Goal: Task Accomplishment & Management: Use online tool/utility

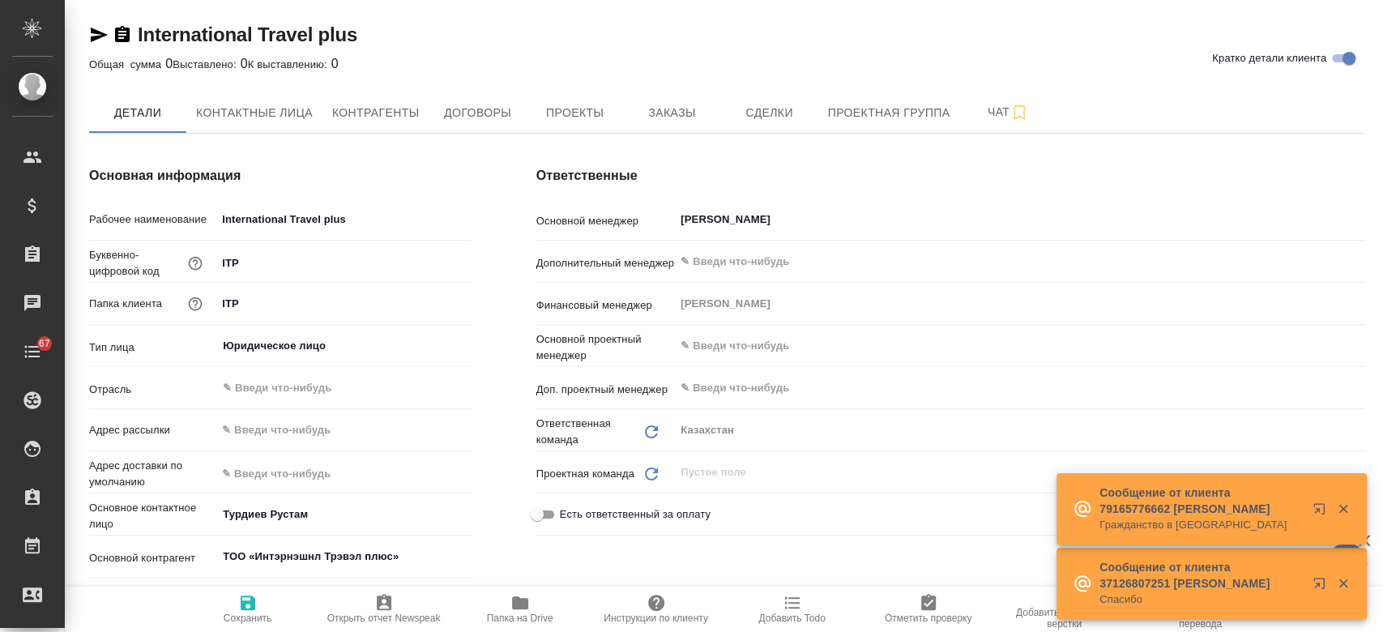
type textarea "x"
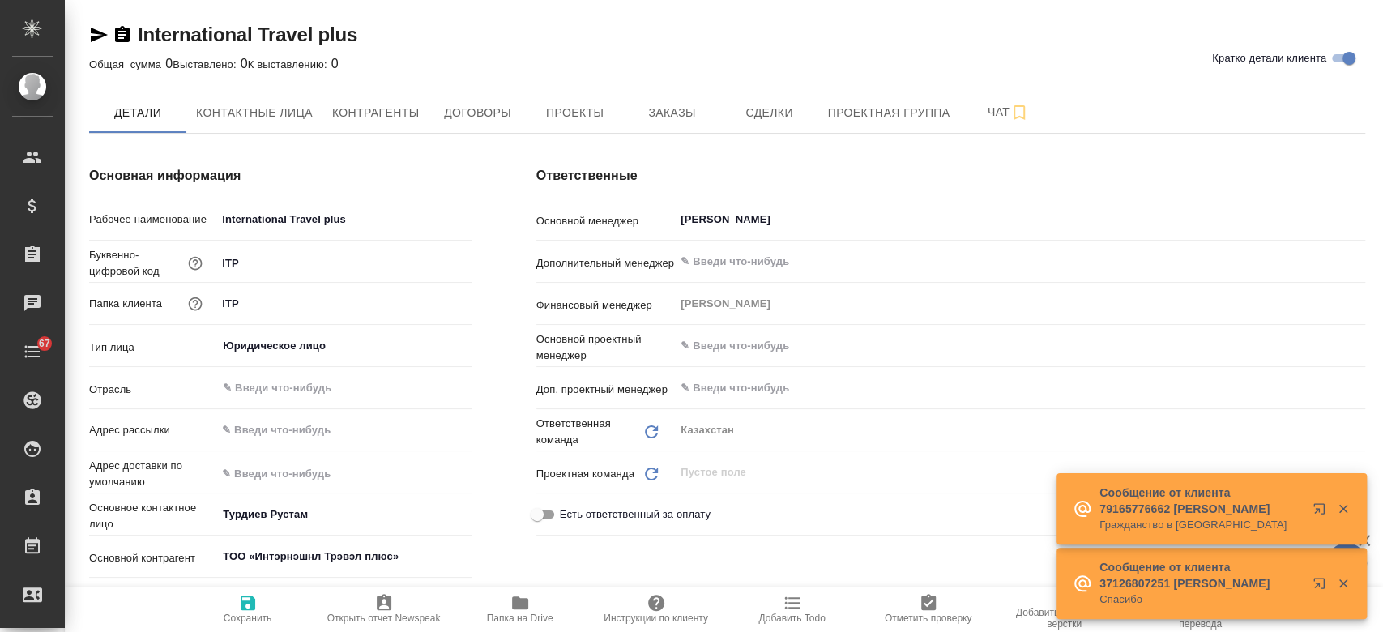
type textarea "x"
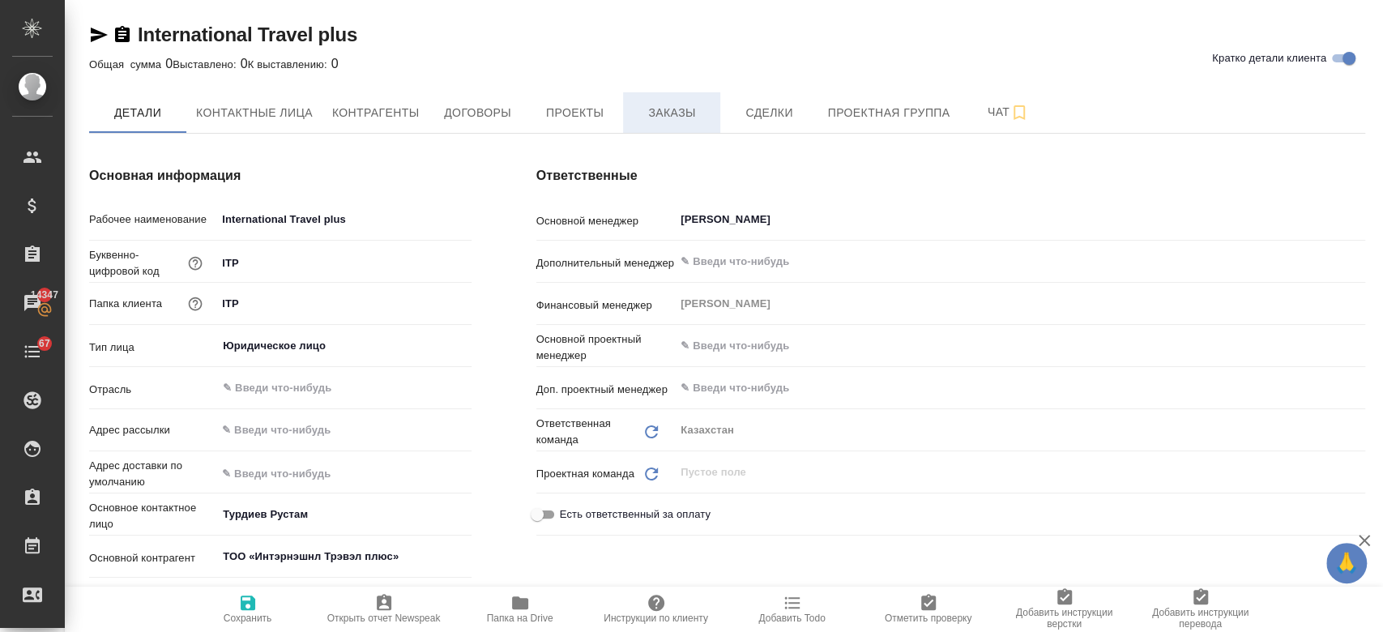
click at [680, 113] on span "Заказы" at bounding box center [672, 113] width 78 height 20
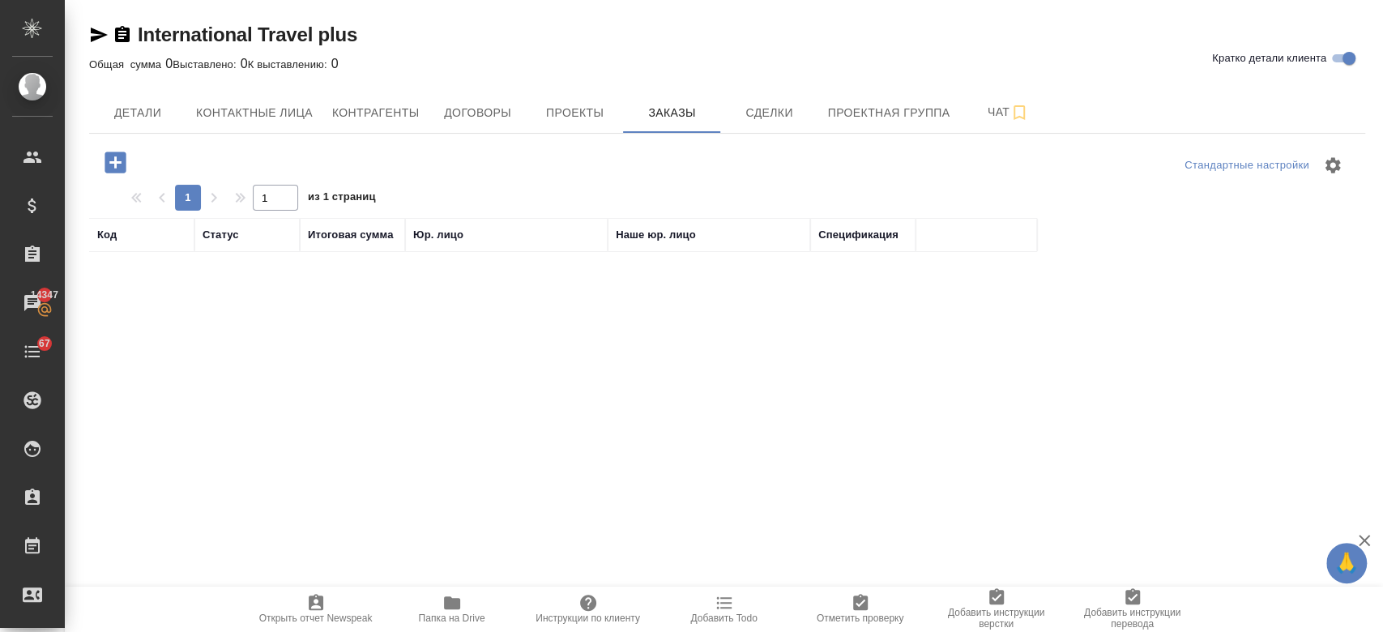
click at [520, 49] on div "International Travel plus Кратко детали клиента" at bounding box center [727, 38] width 1276 height 32
click at [110, 157] on icon "button" at bounding box center [115, 161] width 21 height 21
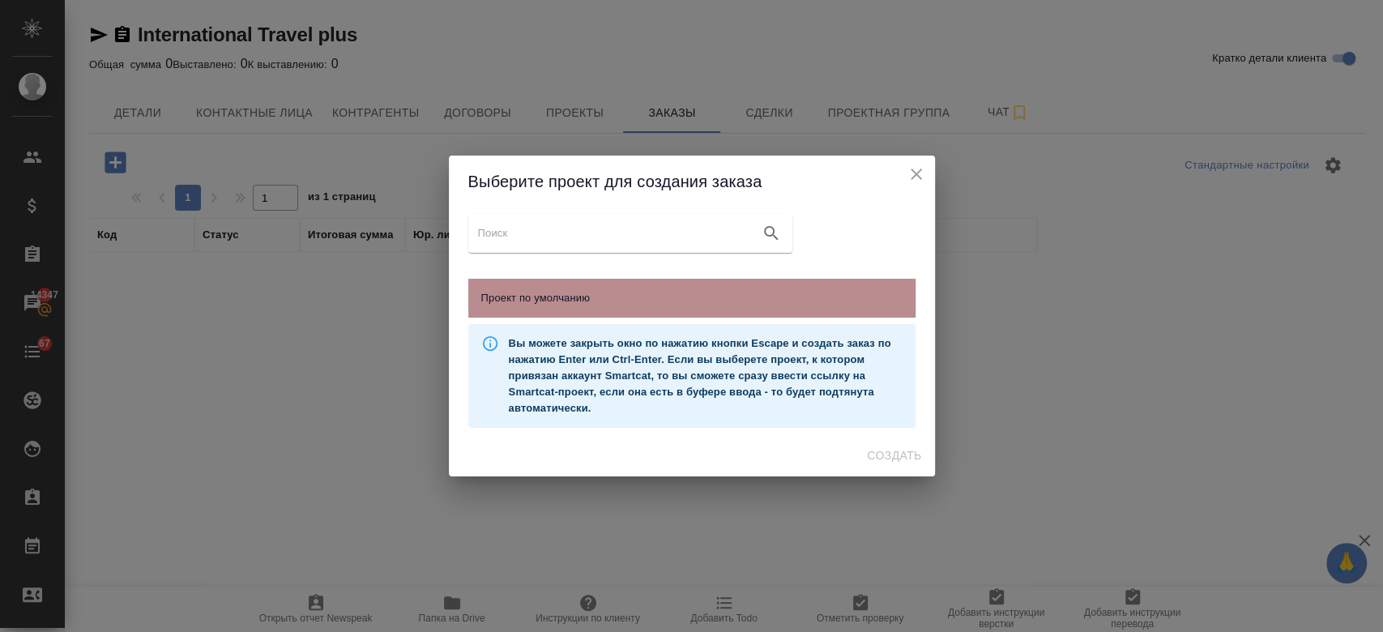
click at [544, 309] on div "Проект по умолчанию" at bounding box center [691, 298] width 447 height 39
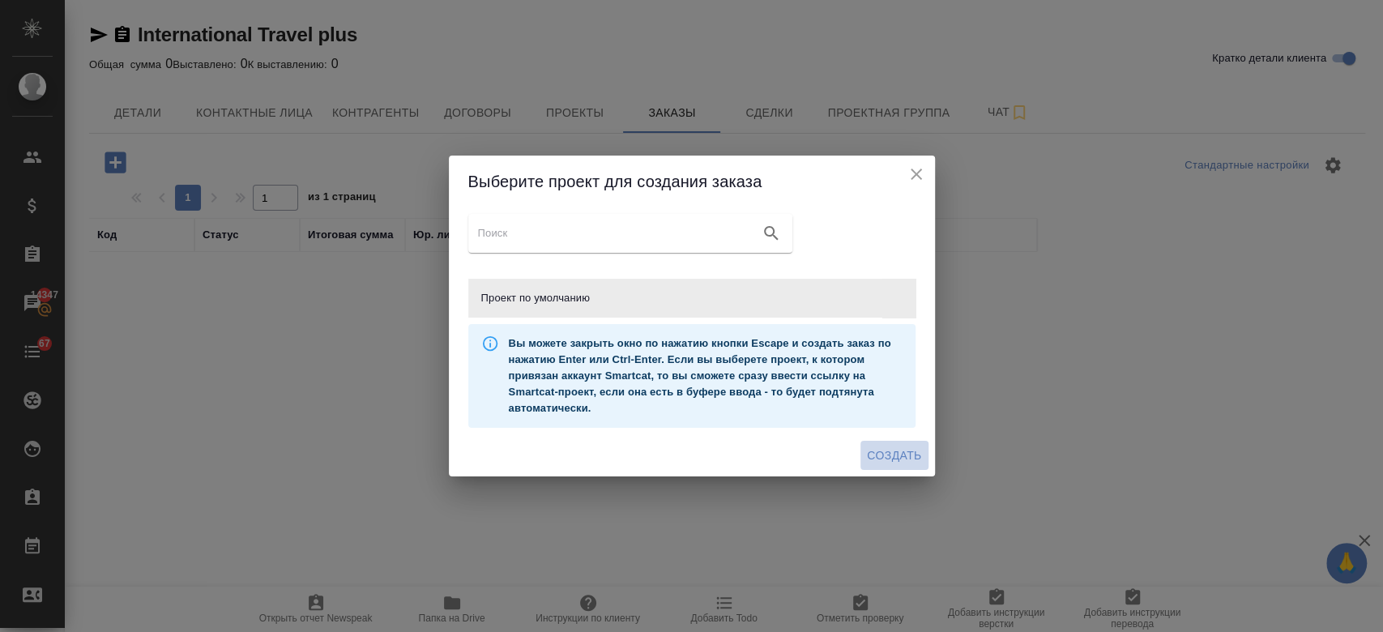
click at [899, 458] on span "Создать" at bounding box center [894, 456] width 54 height 20
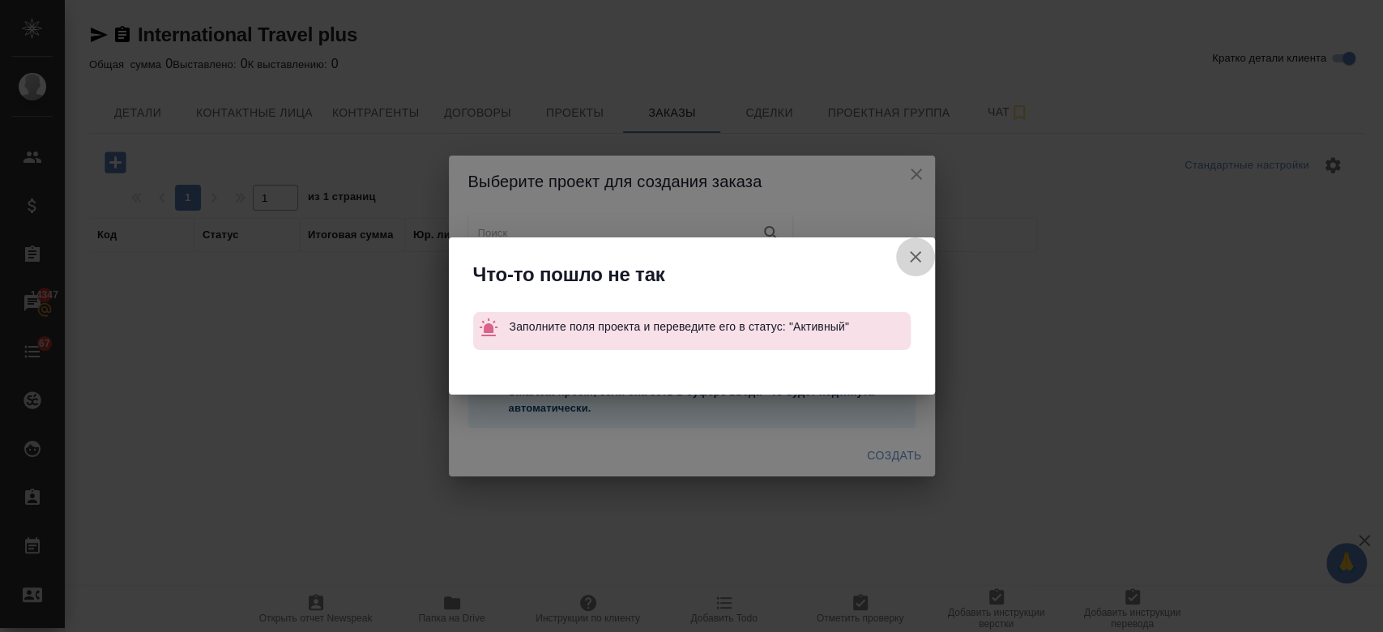
click at [915, 262] on icon "button" at bounding box center [915, 256] width 19 height 19
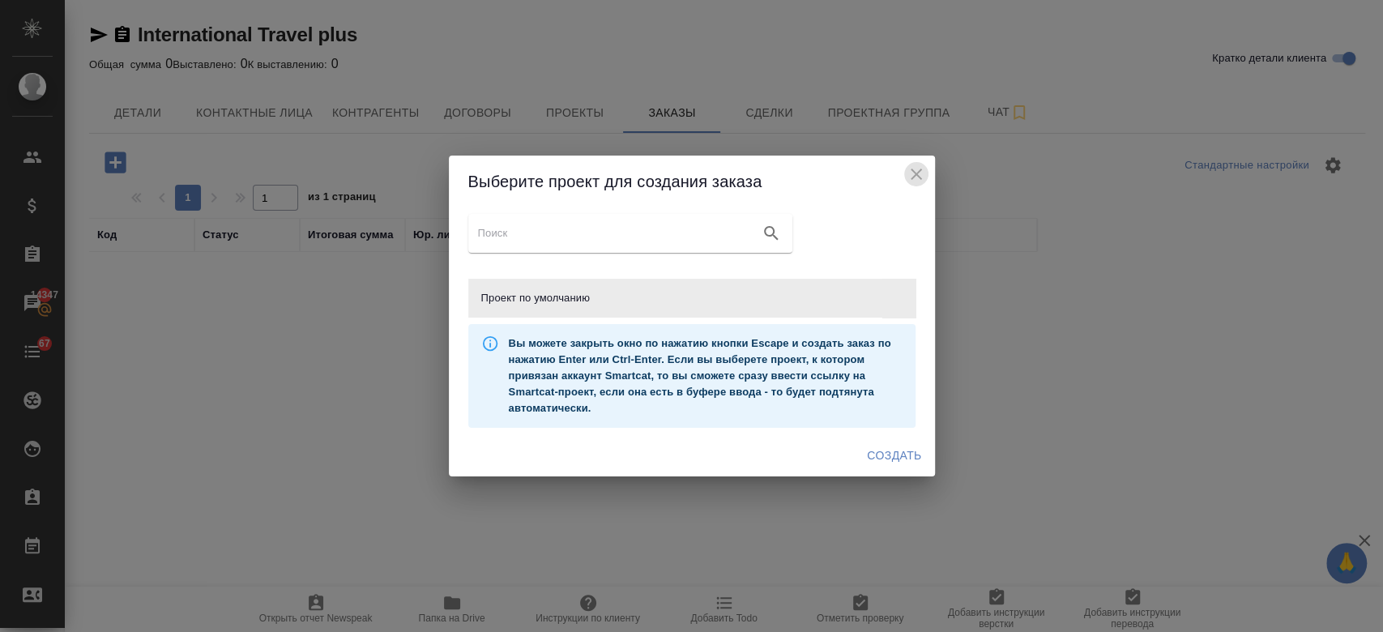
click at [909, 168] on icon "close" at bounding box center [915, 173] width 19 height 19
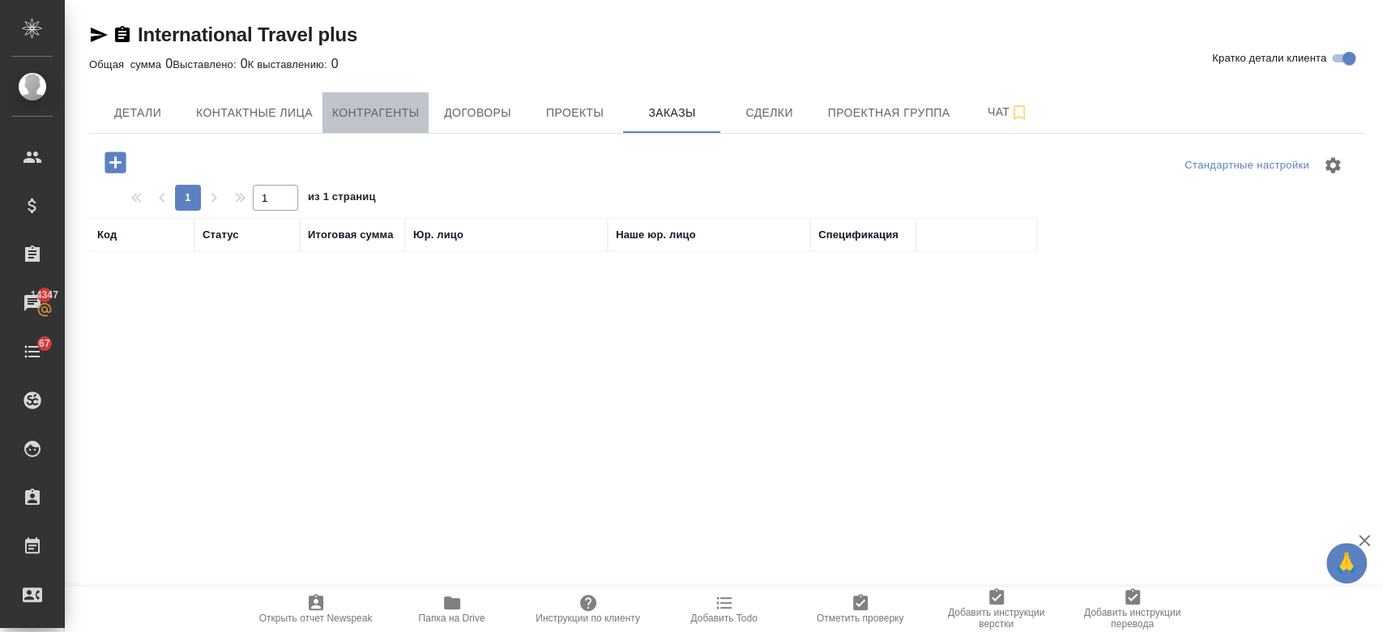
click at [403, 117] on span "Контрагенты" at bounding box center [375, 113] width 87 height 20
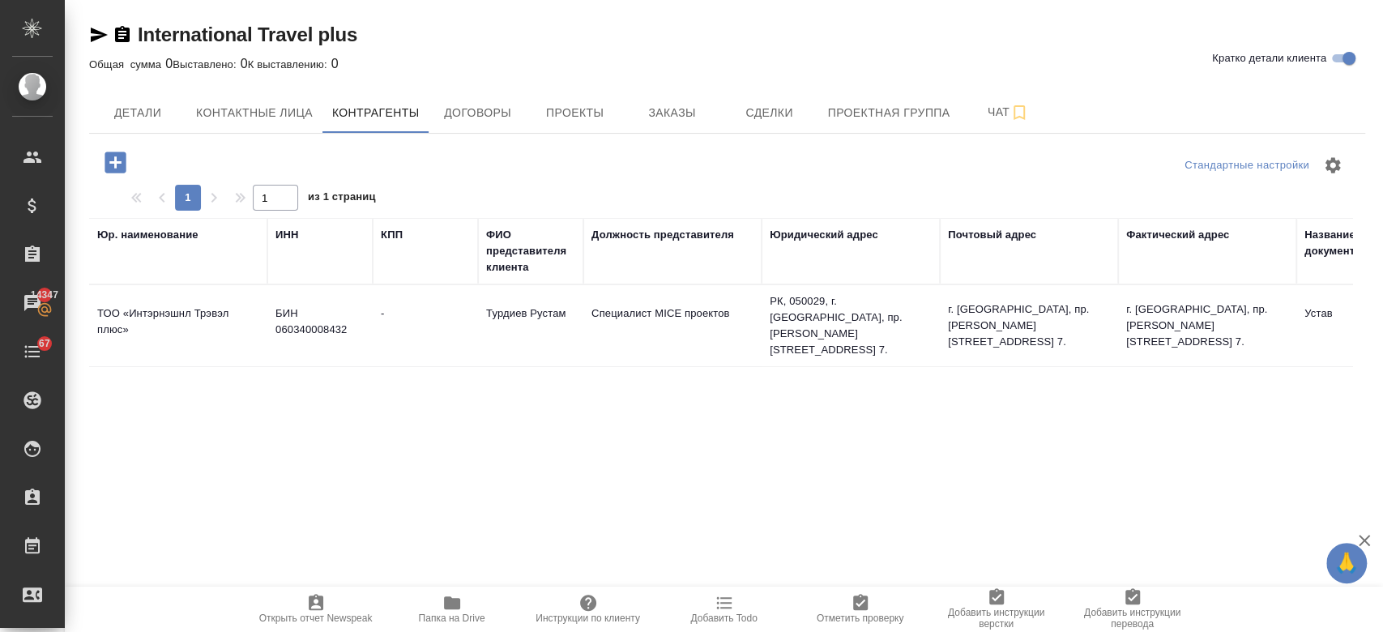
click at [298, 313] on td "БИН 060340008432" at bounding box center [319, 325] width 105 height 57
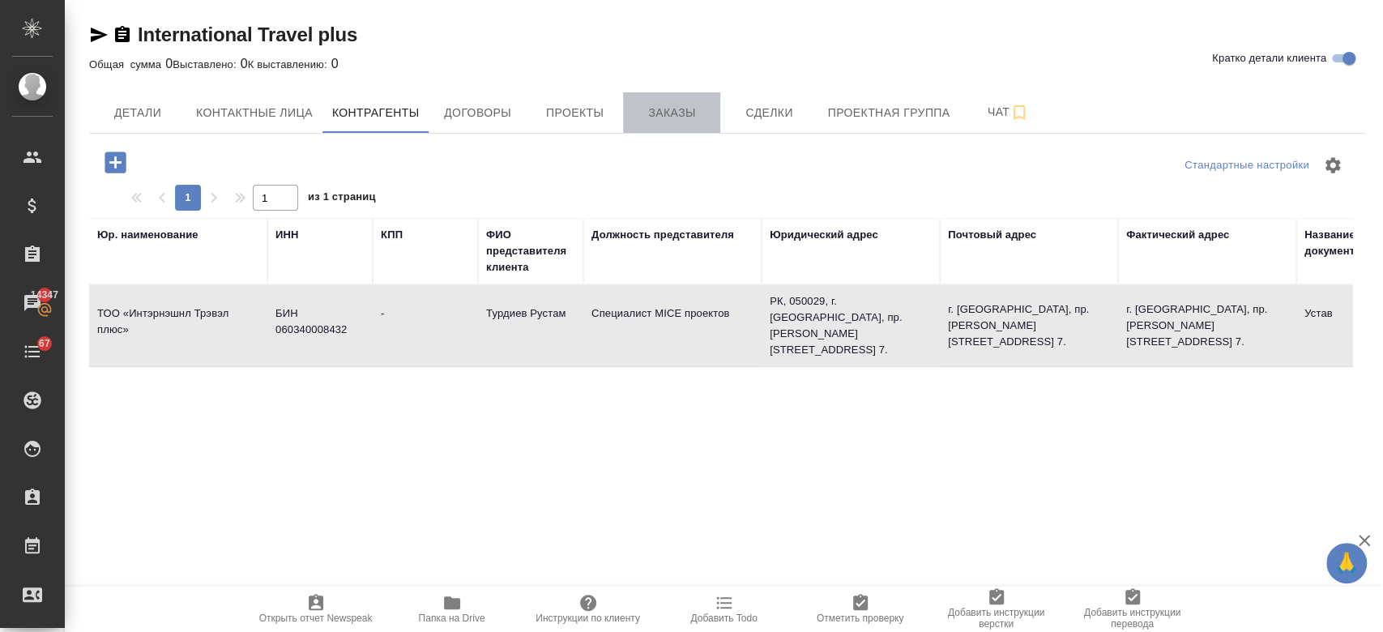
click at [639, 100] on button "Заказы" at bounding box center [671, 112] width 97 height 41
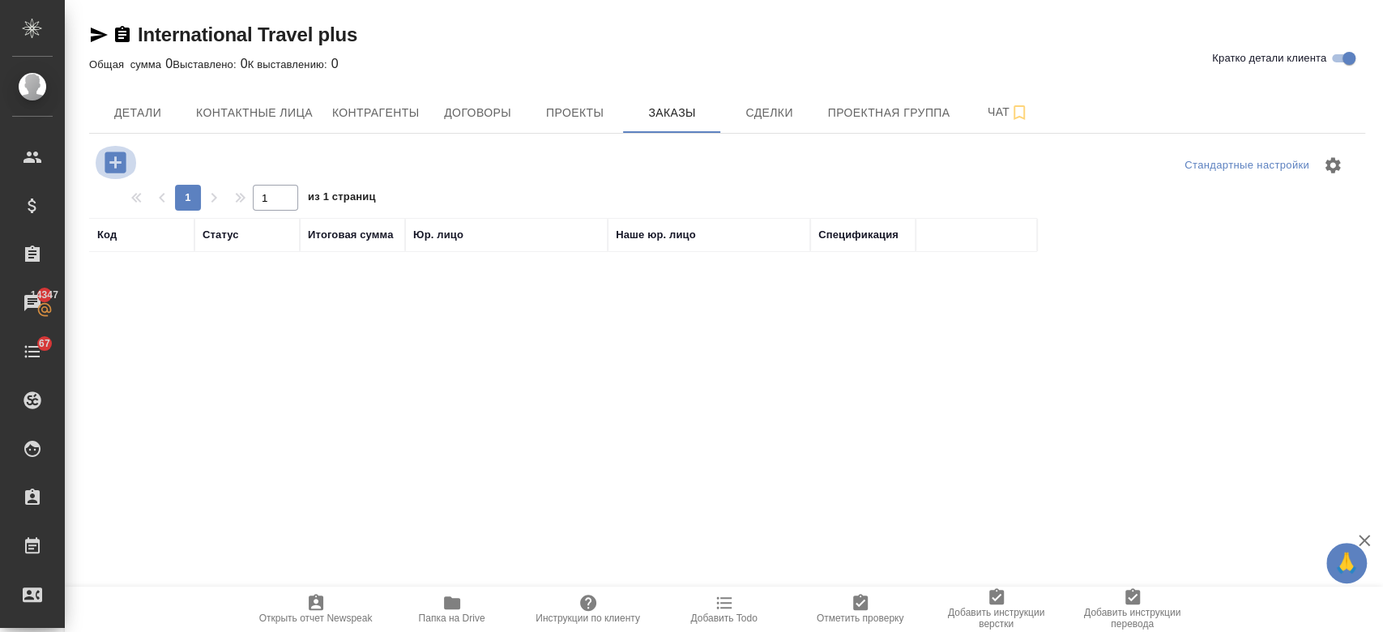
click at [123, 160] on icon "button" at bounding box center [115, 161] width 21 height 21
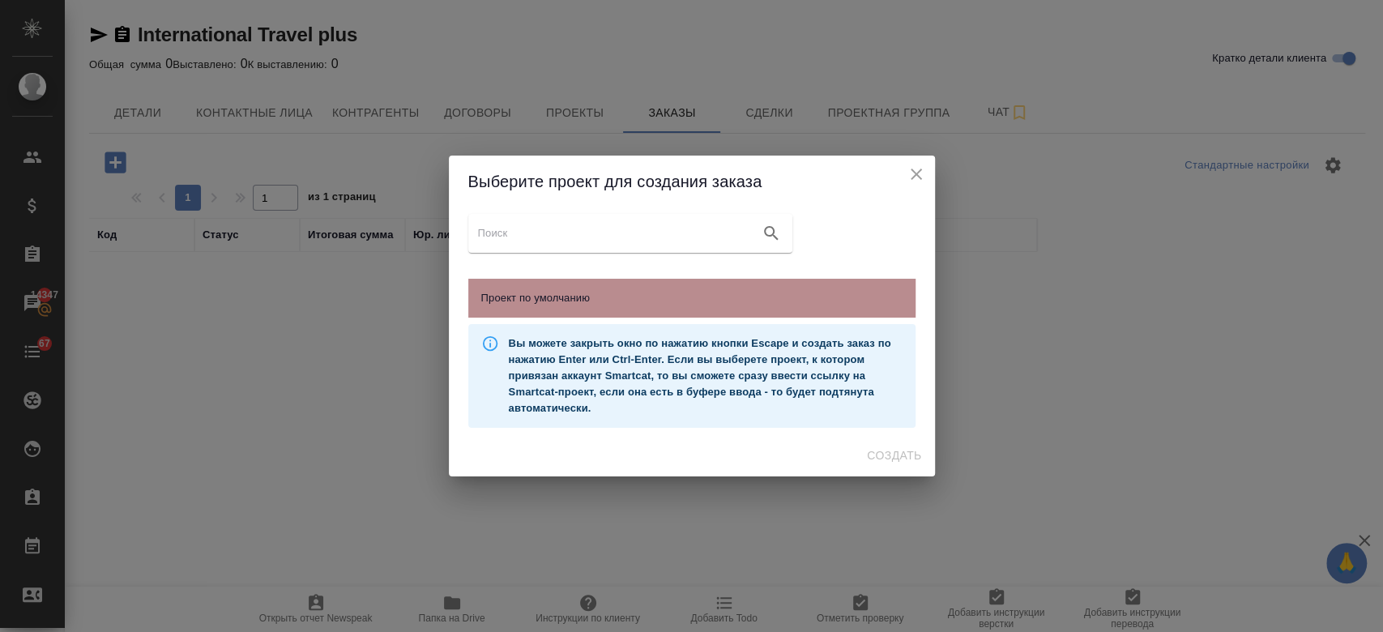
click at [509, 284] on div "Проект по умолчанию" at bounding box center [691, 298] width 447 height 39
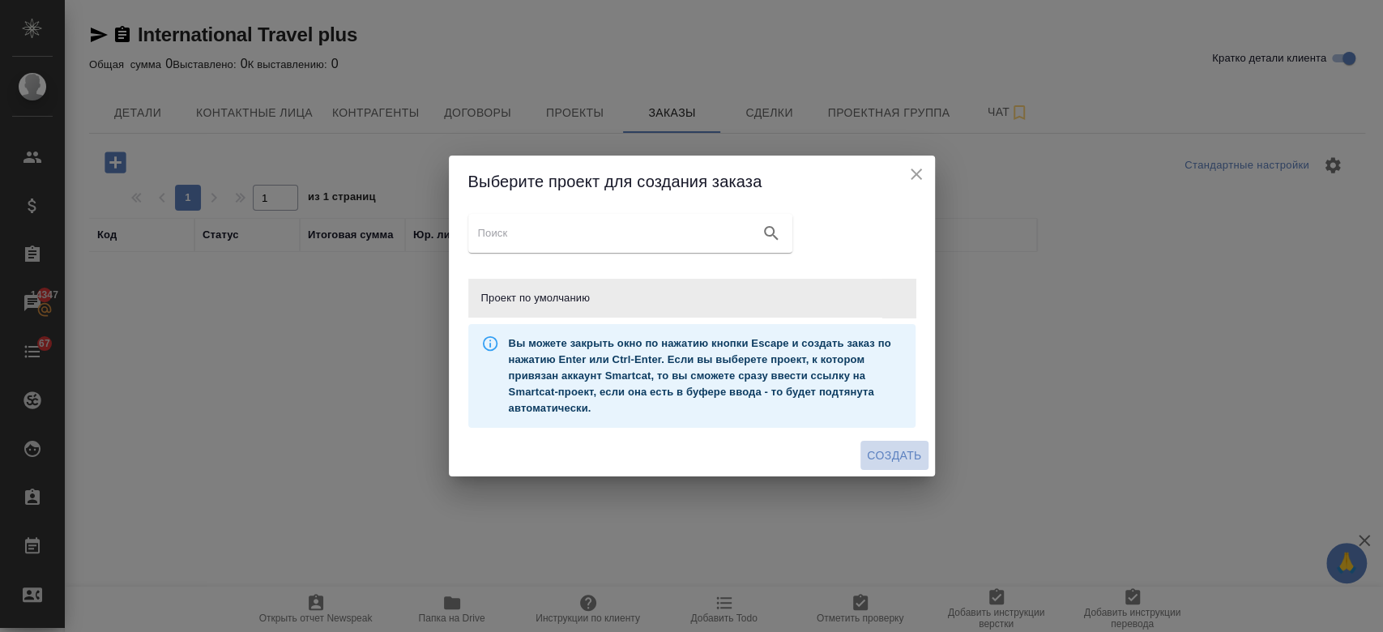
click at [880, 457] on span "Создать" at bounding box center [894, 456] width 54 height 20
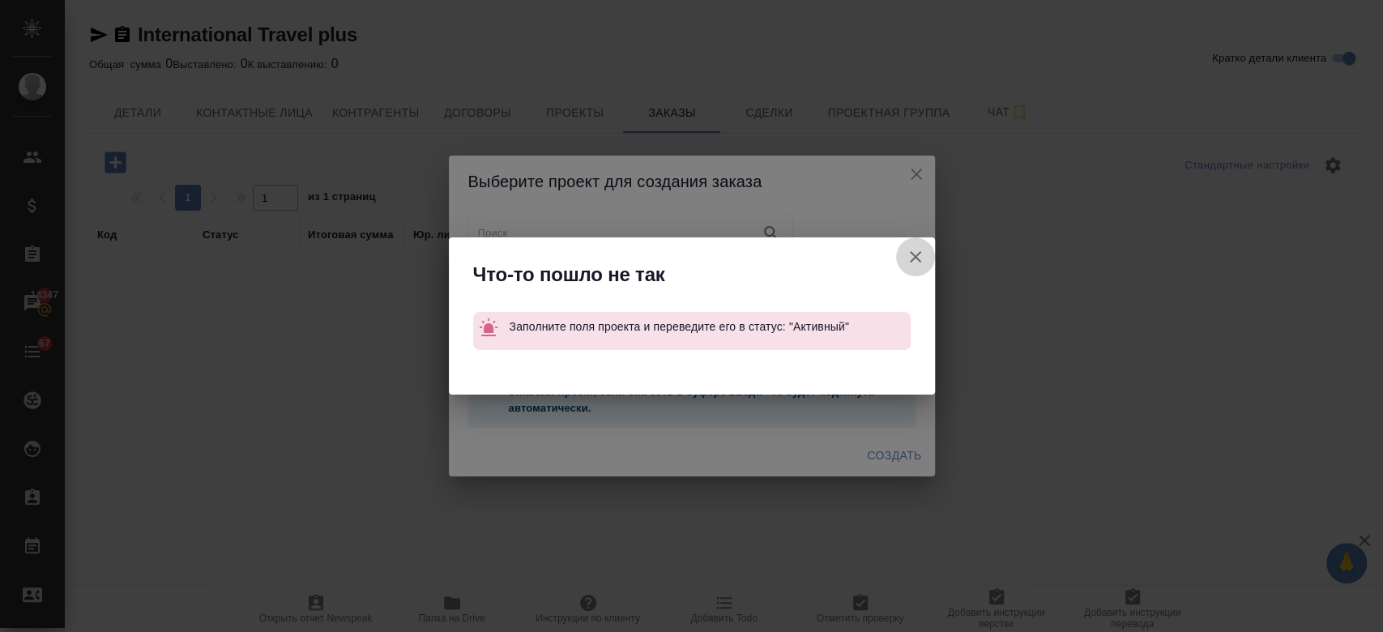
click at [908, 256] on icon "button" at bounding box center [915, 256] width 19 height 19
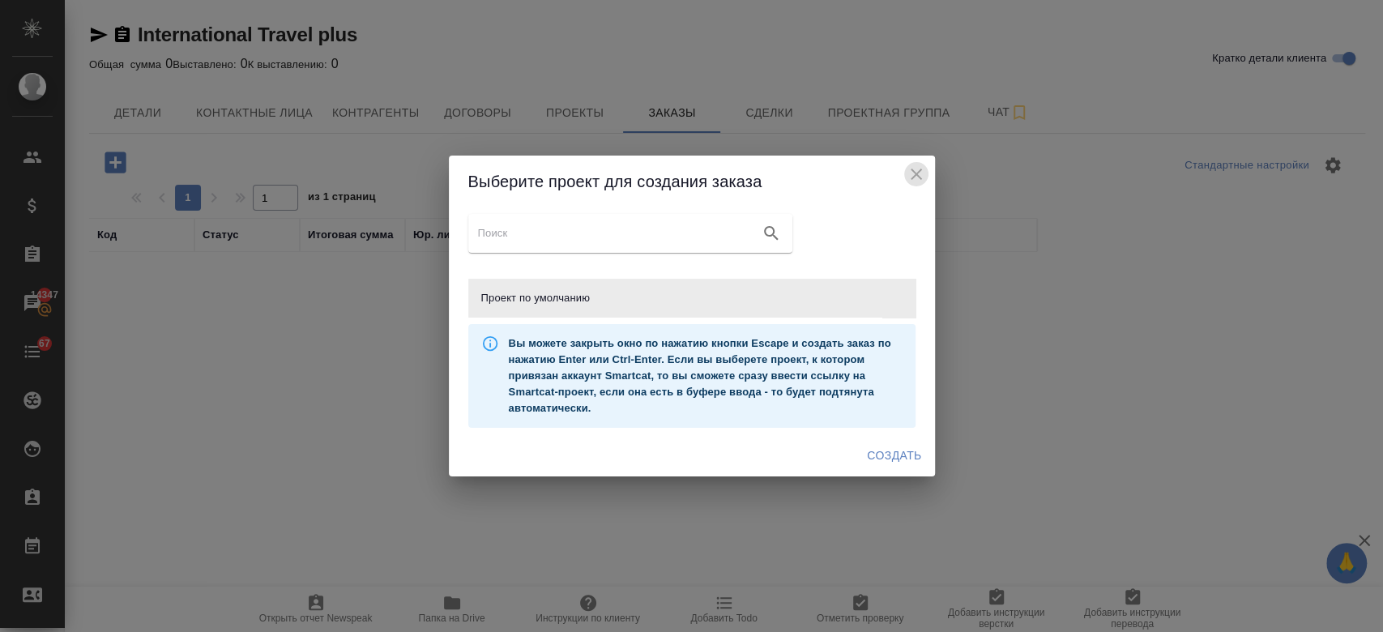
click at [911, 174] on icon "close" at bounding box center [915, 173] width 19 height 19
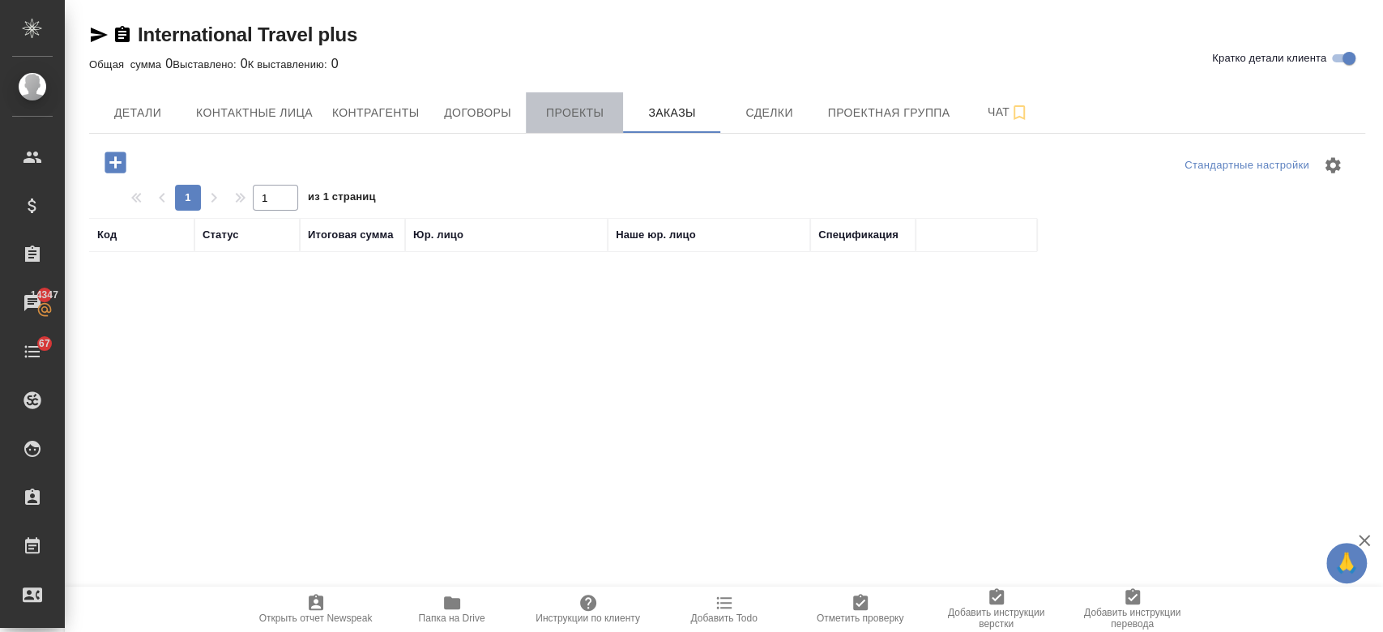
click at [573, 121] on span "Проекты" at bounding box center [574, 113] width 78 height 20
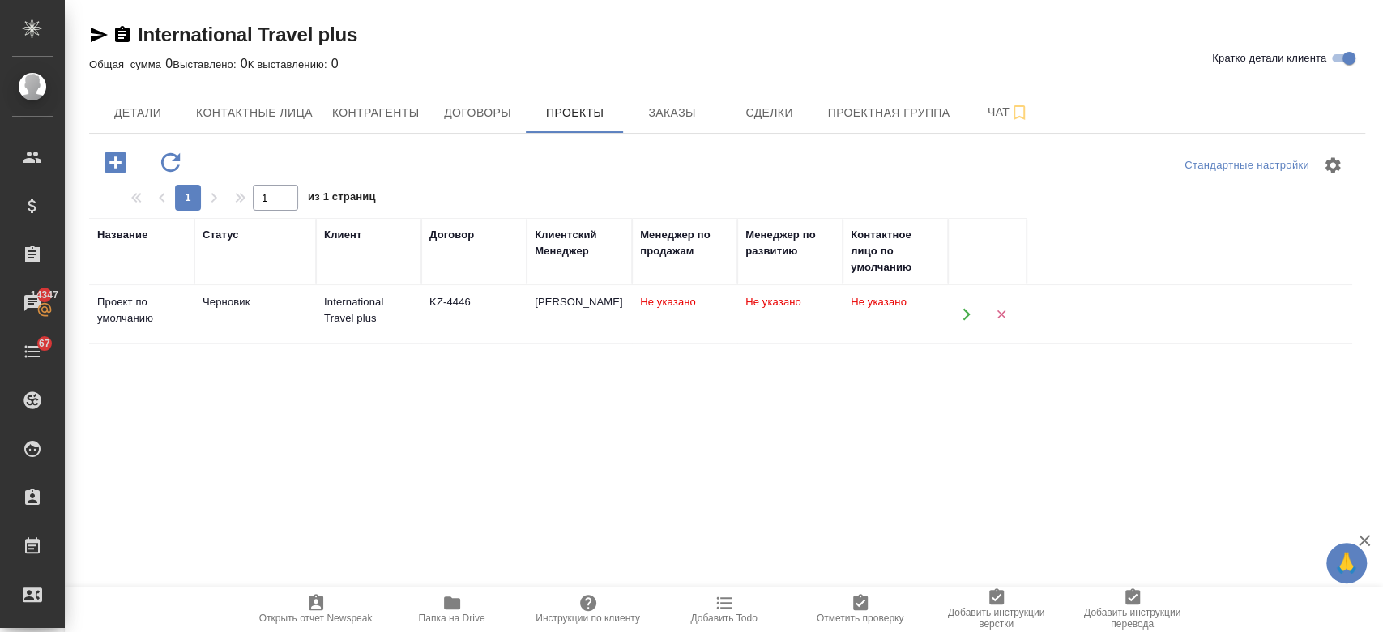
click at [375, 314] on div "International Travel plus" at bounding box center [368, 310] width 89 height 32
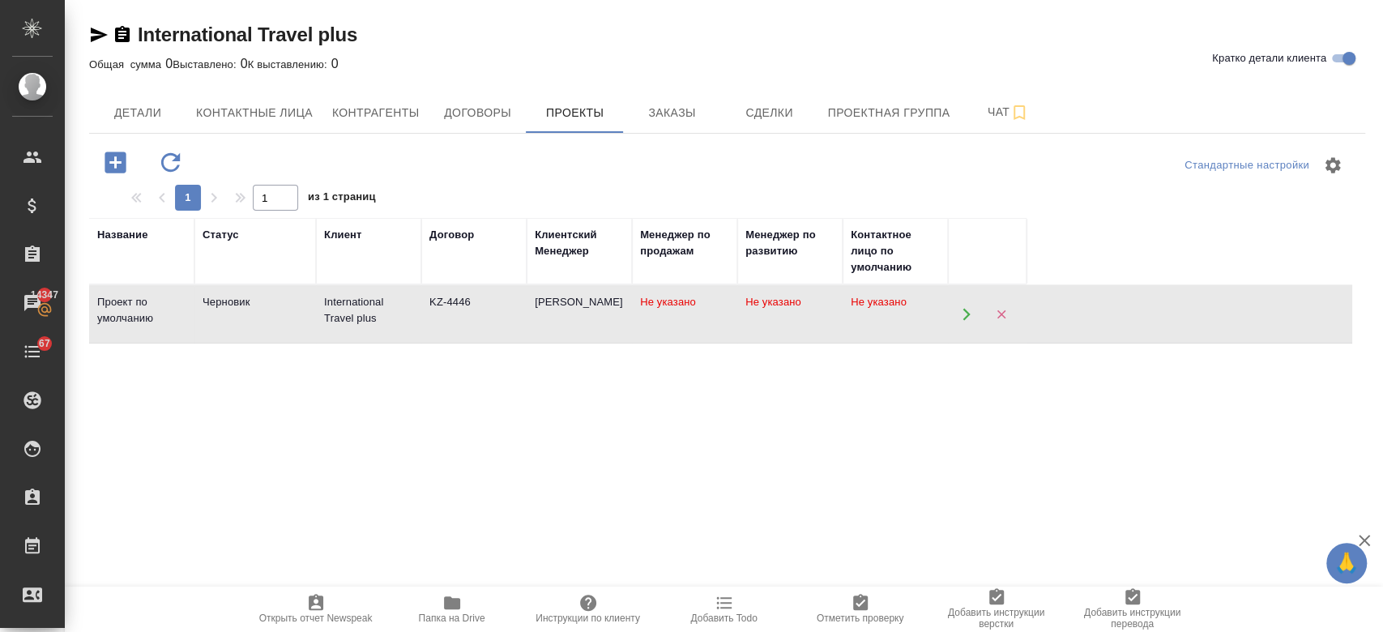
click at [375, 314] on div "International Travel plus" at bounding box center [368, 310] width 89 height 32
click at [471, 298] on div "KZ-4446" at bounding box center [473, 302] width 89 height 16
click at [113, 154] on icon "button" at bounding box center [115, 161] width 21 height 21
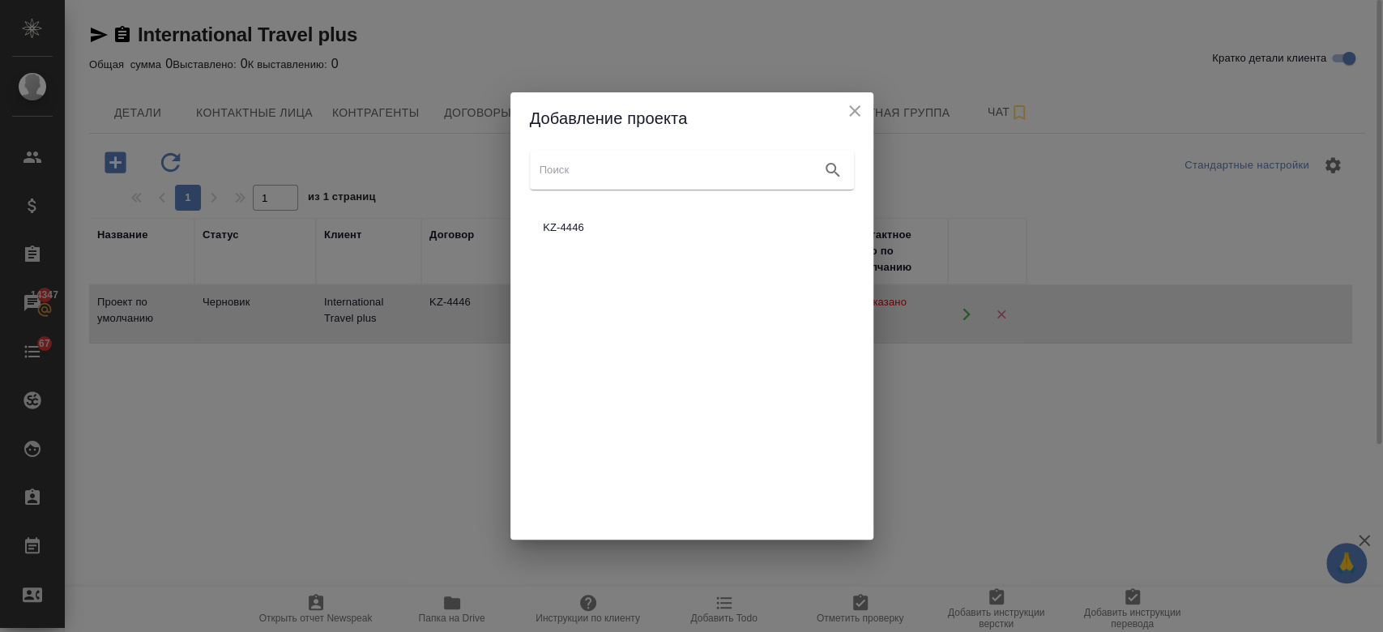
click at [603, 182] on div at bounding box center [692, 170] width 324 height 39
click at [449, 480] on div "Добавление проекта KZ-4446" at bounding box center [691, 316] width 1383 height 632
click at [849, 113] on icon "close" at bounding box center [854, 110] width 19 height 19
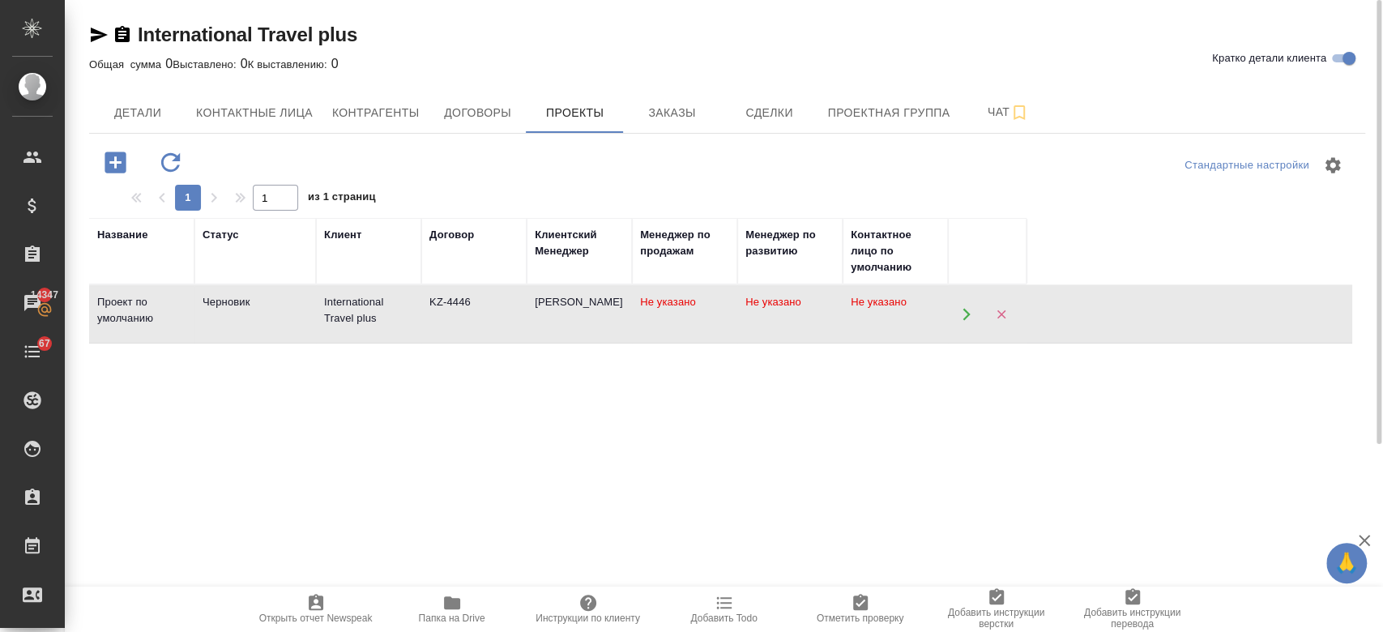
click at [322, 322] on td "International Travel plus" at bounding box center [368, 314] width 105 height 57
click at [113, 165] on icon "button" at bounding box center [115, 161] width 21 height 21
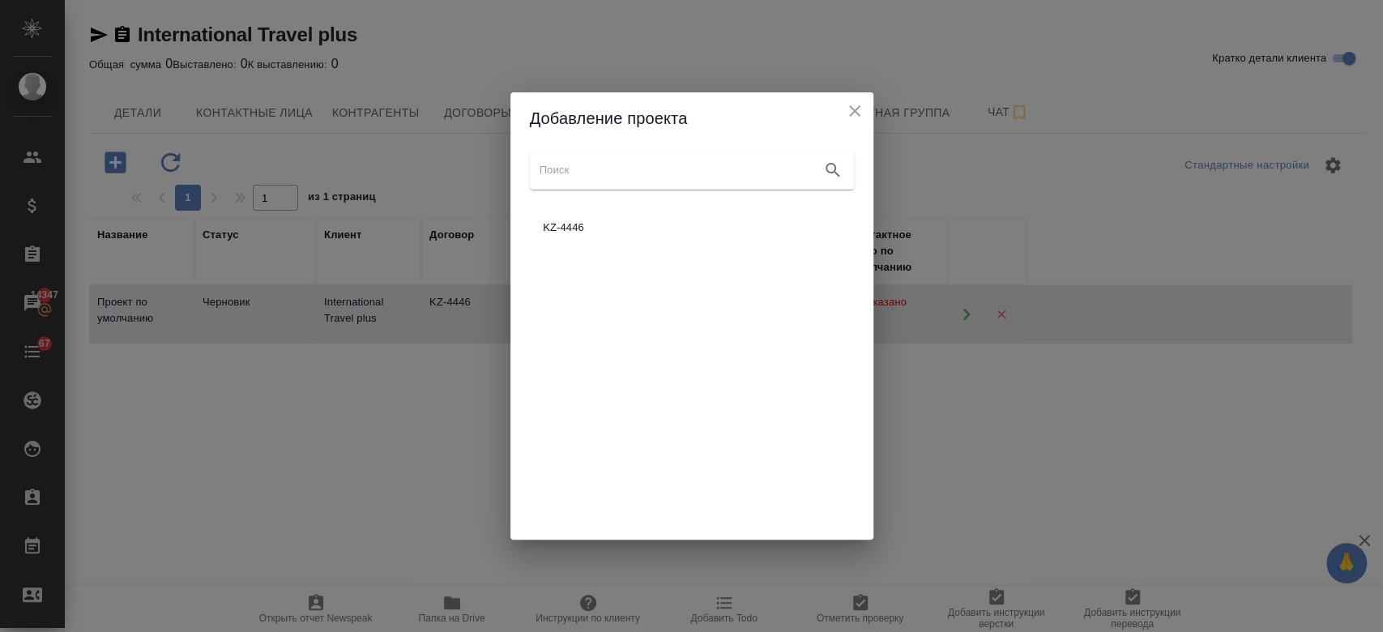
click at [594, 177] on input "search google maps" at bounding box center [677, 170] width 275 height 23
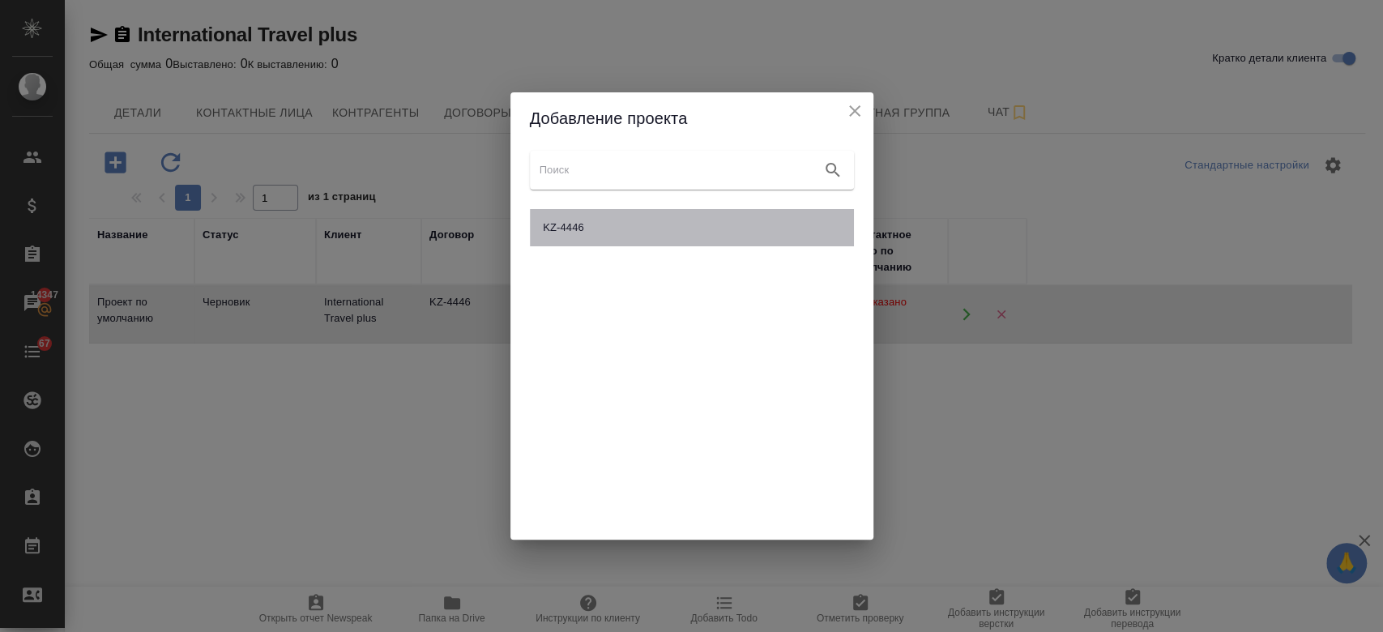
click at [574, 246] on div "KZ-4446" at bounding box center [692, 227] width 324 height 37
click at [568, 222] on span "KZ-4446" at bounding box center [692, 228] width 298 height 16
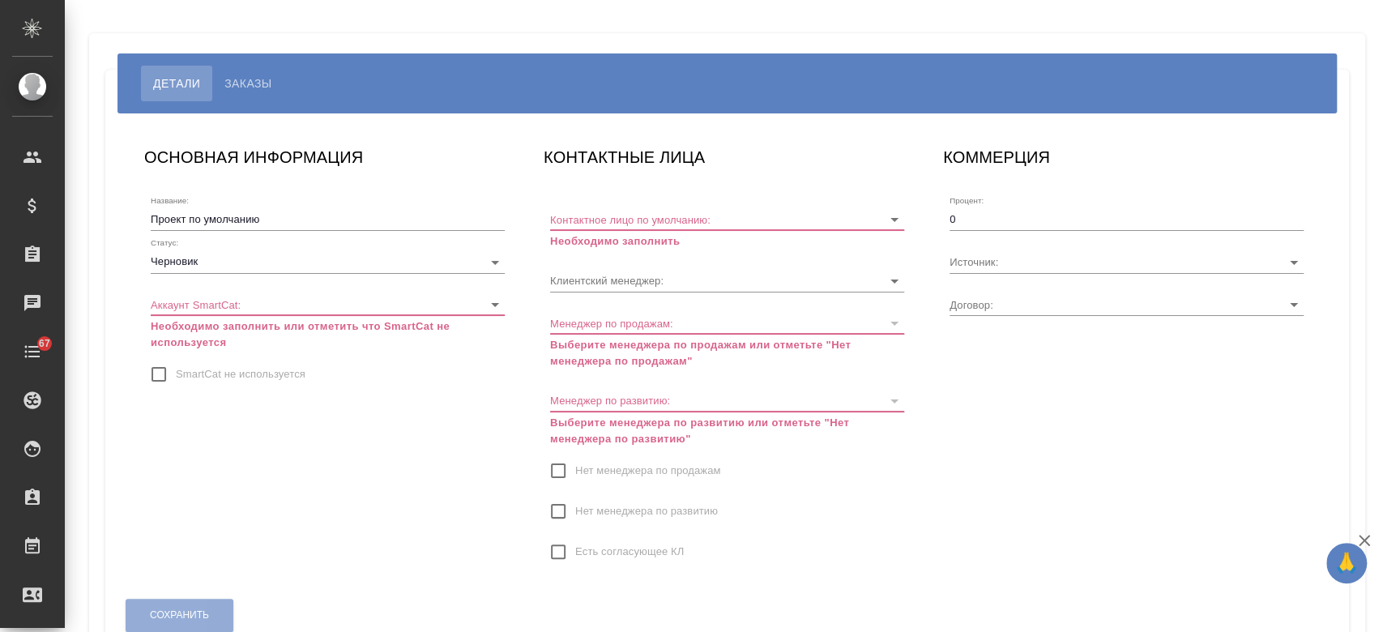
type input "KZ-4446"
type input "[PERSON_NAME]"
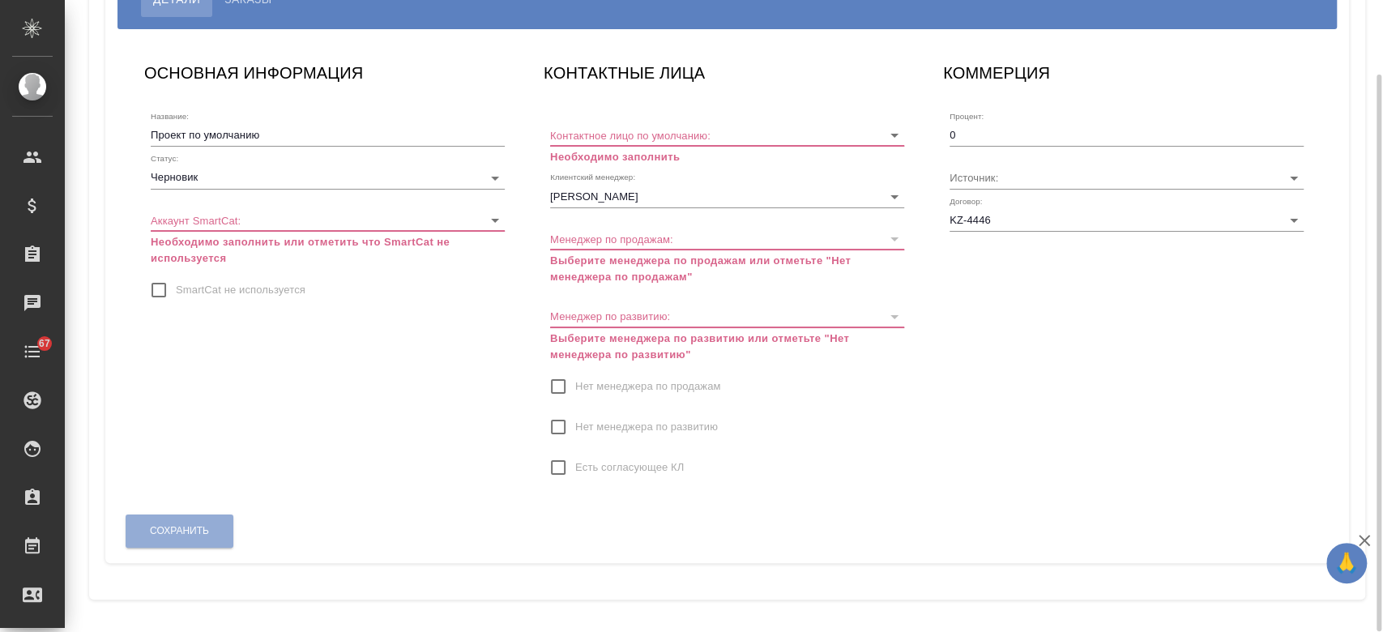
click at [385, 211] on body "🙏 .cls-1 fill:#fff; AWATERA Kosherbayeva Nazerke Клиенты Спецификации Заказы Ча…" at bounding box center [691, 316] width 1383 height 632
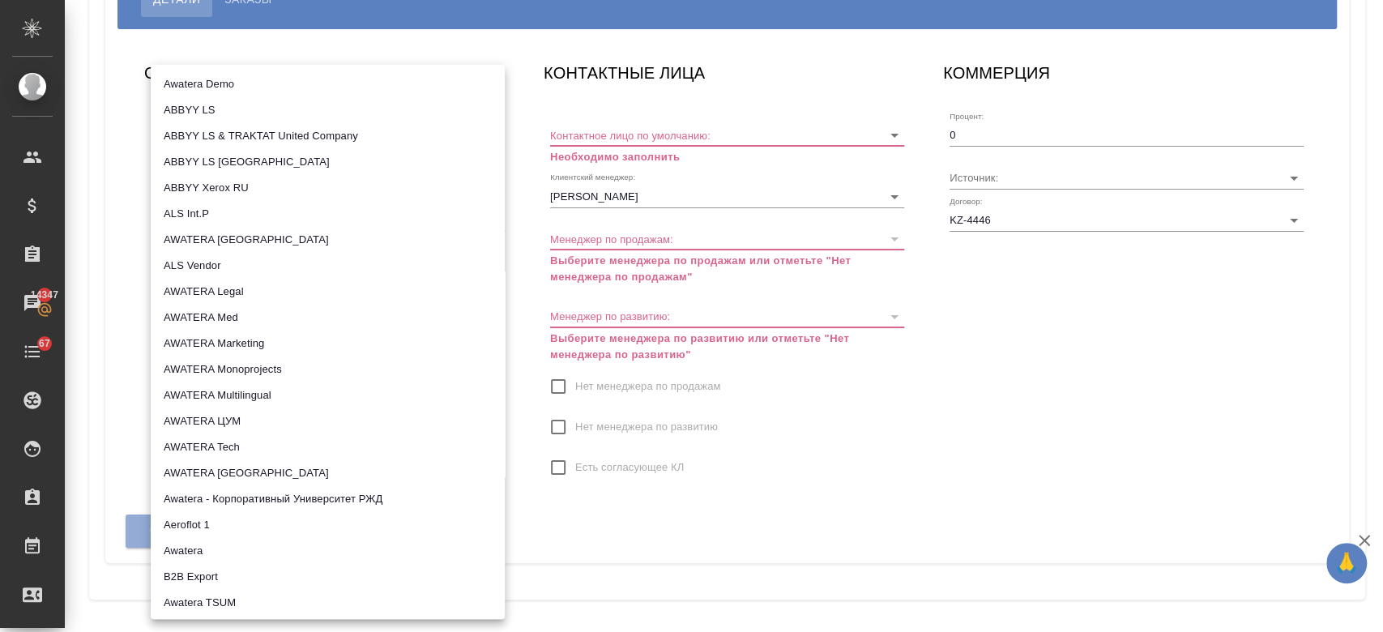
click at [642, 506] on div at bounding box center [691, 316] width 1383 height 632
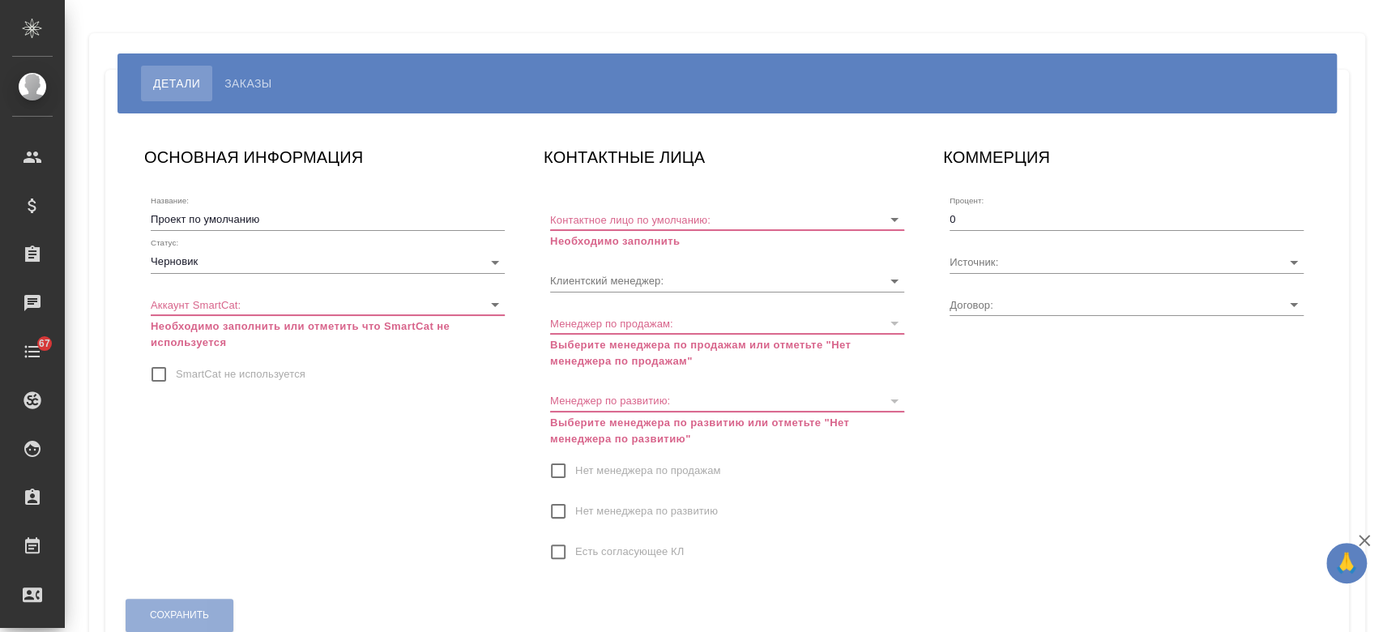
type input "KZ-4446"
type input "[PERSON_NAME]"
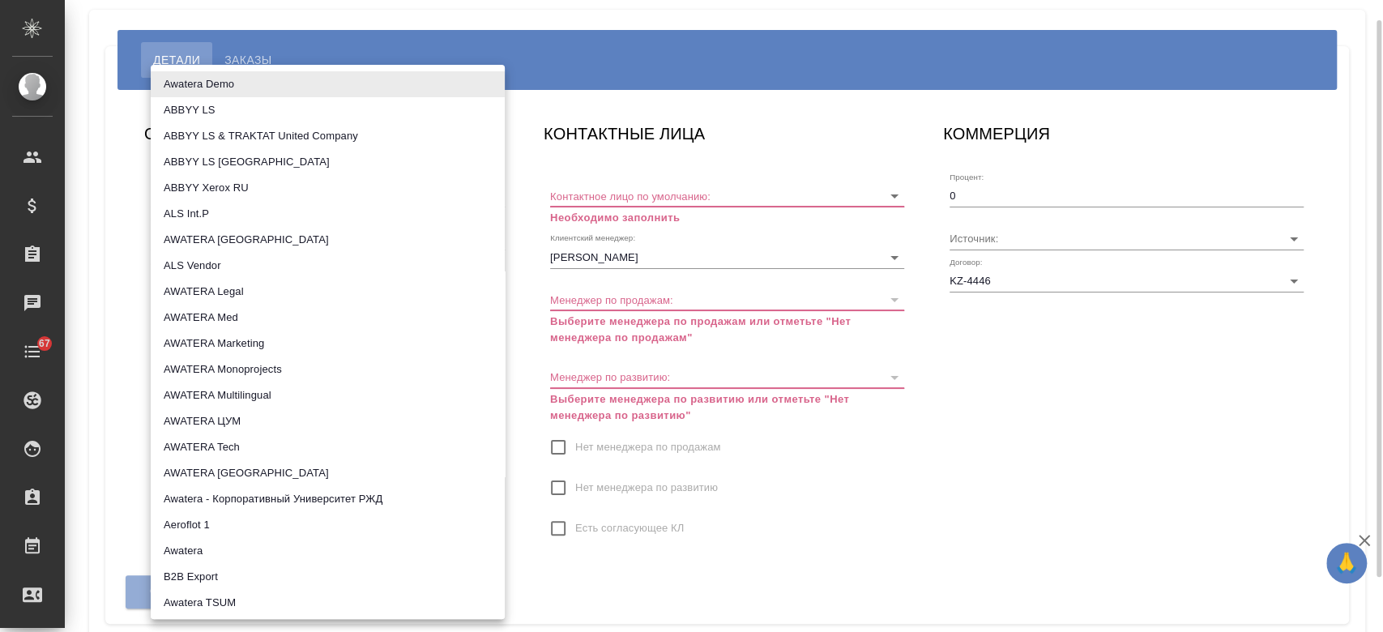
click at [493, 276] on body "🙏 .cls-1 fill:#fff; AWATERA Kosherbayeva Nazerke Клиенты Спецификации Заказы Ча…" at bounding box center [691, 316] width 1383 height 632
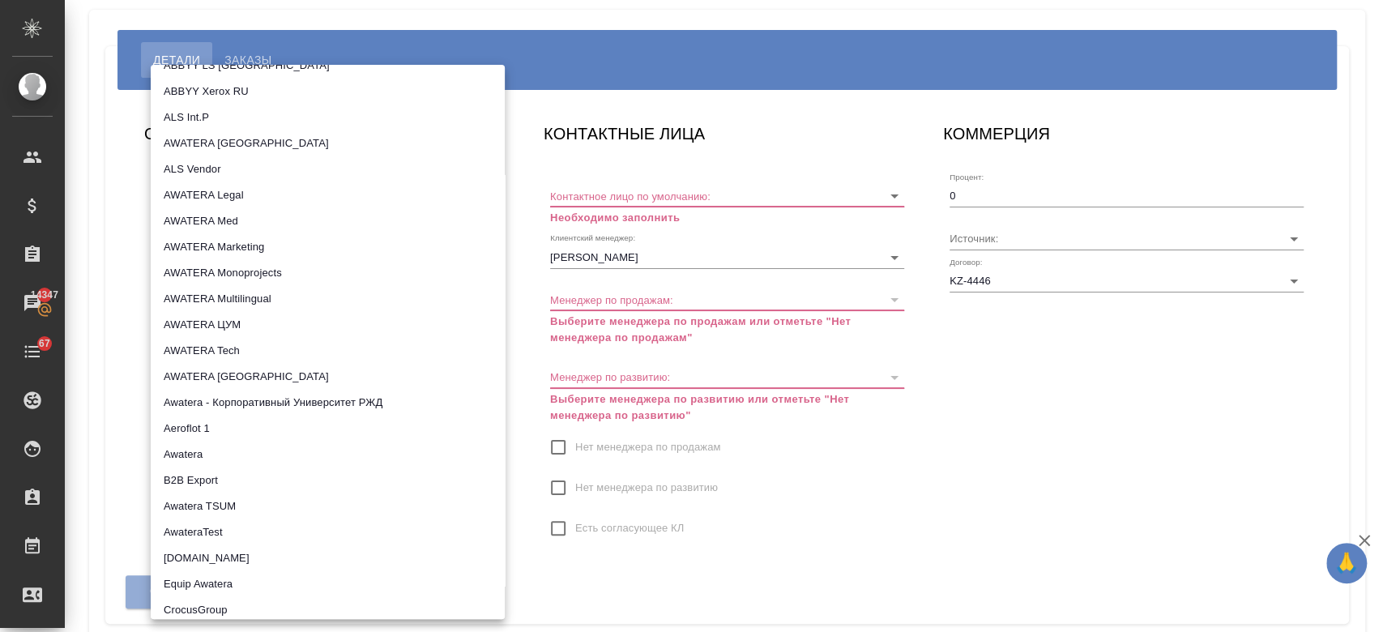
scroll to position [95, 0]
click at [109, 373] on div at bounding box center [691, 316] width 1383 height 632
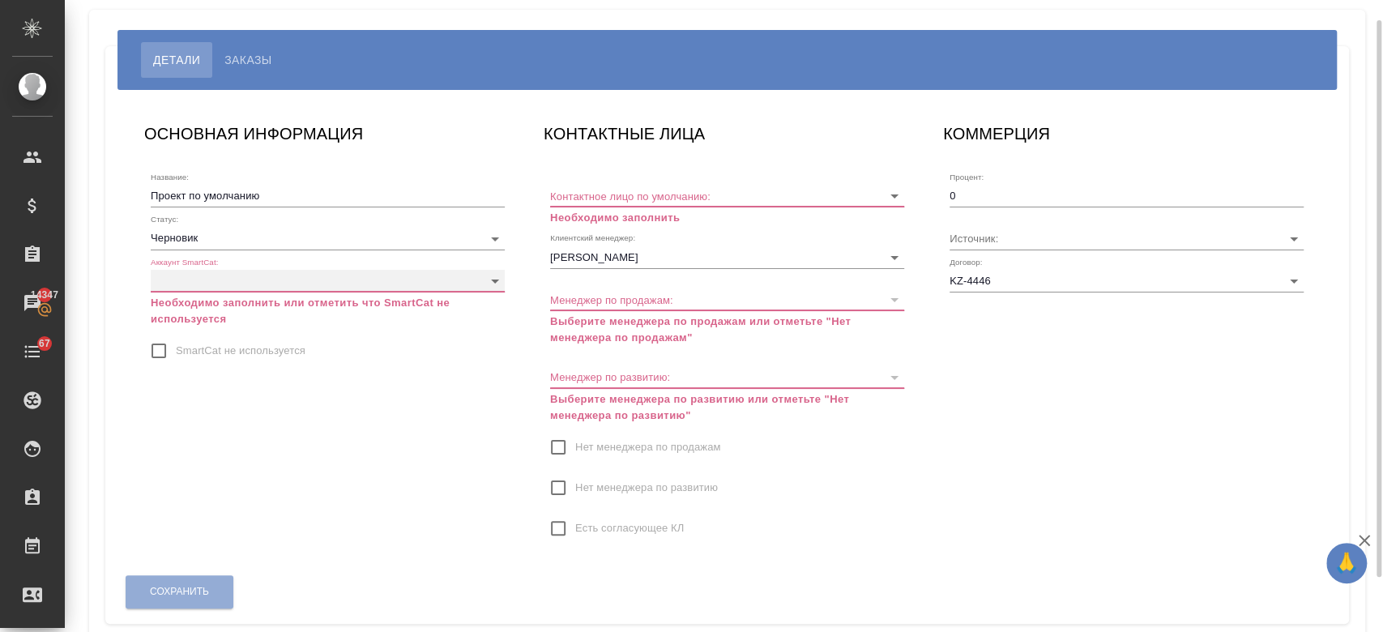
scroll to position [0, 0]
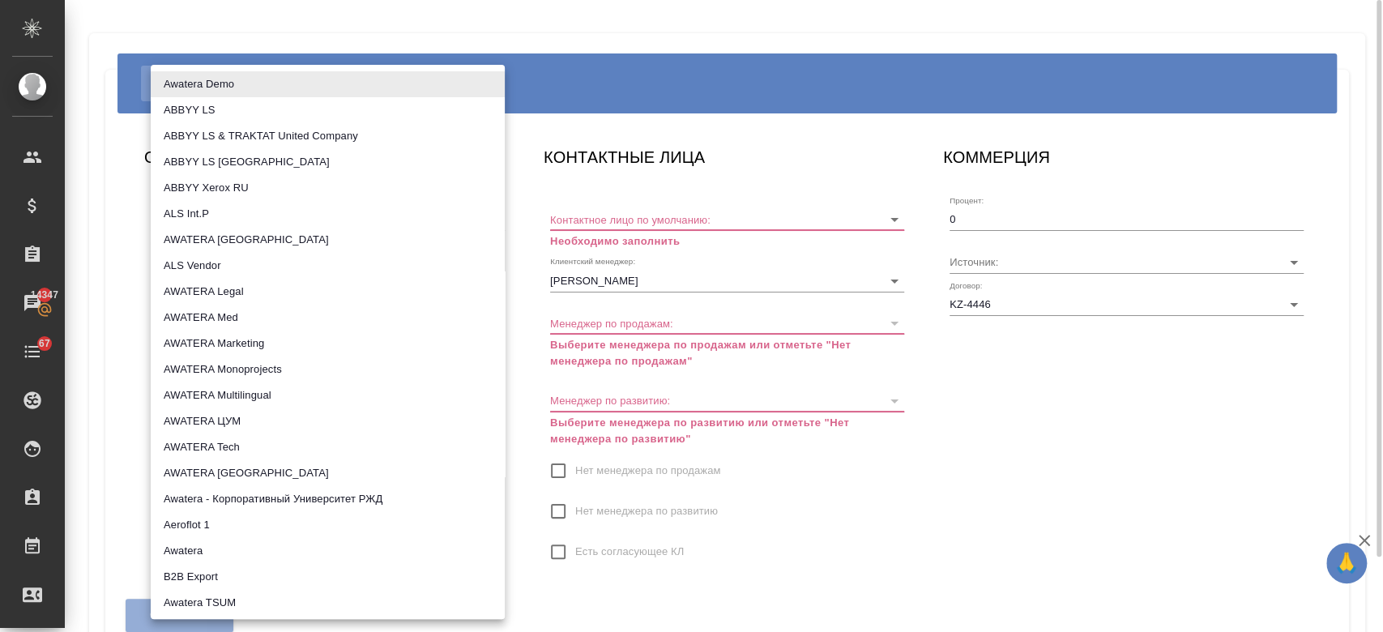
click at [458, 312] on body "🙏 .cls-1 fill:#fff; AWATERA Kosherbayeva Nazerke Клиенты Спецификации Заказы 14…" at bounding box center [691, 316] width 1383 height 632
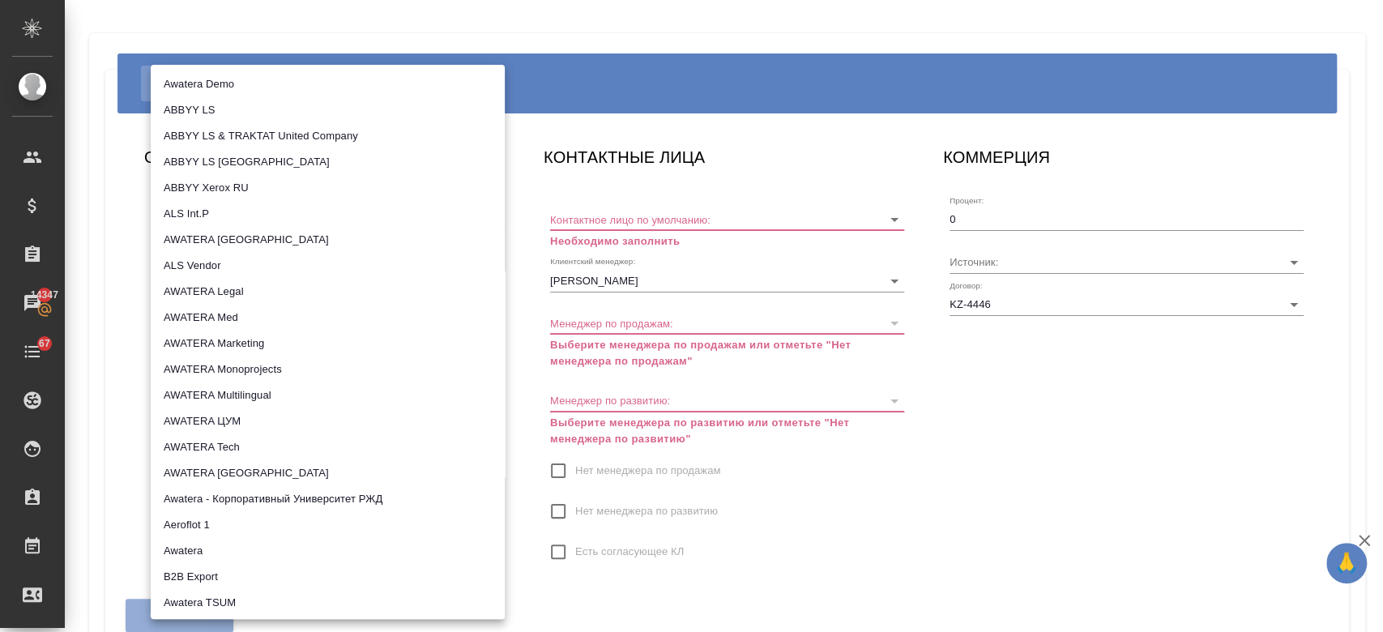
click at [86, 437] on div at bounding box center [691, 316] width 1383 height 632
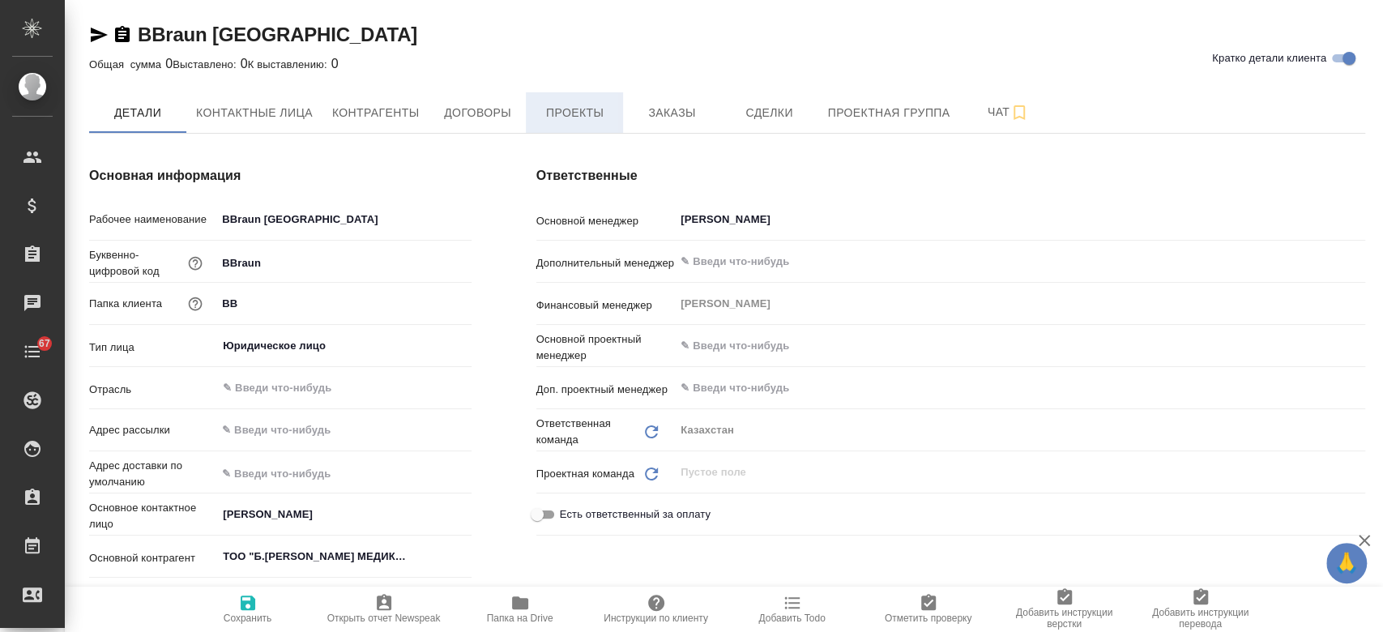
type textarea "x"
click at [574, 94] on button "Проекты" at bounding box center [574, 112] width 97 height 41
type textarea "x"
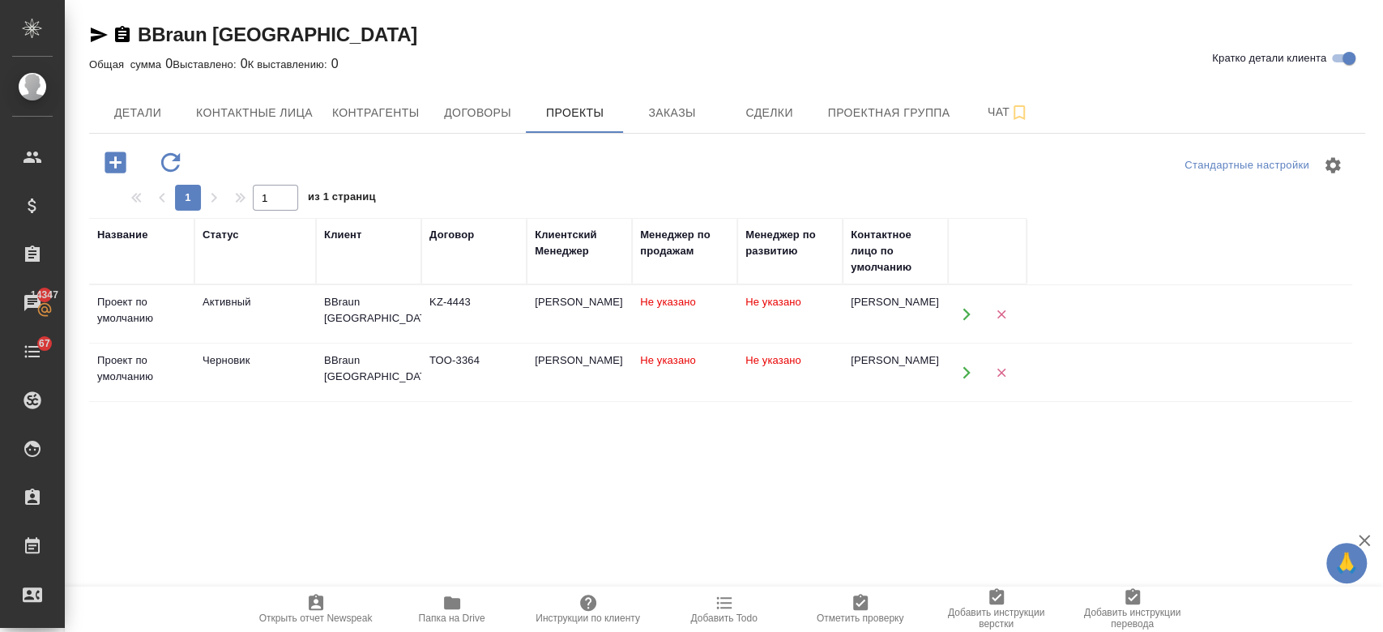
click at [391, 314] on div "BBraun Kazakhstan" at bounding box center [368, 310] width 89 height 32
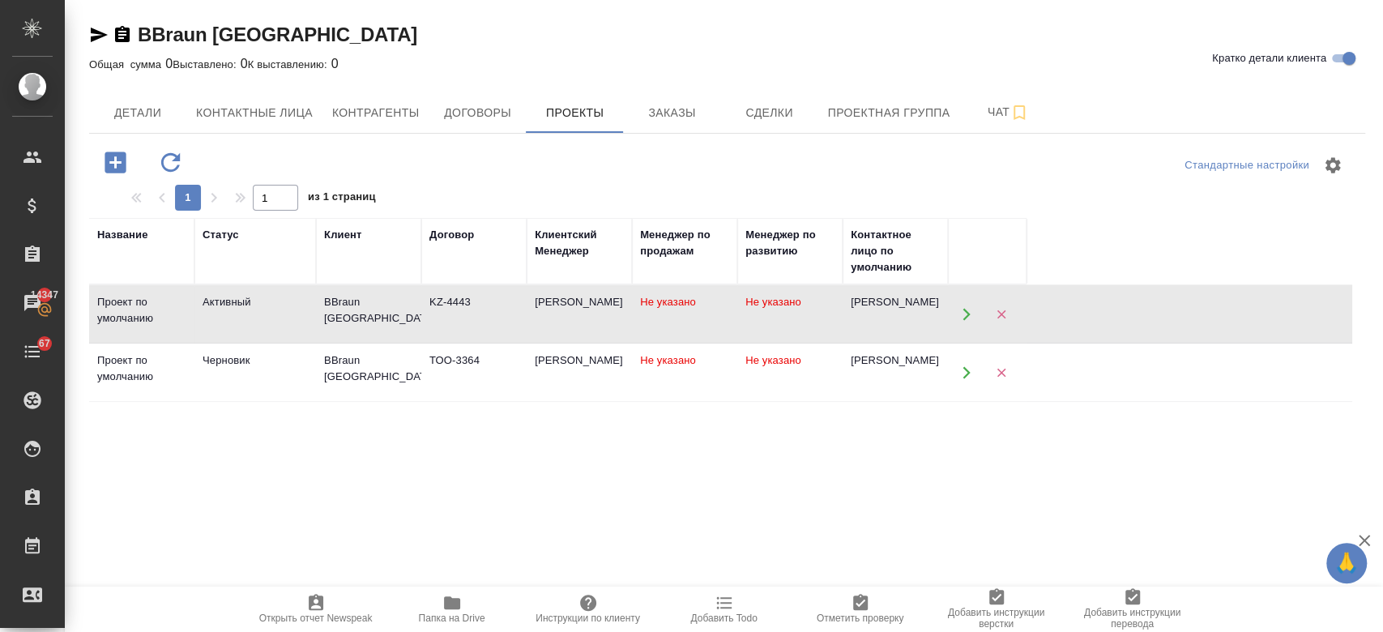
click at [391, 314] on div "BBraun Kazakhstan" at bounding box center [368, 310] width 89 height 32
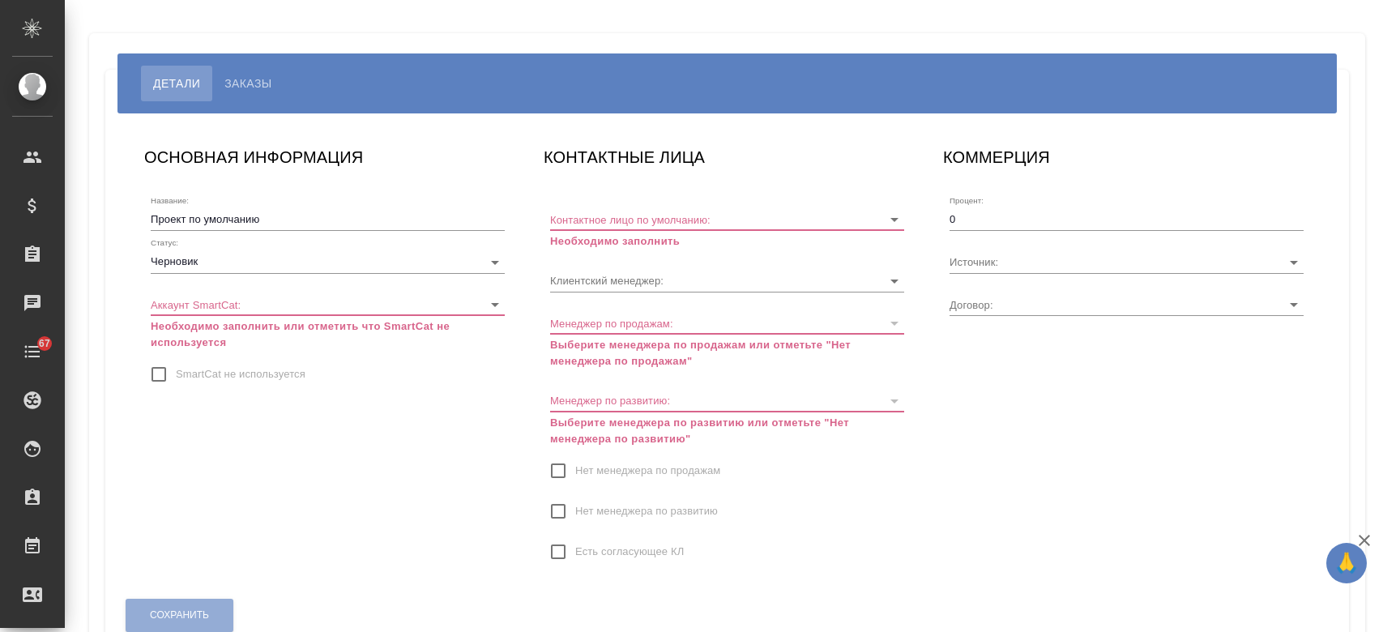
type input "KZ-4446"
type input "[PERSON_NAME]"
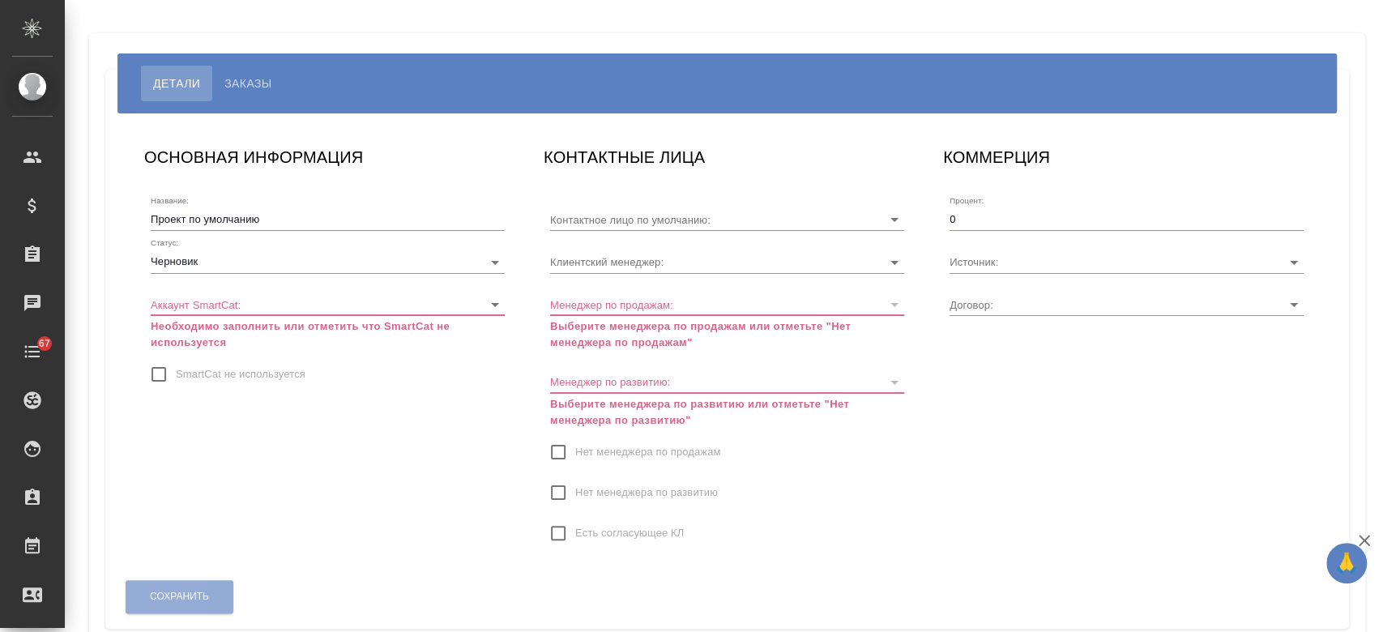
type input "Турдиев Рустам"
type input "KZ-4446"
type input "Асланукова Сати"
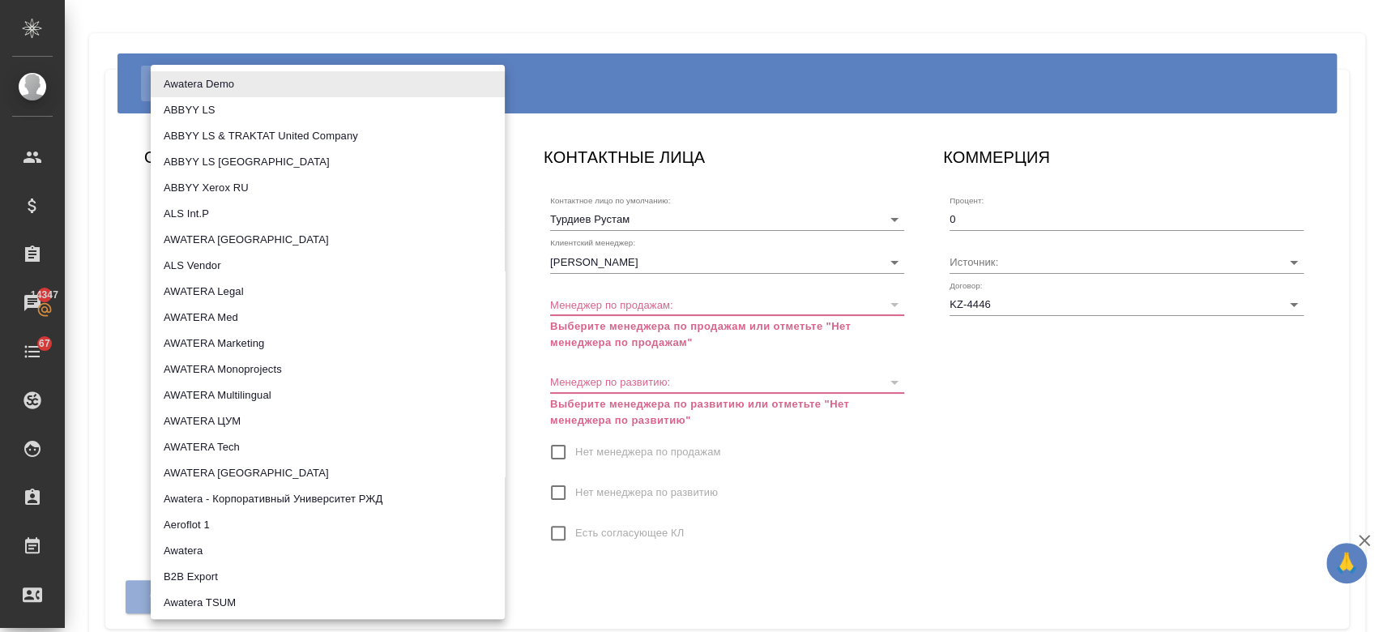
click at [428, 305] on body "🙏 .cls-1 fill:#fff; AWATERA Kosherbayeva Nazerke Клиенты Спецификации Заказы 14…" at bounding box center [691, 316] width 1383 height 632
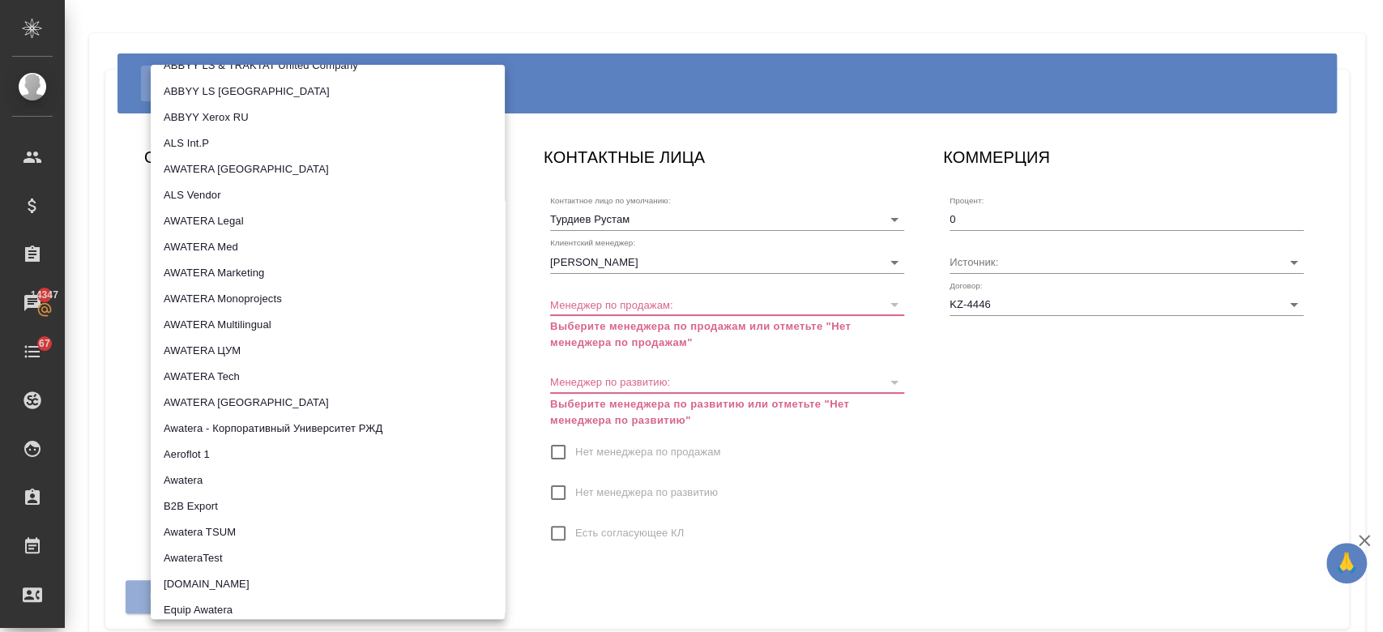
scroll to position [100, 0]
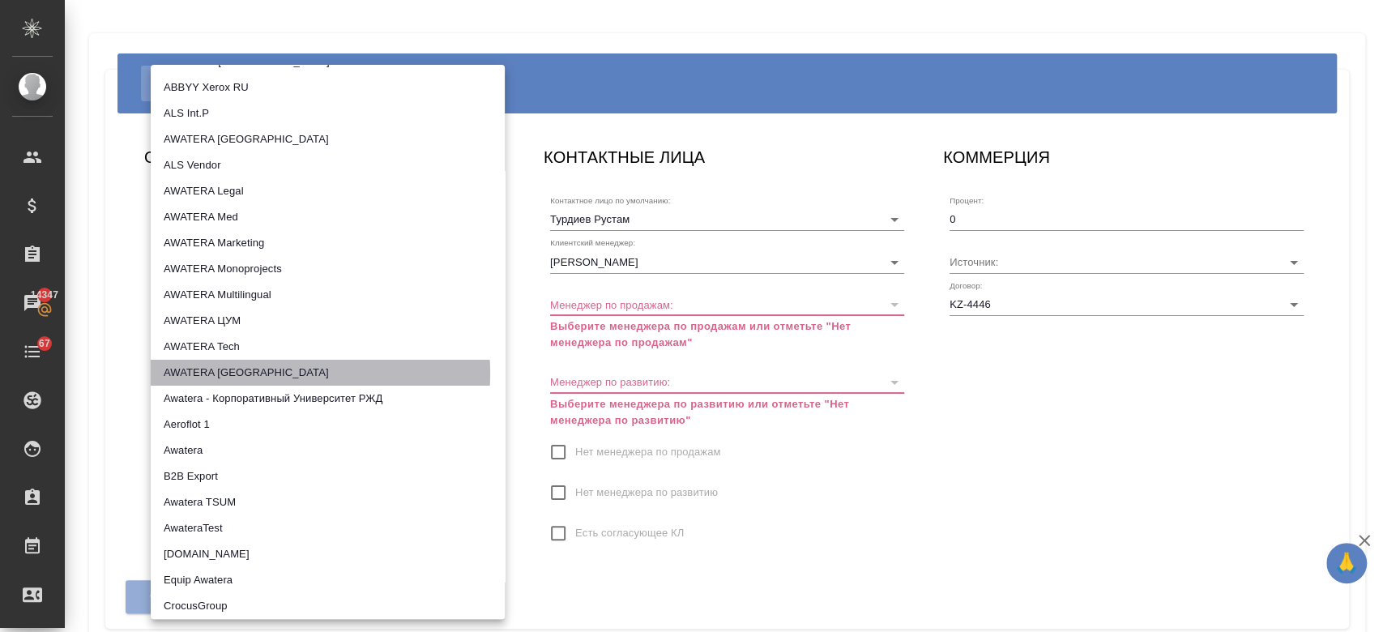
click at [281, 373] on li "AWATERA [GEOGRAPHIC_DATA]" at bounding box center [328, 373] width 354 height 26
type input "5ee731907ea86d4c189c28e6"
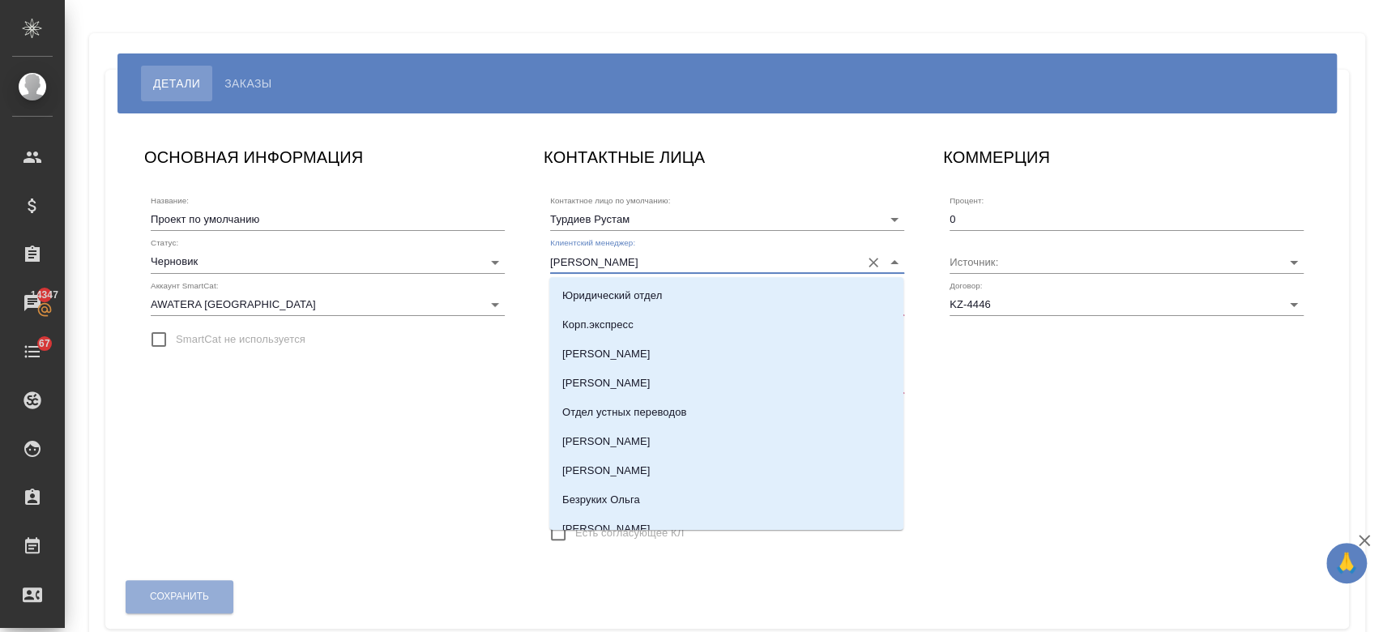
click at [662, 265] on input "Асланукова Сати" at bounding box center [701, 261] width 302 height 22
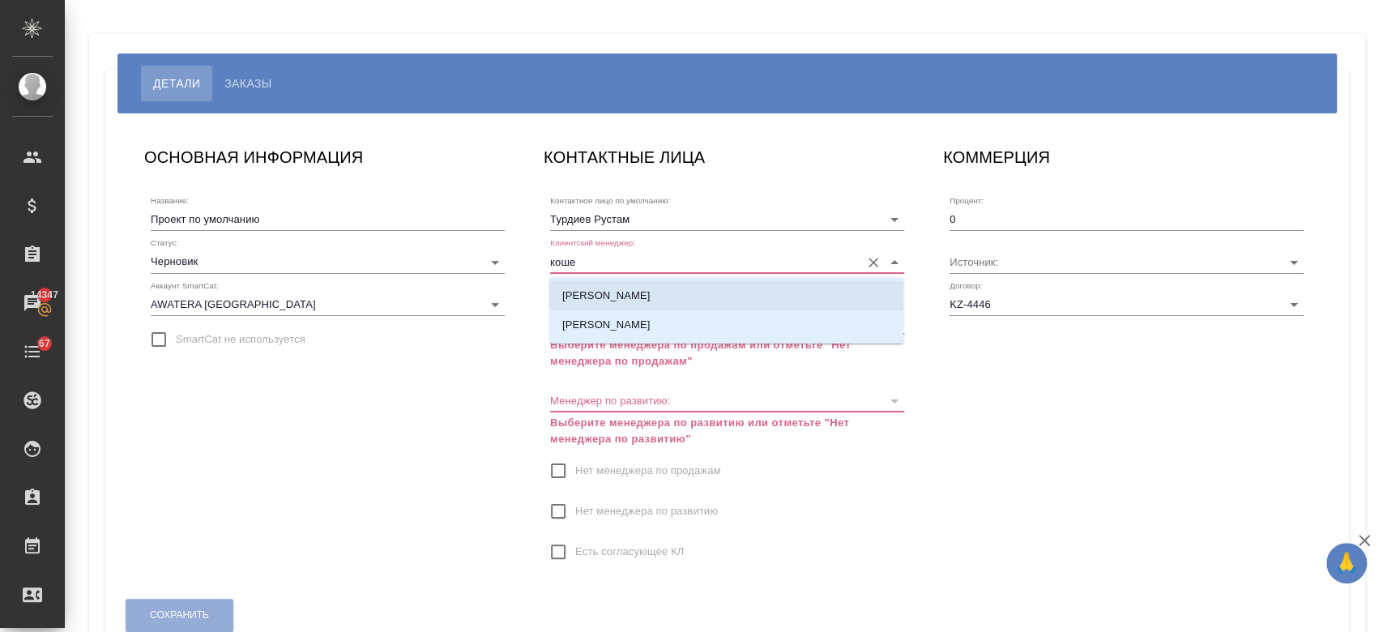
click at [648, 301] on p "[PERSON_NAME]" at bounding box center [606, 296] width 88 height 16
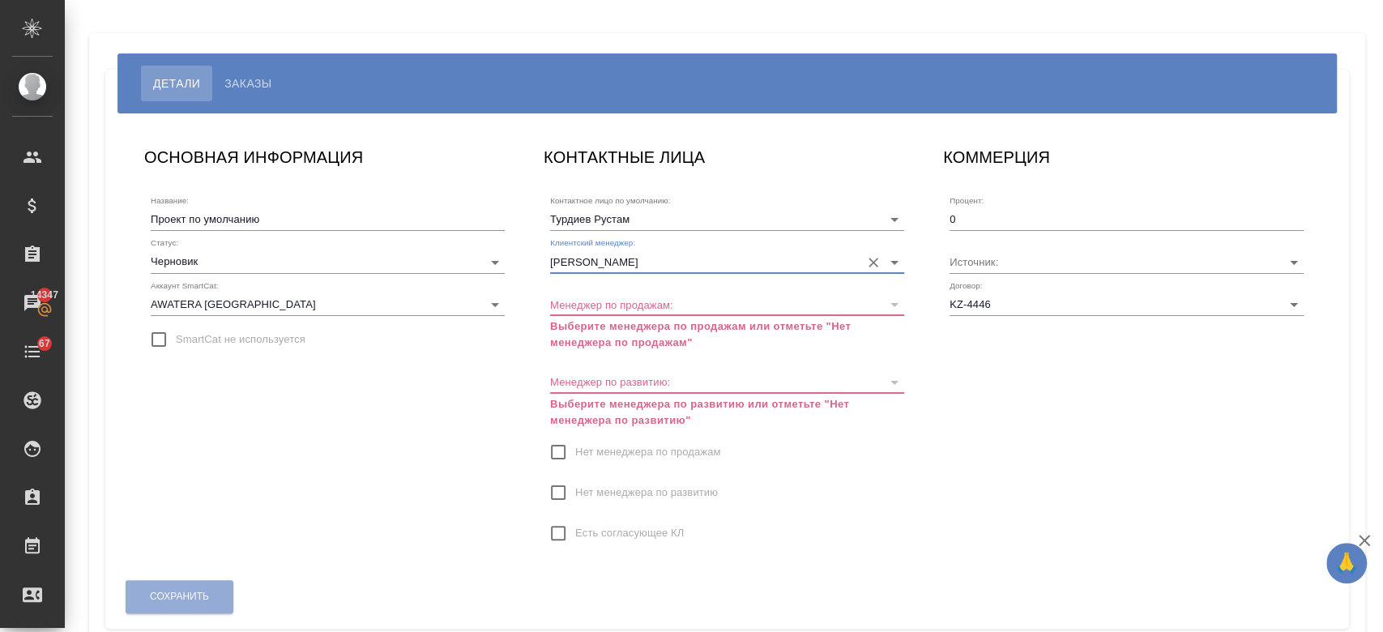
type input "[PERSON_NAME]"
click at [889, 305] on div at bounding box center [893, 304] width 21 height 23
click at [552, 446] on input "Нет менеджера по продажам" at bounding box center [558, 452] width 34 height 34
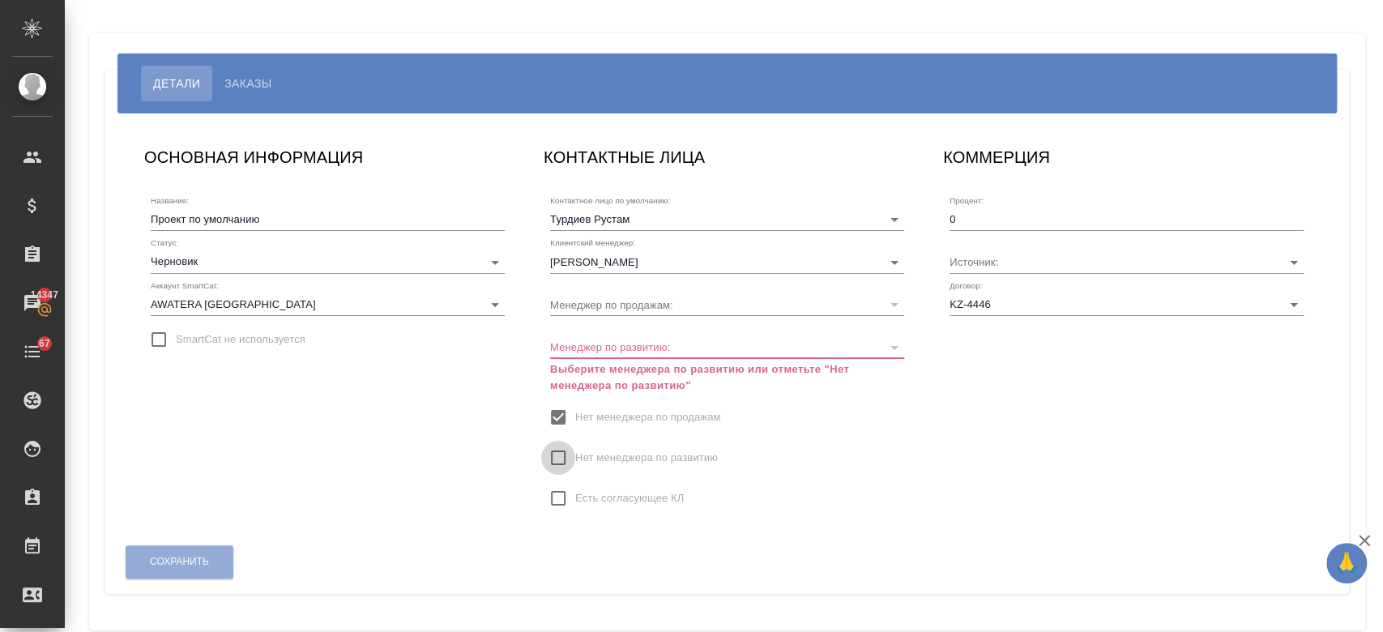
click at [555, 457] on input "Нет менеджера по развитию" at bounding box center [558, 458] width 34 height 34
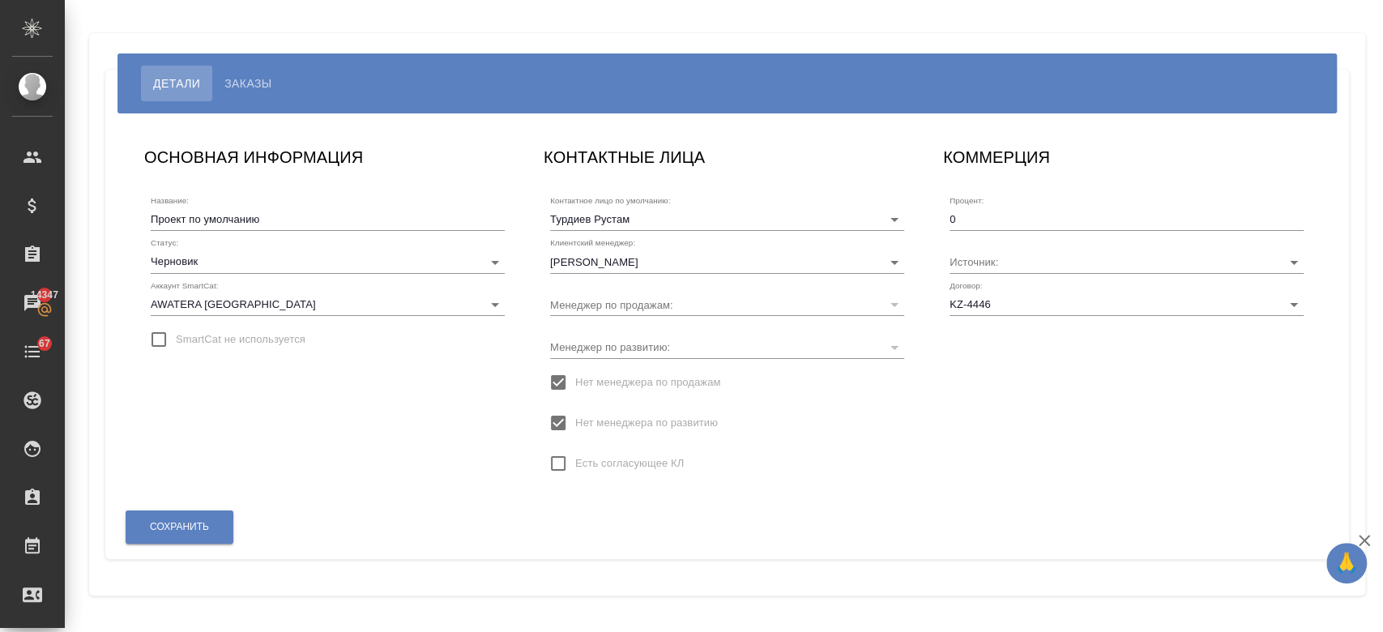
click at [830, 475] on div "Есть согласующее КЛ" at bounding box center [727, 463] width 354 height 34
click at [180, 535] on button "Сохранить" at bounding box center [180, 526] width 108 height 33
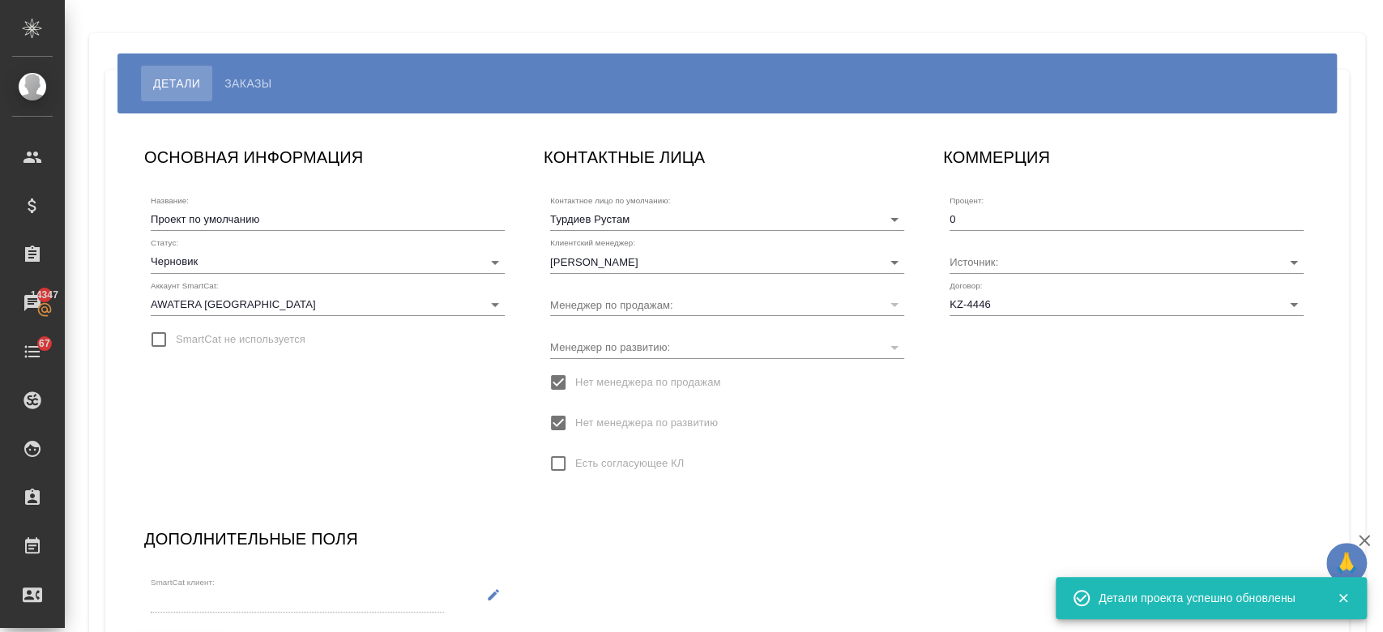
scroll to position [129, 0]
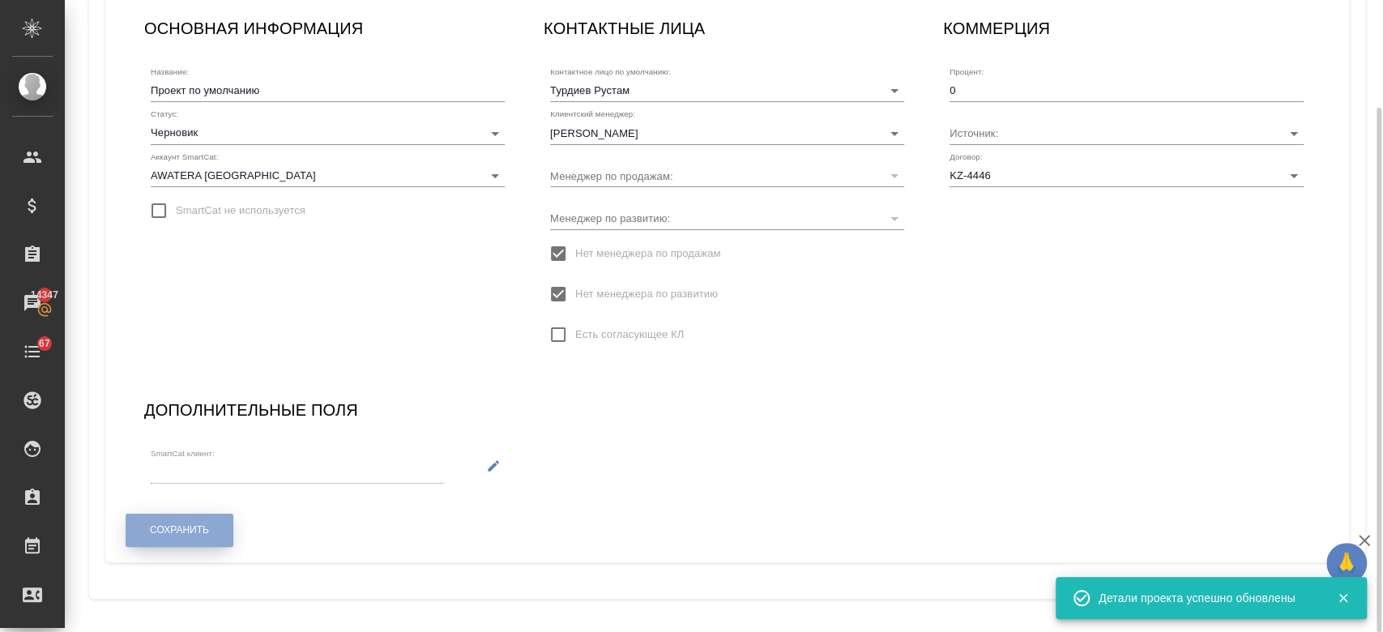
click at [205, 524] on span "Сохранить" at bounding box center [179, 530] width 59 height 14
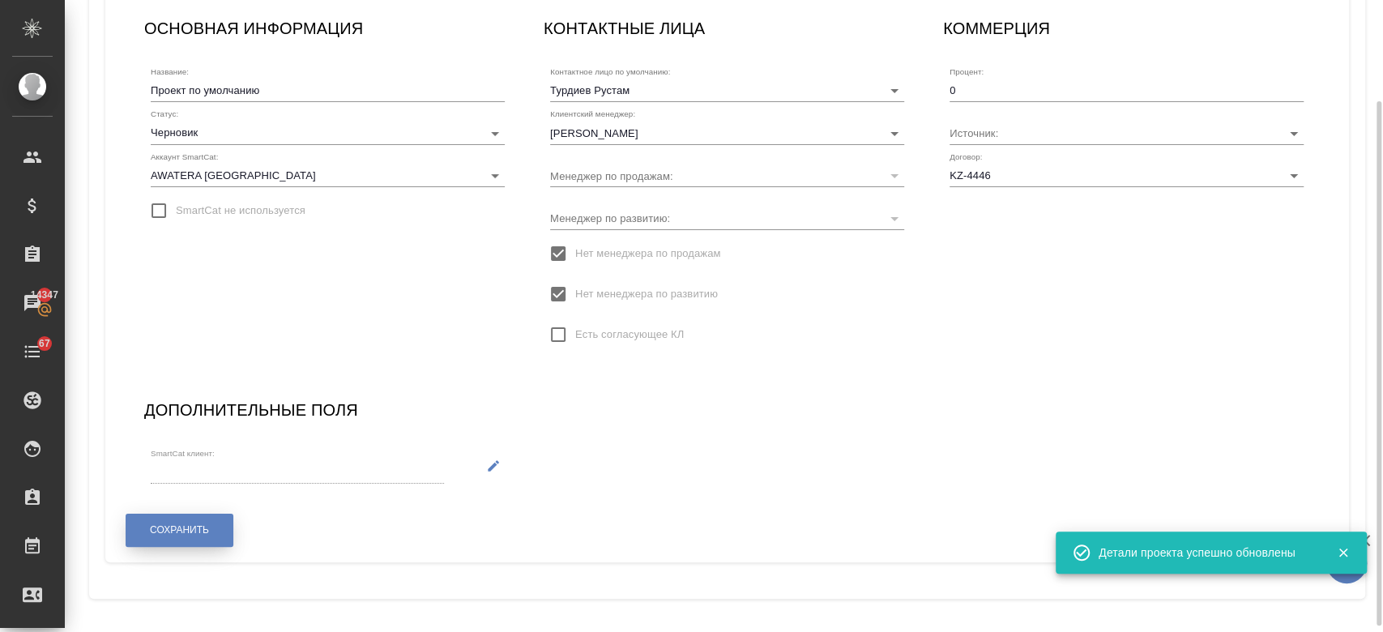
scroll to position [0, 0]
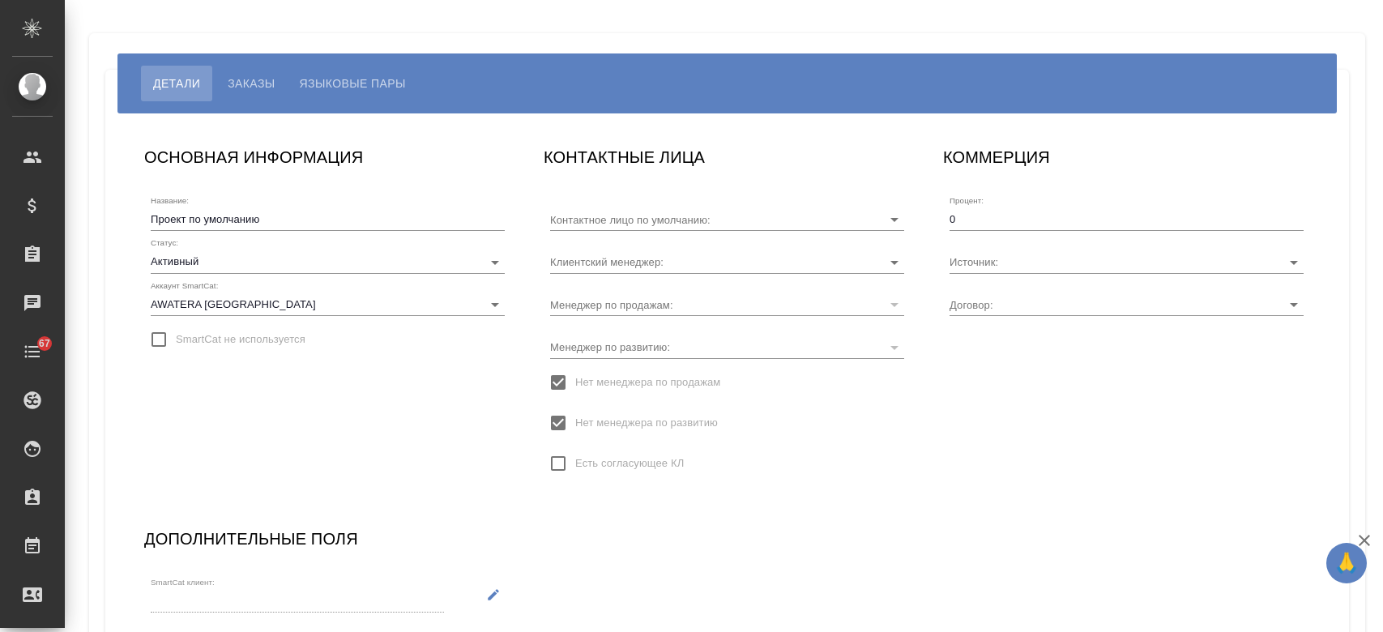
type input "[PERSON_NAME]"
type input "Асланукова Сати"
type input "KZ-4443"
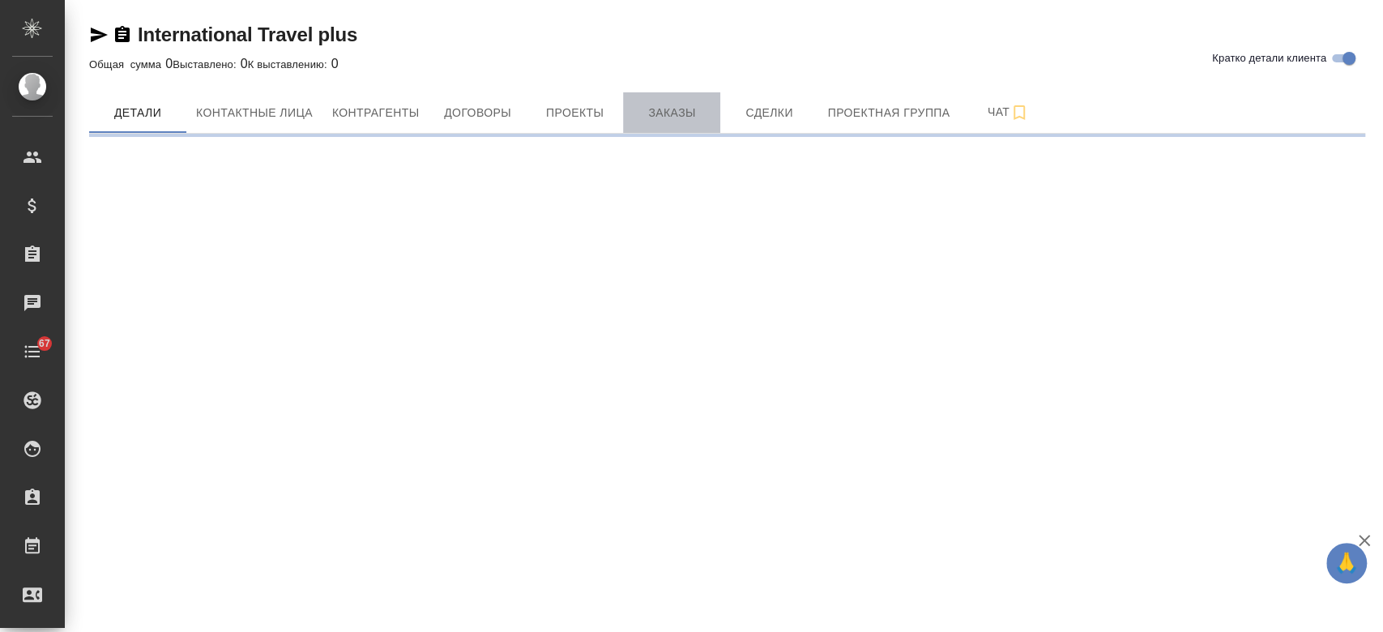
click at [675, 109] on span "Заказы" at bounding box center [672, 113] width 78 height 20
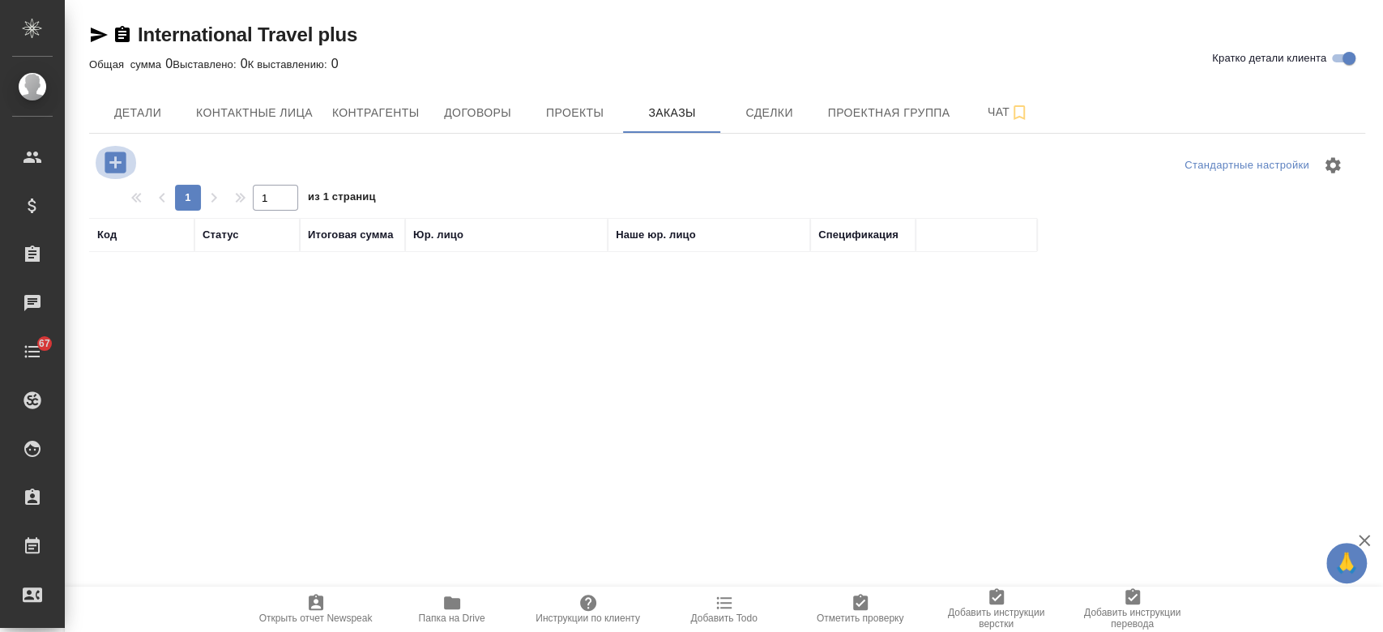
click at [121, 161] on icon "button" at bounding box center [115, 162] width 28 height 28
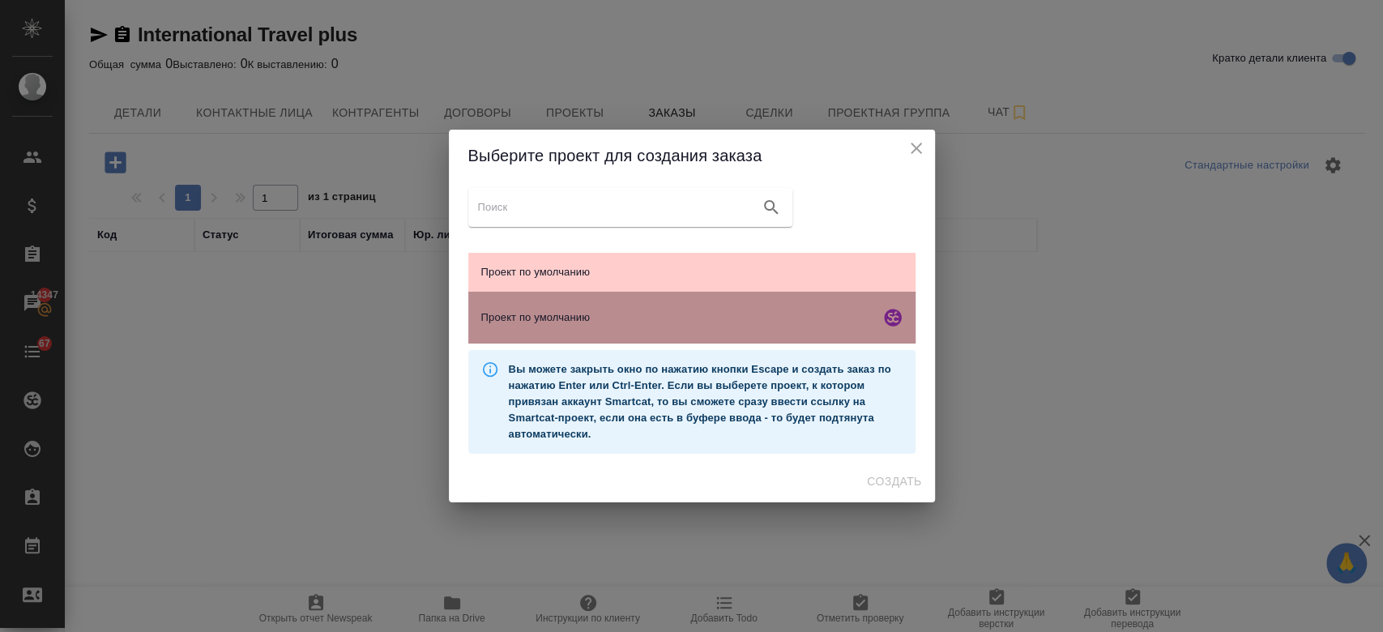
click at [599, 303] on div "Проект по умолчанию" at bounding box center [691, 318] width 447 height 52
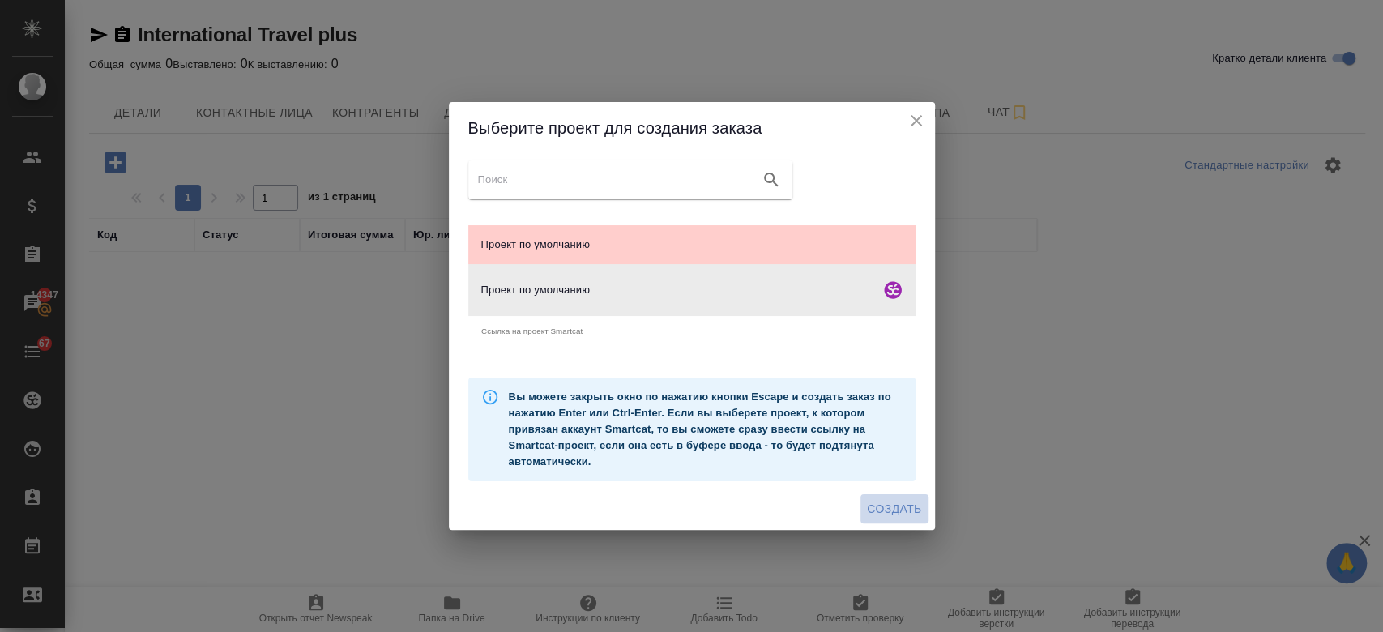
click at [915, 510] on span "Создать" at bounding box center [894, 509] width 54 height 20
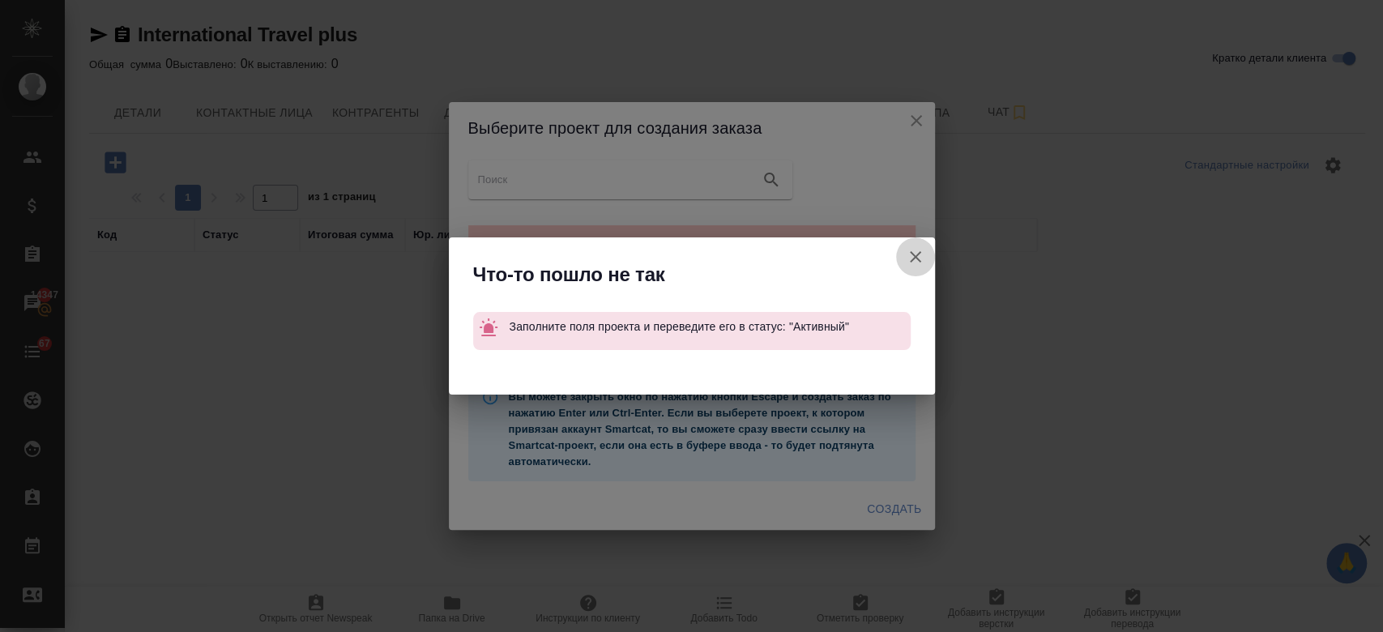
click at [913, 263] on icon "button" at bounding box center [915, 256] width 19 height 19
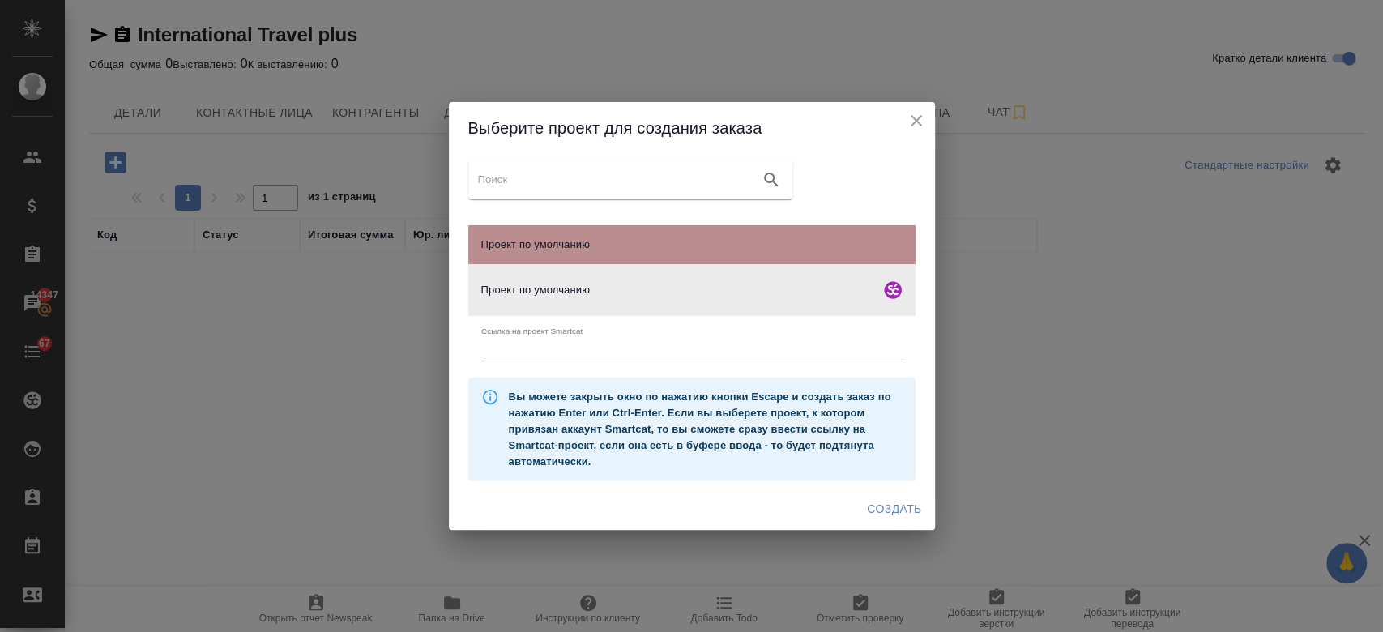
click at [737, 250] on span "Проект по умолчанию" at bounding box center [691, 245] width 421 height 16
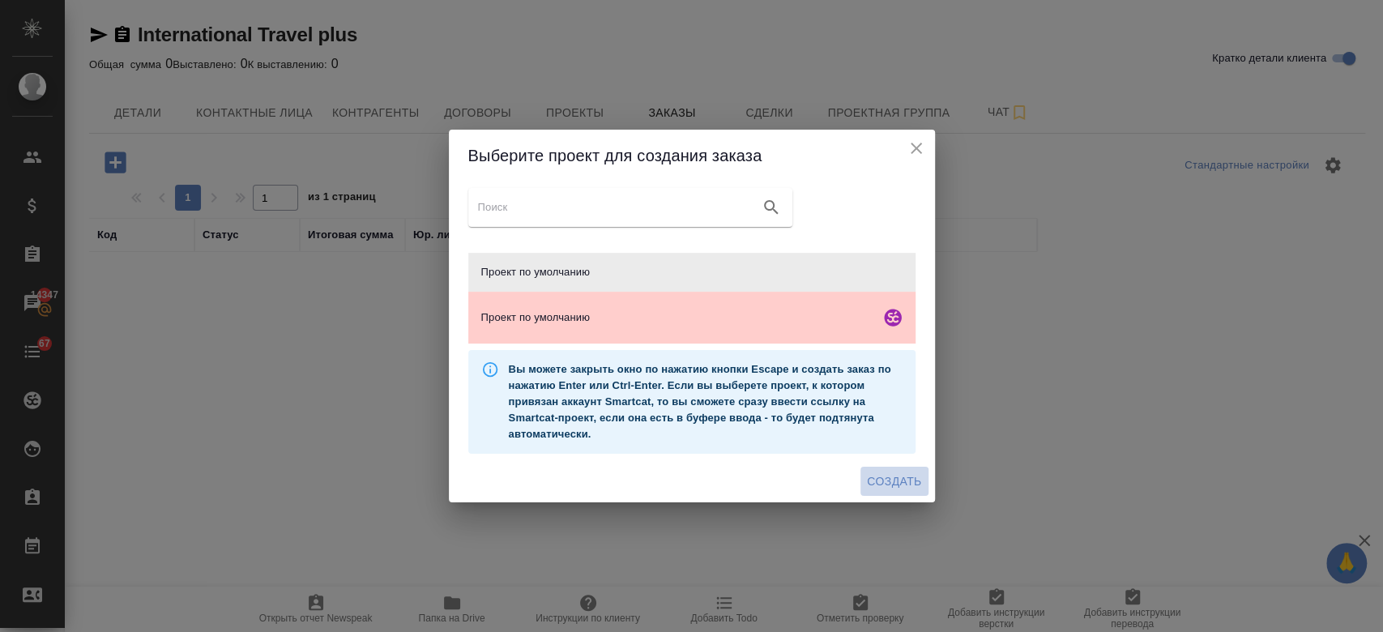
click at [887, 488] on span "Создать" at bounding box center [894, 481] width 54 height 20
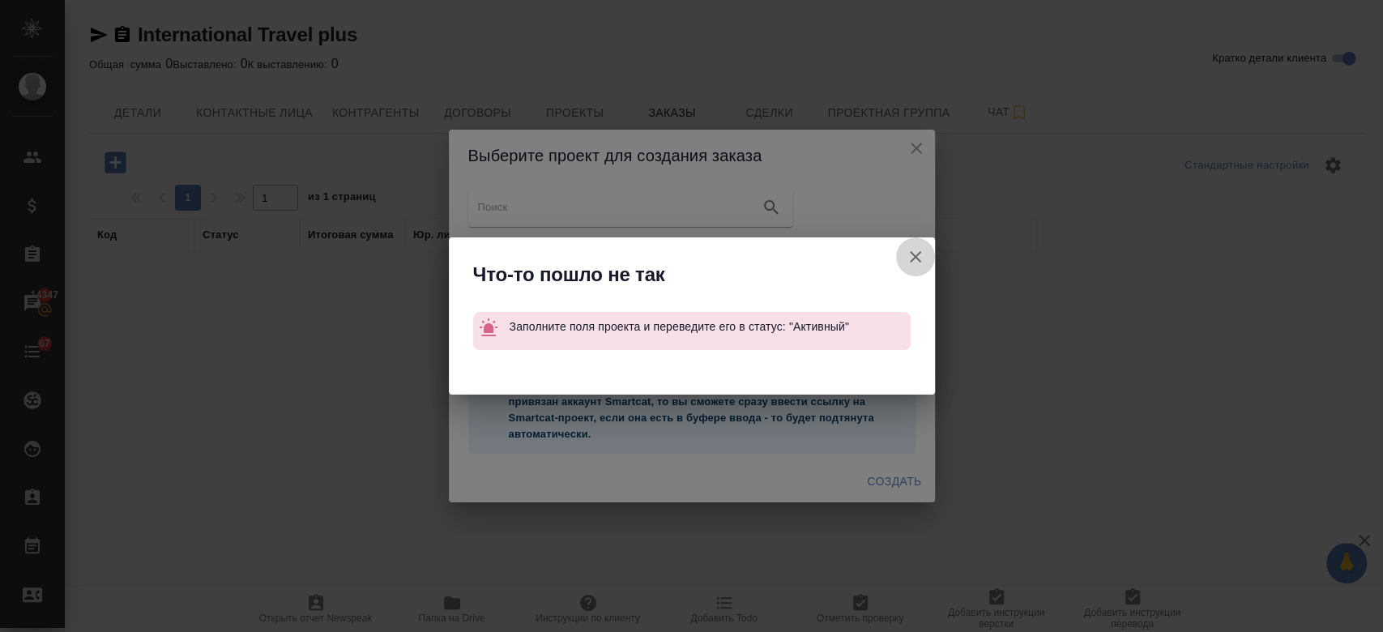
click at [921, 257] on icon "button" at bounding box center [915, 256] width 19 height 19
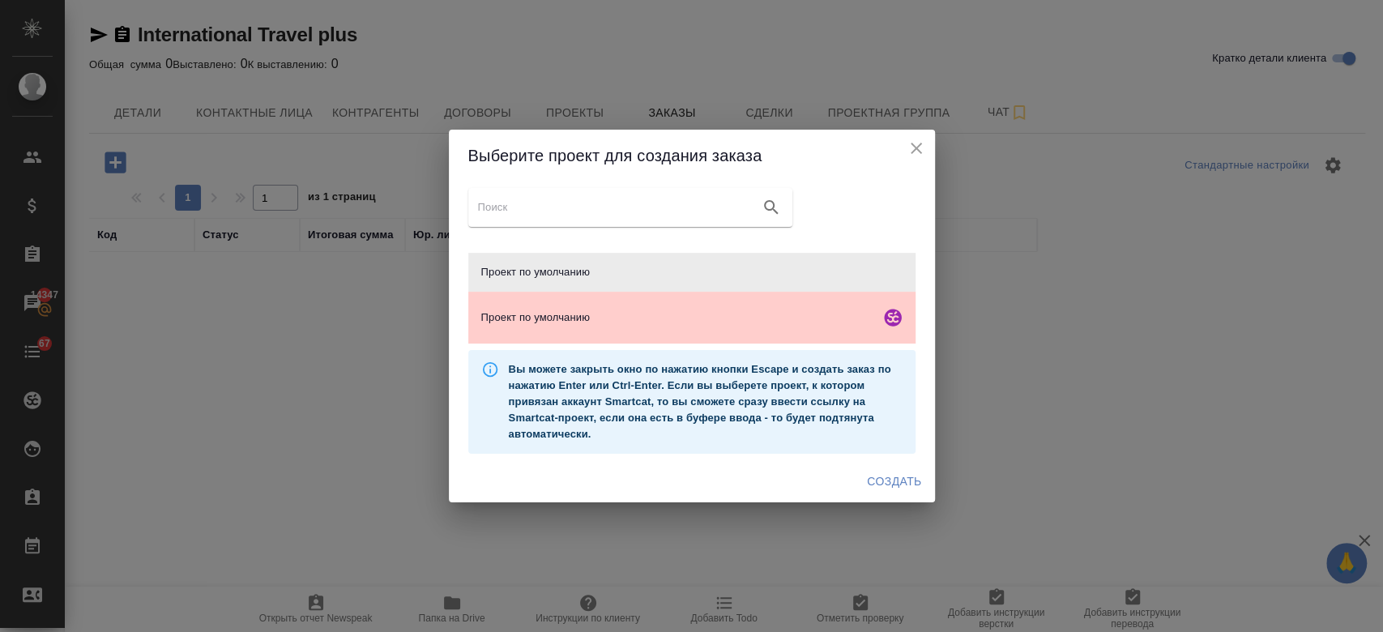
click at [919, 153] on icon "close" at bounding box center [915, 148] width 19 height 19
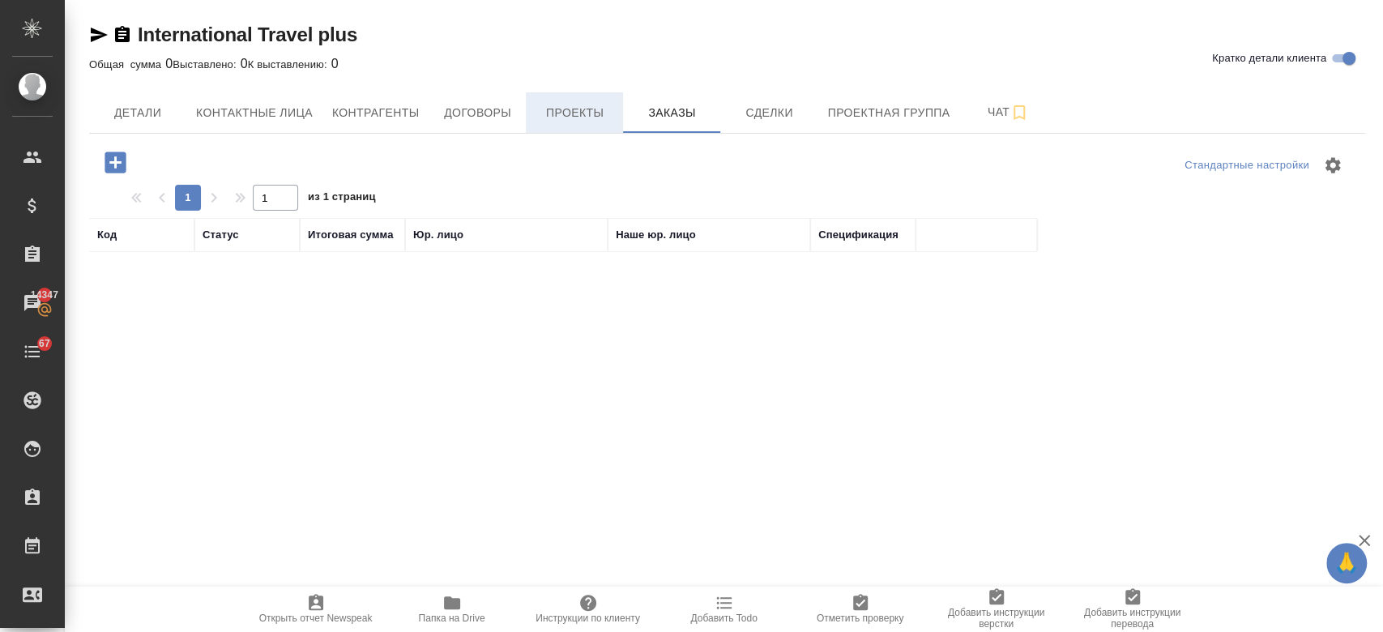
click at [544, 117] on span "Проекты" at bounding box center [574, 113] width 78 height 20
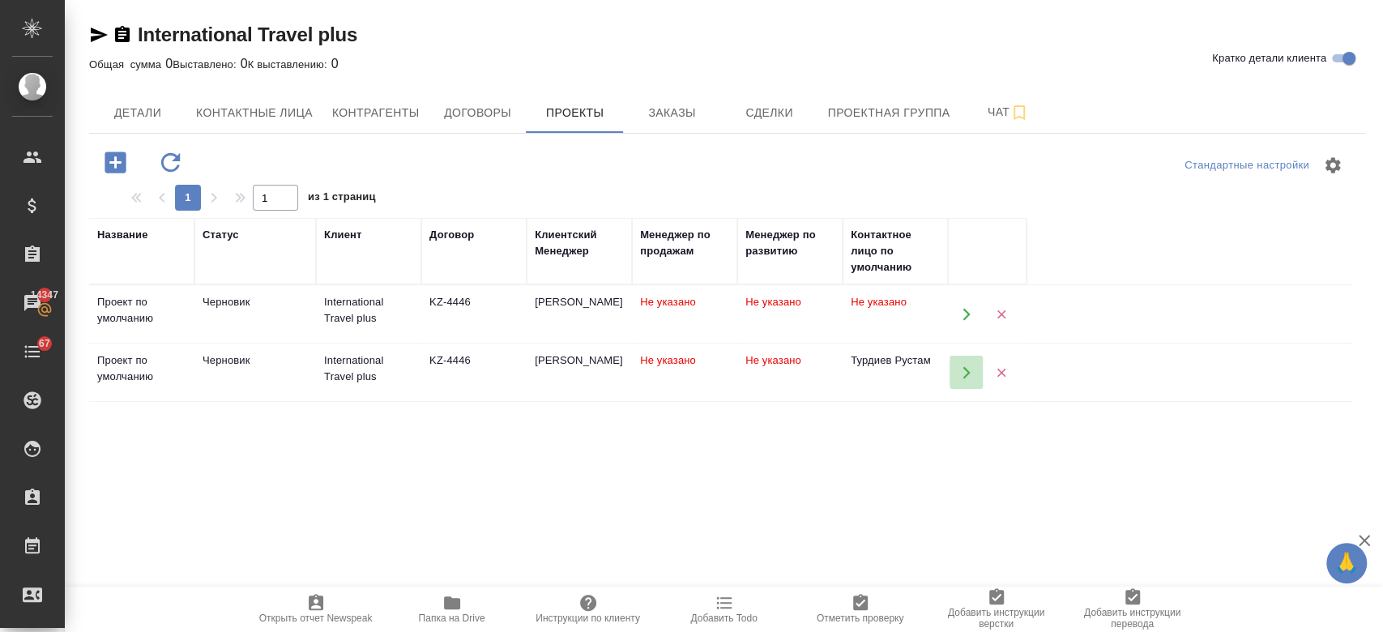
click at [964, 376] on icon "button" at bounding box center [965, 372] width 7 height 12
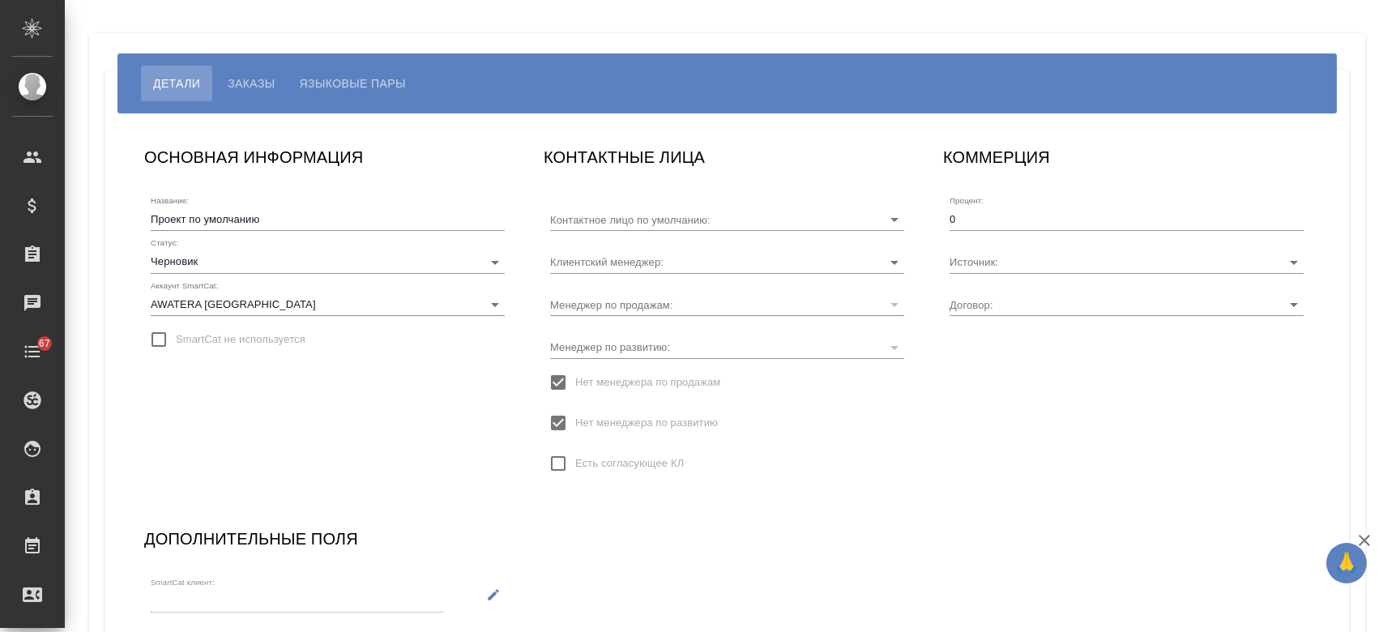
type input "Турдиев Рустам"
type input "KZ-4446"
type input "[PERSON_NAME] Назерке"
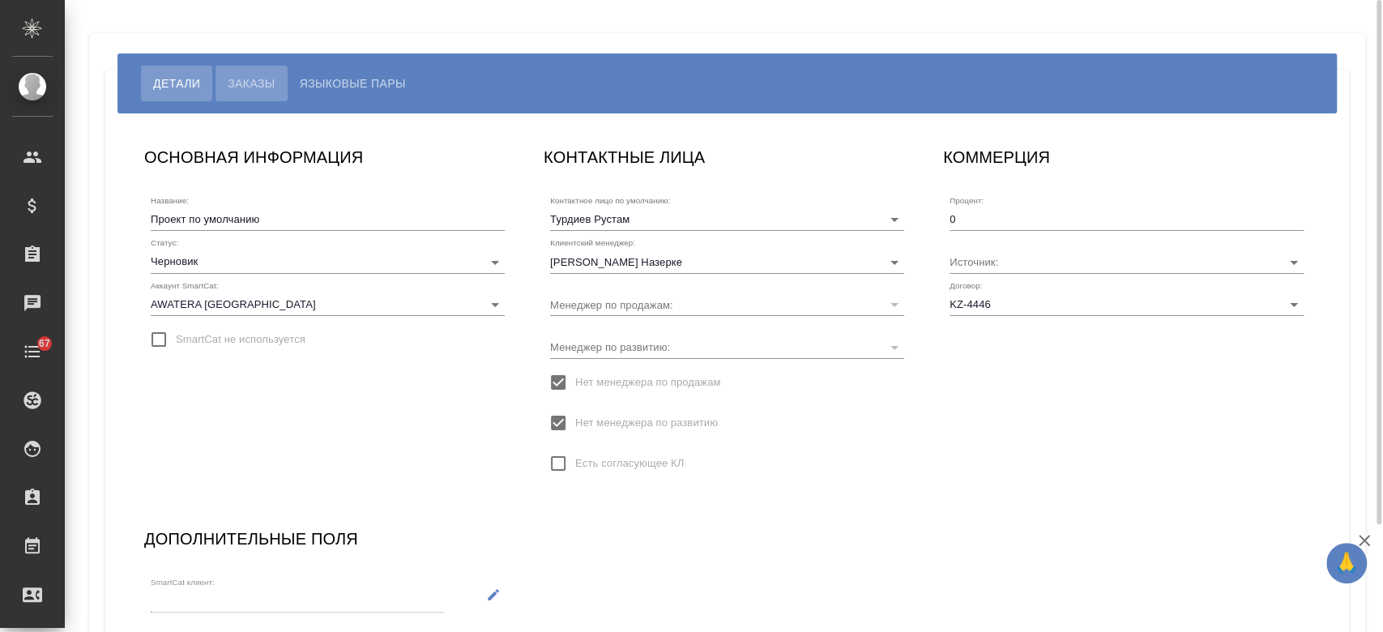
click at [267, 75] on span "Заказы" at bounding box center [251, 83] width 47 height 19
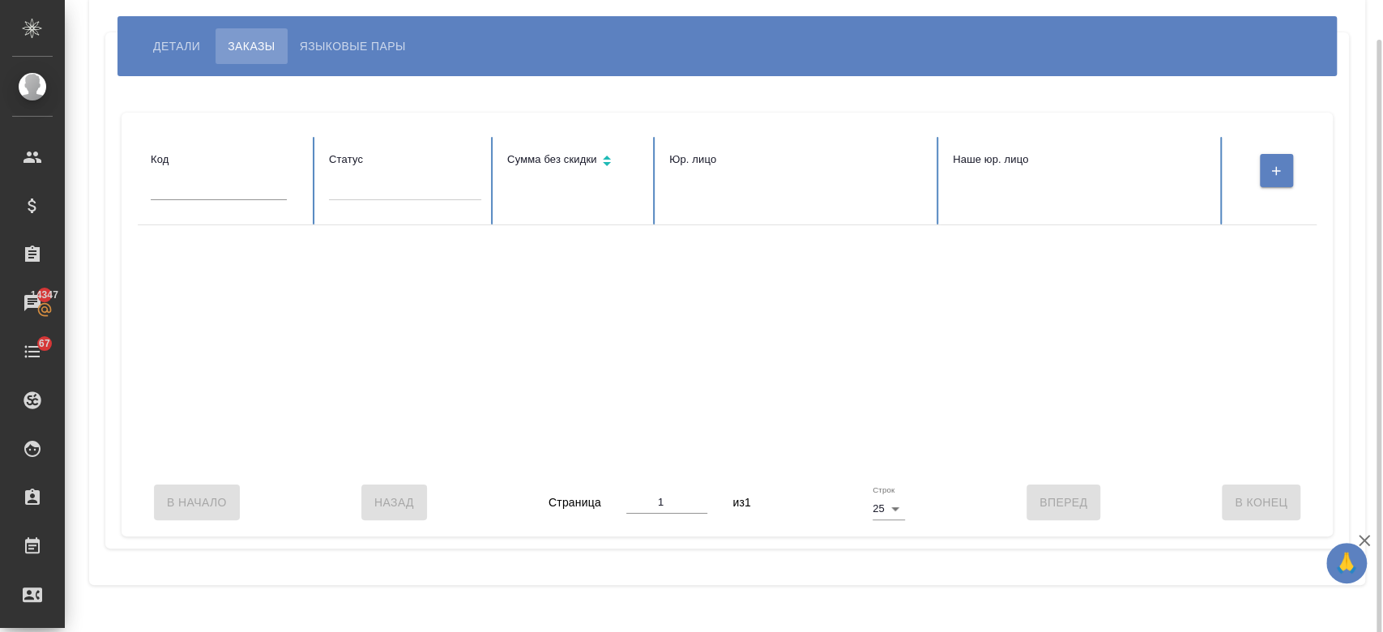
scroll to position [40, 0]
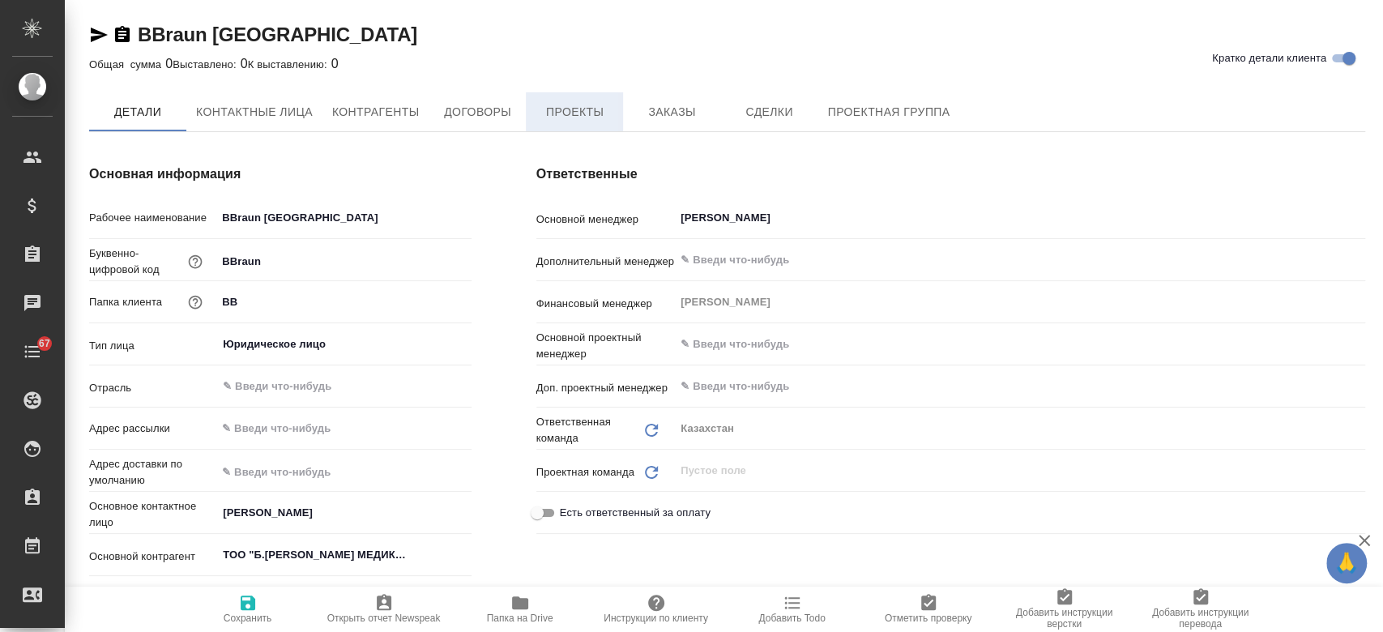
type textarea "x"
click at [599, 100] on button "Проекты" at bounding box center [574, 112] width 97 height 41
type textarea "x"
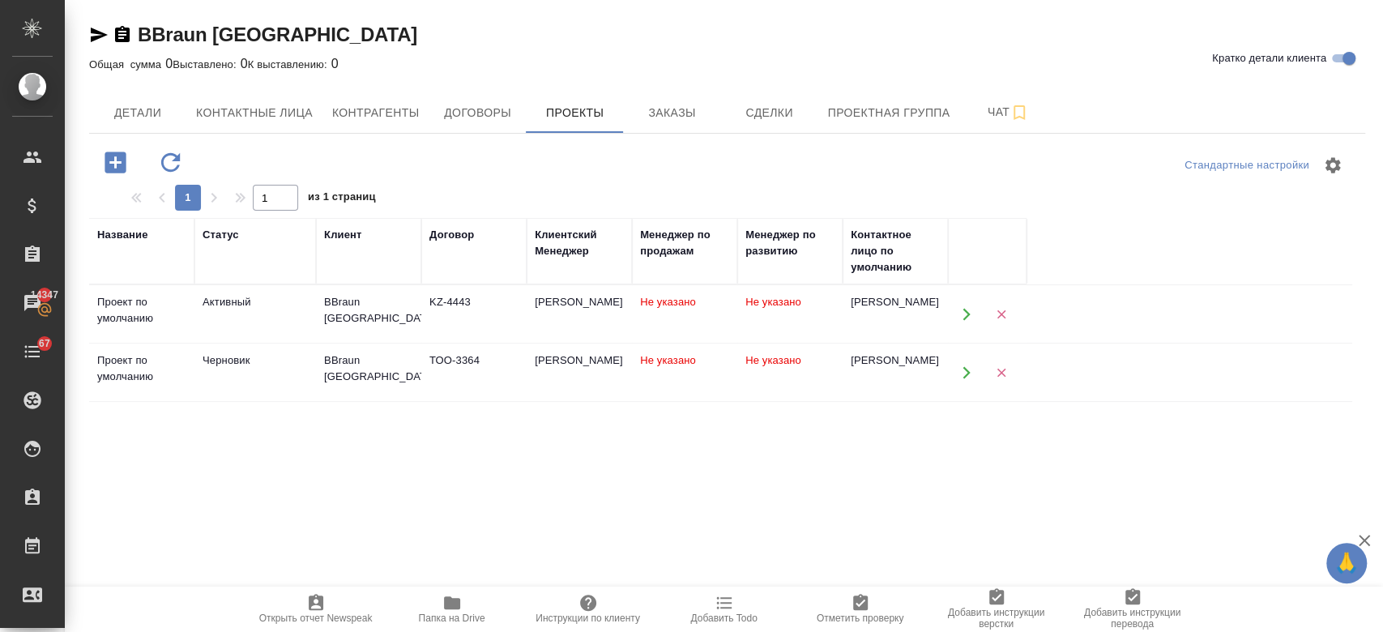
click at [502, 319] on td "KZ-4443" at bounding box center [473, 314] width 105 height 57
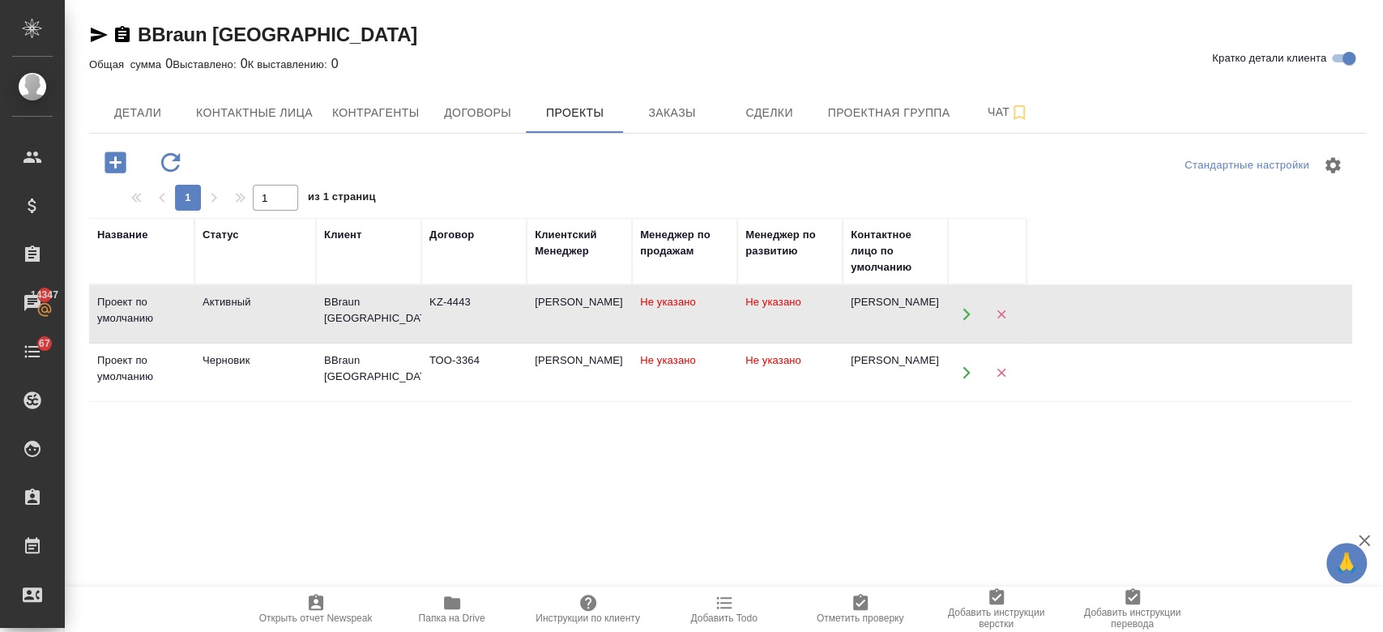
click at [502, 319] on td "KZ-4443" at bounding box center [473, 314] width 105 height 57
click at [428, 343] on td "ТОО-3364" at bounding box center [473, 314] width 105 height 57
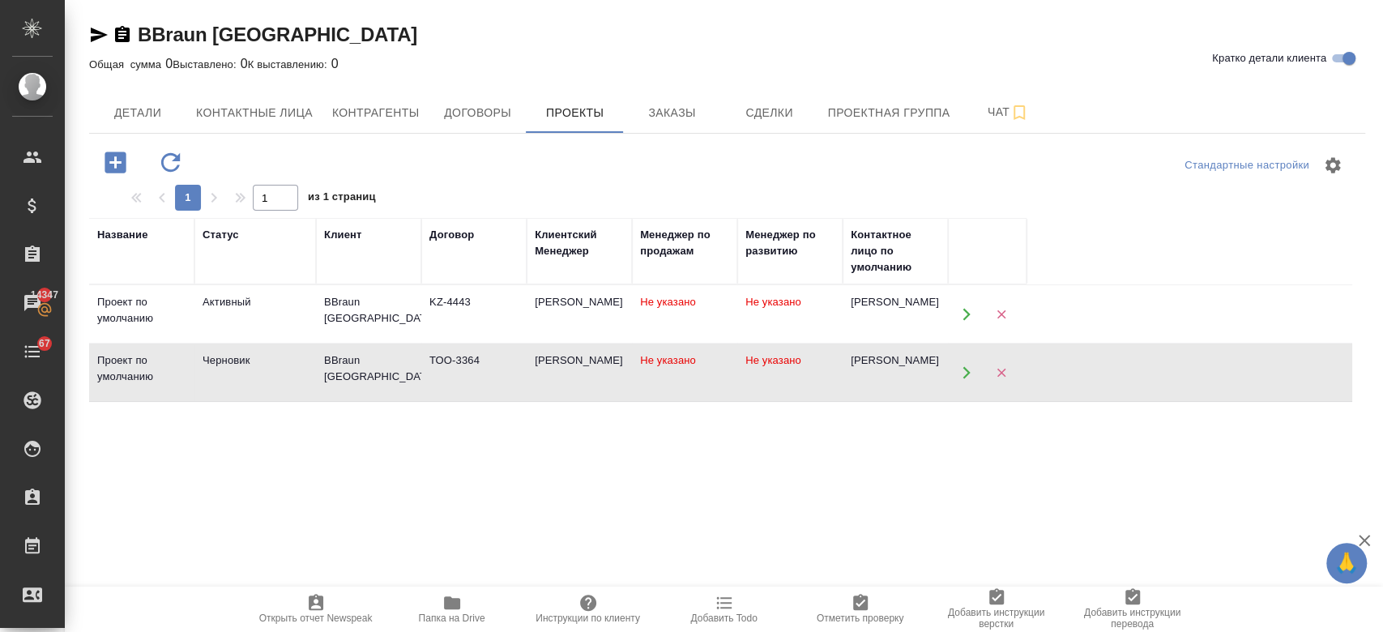
click at [428, 343] on td "ТОО-3364" at bounding box center [473, 314] width 105 height 57
click at [241, 328] on td "Активный" at bounding box center [255, 314] width 122 height 57
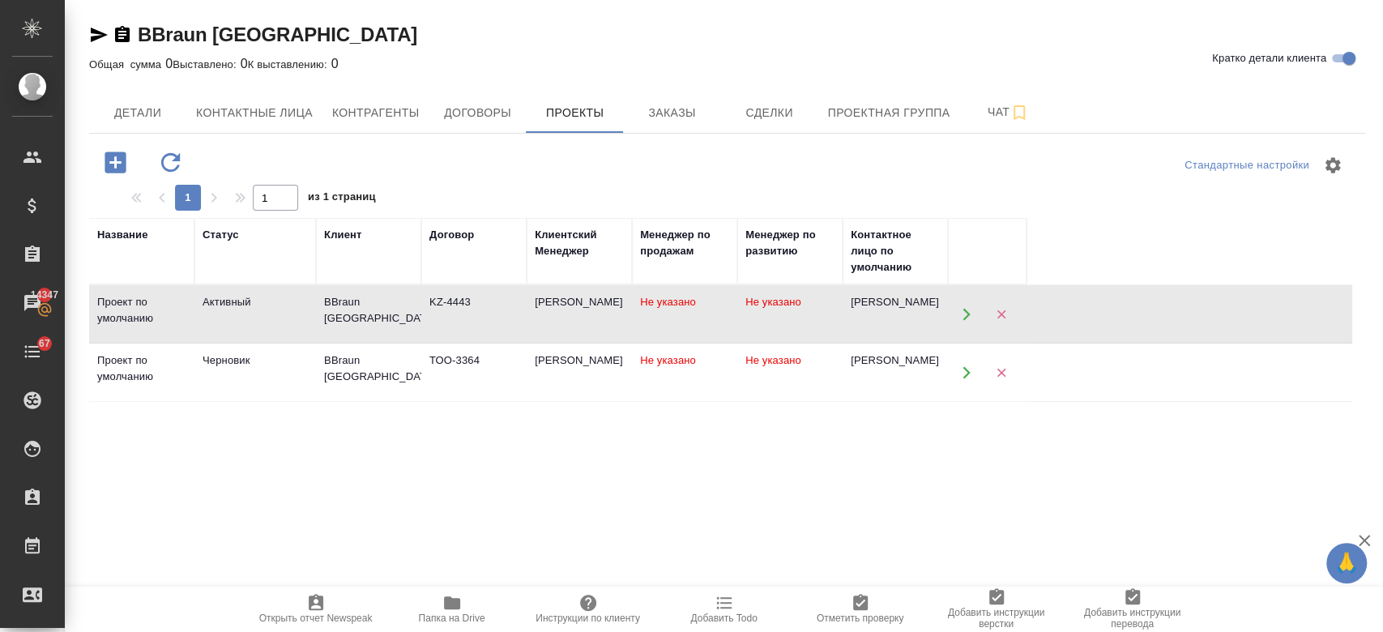
click at [318, 314] on td "BBraun [GEOGRAPHIC_DATA]" at bounding box center [368, 314] width 105 height 57
click at [707, 122] on span "Заказы" at bounding box center [672, 113] width 78 height 20
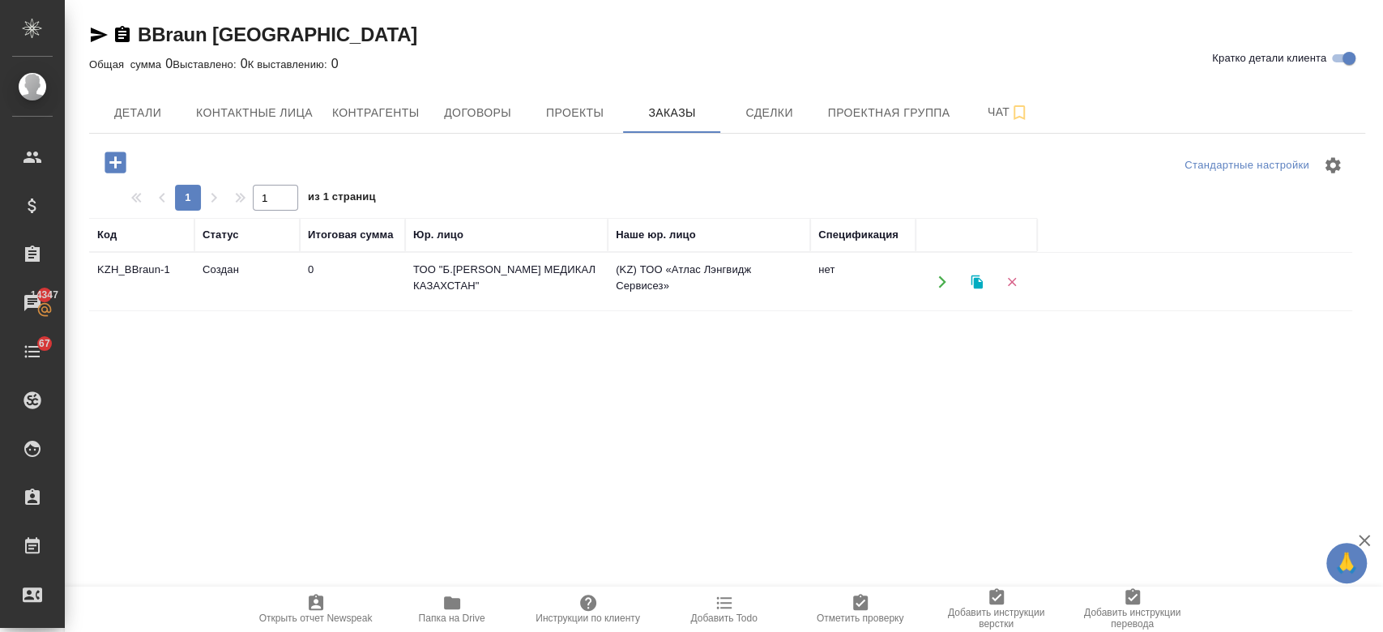
click at [436, 300] on td "ТОО "Б.[PERSON_NAME] МЕДИКАЛ КАЗАХСТАН"" at bounding box center [506, 282] width 203 height 57
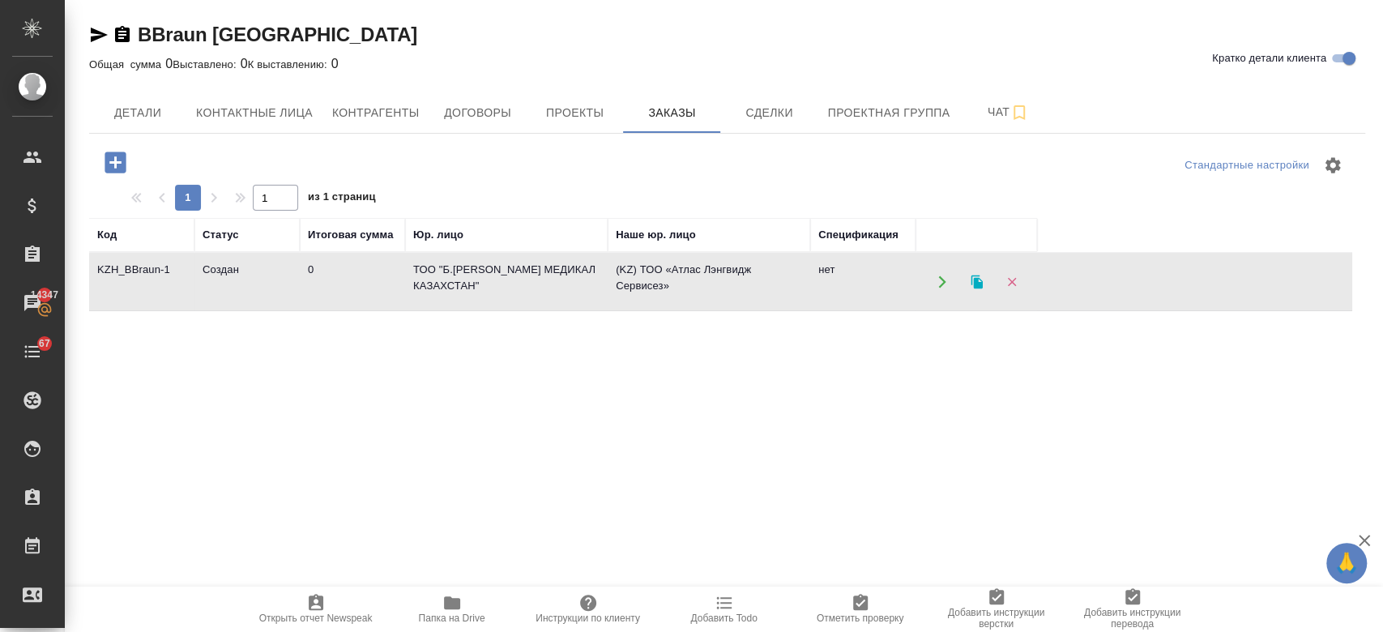
click at [436, 300] on td "ТОО "Б.[PERSON_NAME] МЕДИКАЛ КАЗАХСТАН"" at bounding box center [506, 282] width 203 height 57
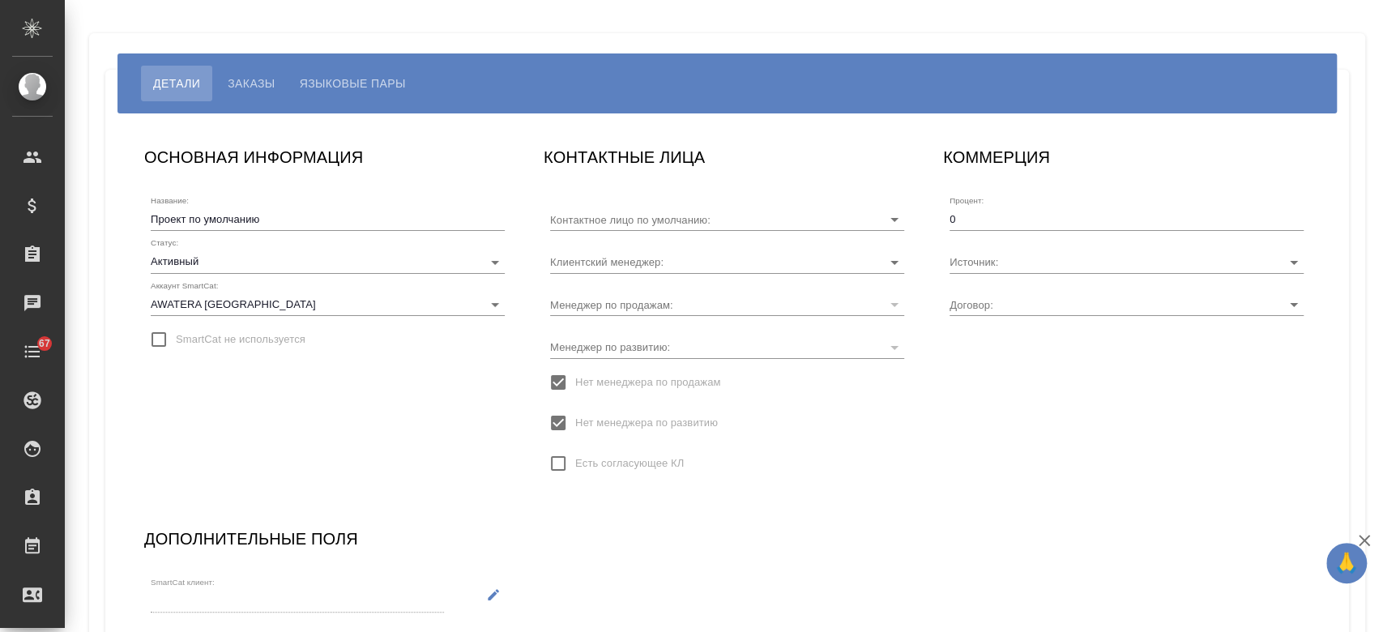
type input "[PERSON_NAME]"
type input "KZ-4443"
type input "[PERSON_NAME]"
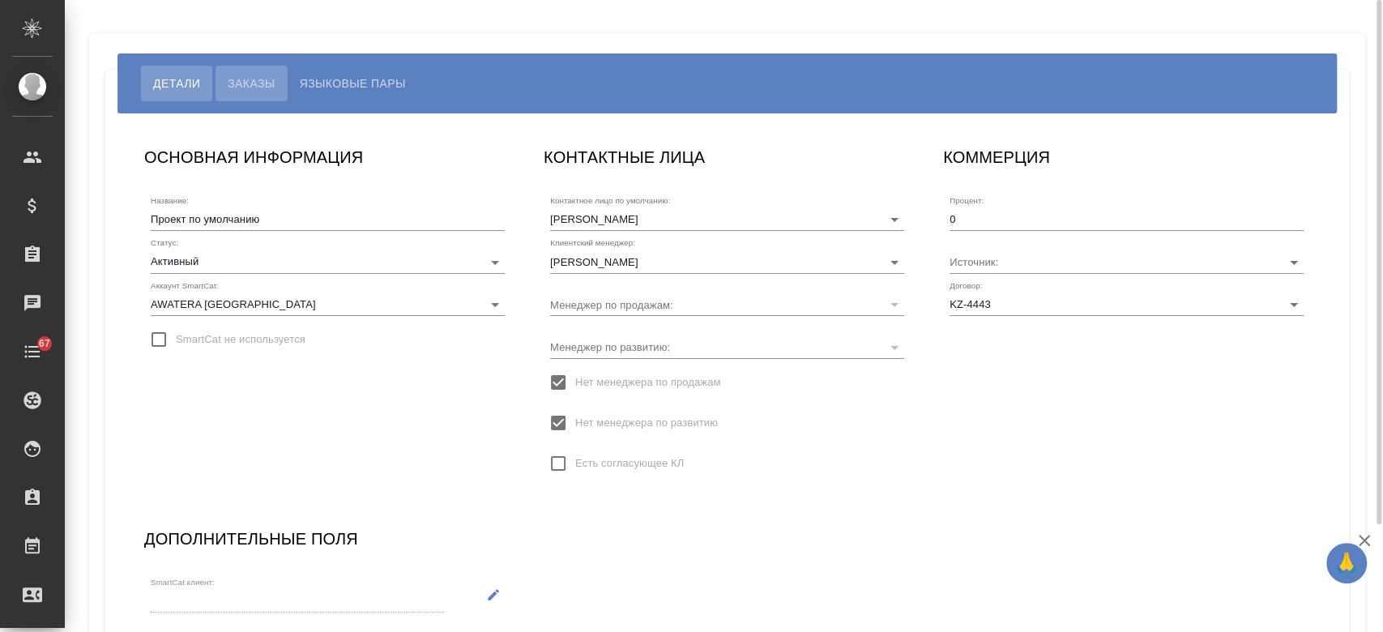
click at [252, 75] on span "Заказы" at bounding box center [251, 83] width 47 height 19
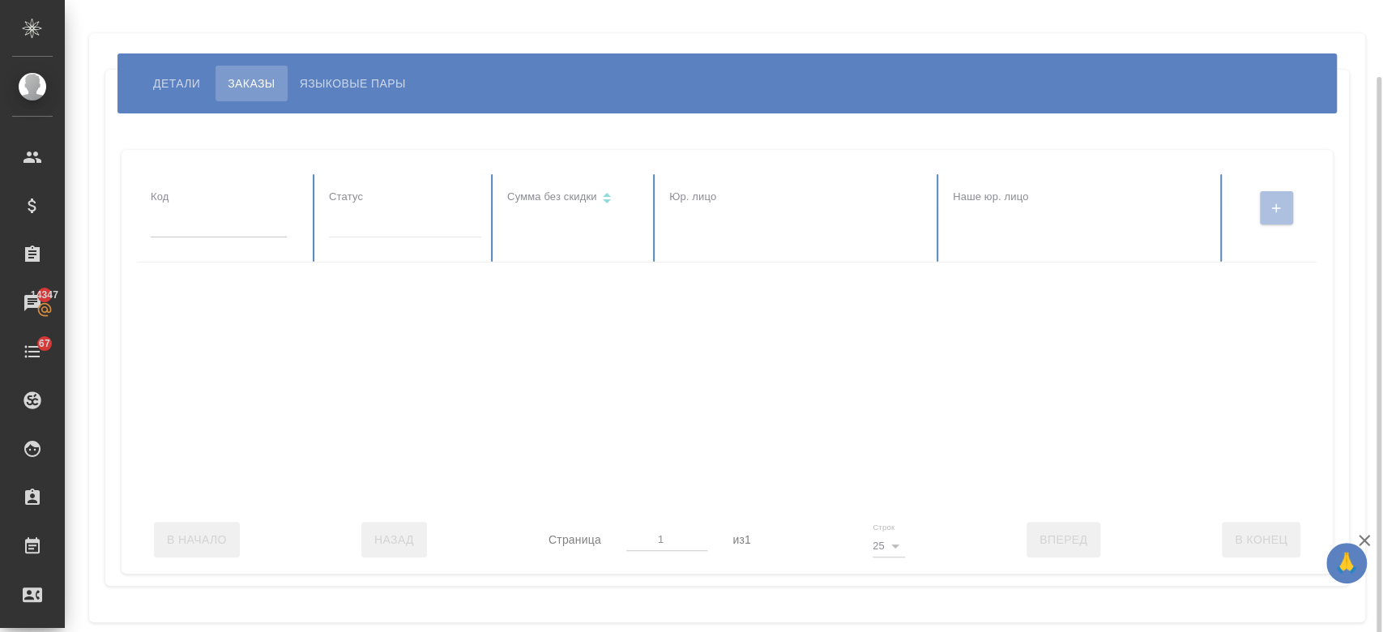
scroll to position [40, 0]
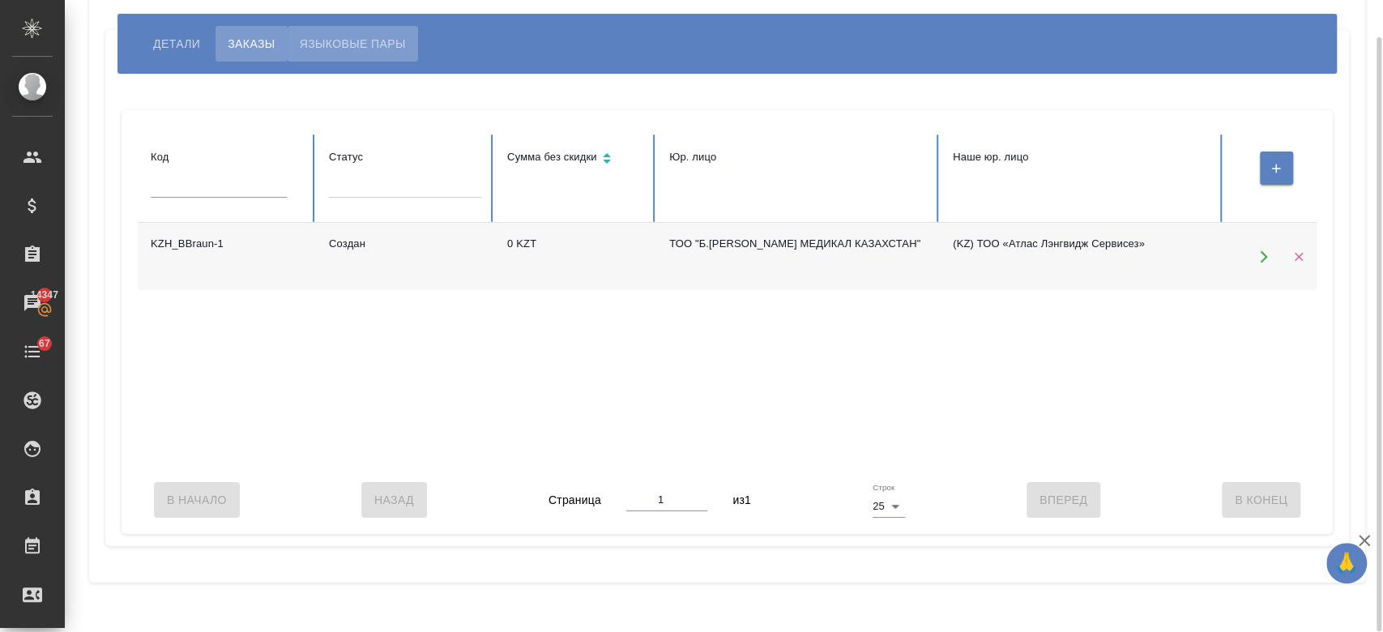
click at [405, 47] on span "Языковые пары" at bounding box center [353, 43] width 106 height 19
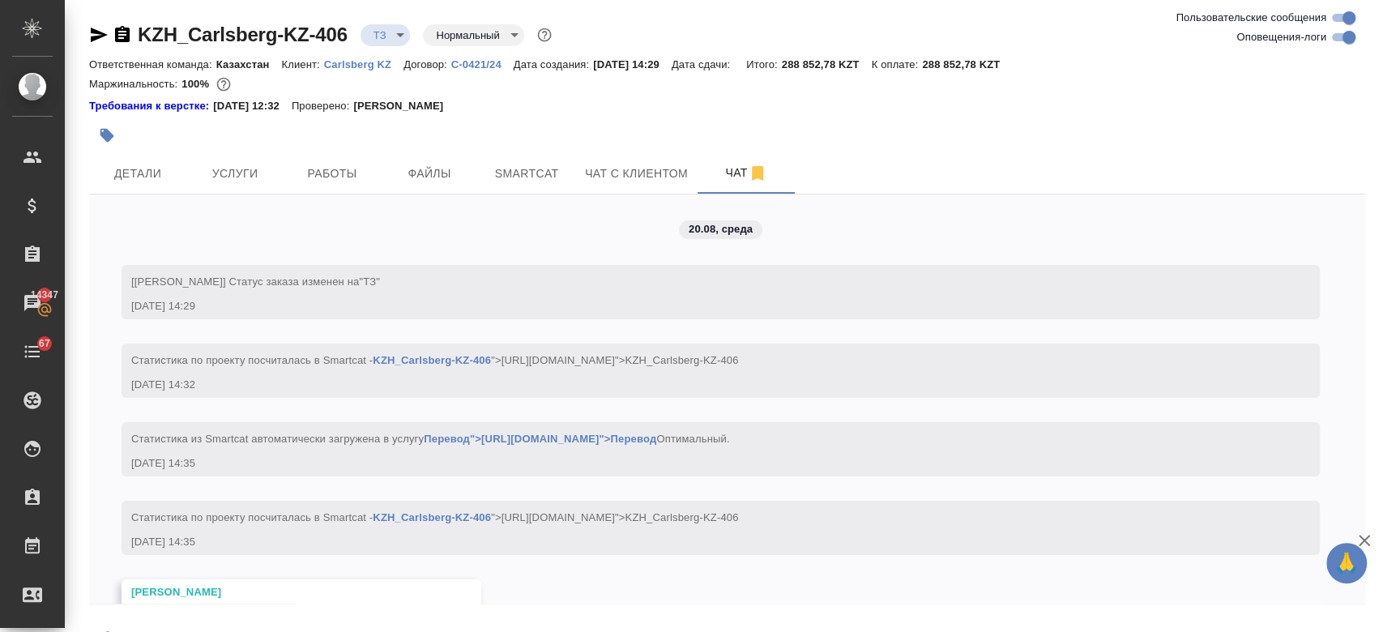
scroll to position [954, 0]
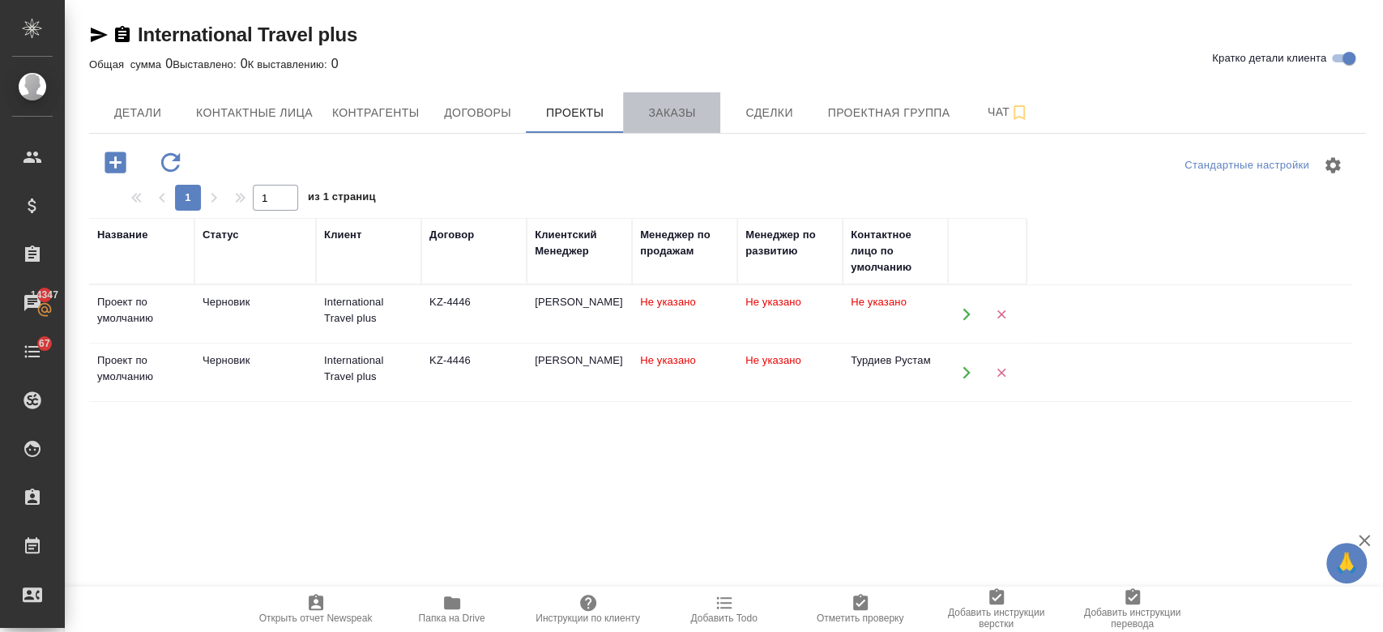
click at [675, 110] on span "Заказы" at bounding box center [672, 113] width 78 height 20
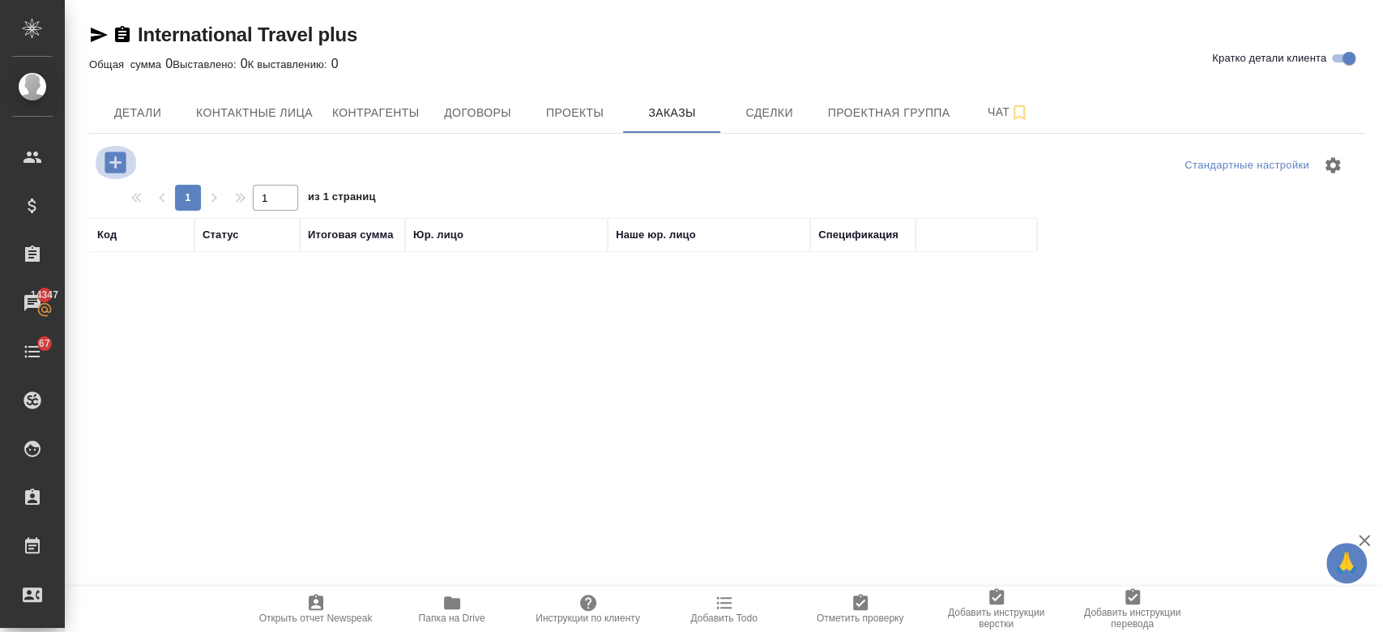
click at [121, 160] on icon "button" at bounding box center [115, 161] width 21 height 21
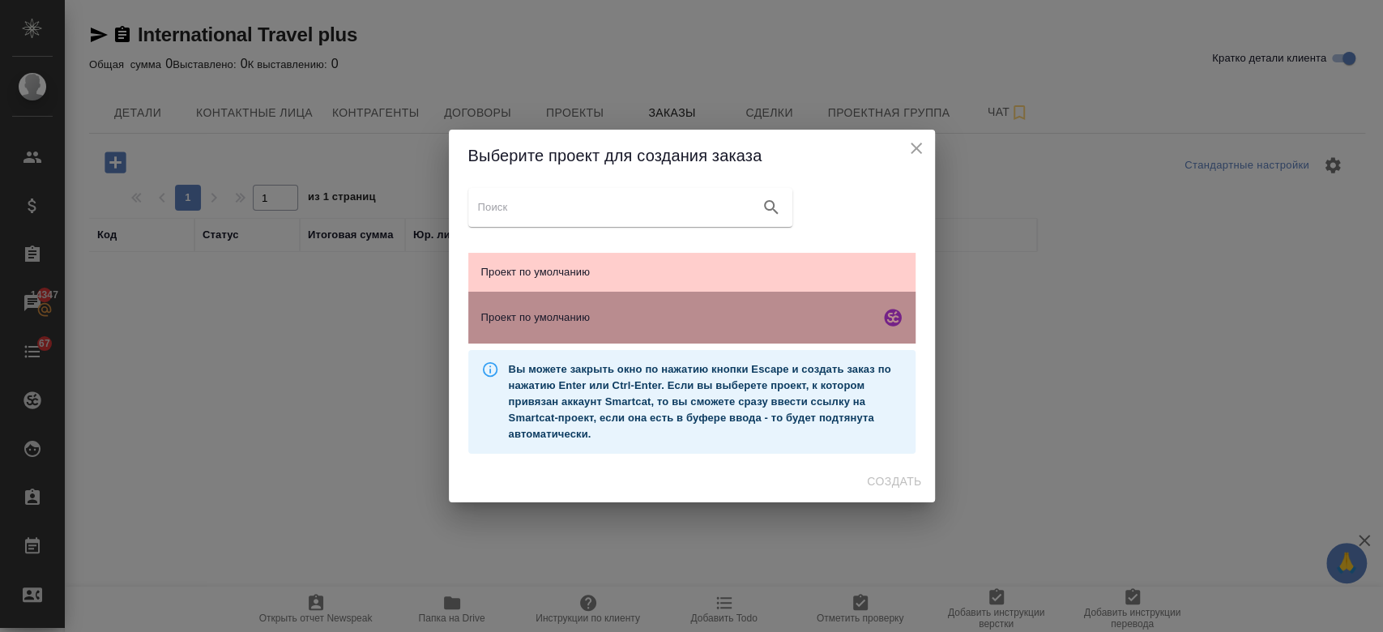
click at [706, 311] on span "Проект по умолчанию" at bounding box center [677, 317] width 392 height 16
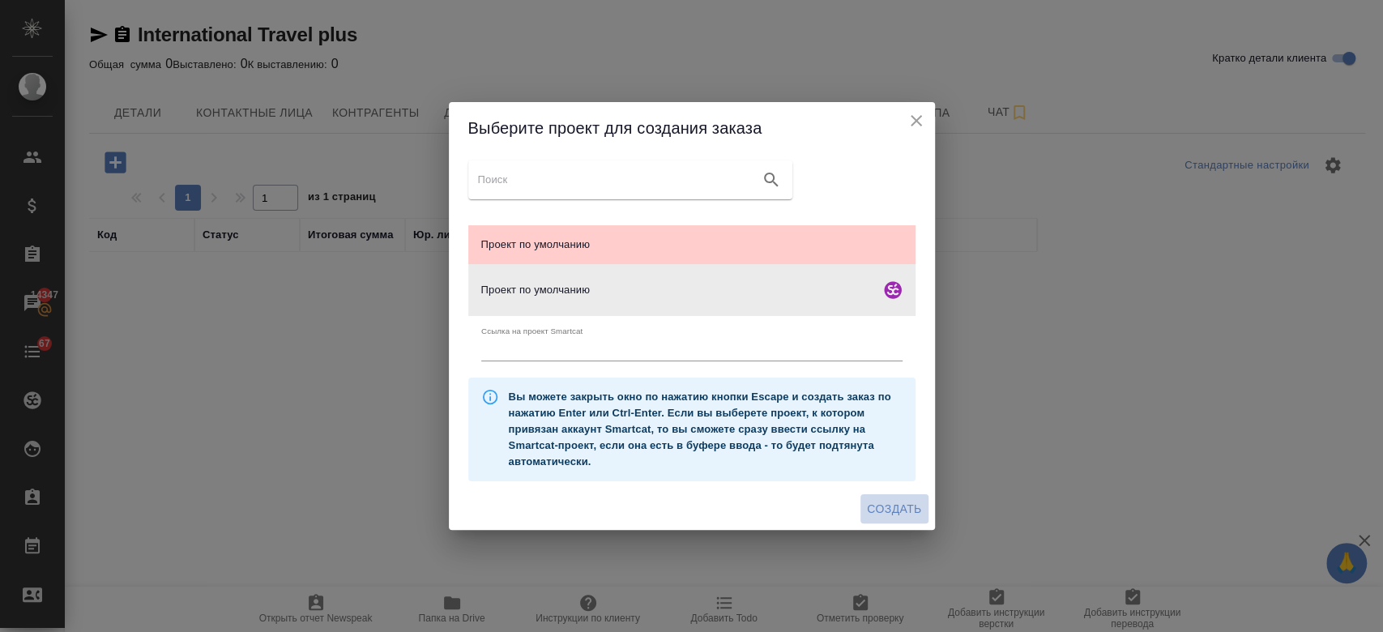
click at [901, 509] on span "Создать" at bounding box center [894, 509] width 54 height 20
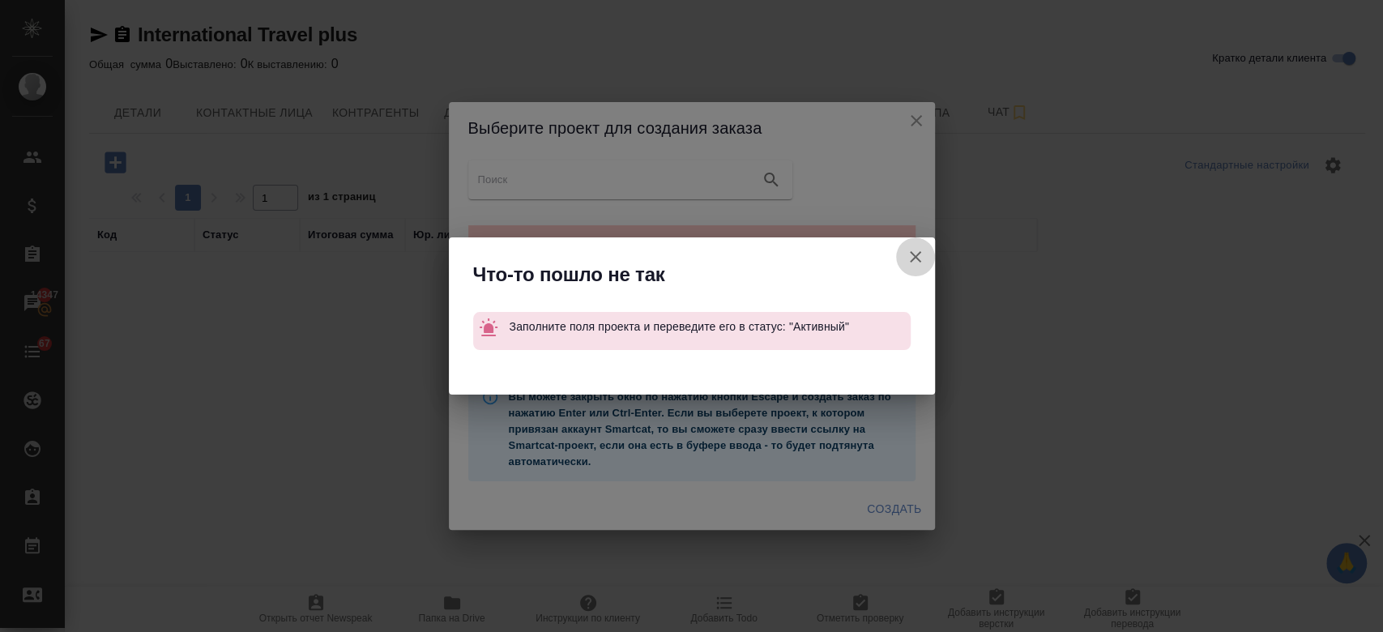
click at [923, 256] on icon "button" at bounding box center [915, 256] width 19 height 19
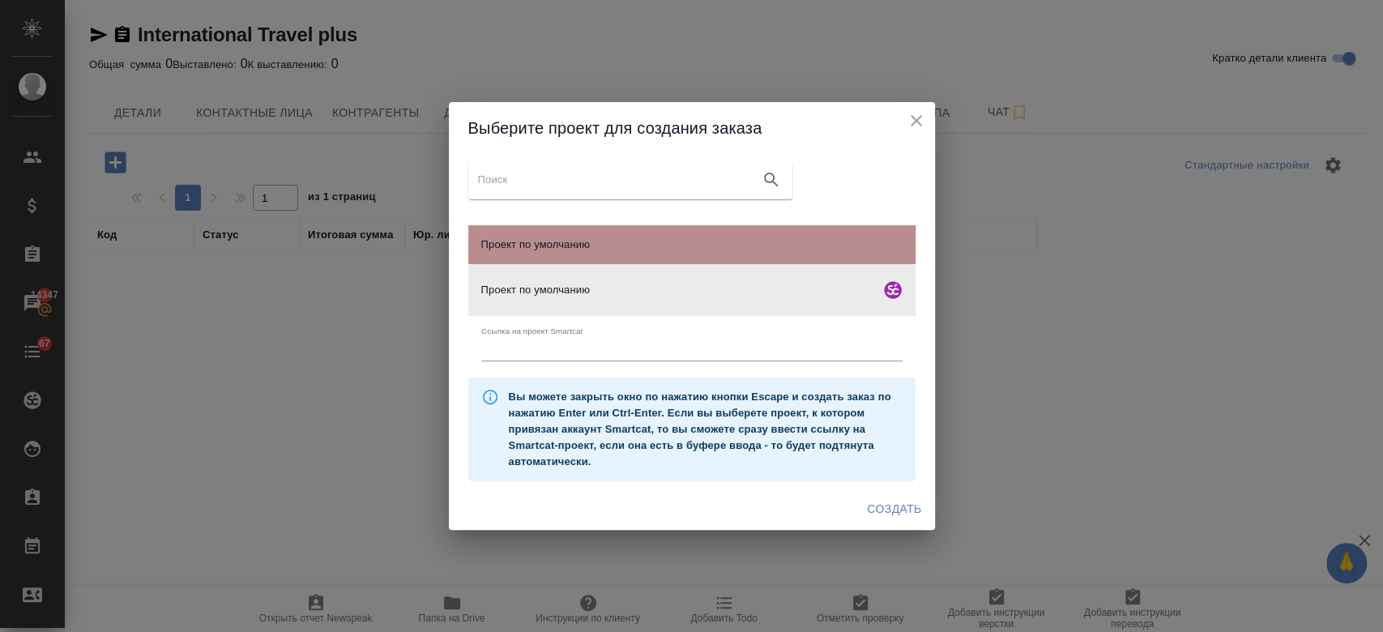
click at [784, 237] on span "Проект по умолчанию" at bounding box center [691, 245] width 421 height 16
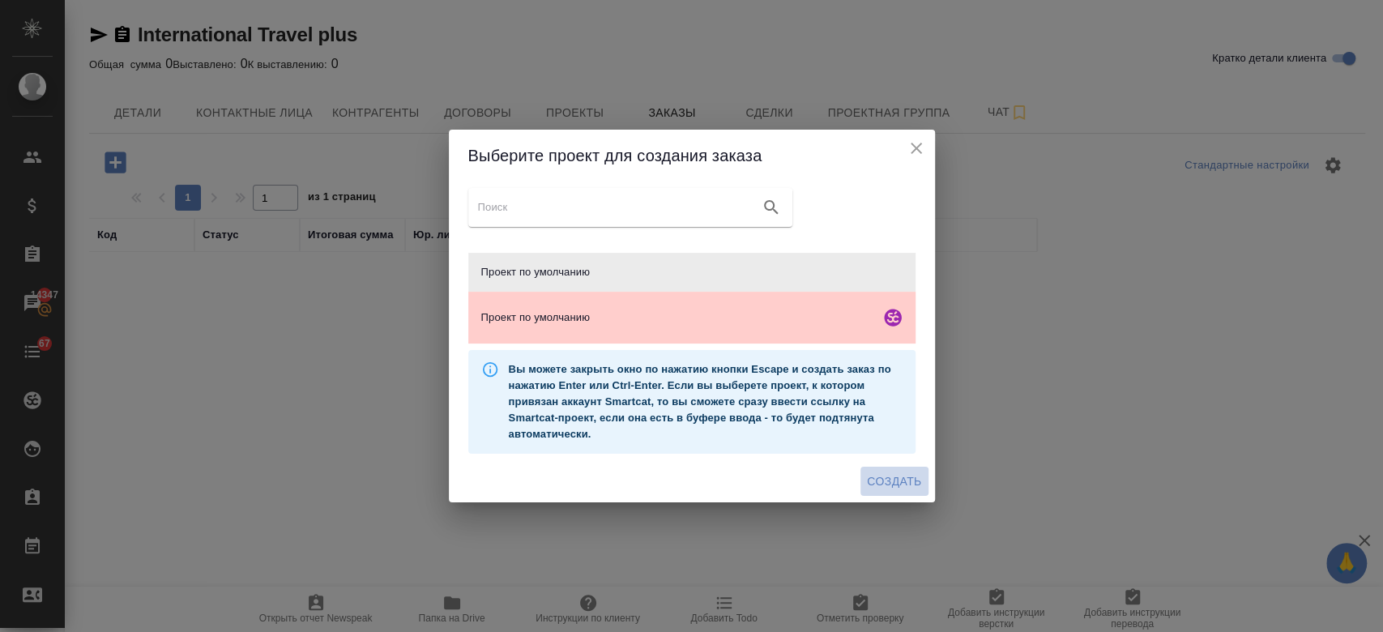
click at [883, 476] on span "Создать" at bounding box center [894, 481] width 54 height 20
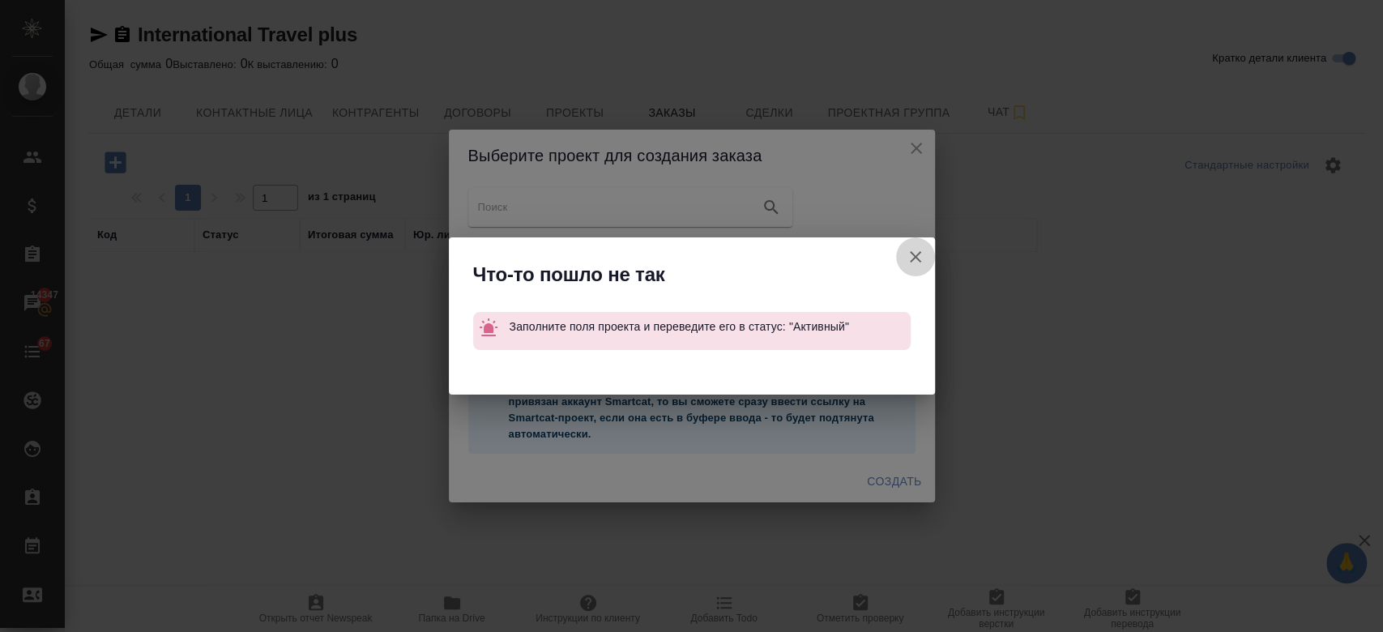
click at [915, 250] on icon "button" at bounding box center [915, 256] width 19 height 19
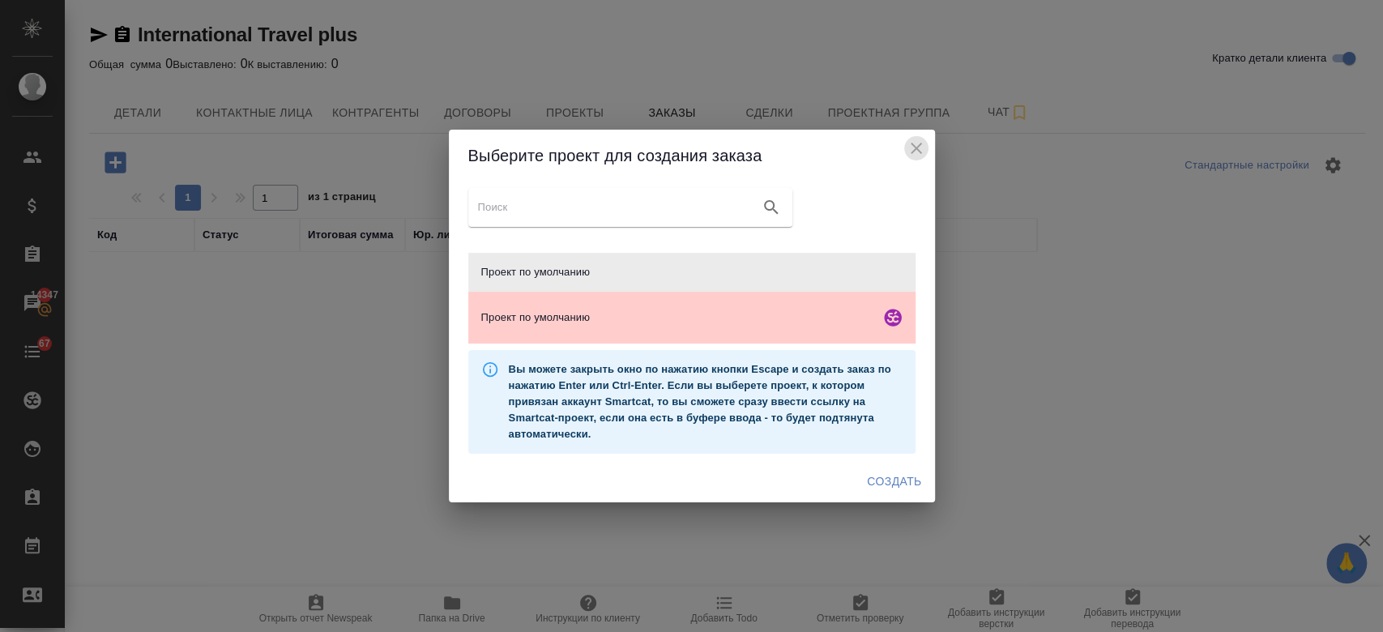
click at [912, 139] on icon "close" at bounding box center [915, 148] width 19 height 19
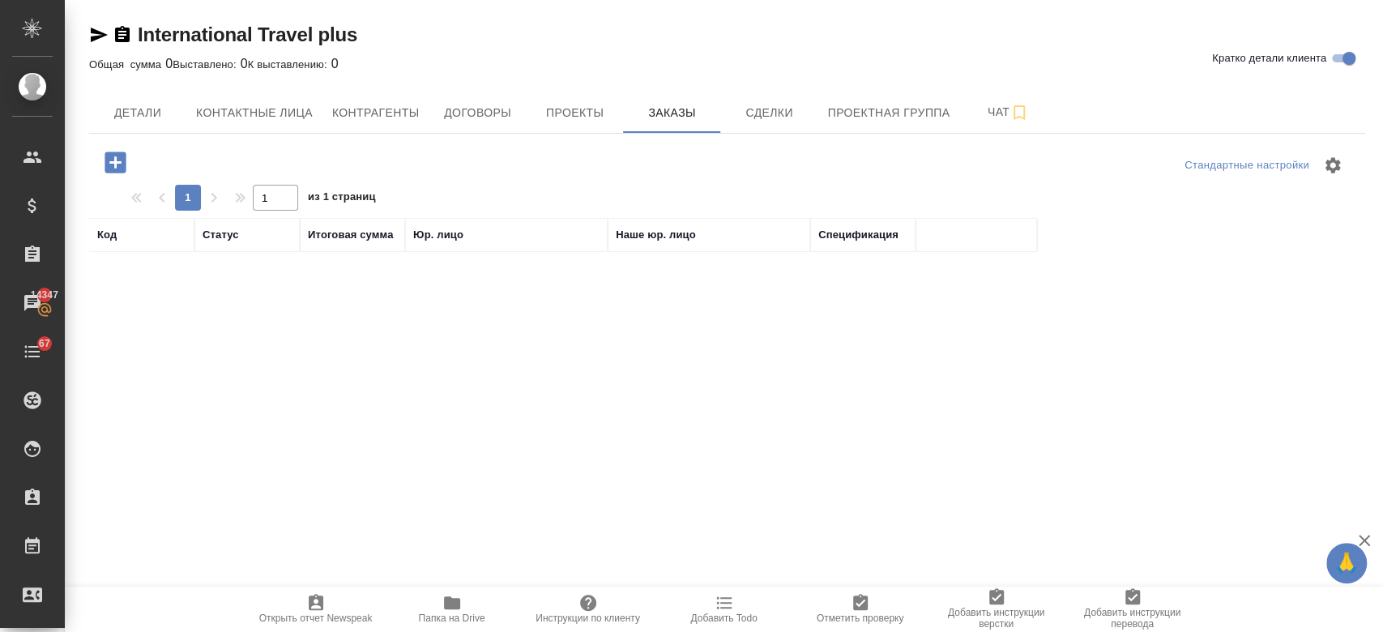
click at [567, 139] on div "Стандартные настройки 1 1 из 1 страниц Код Статус Итоговая сумма Юр. лицо Наше …" at bounding box center [727, 496] width 1276 height 724
click at [570, 120] on span "Проекты" at bounding box center [574, 113] width 78 height 20
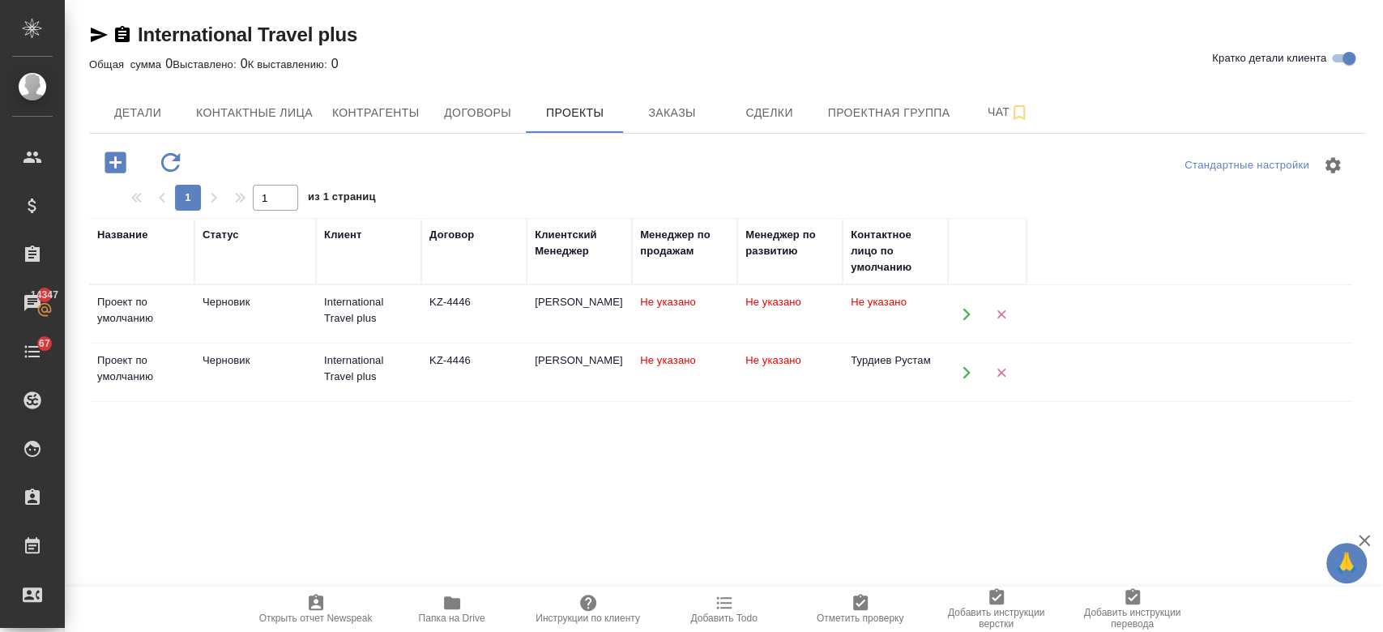
click at [771, 308] on span "Не указано" at bounding box center [773, 302] width 56 height 12
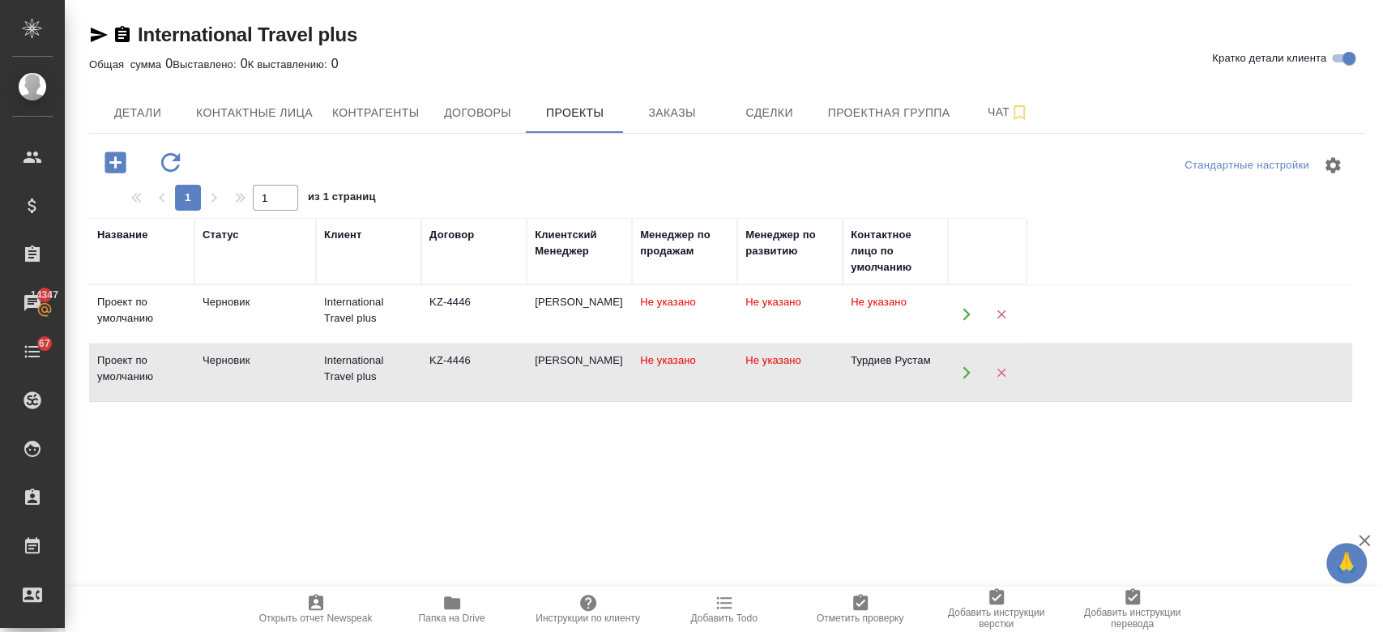
click at [771, 308] on span "Не указано" at bounding box center [773, 302] width 56 height 12
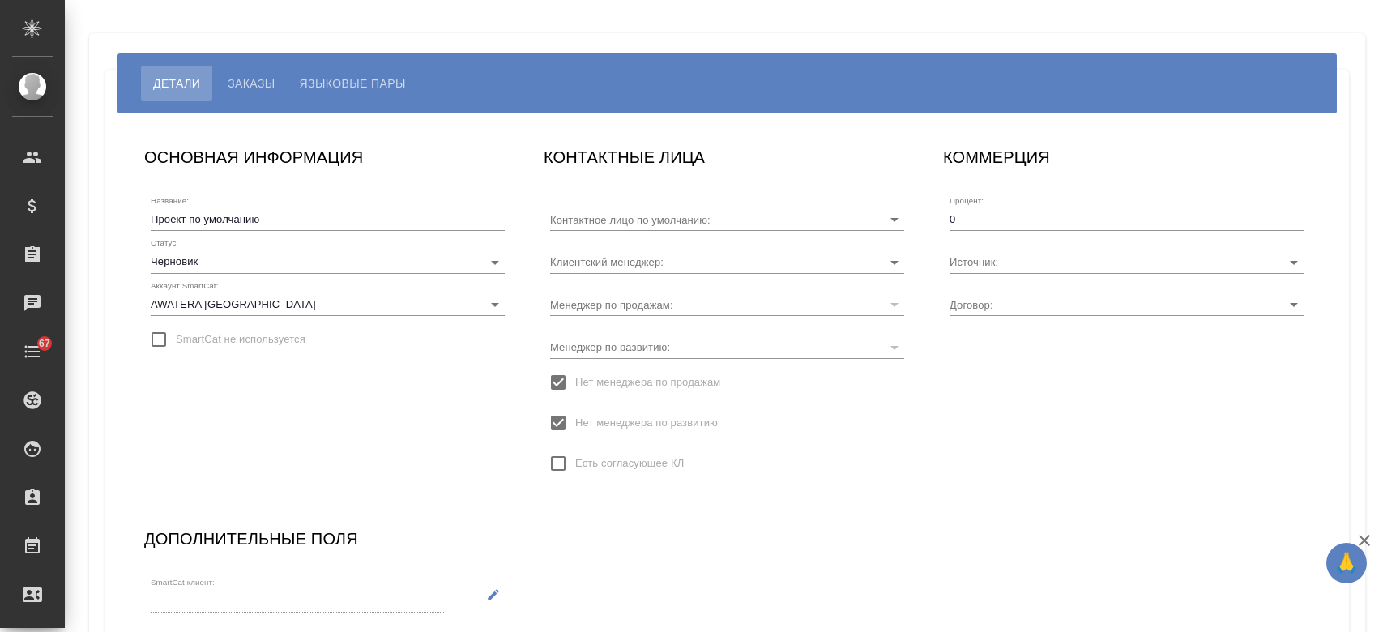
type input "Турдиев Рустам"
type input "KZ-4446"
type input "[PERSON_NAME] Назерке"
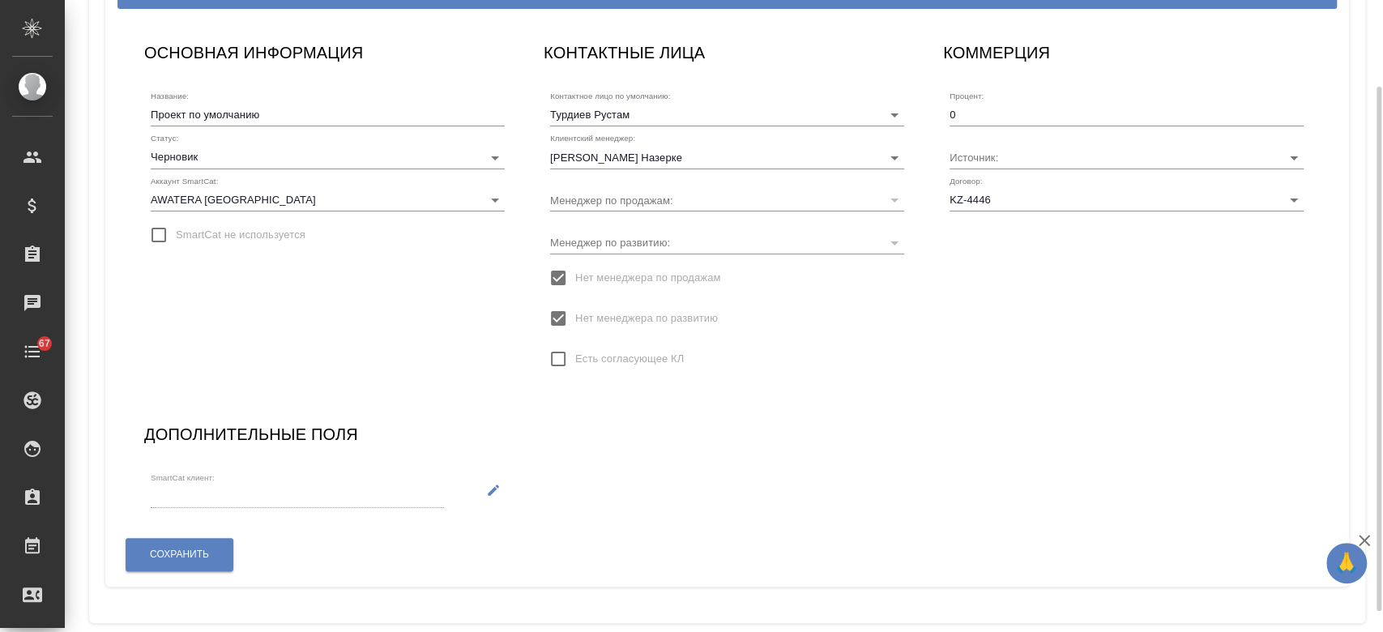
scroll to position [129, 0]
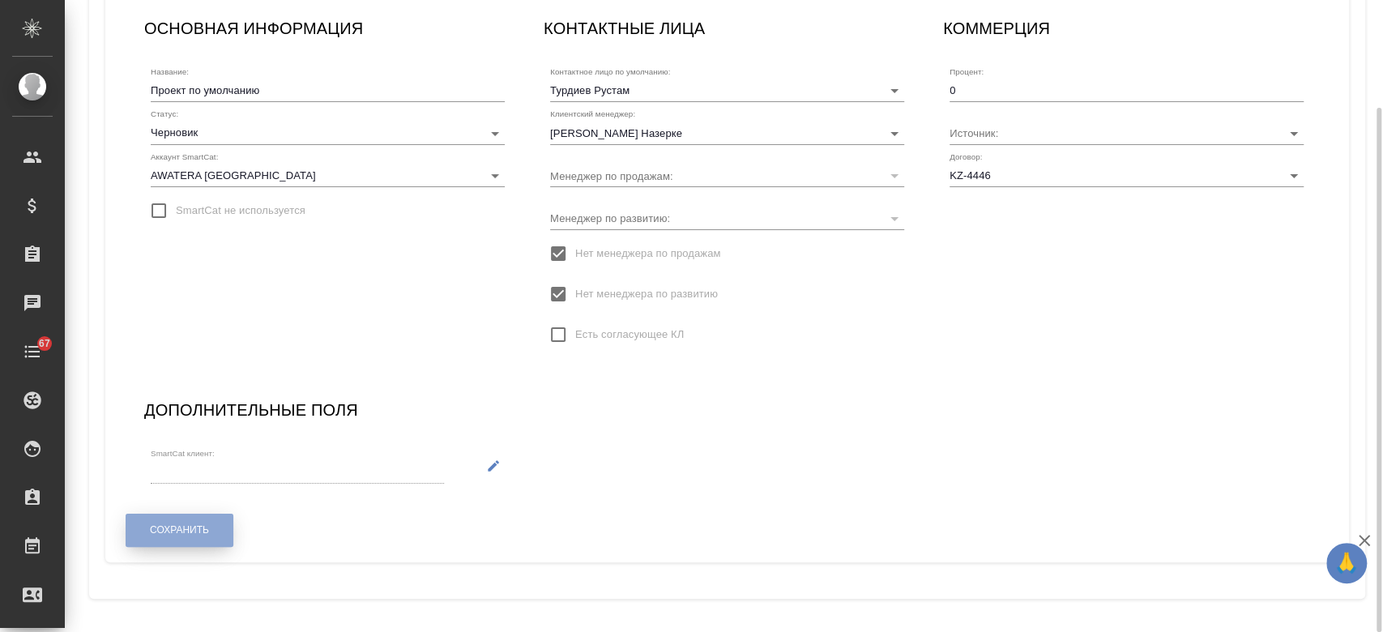
click at [195, 522] on button "Сохранить" at bounding box center [180, 530] width 108 height 33
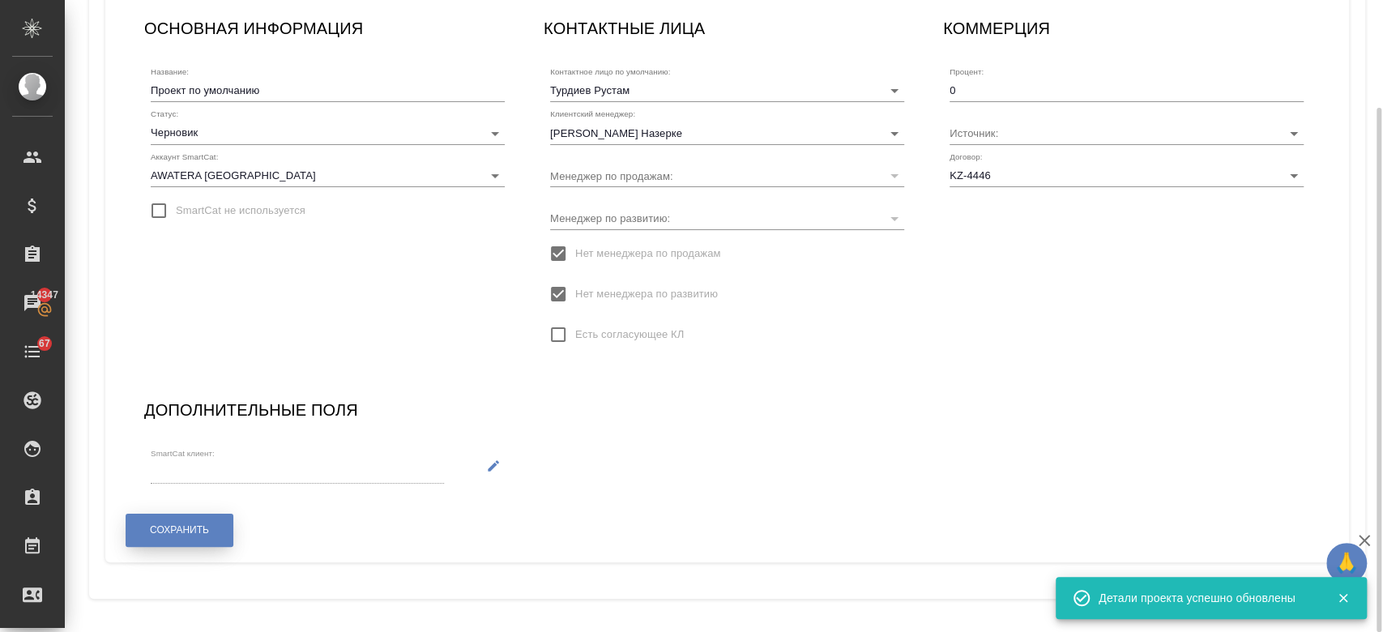
scroll to position [0, 0]
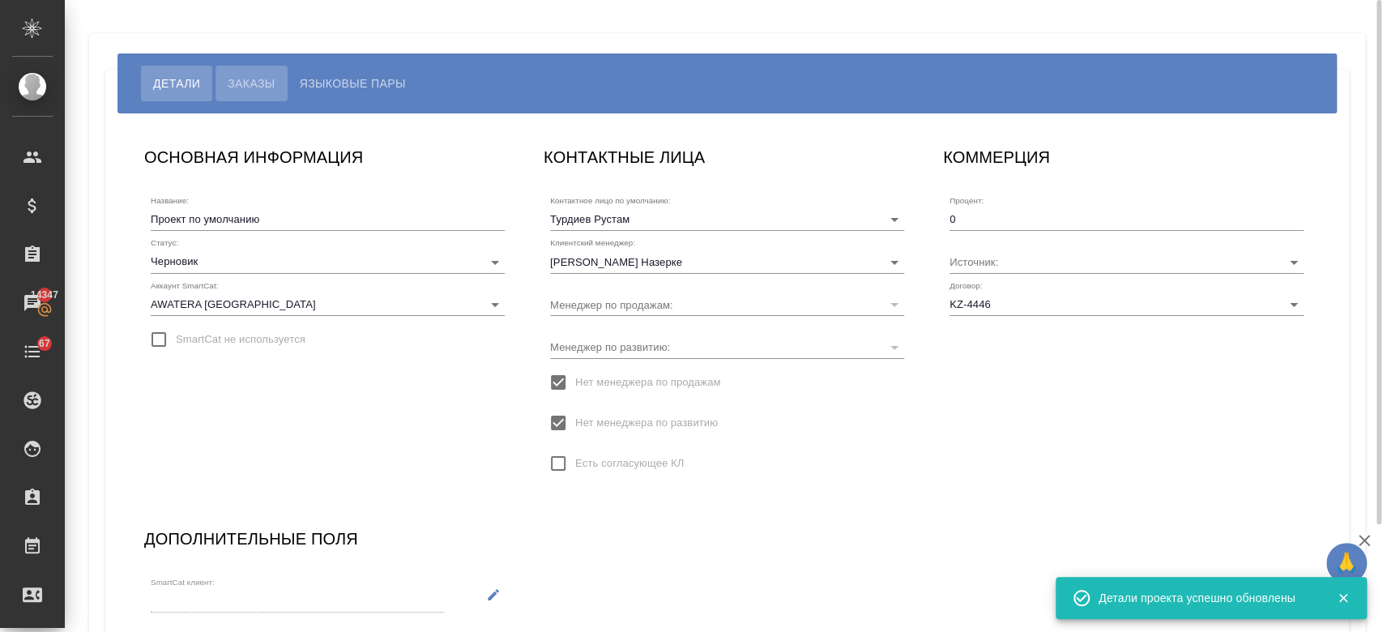
click at [257, 77] on span "Заказы" at bounding box center [251, 83] width 47 height 19
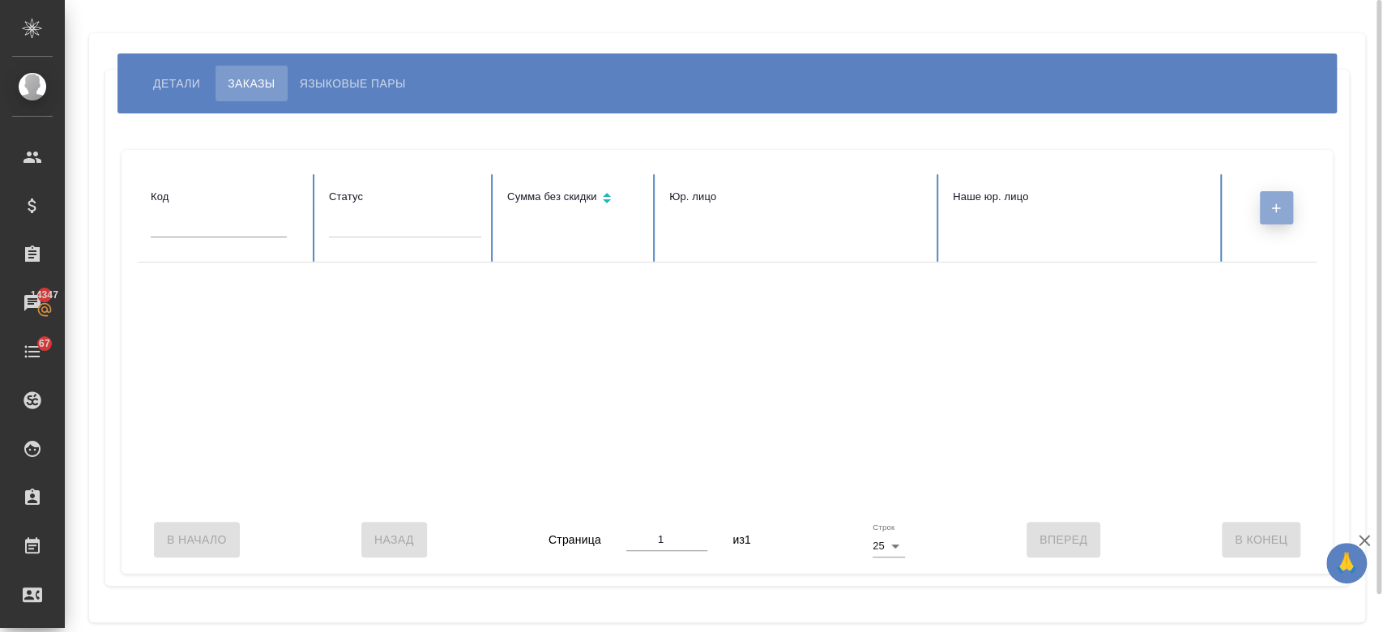
click at [1267, 211] on button "button" at bounding box center [1276, 207] width 33 height 33
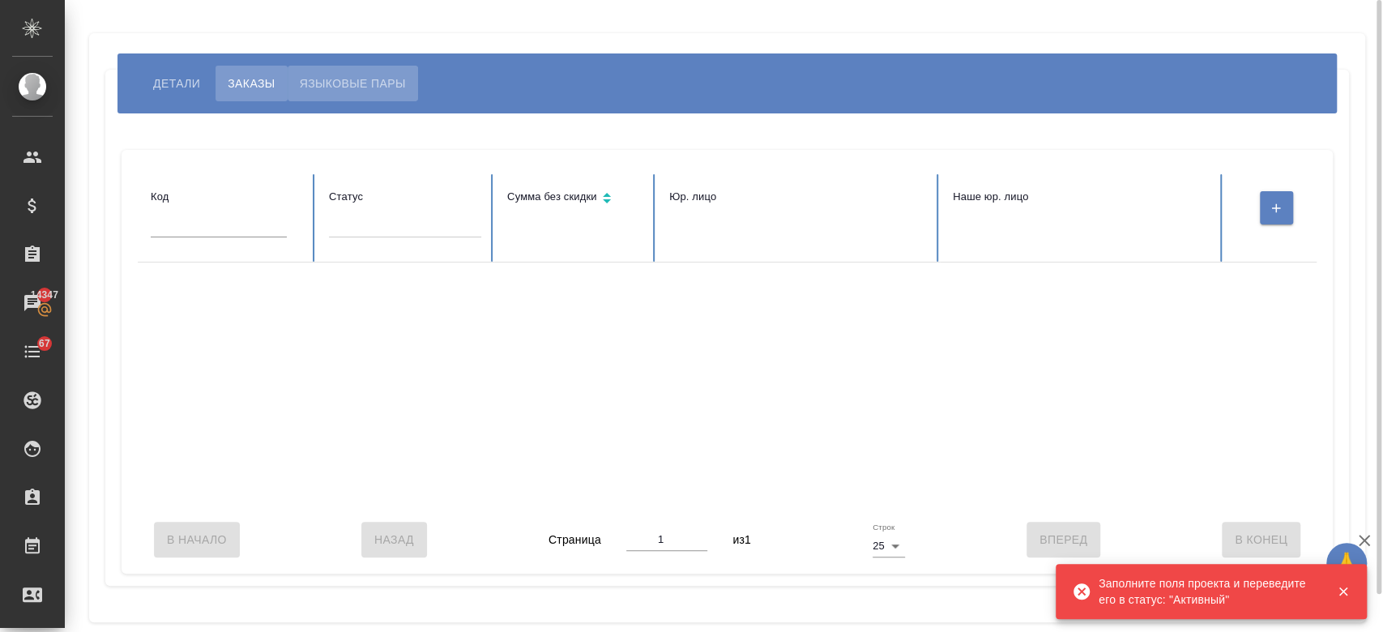
click at [356, 94] on button "Языковые пары" at bounding box center [353, 84] width 130 height 36
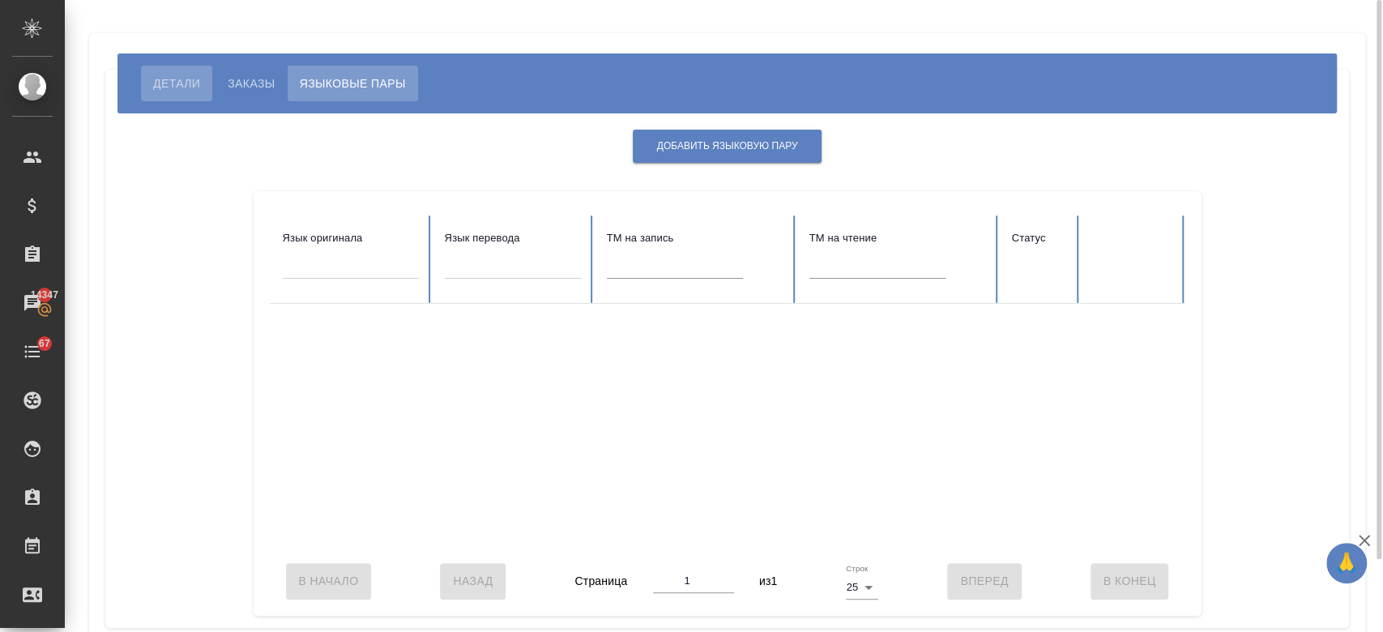
click at [181, 86] on span "Детали" at bounding box center [176, 83] width 47 height 19
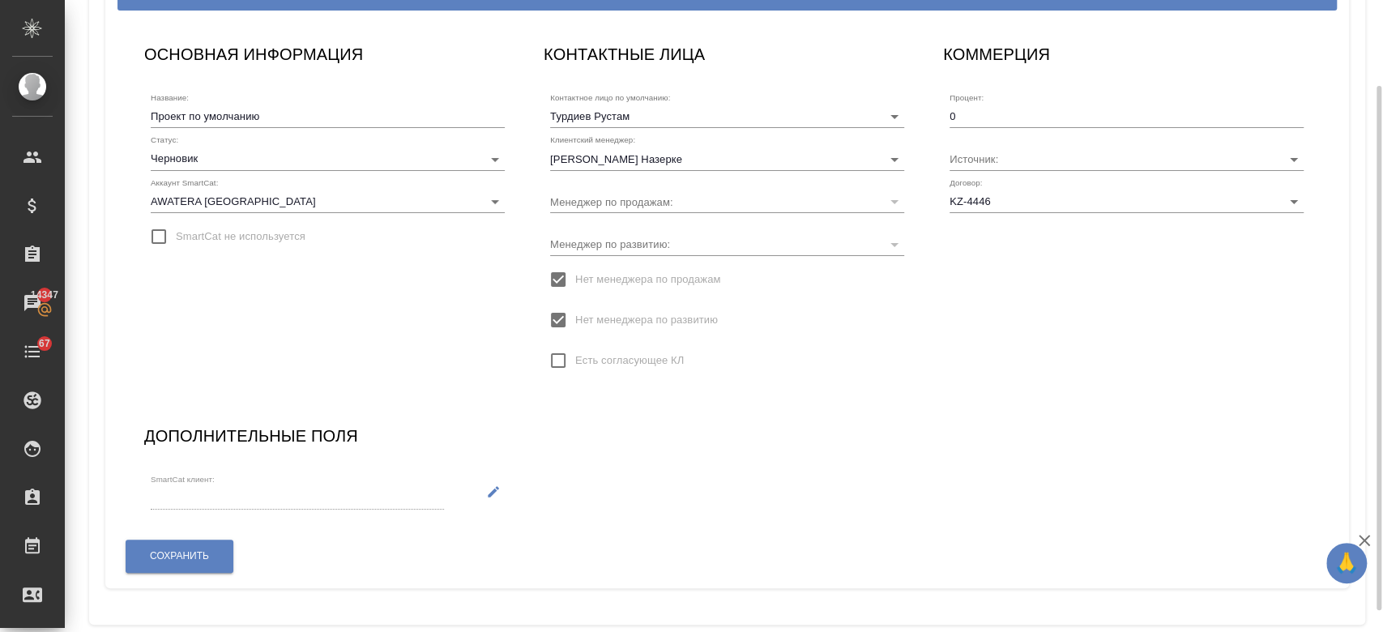
scroll to position [129, 0]
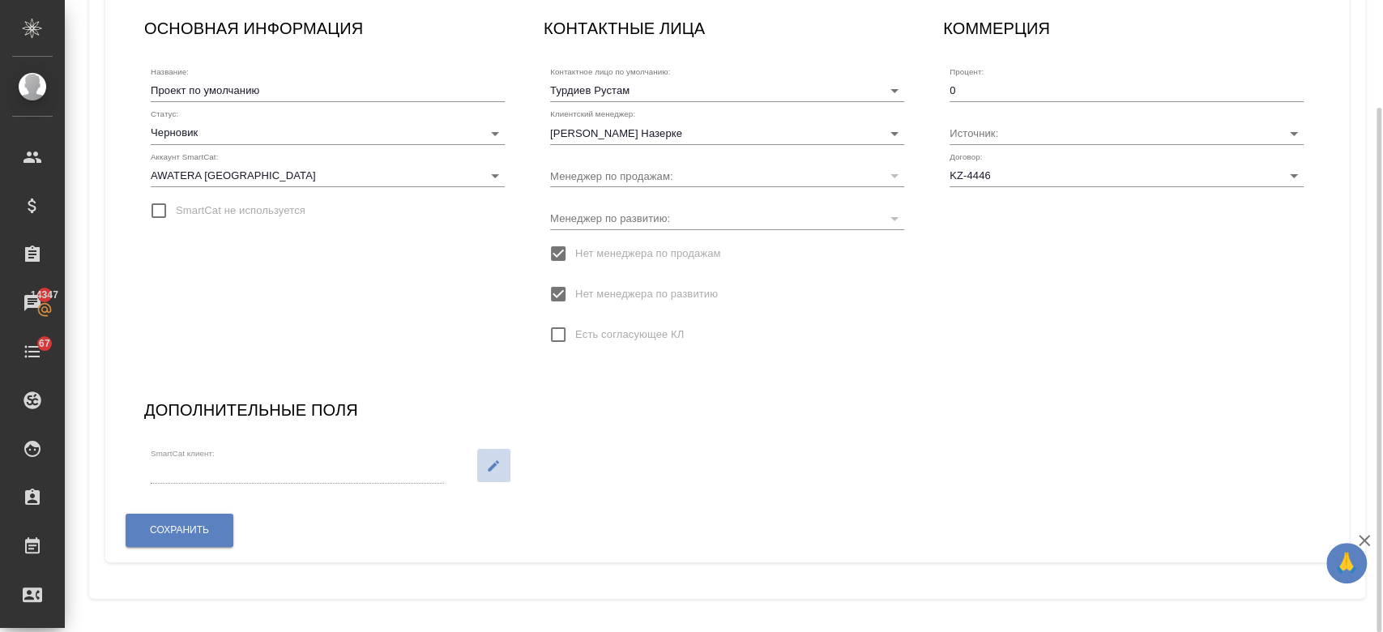
click at [490, 467] on icon "button" at bounding box center [493, 465] width 11 height 11
click at [220, 533] on button "Сохранить" at bounding box center [180, 530] width 108 height 33
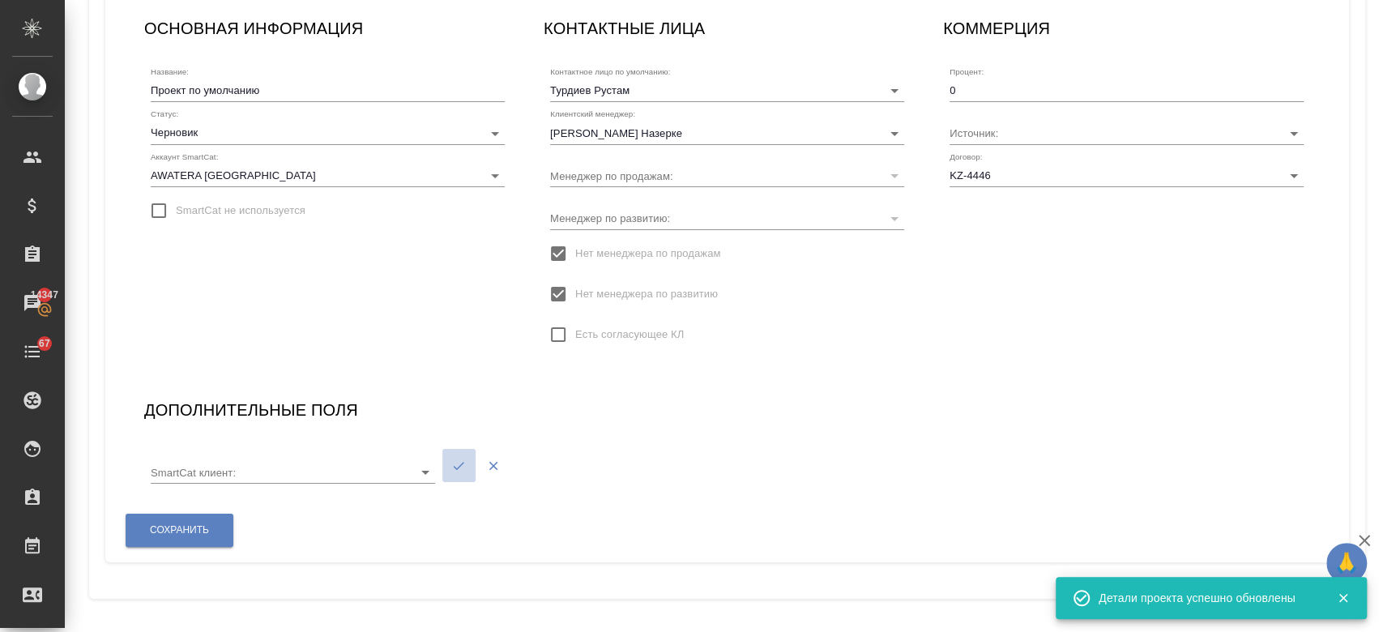
click at [455, 471] on icon "button" at bounding box center [458, 466] width 15 height 15
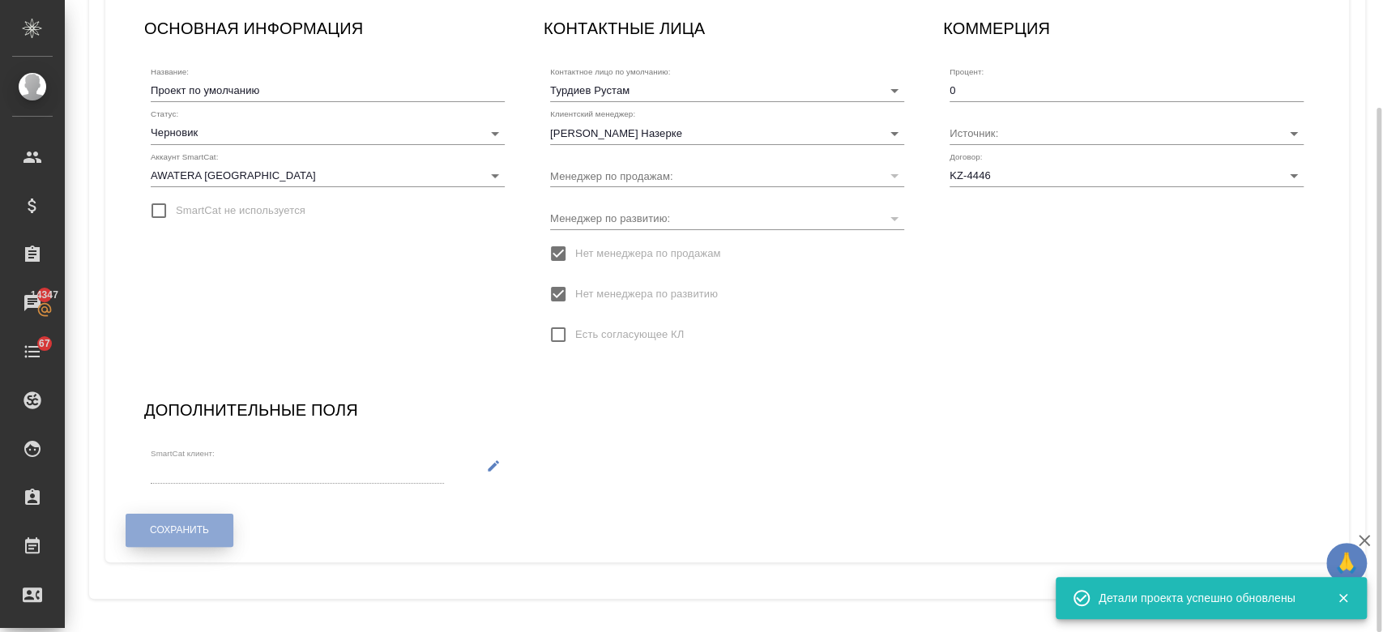
click at [198, 535] on span "Сохранить" at bounding box center [179, 530] width 59 height 14
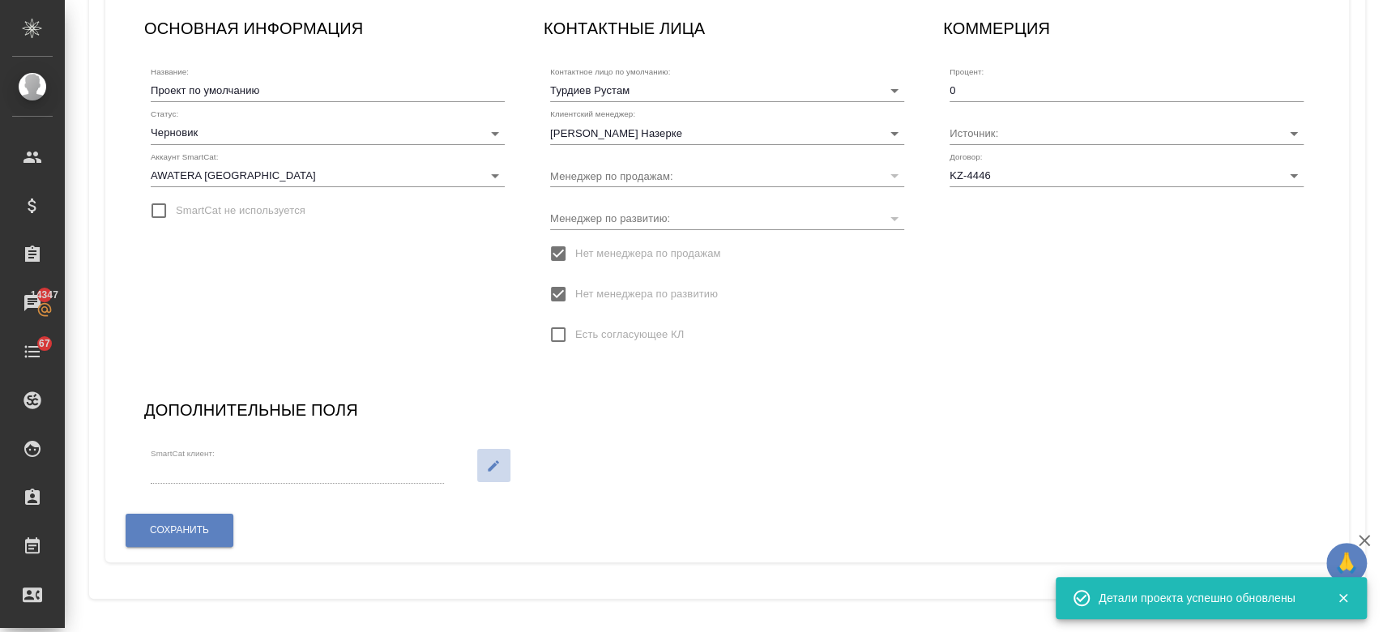
click at [486, 453] on button "button" at bounding box center [493, 465] width 33 height 33
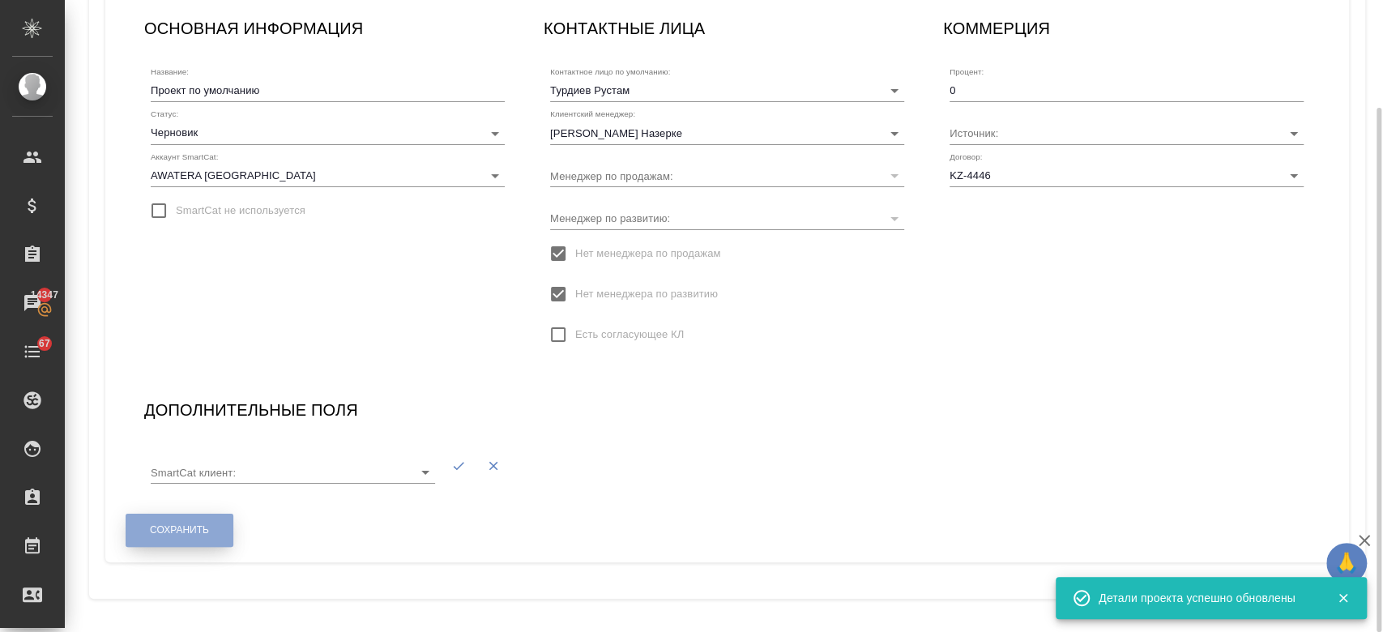
click at [203, 530] on span "Сохранить" at bounding box center [179, 530] width 59 height 14
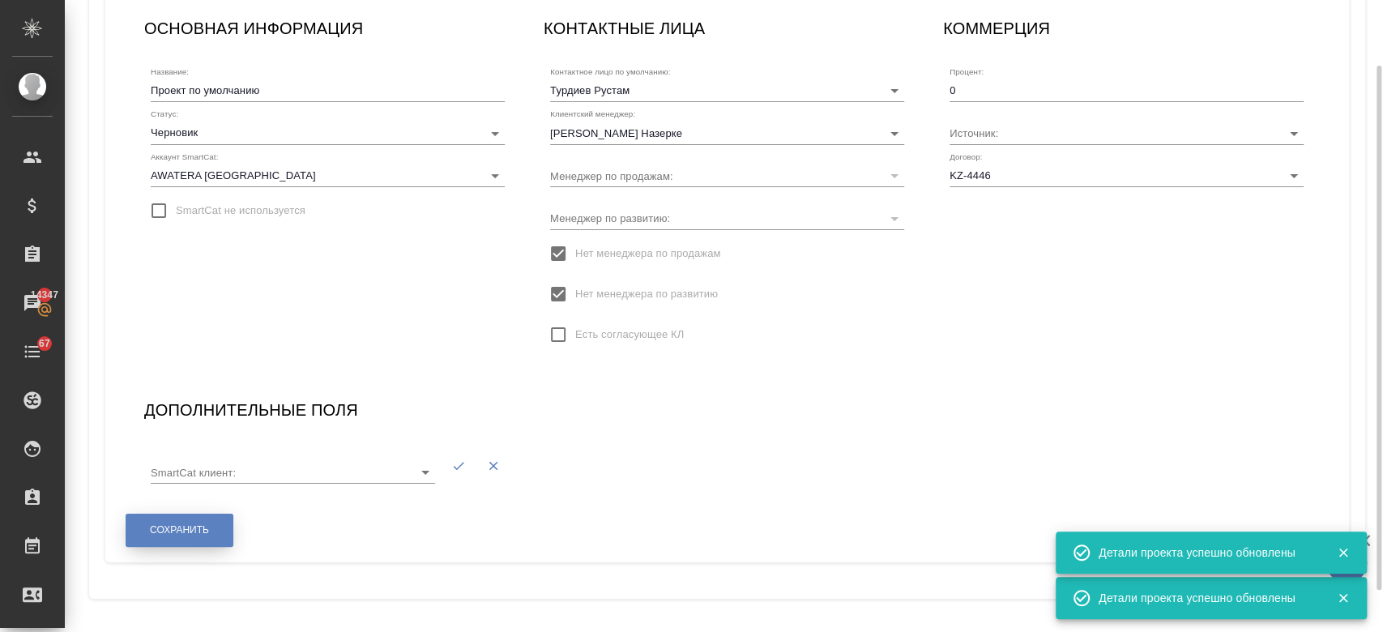
scroll to position [0, 0]
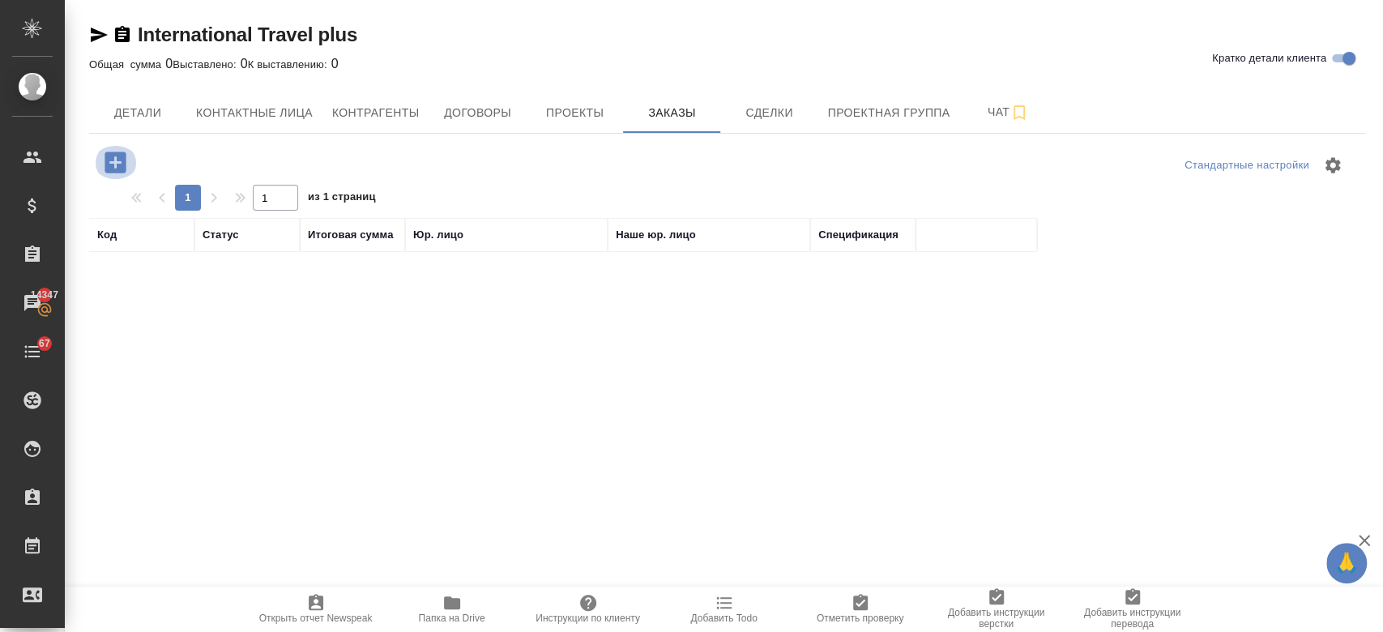
click at [110, 162] on icon "button" at bounding box center [115, 162] width 28 height 28
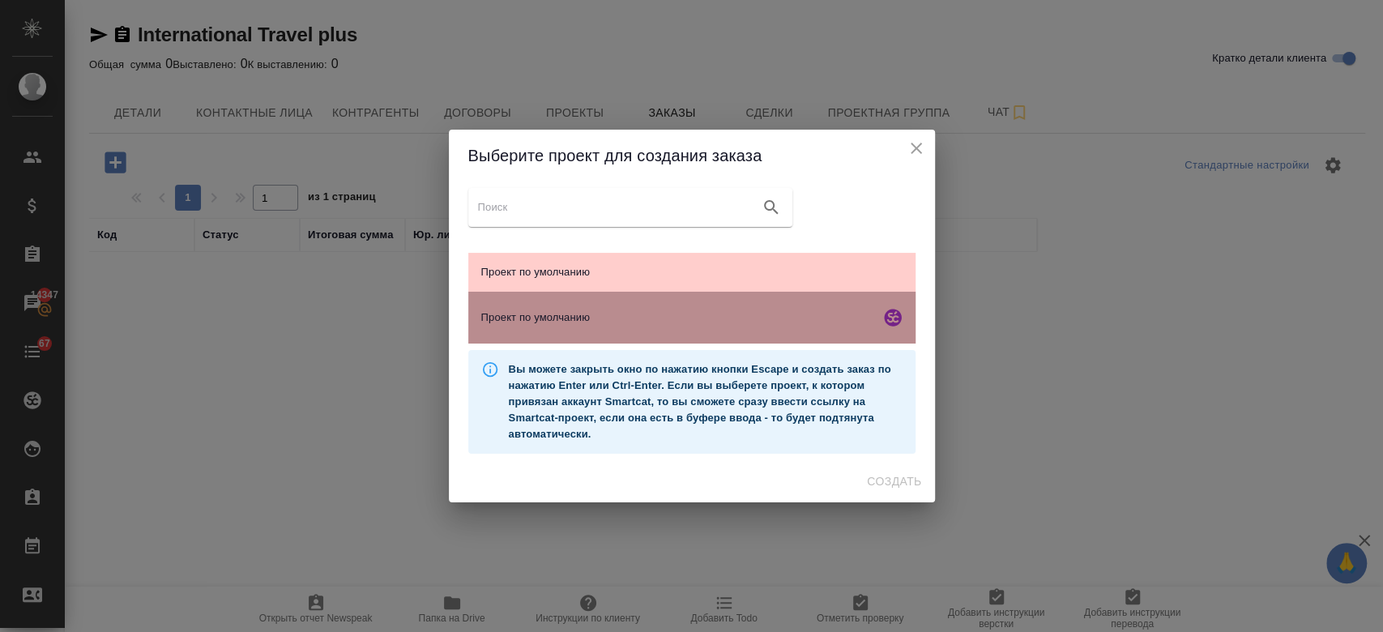
click at [648, 321] on span "Проект по умолчанию" at bounding box center [677, 317] width 392 height 16
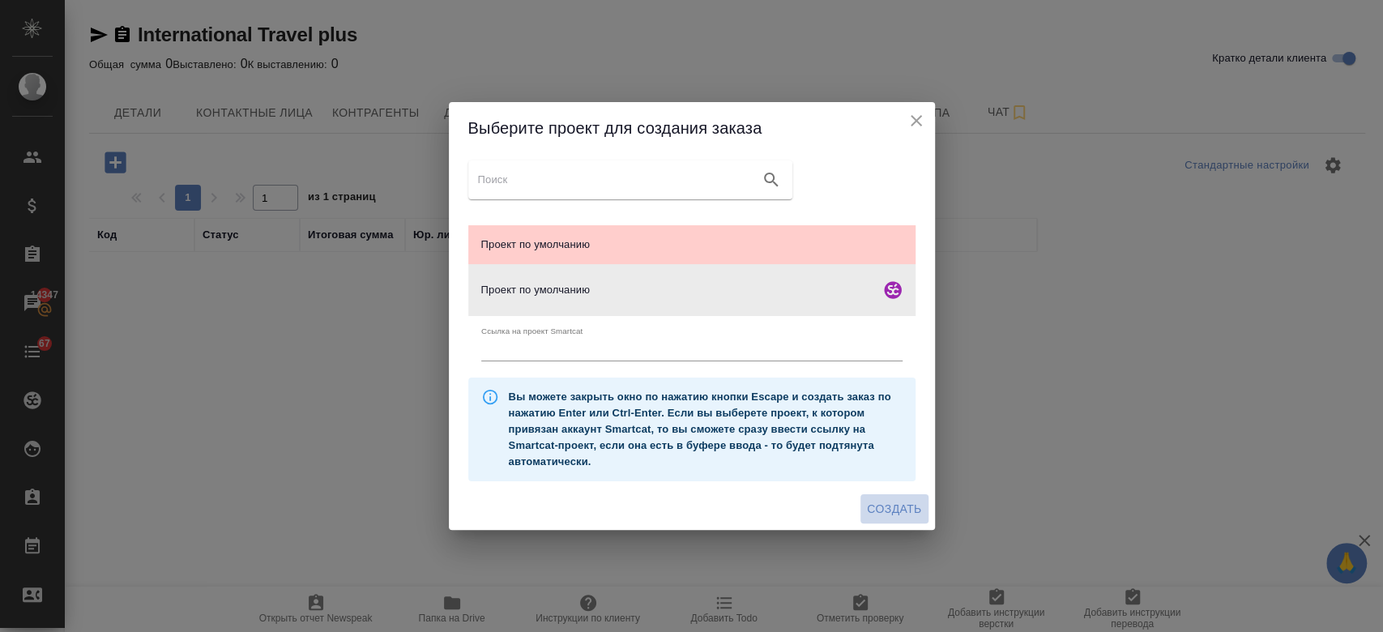
click at [903, 508] on span "Создать" at bounding box center [894, 509] width 54 height 20
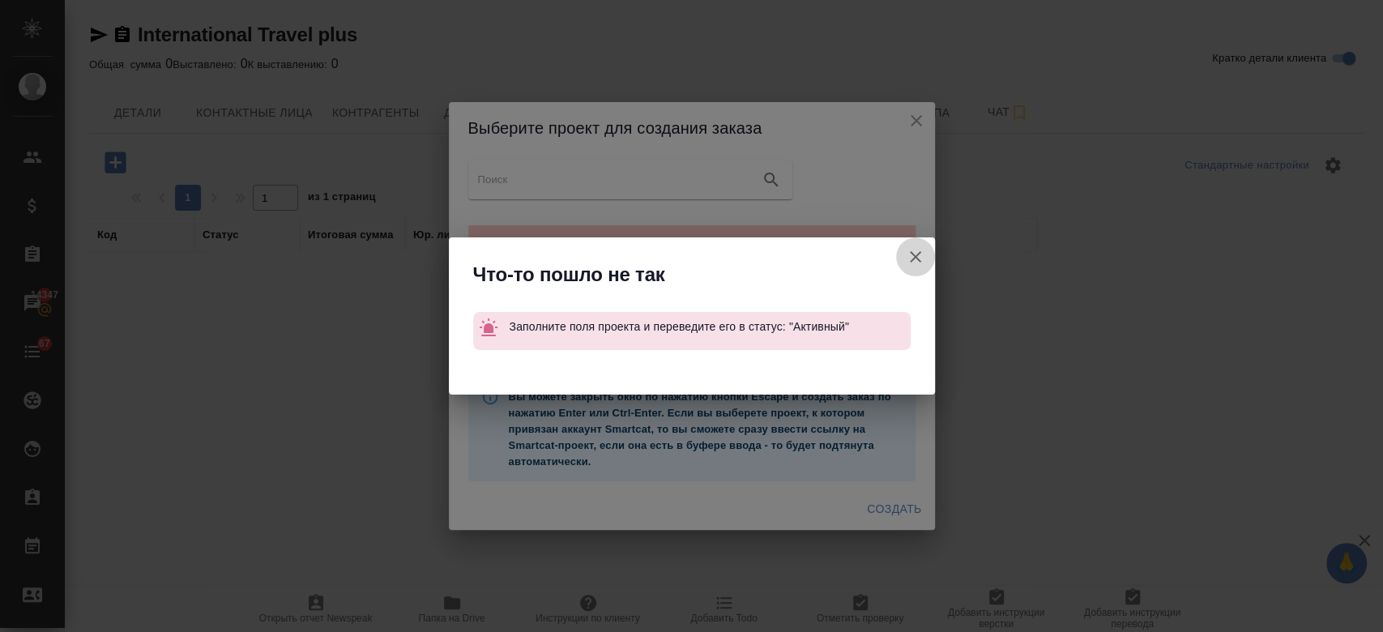
click at [918, 260] on icon "button" at bounding box center [915, 256] width 11 height 11
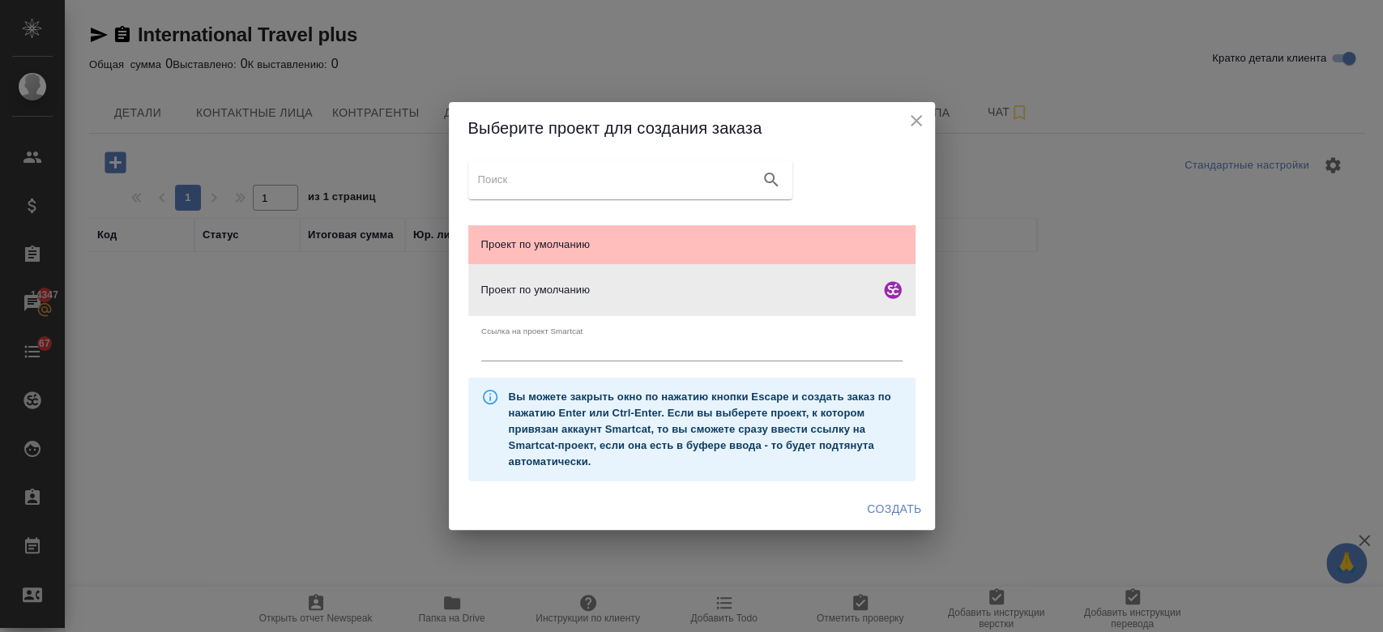
click at [807, 237] on span "Проект по умолчанию" at bounding box center [691, 245] width 421 height 16
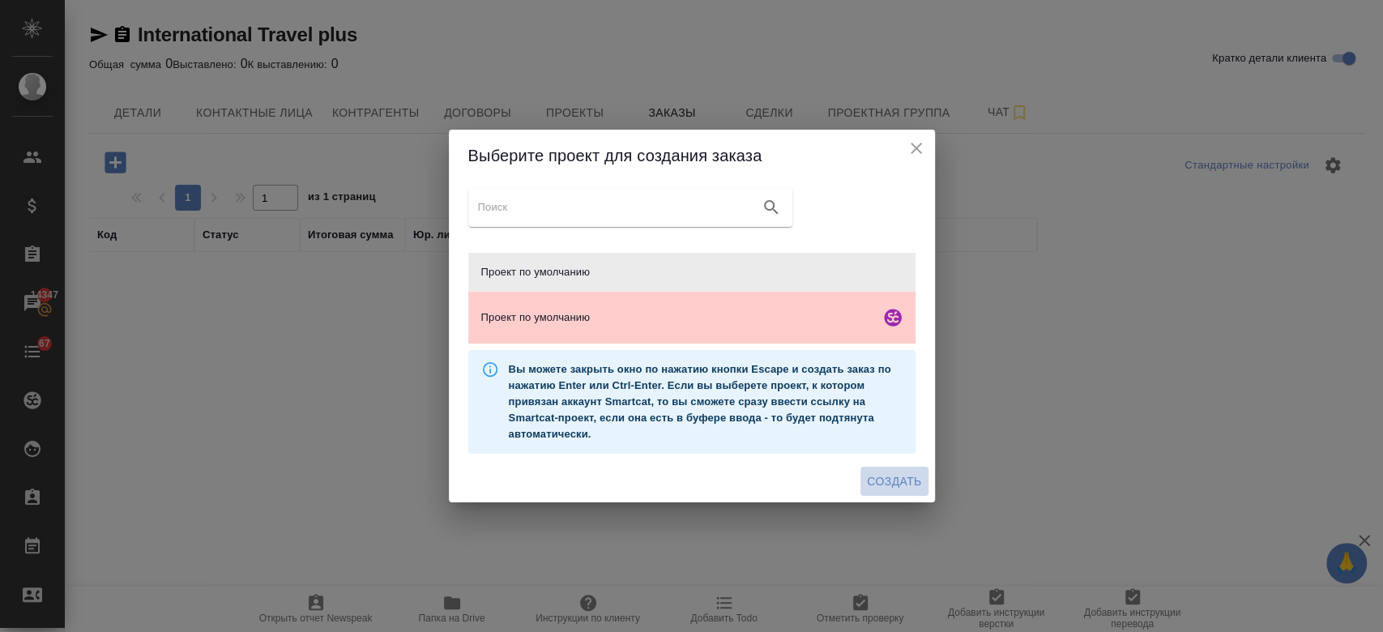
click at [886, 488] on span "Создать" at bounding box center [894, 481] width 54 height 20
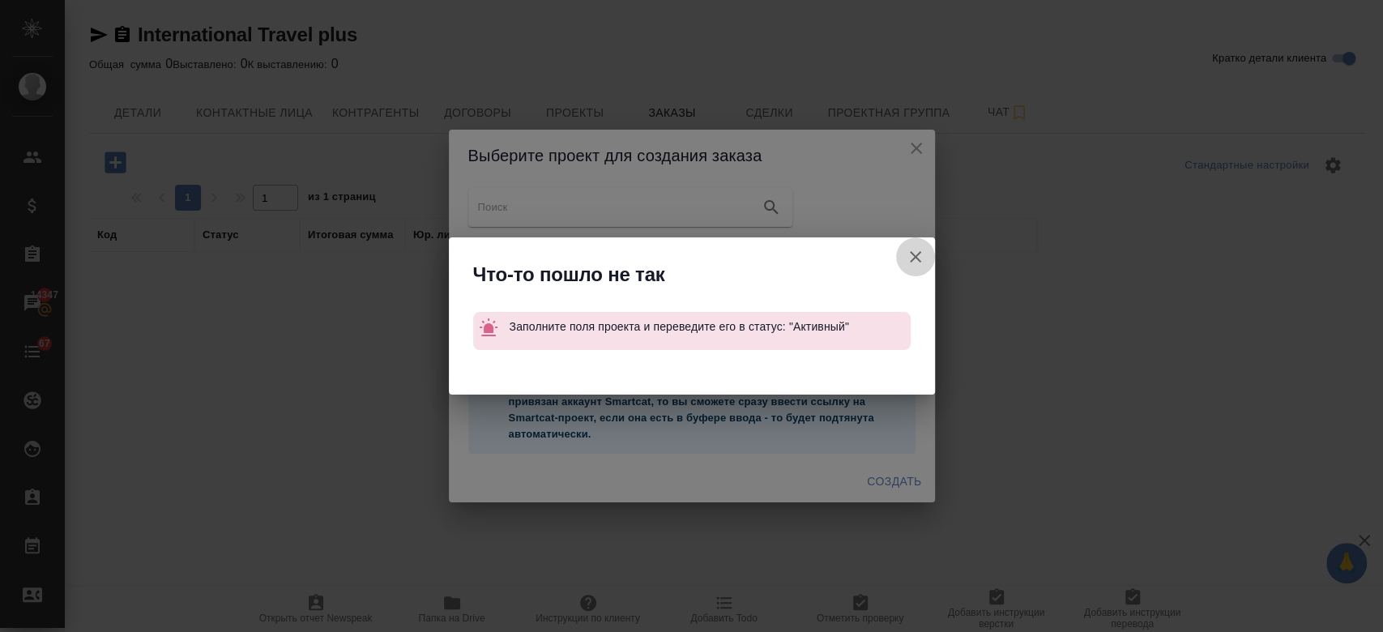
click at [916, 259] on icon "button" at bounding box center [915, 256] width 11 height 11
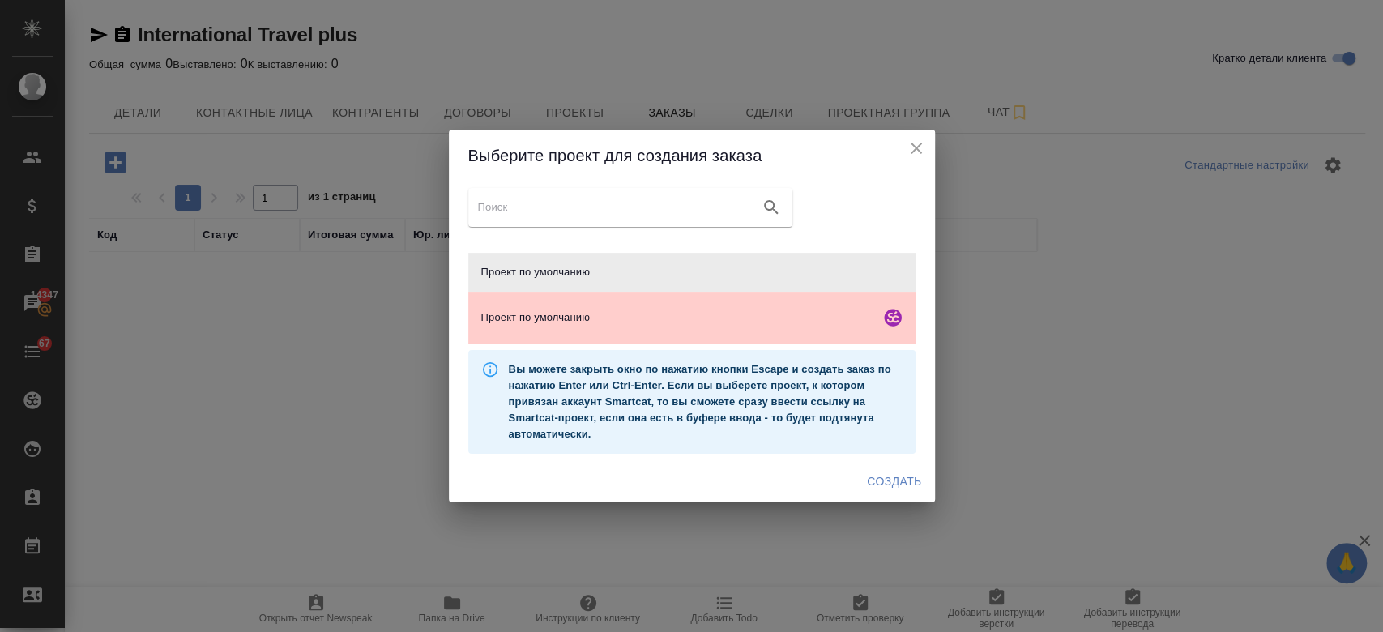
click at [747, 71] on div "Выберите проект для создания заказа Проект по умолчанию Проект по умолчанию Вы …" at bounding box center [691, 316] width 1383 height 632
click at [918, 147] on icon "close" at bounding box center [915, 148] width 19 height 19
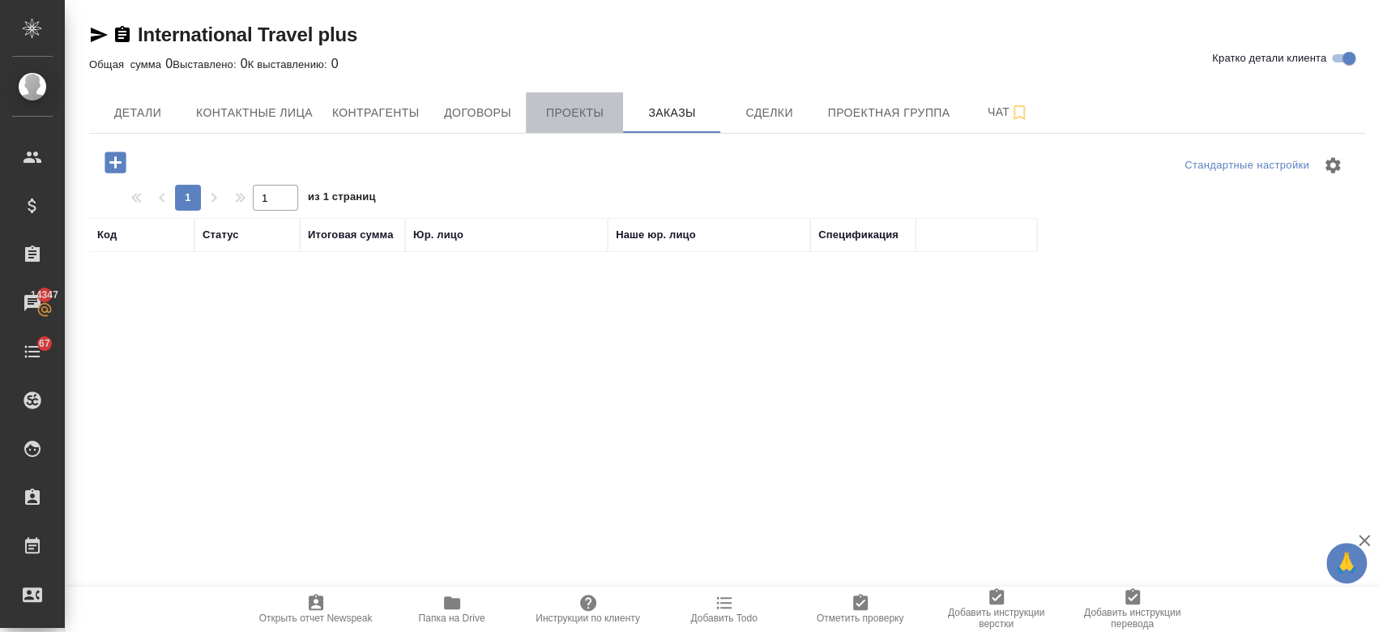
click at [577, 109] on span "Проекты" at bounding box center [574, 113] width 78 height 20
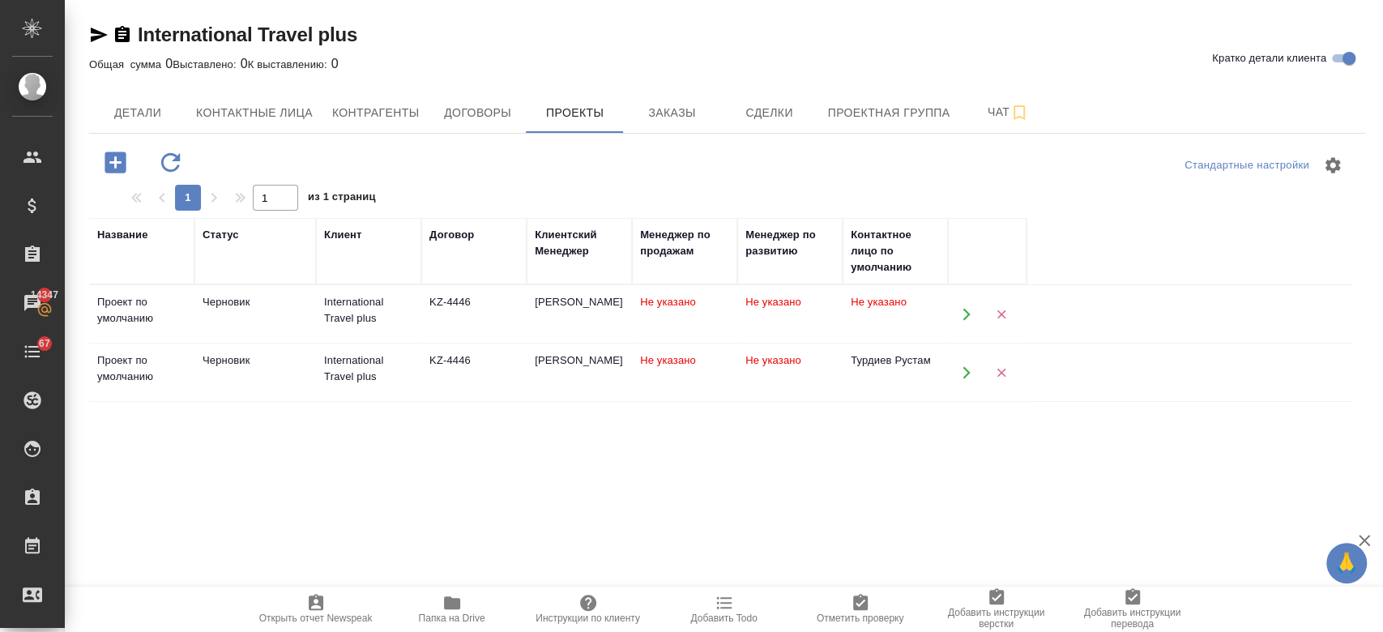
click at [211, 310] on div "Черновик" at bounding box center [255, 302] width 105 height 16
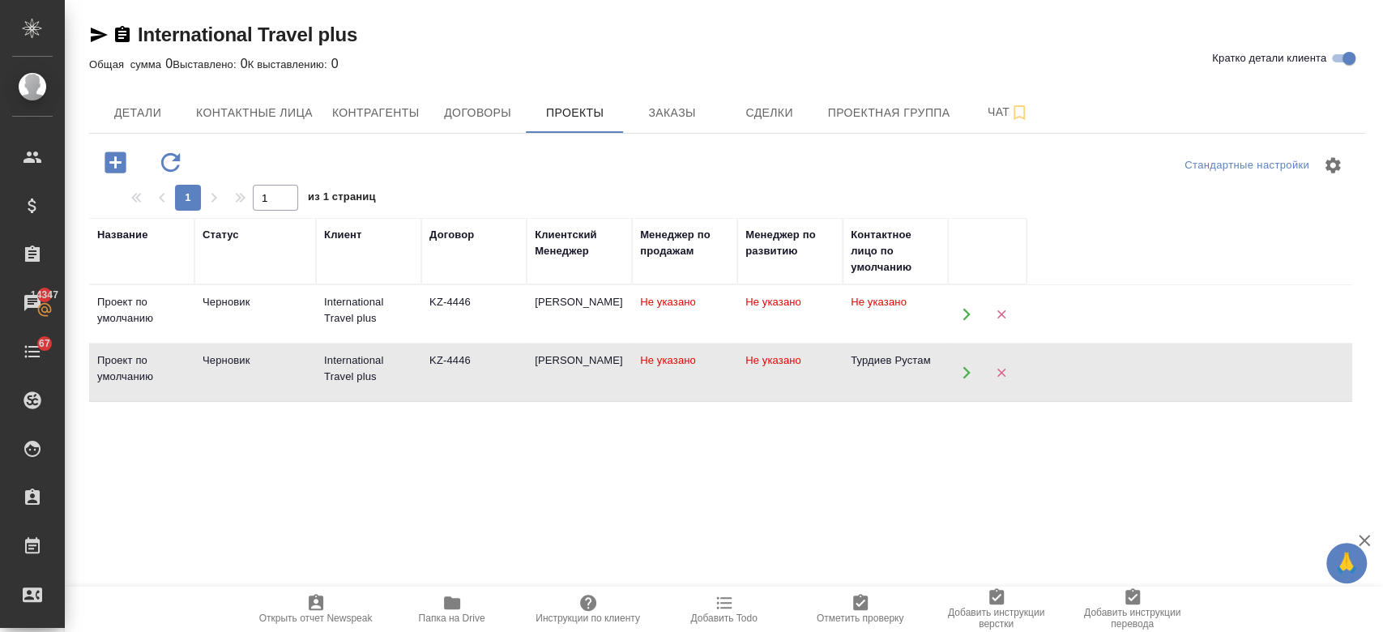
click at [211, 310] on div "Черновик" at bounding box center [255, 302] width 105 height 16
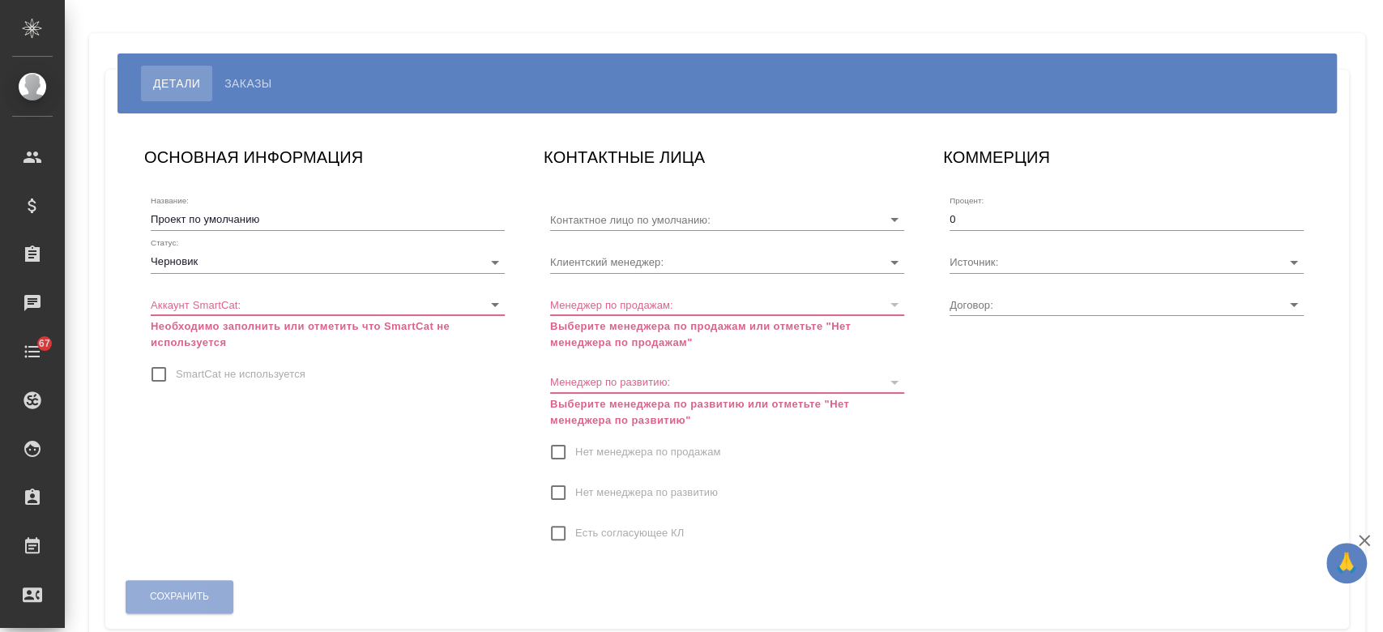
type input "[PERSON_NAME]"
type input "ТОО-3364"
type input "[PERSON_NAME]"
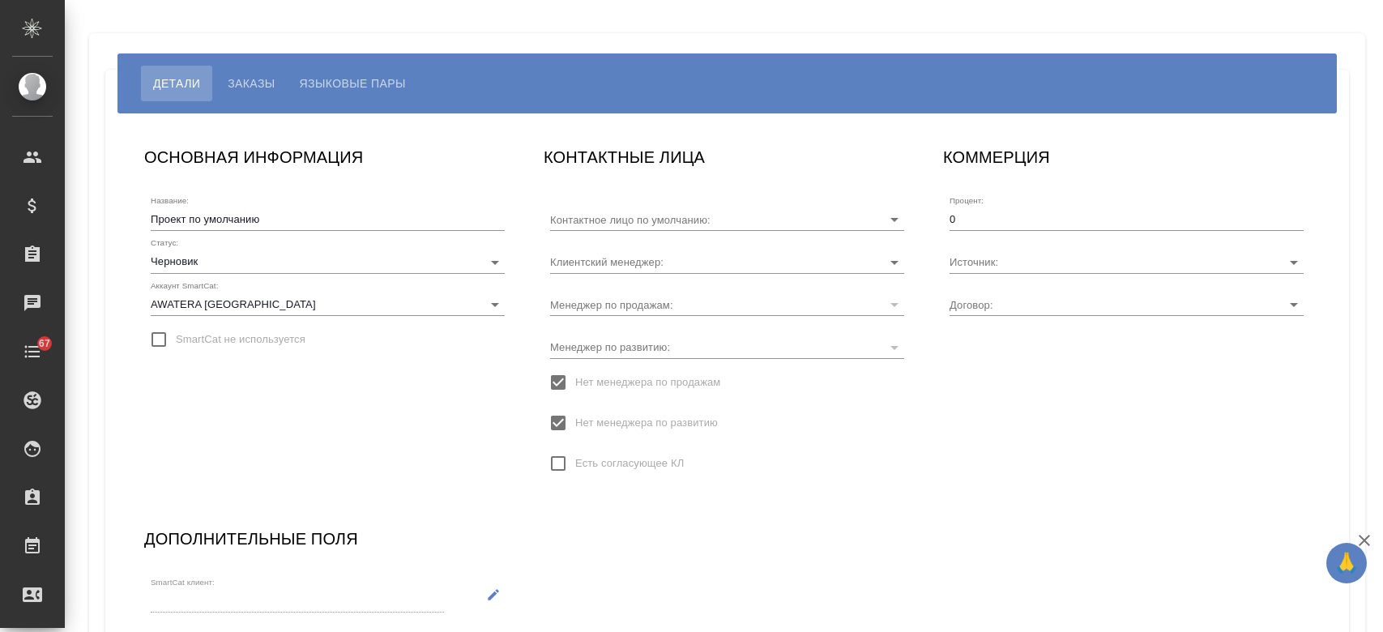
type input "Турдиев Рустам"
type input "KZ-4446"
type input "[PERSON_NAME] Назерке"
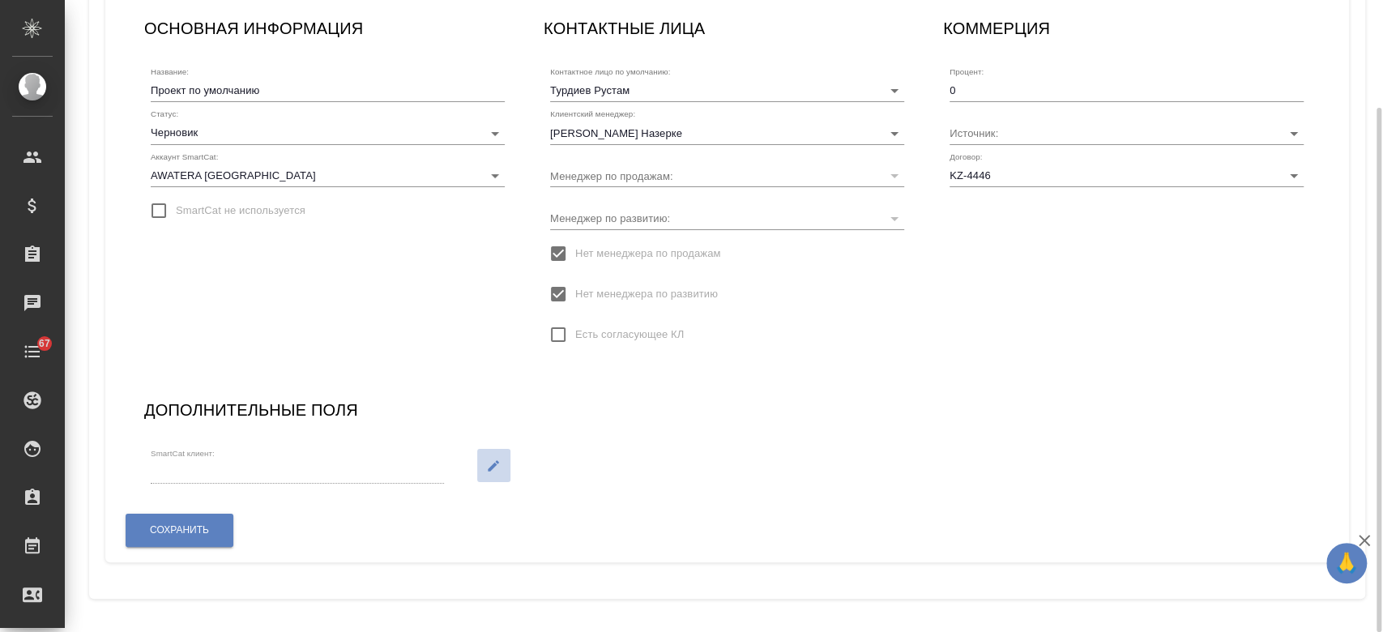
click at [489, 464] on icon "button" at bounding box center [493, 466] width 15 height 15
click at [426, 471] on icon "Open" at bounding box center [425, 473] width 8 height 4
click at [374, 480] on input "SmartCat клиент:" at bounding box center [267, 472] width 232 height 22
click at [425, 477] on icon "Open" at bounding box center [425, 472] width 19 height 19
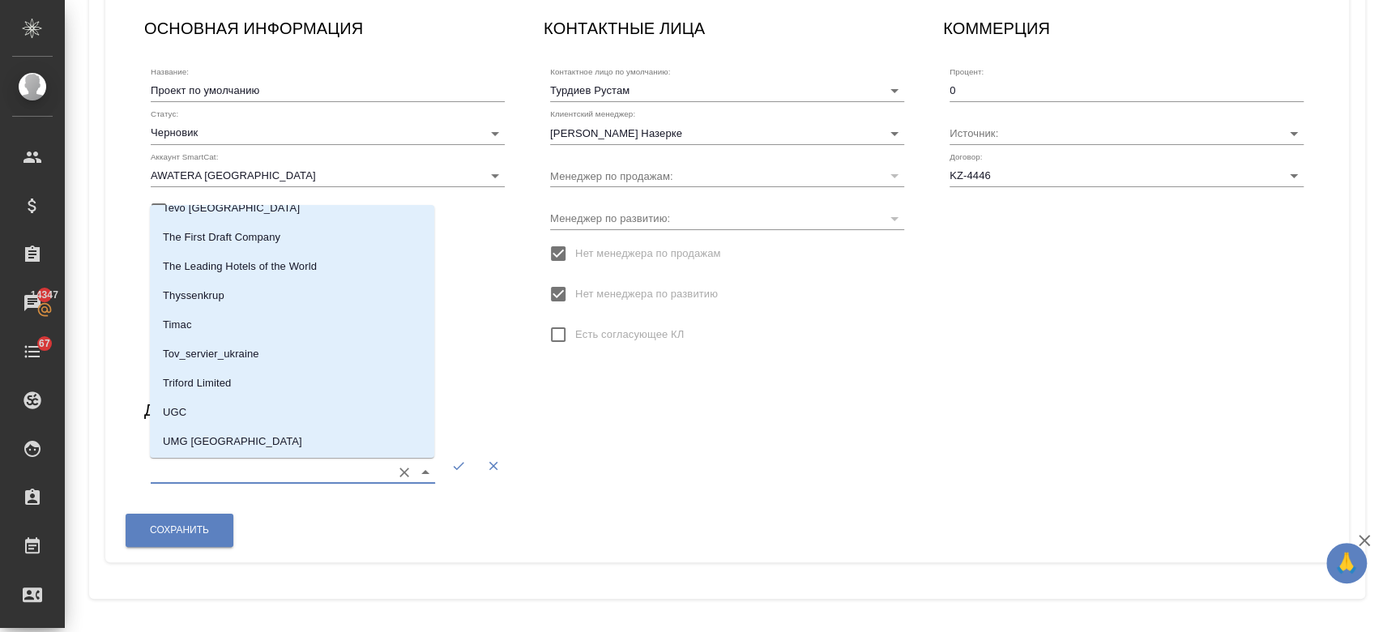
scroll to position [6851, 0]
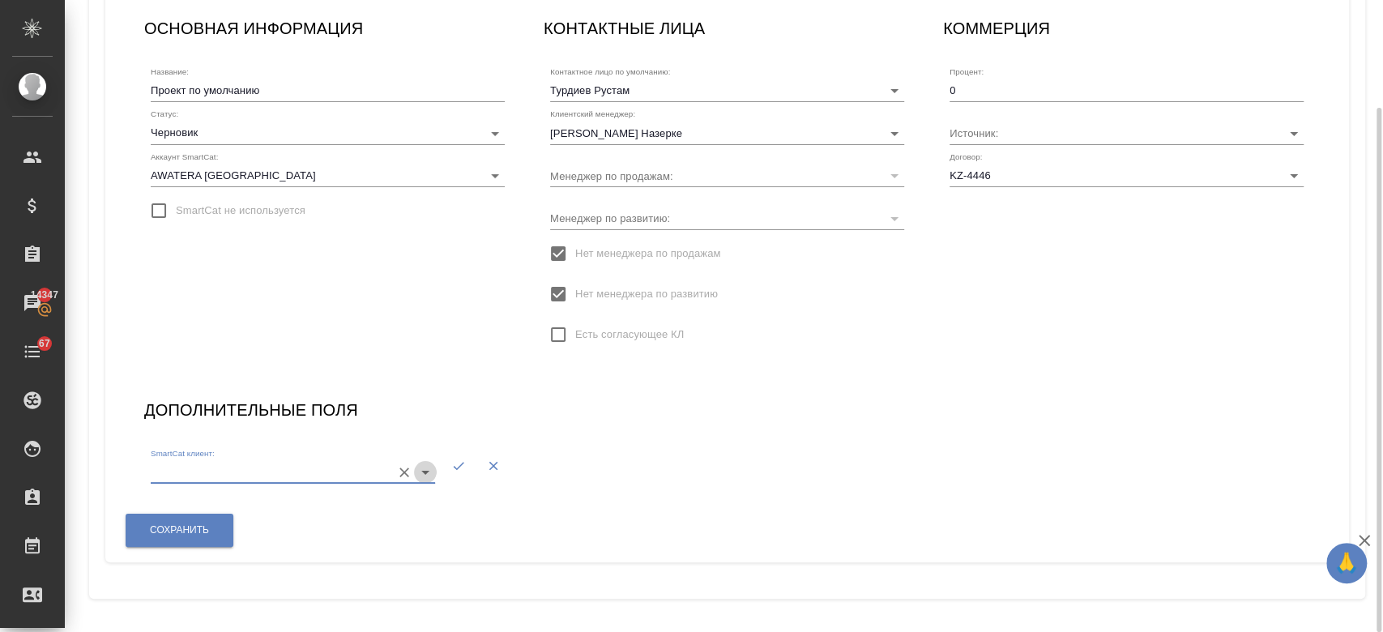
click at [432, 475] on icon "Open" at bounding box center [425, 472] width 19 height 19
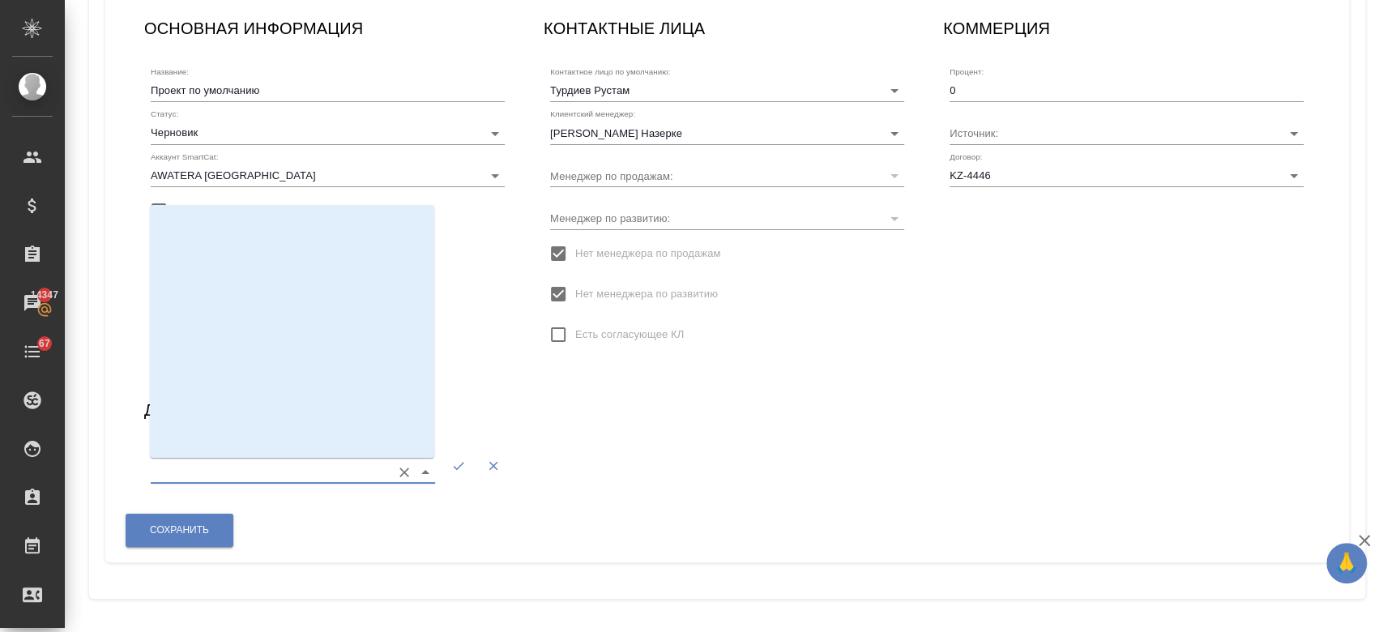
scroll to position [0, 0]
click at [247, 215] on li "-" at bounding box center [292, 223] width 284 height 29
type input "-"
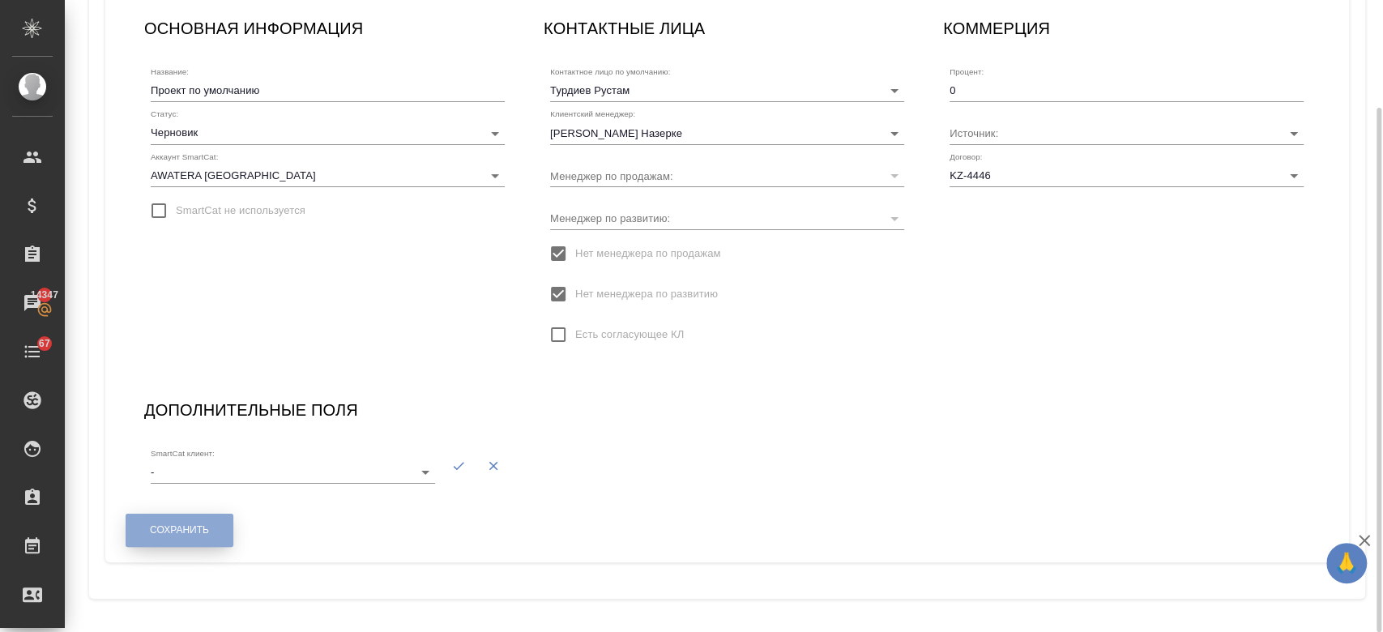
click at [168, 521] on button "Сохранить" at bounding box center [180, 530] width 108 height 33
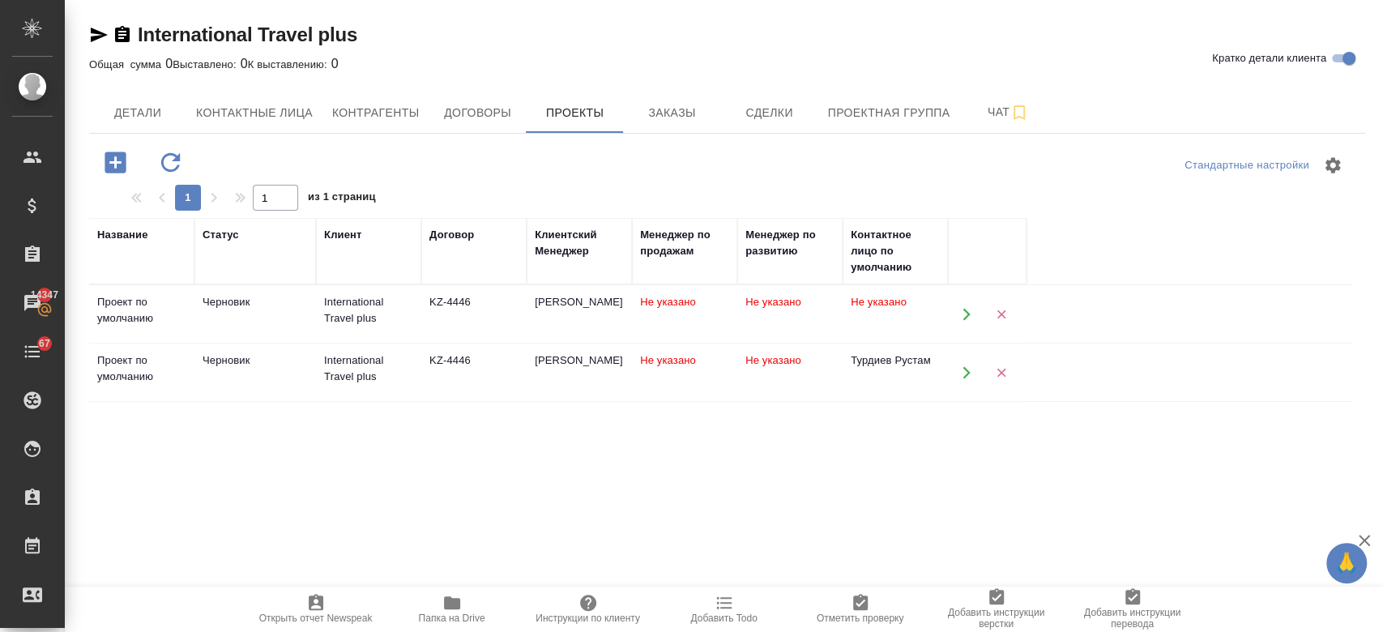
click at [300, 343] on td "Черновик" at bounding box center [255, 314] width 122 height 57
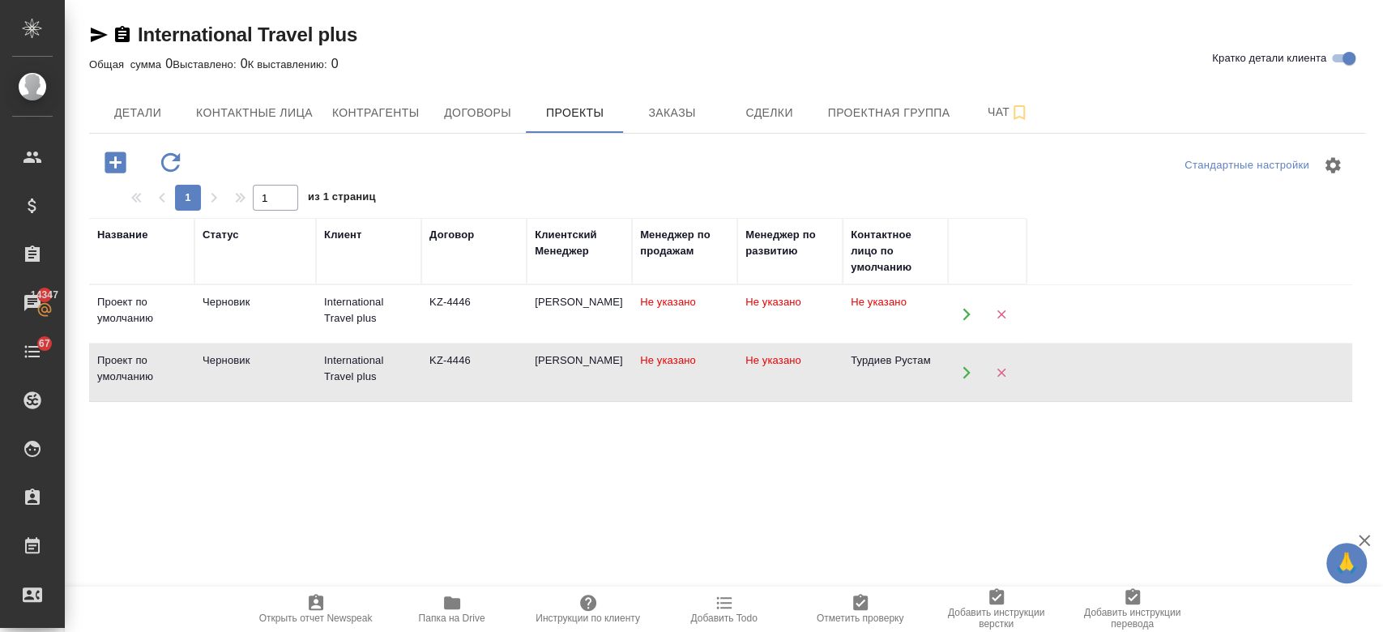
click at [300, 343] on td "Черновик" at bounding box center [255, 314] width 122 height 57
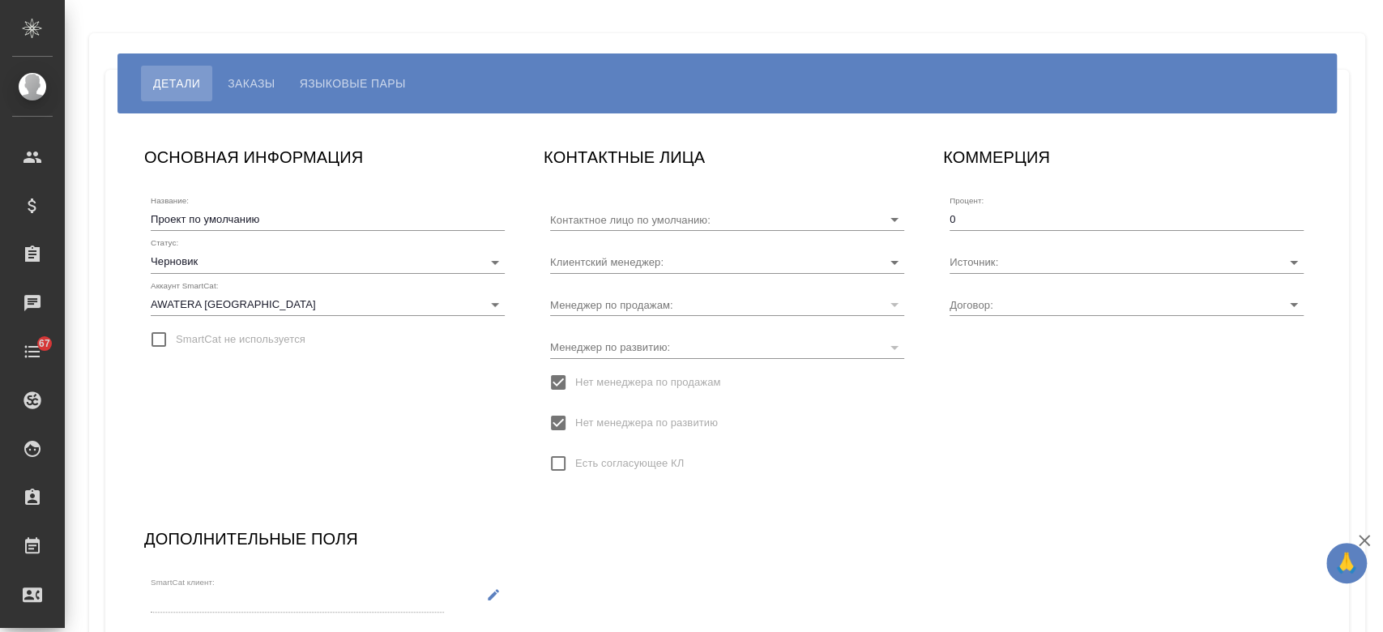
type input "Турдиев Рустам"
type input "KZ-4446"
type input "[PERSON_NAME]"
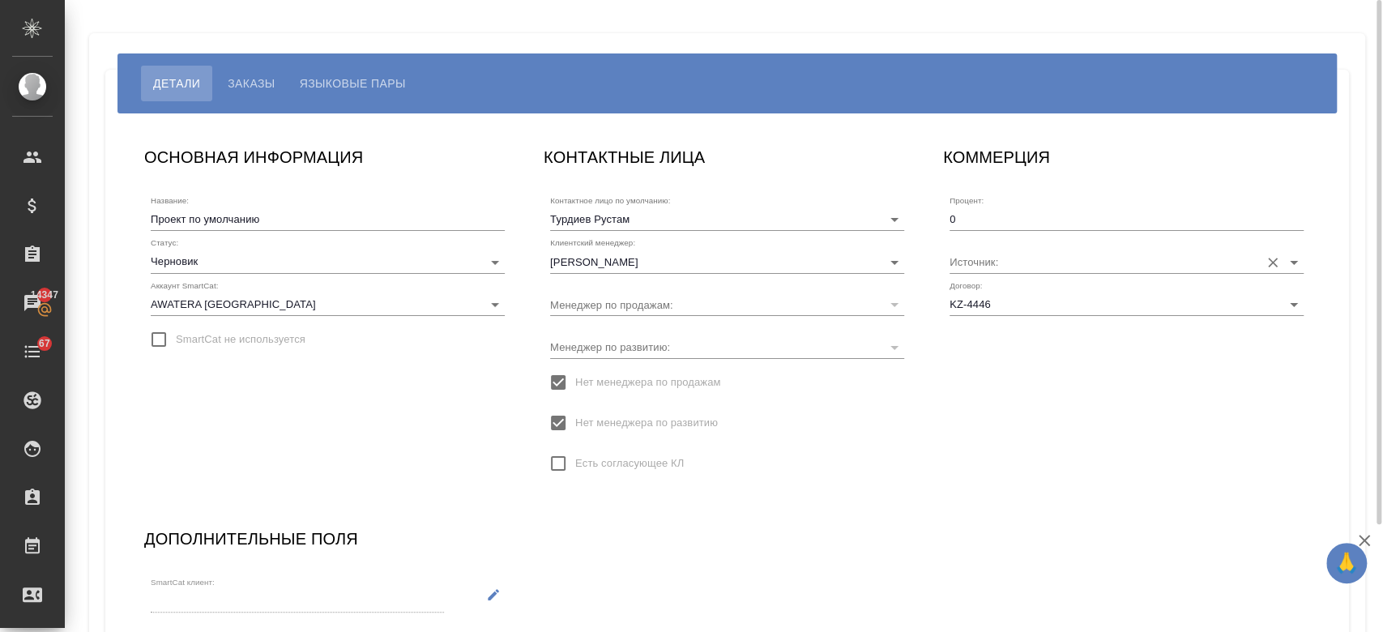
click at [1039, 246] on div "Источник:" at bounding box center [1126, 255] width 354 height 36
click at [1290, 253] on icon "Open" at bounding box center [1293, 262] width 19 height 19
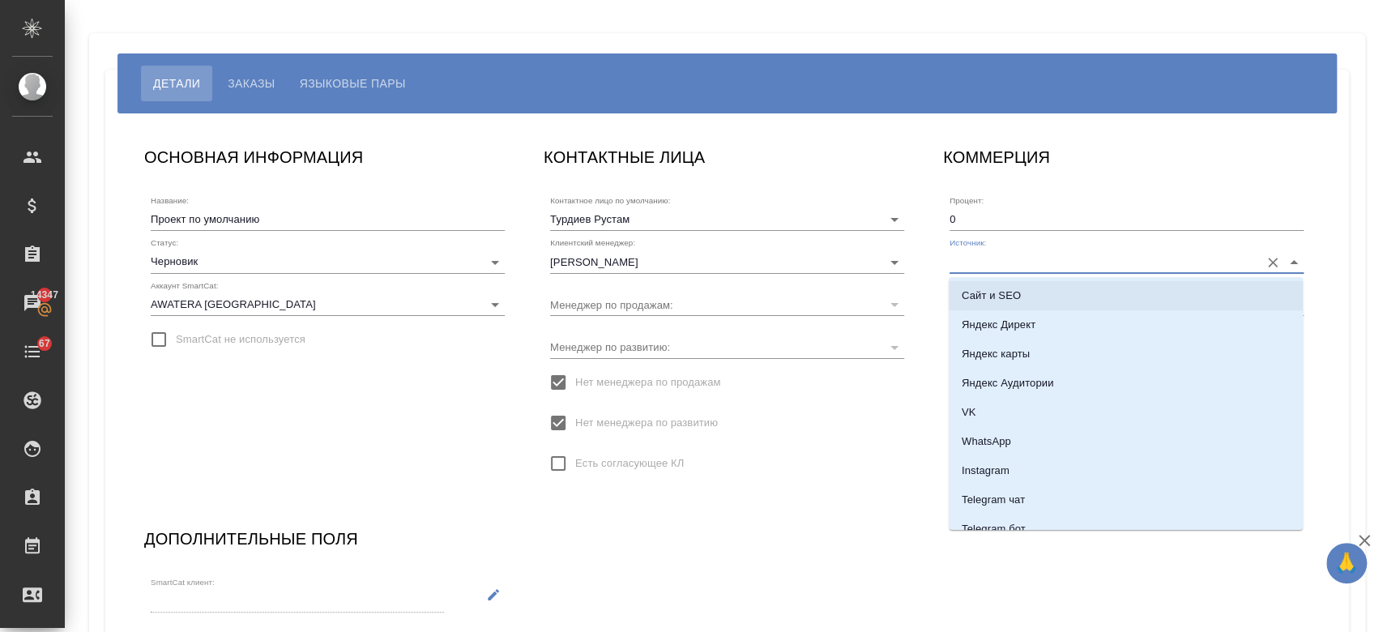
click at [1086, 301] on li "Сайт и SEO" at bounding box center [1126, 295] width 354 height 29
type input "Сайт и SEO"
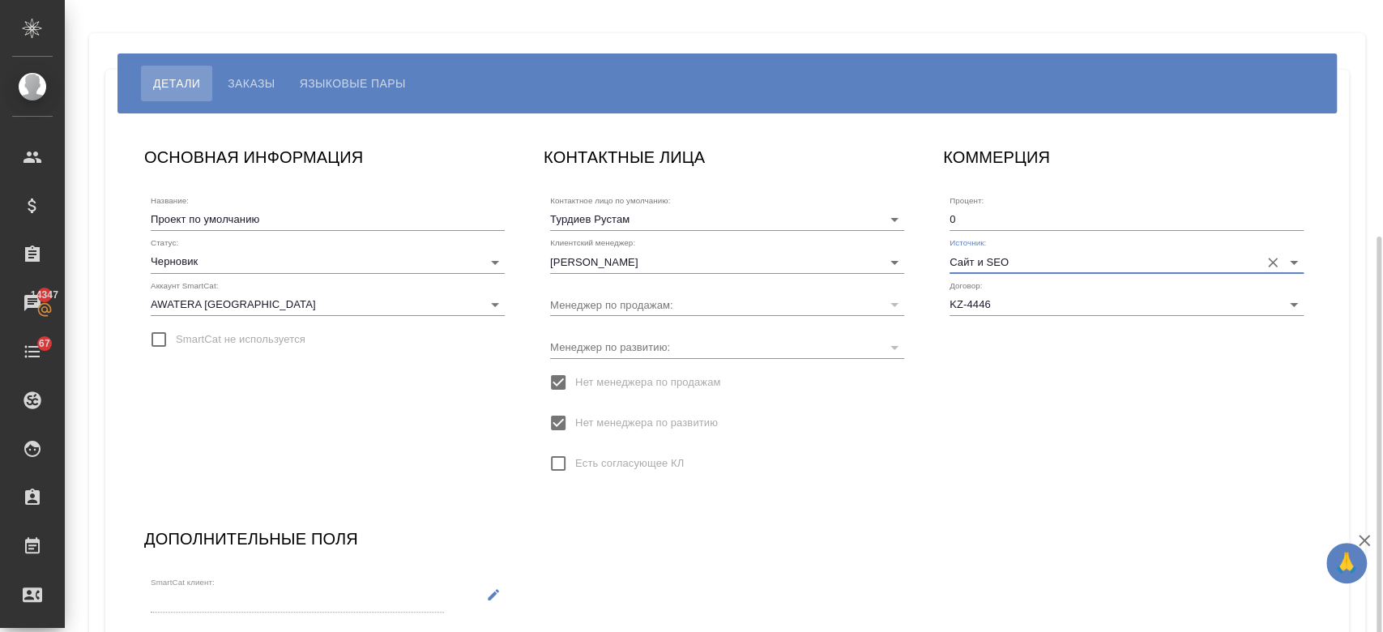
scroll to position [129, 0]
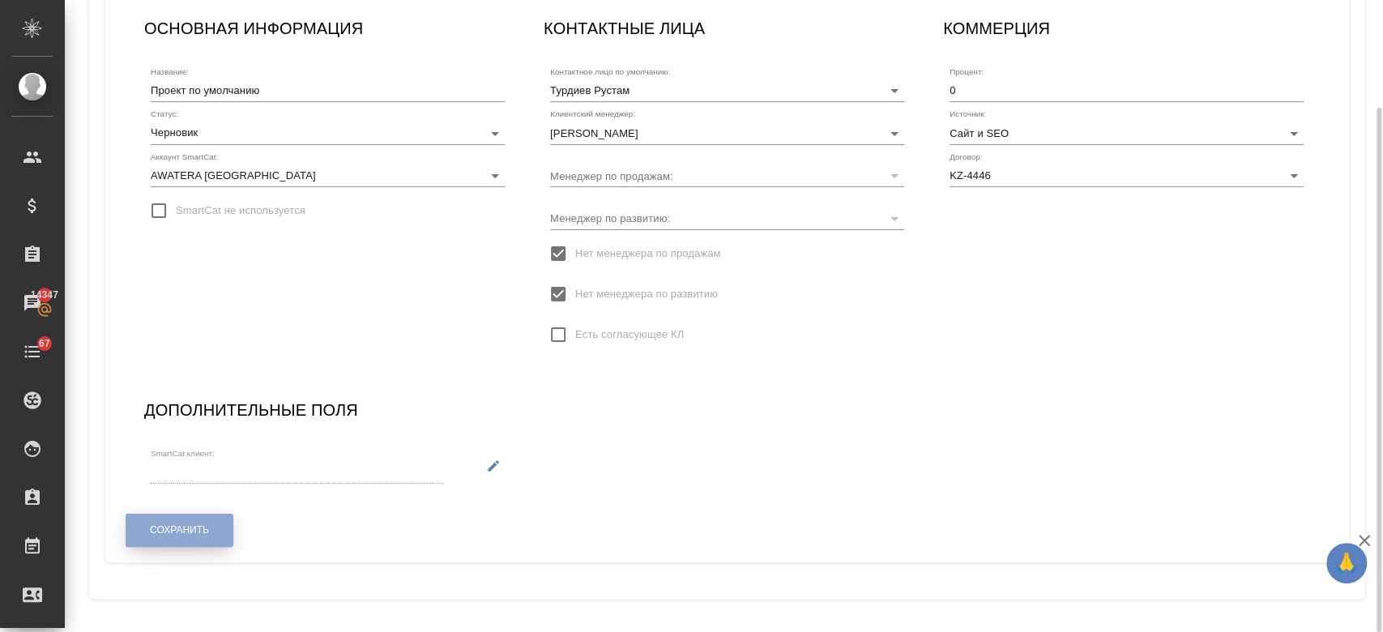
click at [202, 518] on button "Сохранить" at bounding box center [180, 530] width 108 height 33
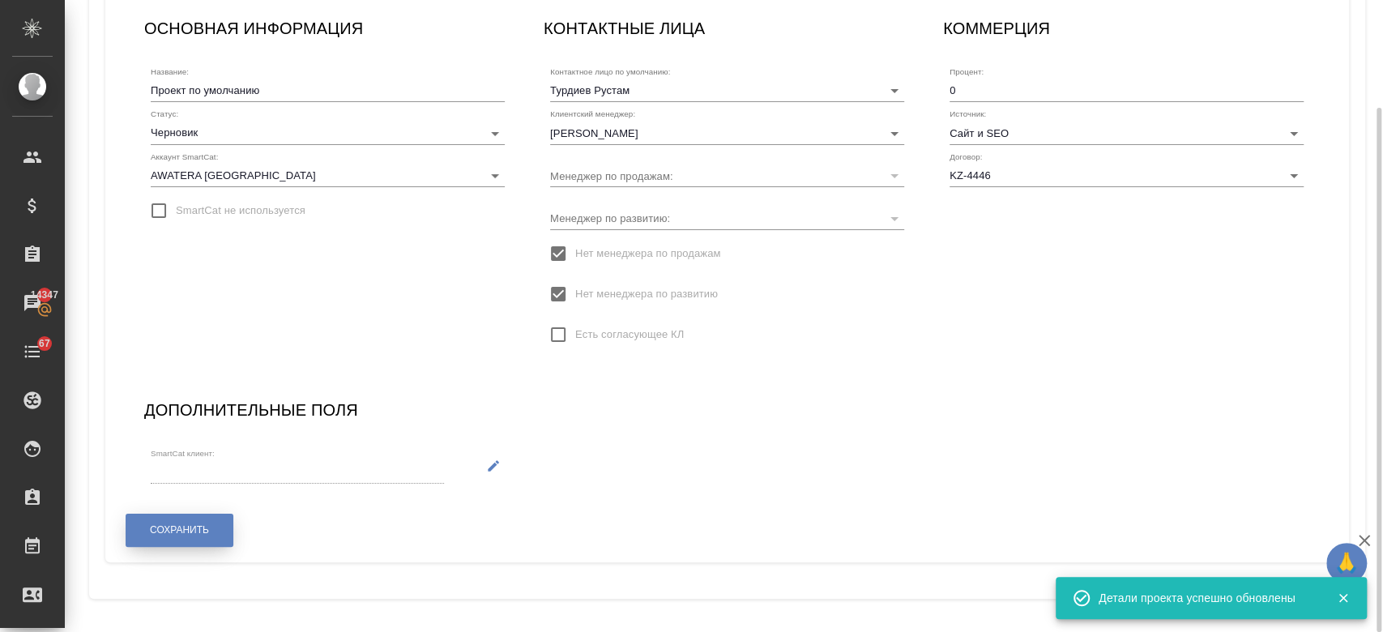
scroll to position [0, 0]
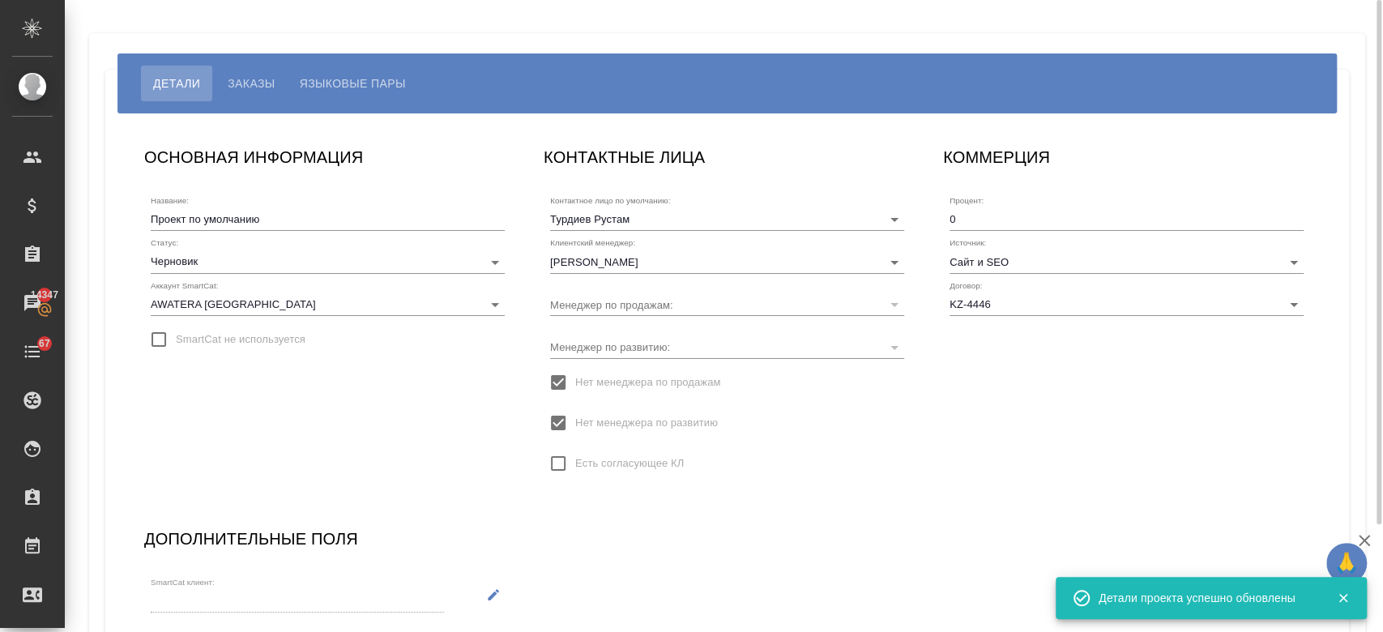
click at [250, 88] on span "Заказы" at bounding box center [251, 83] width 47 height 19
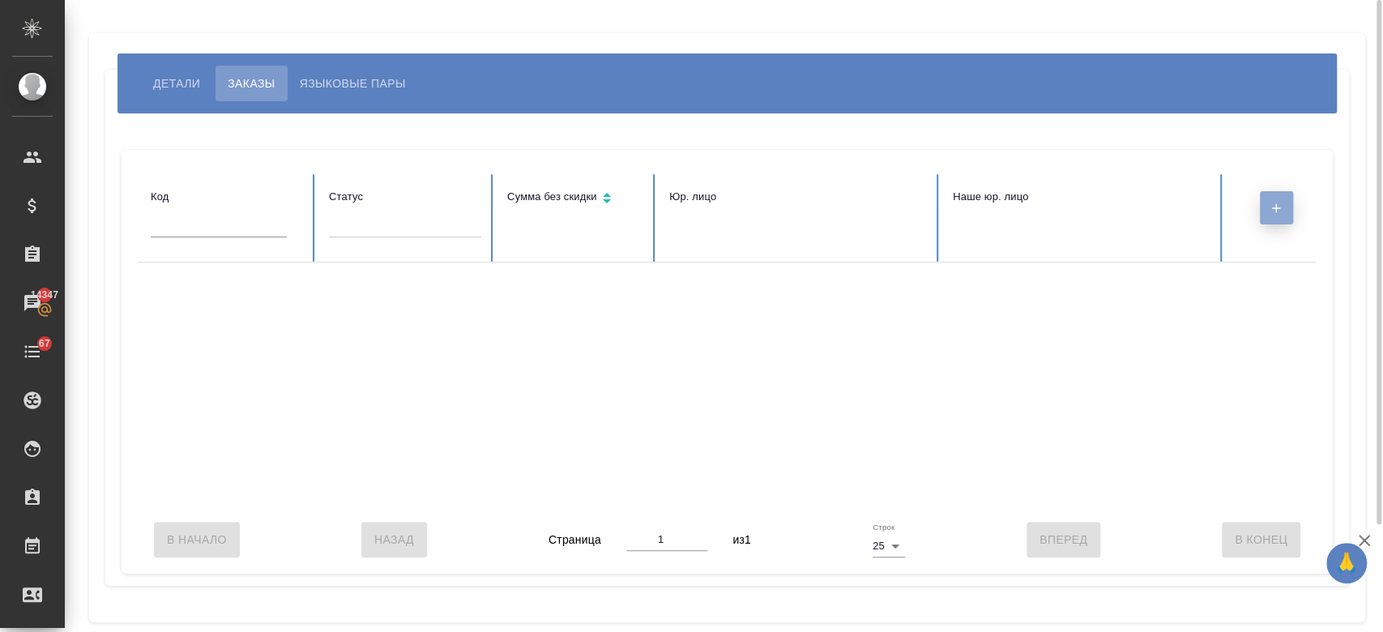
click at [1277, 214] on icon "button" at bounding box center [1276, 208] width 15 height 15
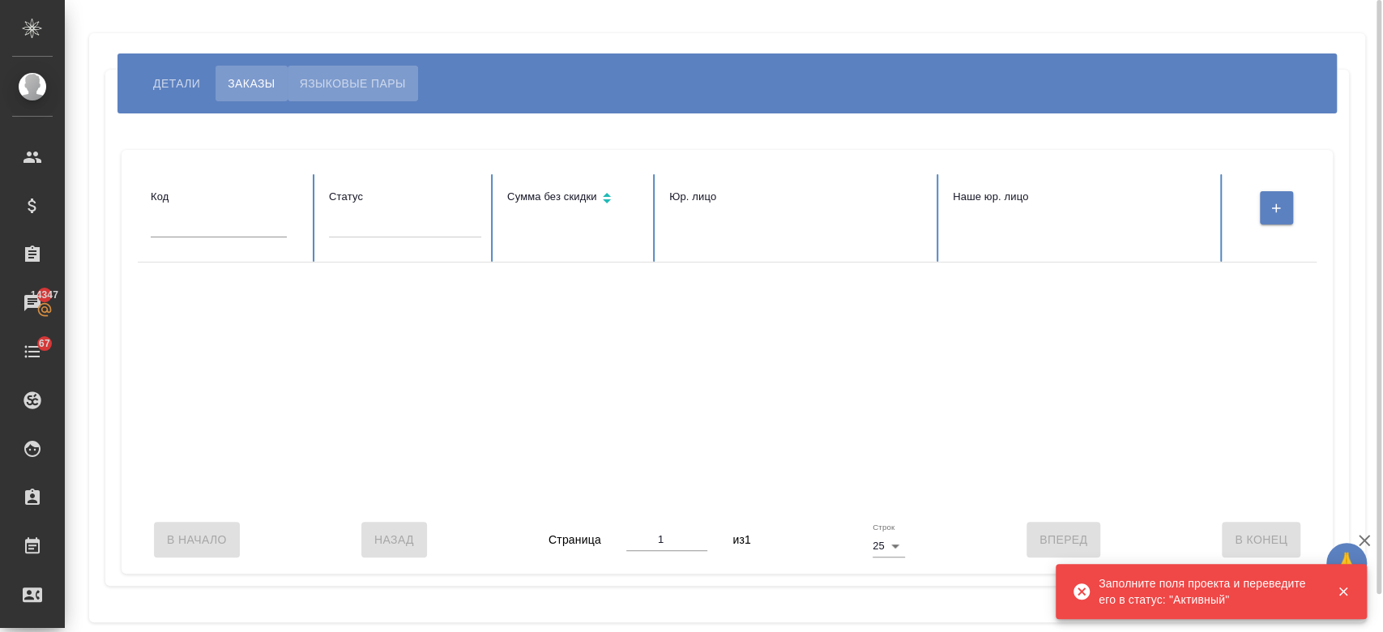
click at [350, 79] on span "Языковые пары" at bounding box center [353, 83] width 106 height 19
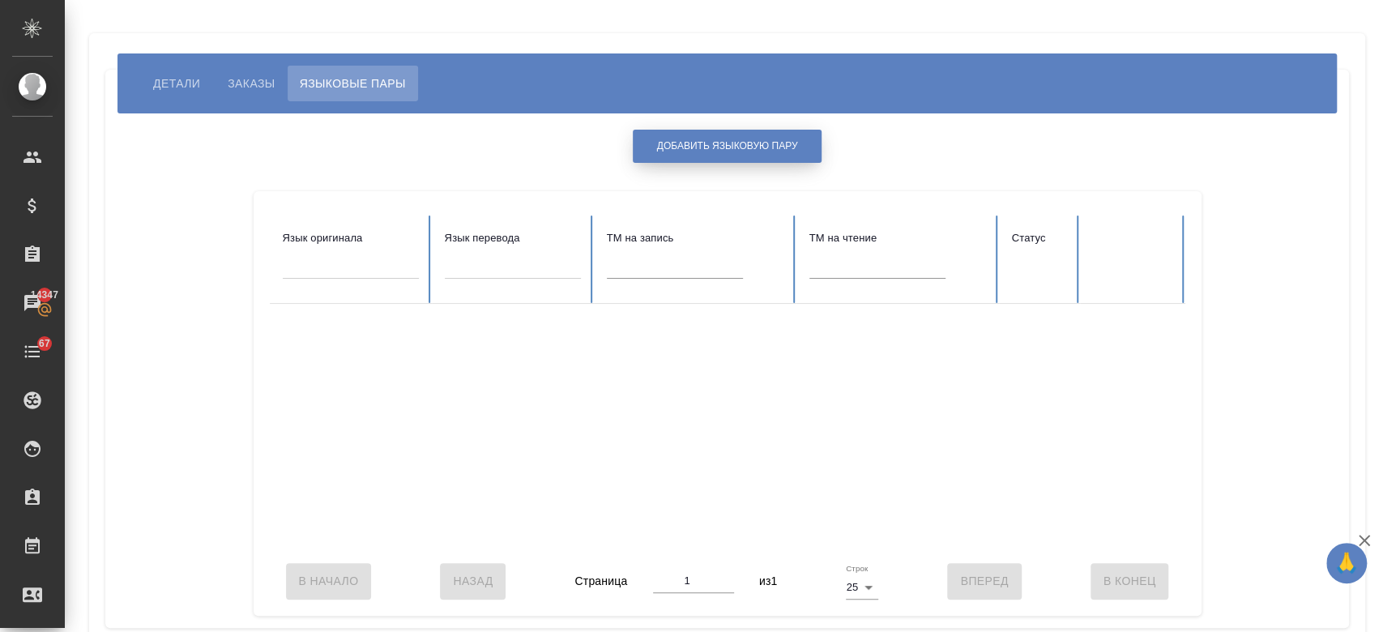
click at [713, 128] on div "Добавить языковую пару Язык оригинала Язык перевода TM на запись TM на чтение С…" at bounding box center [727, 371] width 1211 height 490
click at [699, 147] on span "Добавить языковую пару" at bounding box center [727, 146] width 141 height 14
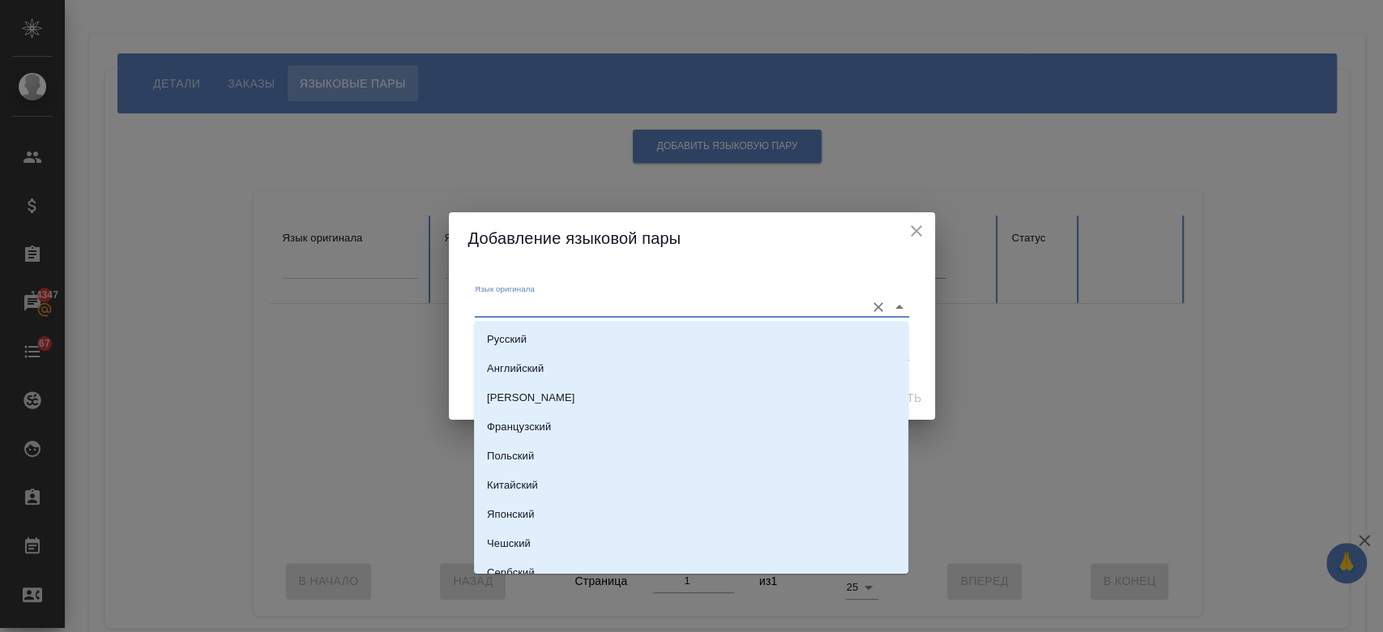
click at [621, 308] on input "Язык оригинала" at bounding box center [666, 305] width 382 height 19
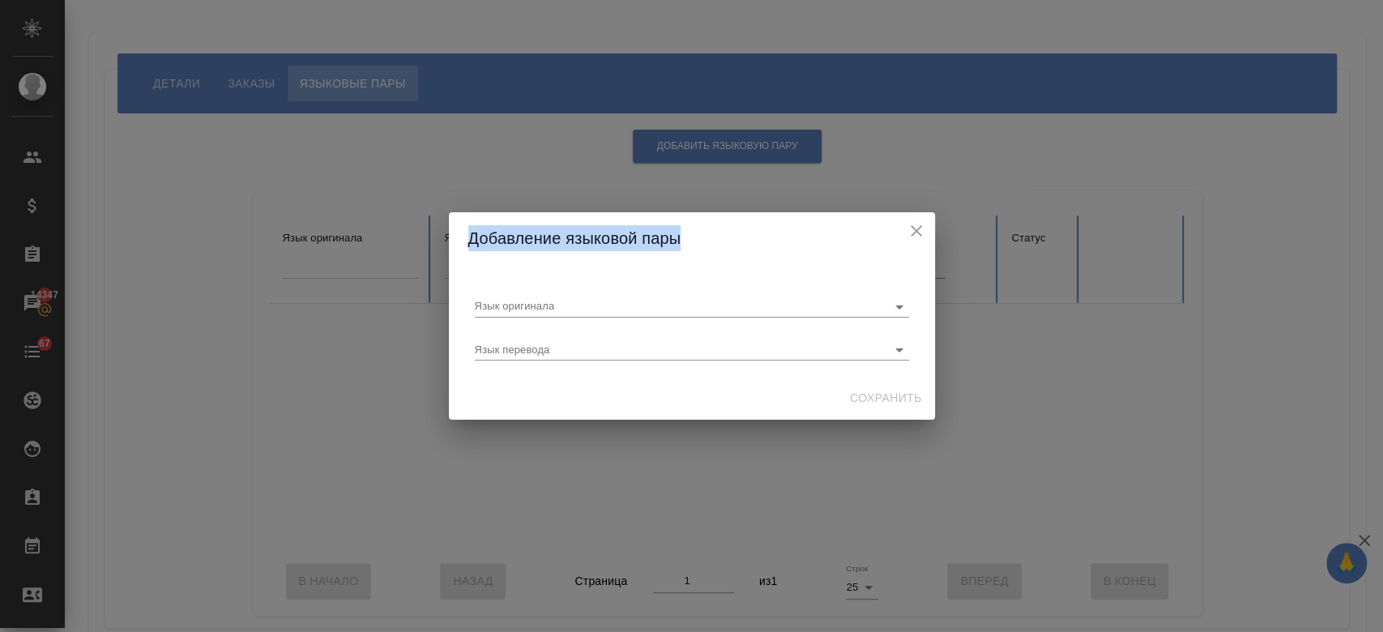
drag, startPoint x: 921, startPoint y: 251, endPoint x: 915, endPoint y: 236, distance: 16.7
click at [915, 236] on div "Добавление языковой пары Язык оригинала Язык перевода Сохранить" at bounding box center [692, 315] width 486 height 207
click at [915, 236] on icon "close" at bounding box center [915, 230] width 19 height 19
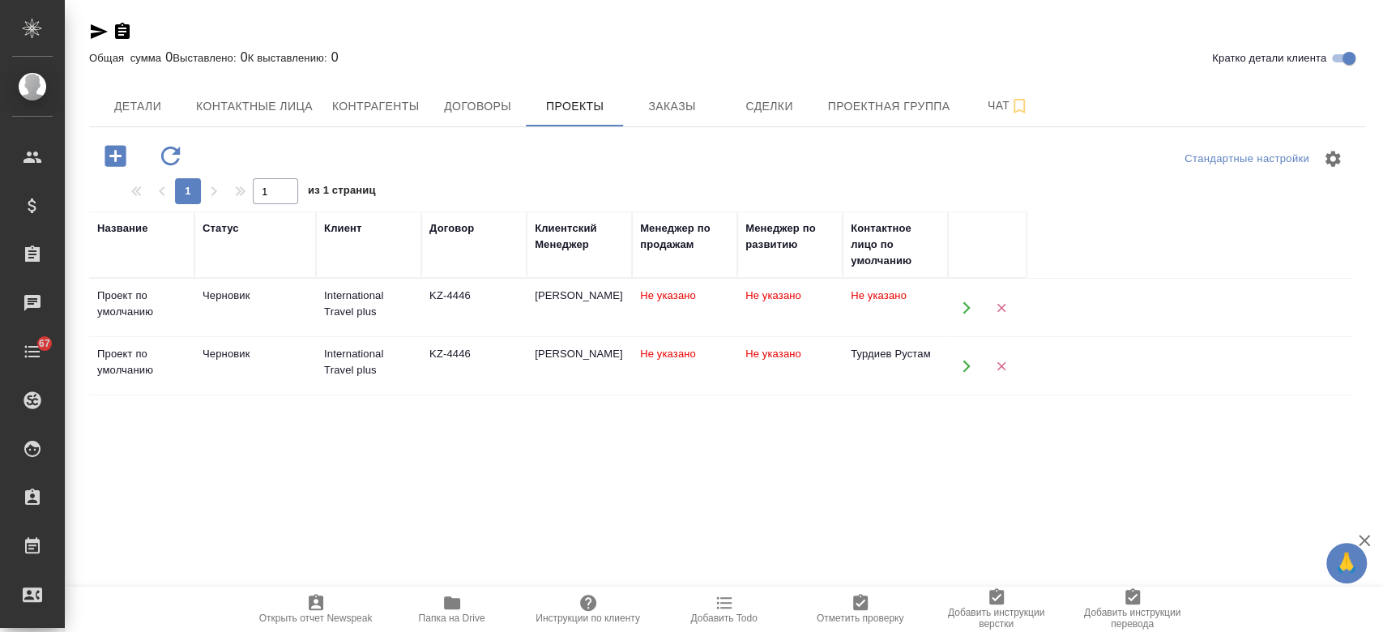
drag, startPoint x: 0, startPoint y: 0, endPoint x: 166, endPoint y: 143, distance: 219.4
click at [166, 143] on icon "button" at bounding box center [170, 156] width 28 height 28
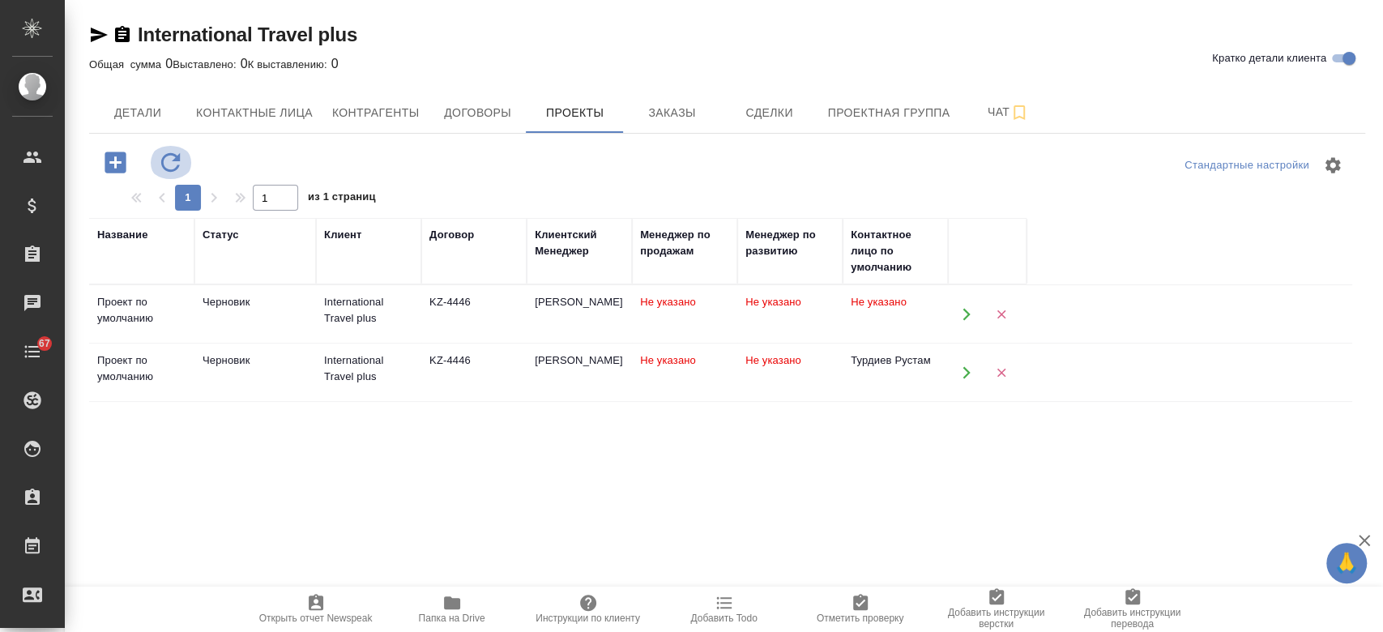
click at [166, 168] on icon "button" at bounding box center [170, 162] width 19 height 19
click at [309, 343] on td "Черновик" at bounding box center [255, 314] width 122 height 57
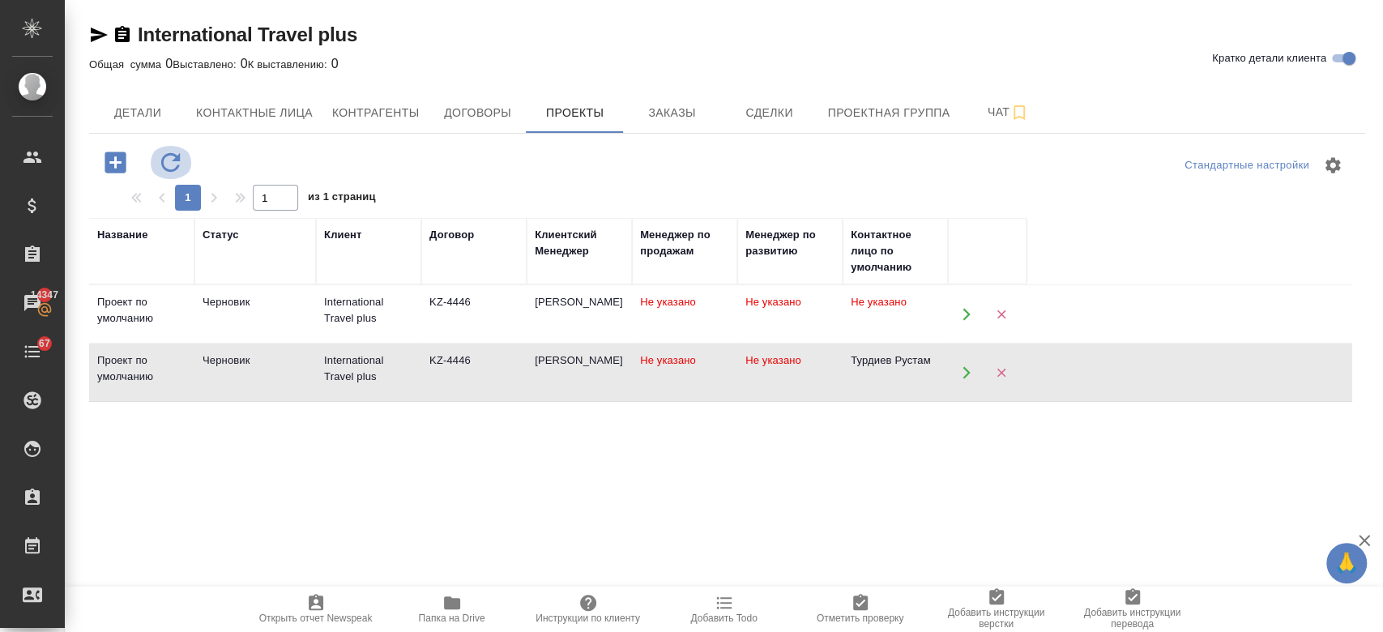
click at [164, 159] on icon "button" at bounding box center [170, 162] width 19 height 19
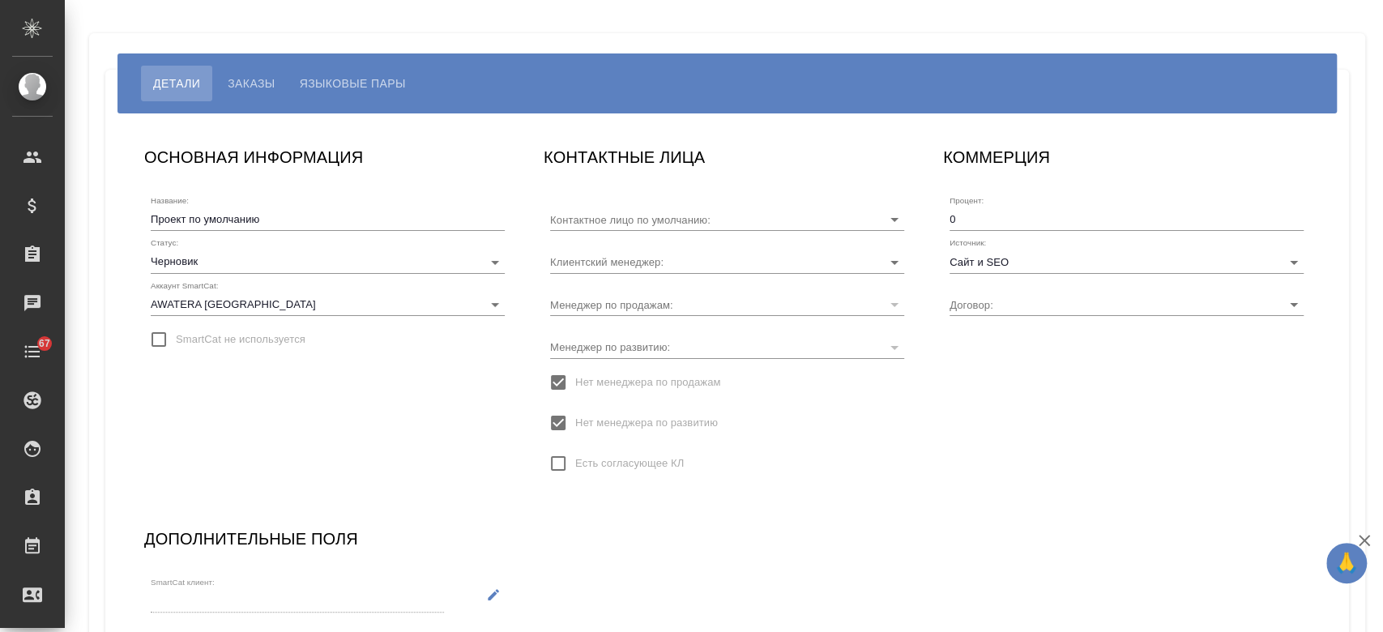
type input "Турдиев Рустам"
type input "KZ-4446"
type input "[PERSON_NAME] Назерке"
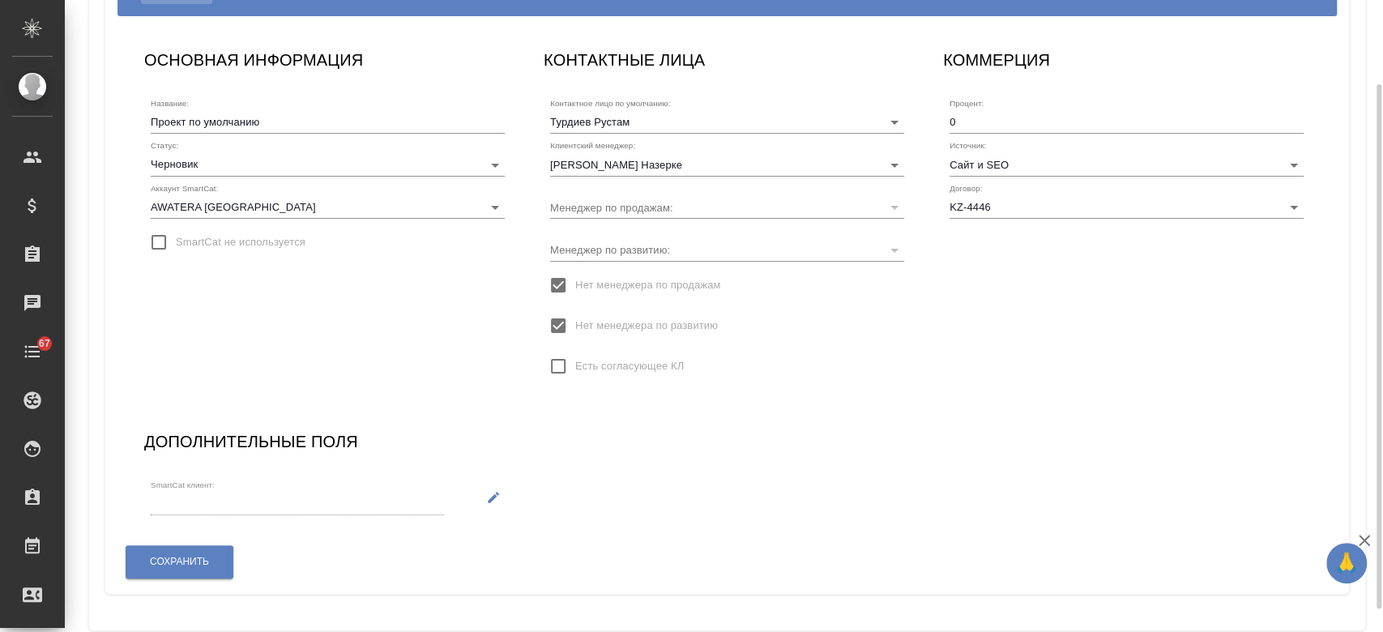
scroll to position [100, 0]
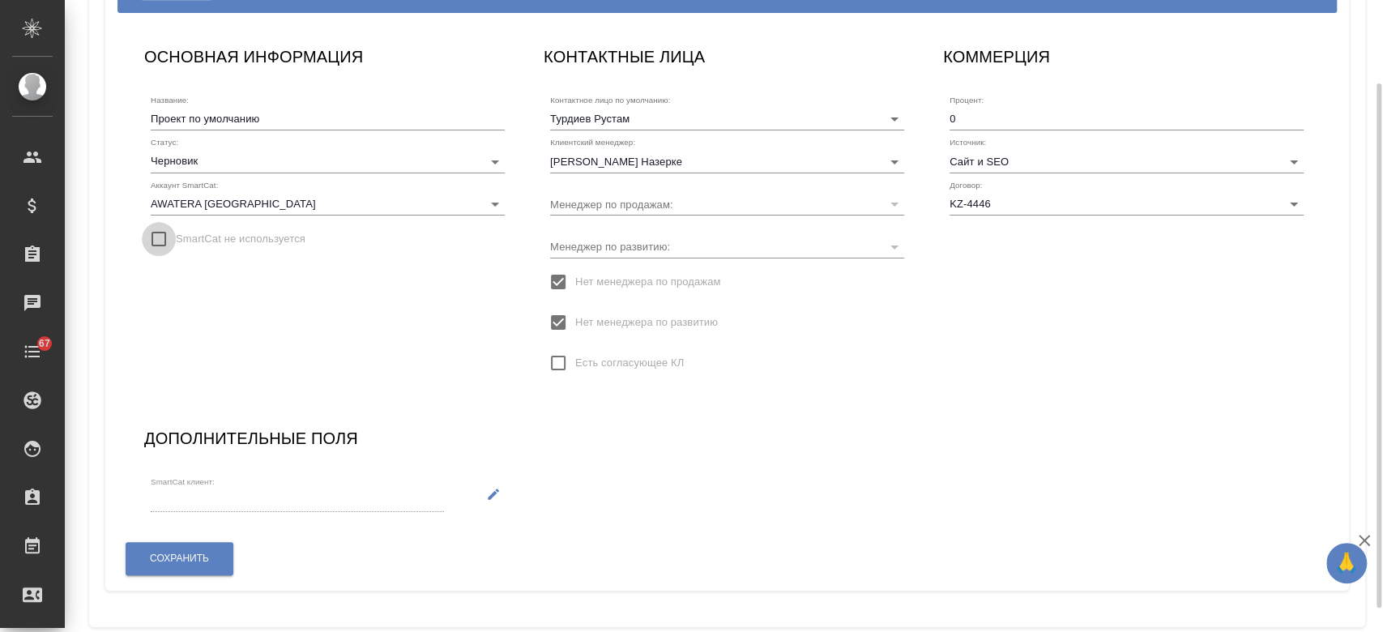
click at [162, 238] on input "SmartCat не используется" at bounding box center [159, 239] width 34 height 34
checkbox input "true"
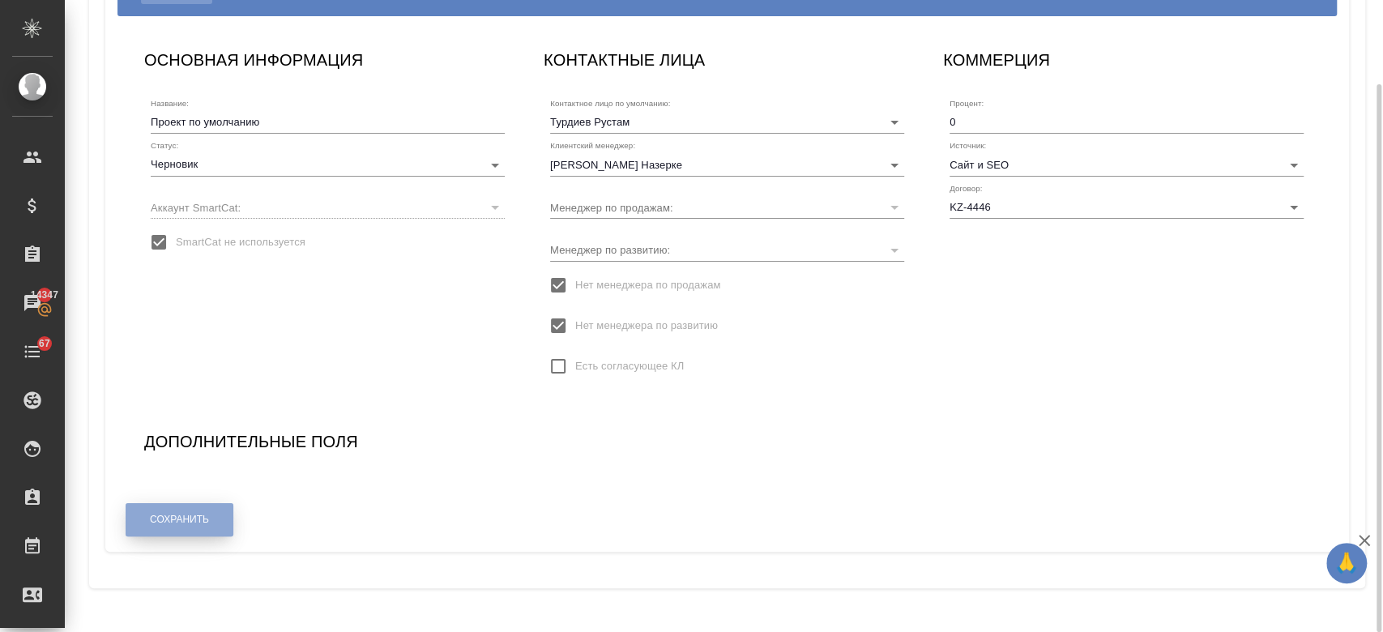
click at [201, 523] on span "Сохранить" at bounding box center [179, 520] width 59 height 14
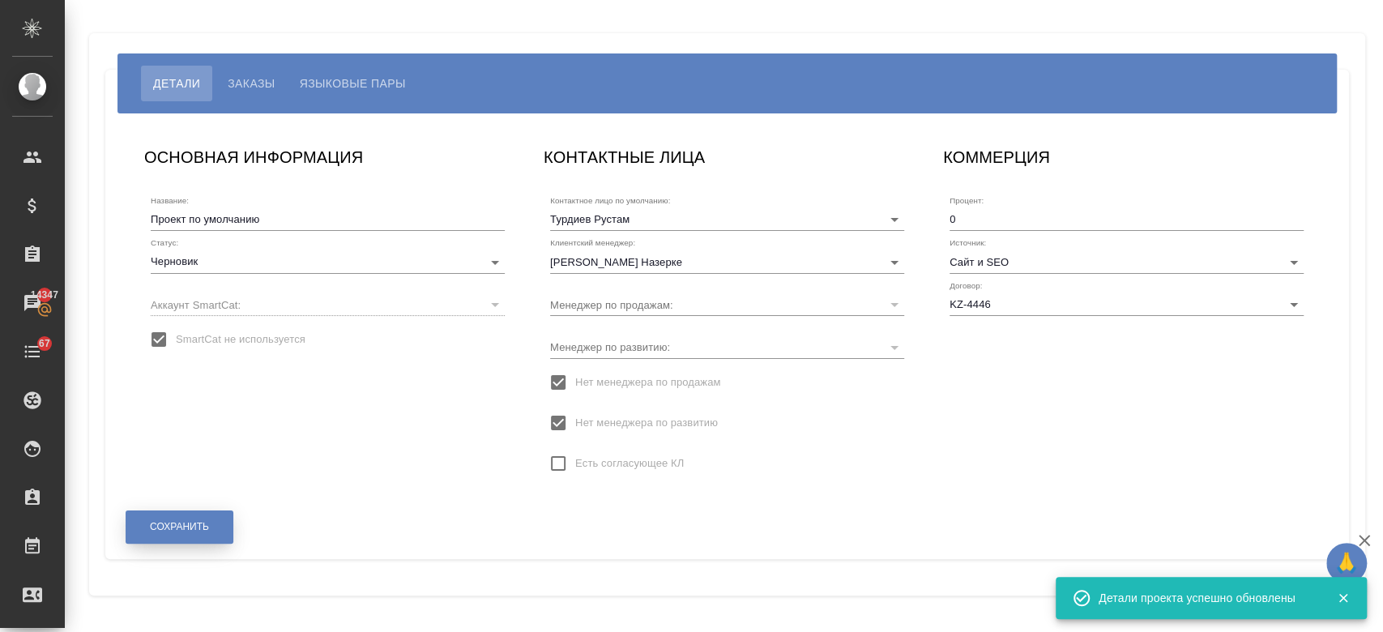
scroll to position [0, 0]
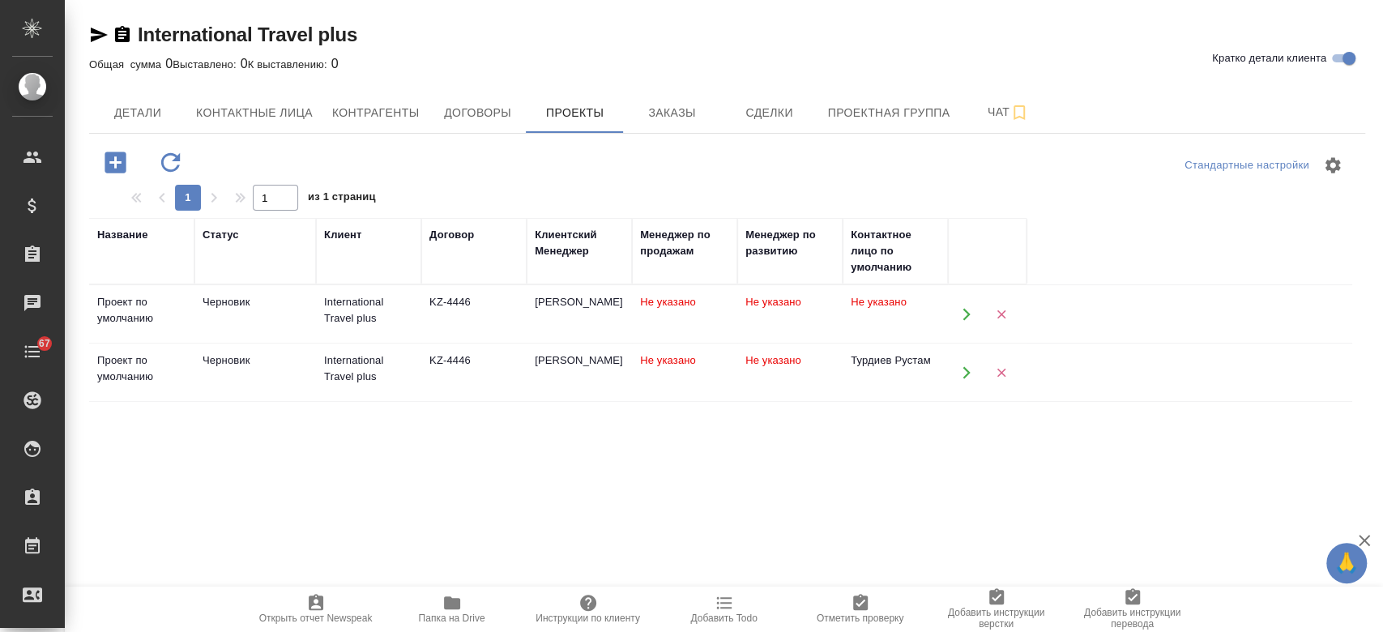
click at [284, 343] on td "Черновик" at bounding box center [255, 314] width 122 height 57
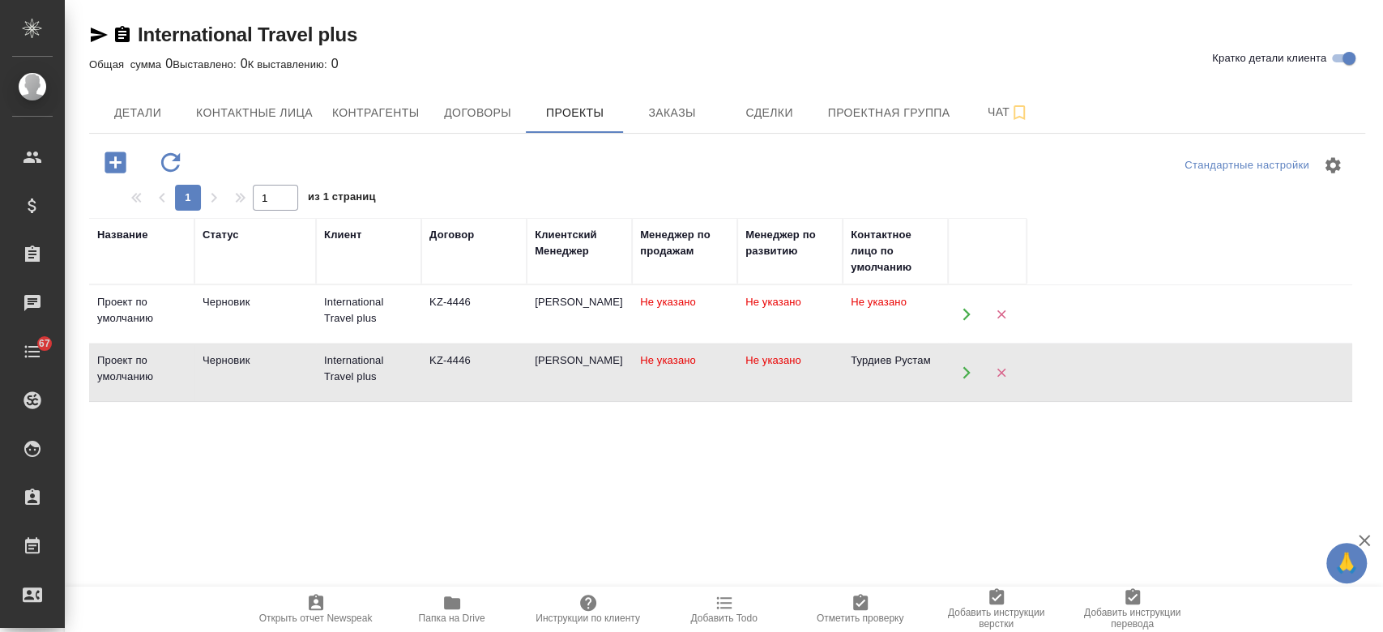
click at [284, 343] on td "Черновик" at bounding box center [255, 314] width 122 height 57
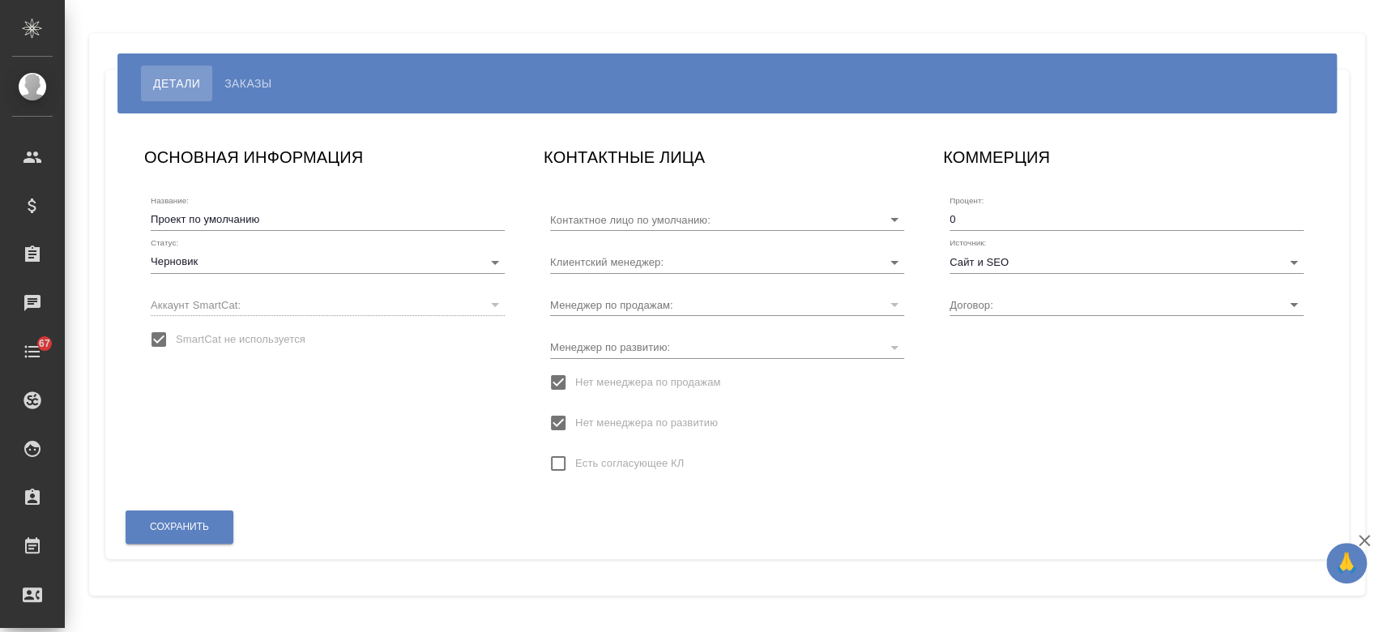
type input "Турдиев Рустам"
type input "KZ-4446"
type input "[PERSON_NAME]"
click at [241, 336] on span "SmartCat не используется" at bounding box center [241, 339] width 130 height 16
click at [176, 336] on input "SmartCat не используется" at bounding box center [159, 339] width 34 height 34
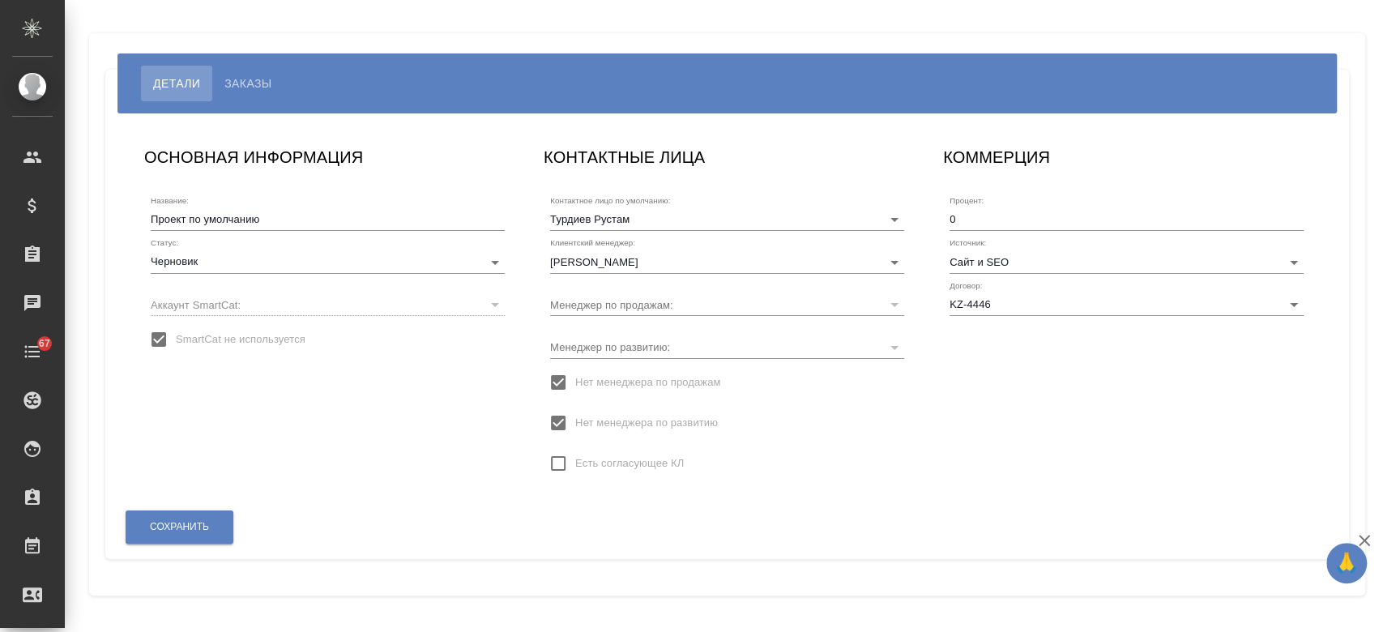
checkbox input "false"
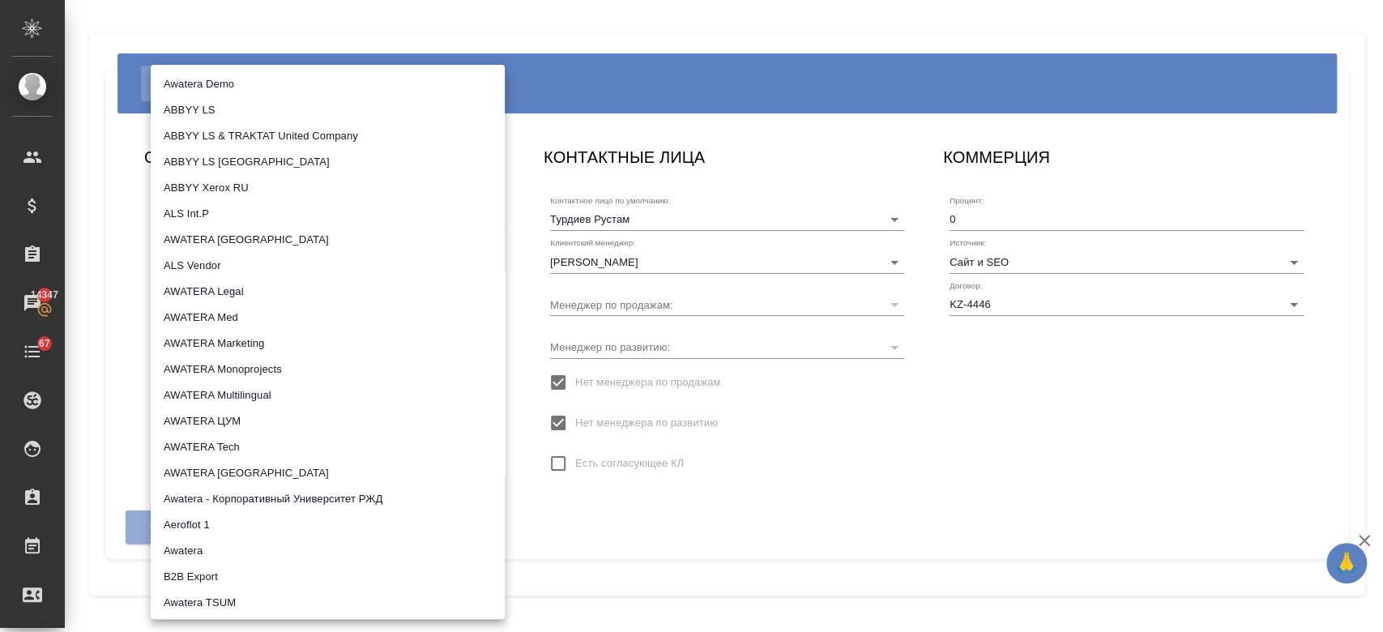
click at [237, 304] on body "🙏 .cls-1 fill:#fff; AWATERA Kosherbayeva Nazerke Клиенты Спецификации Заказы 14…" at bounding box center [691, 316] width 1383 height 632
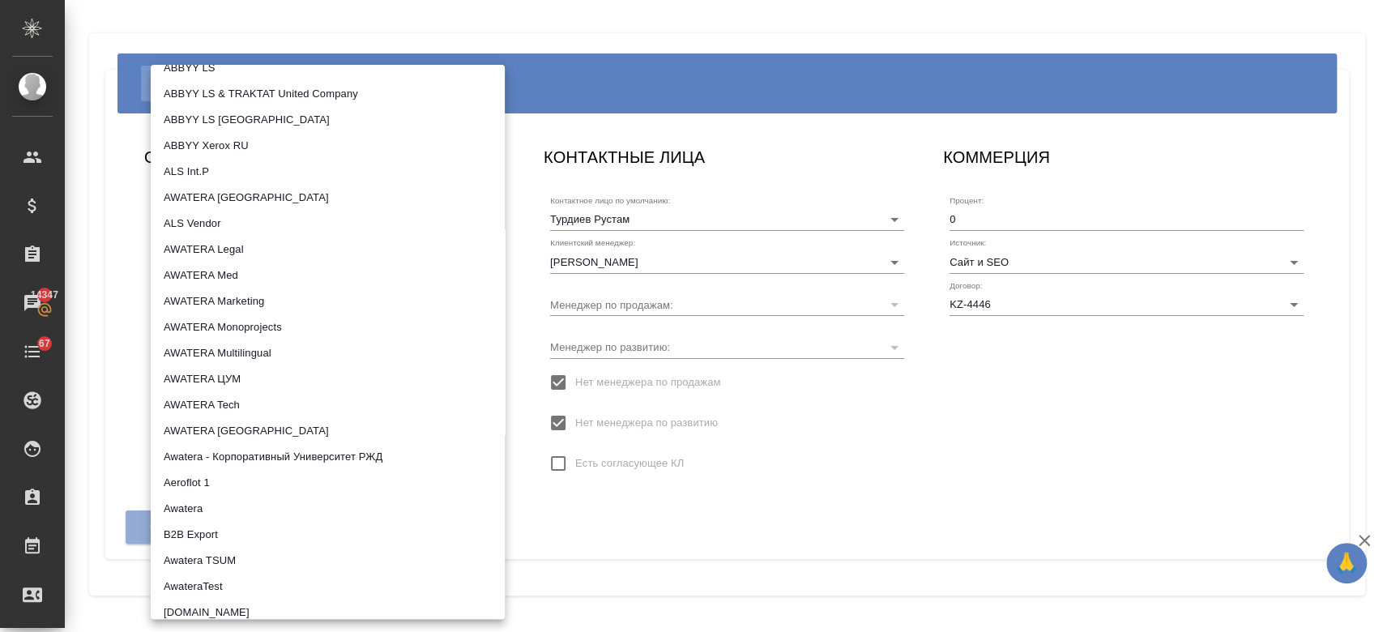
scroll to position [43, 0]
click at [258, 417] on li "AWATERA Ukraine" at bounding box center [328, 430] width 354 height 26
type input "5ee731907ea86d4c189c28e6"
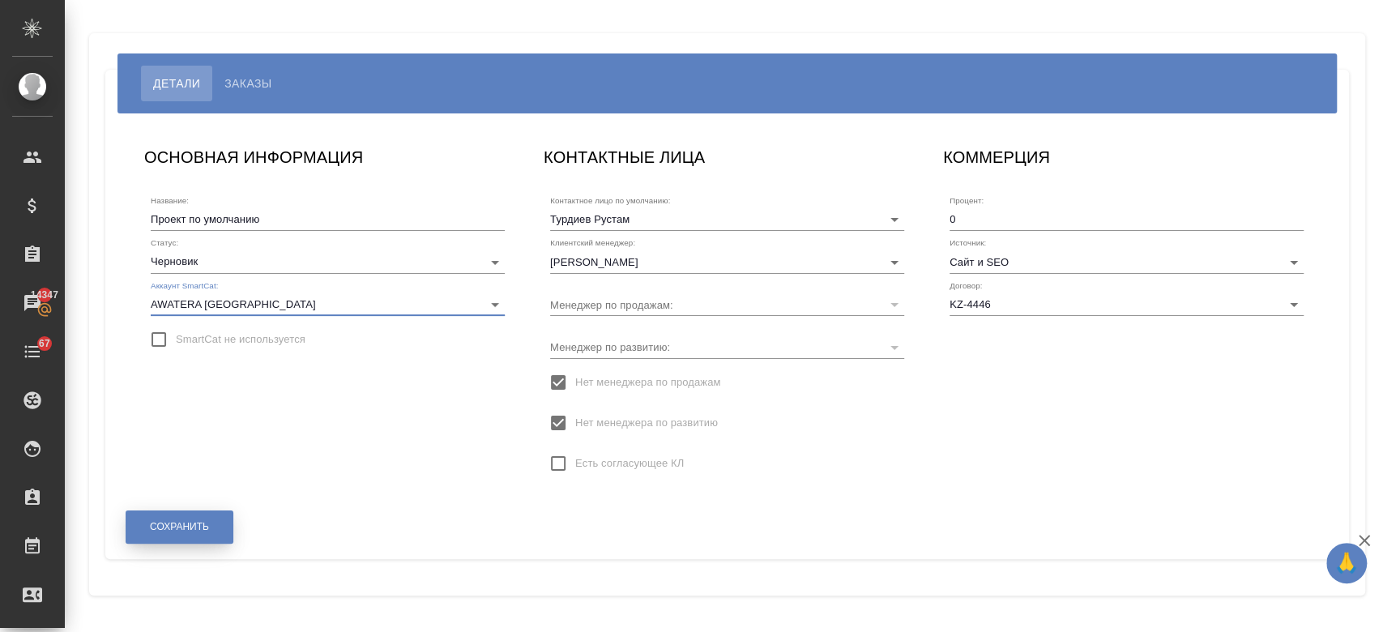
click at [182, 535] on button "Сохранить" at bounding box center [180, 526] width 108 height 33
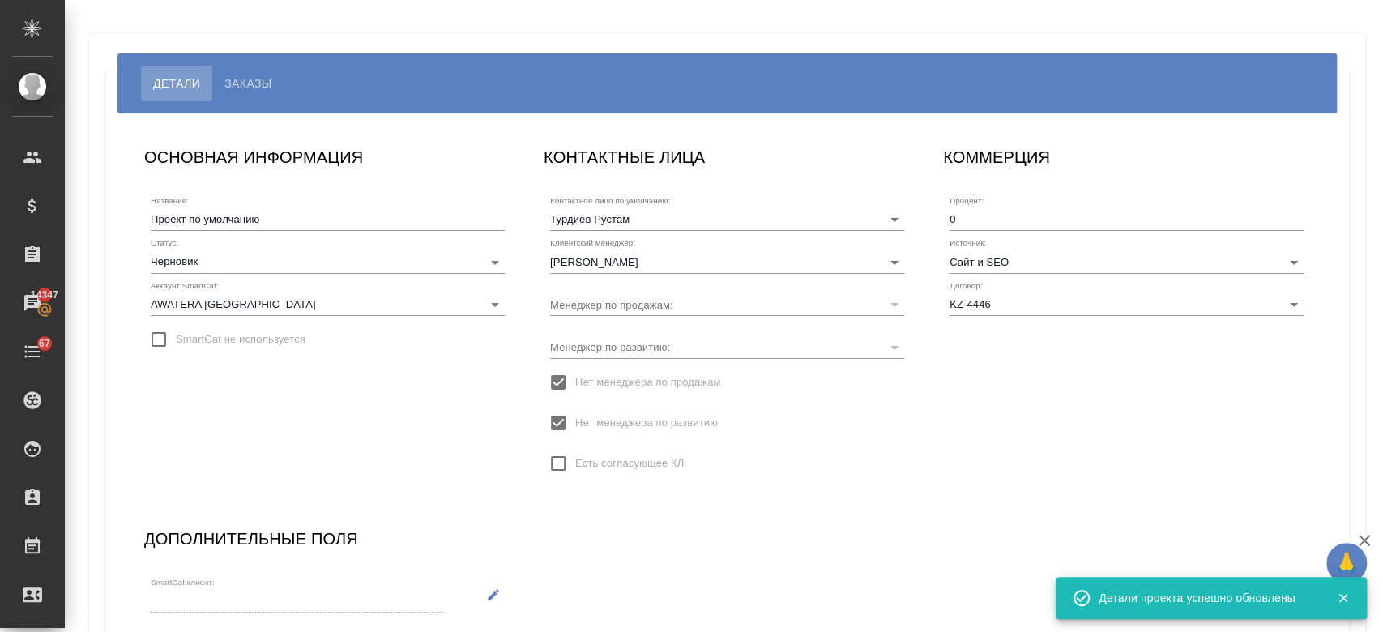
scroll to position [129, 0]
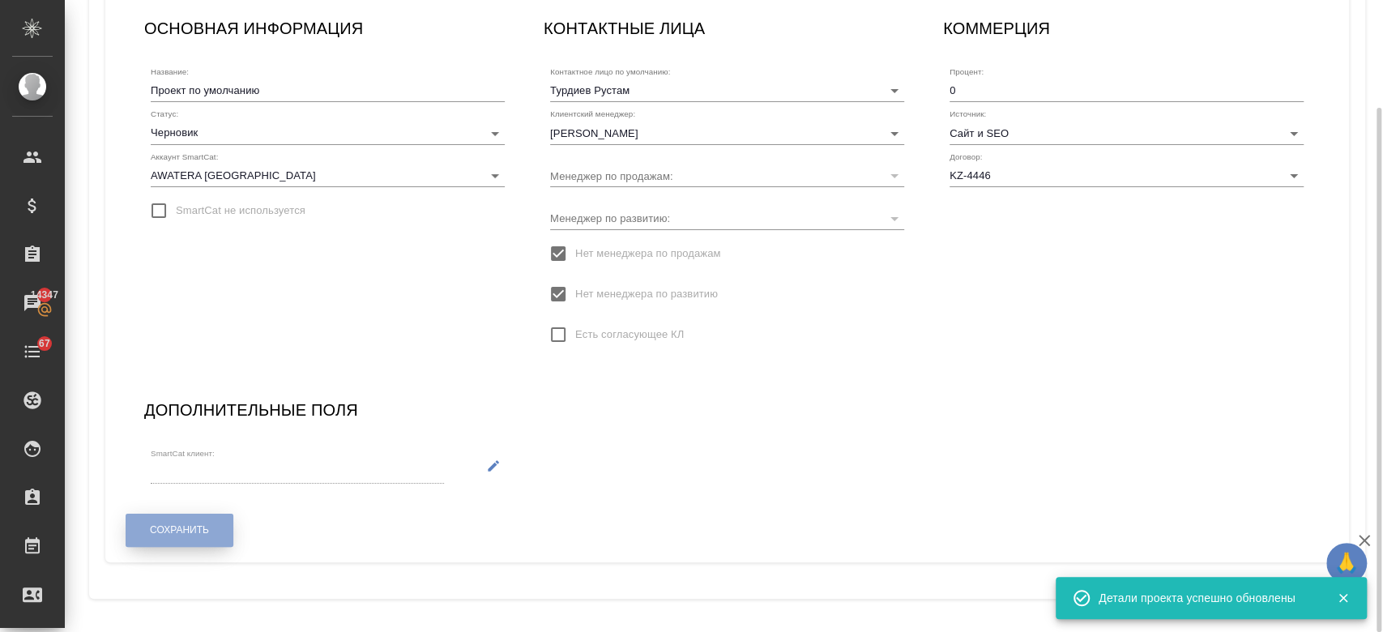
click at [229, 530] on button "Сохранить" at bounding box center [180, 530] width 108 height 33
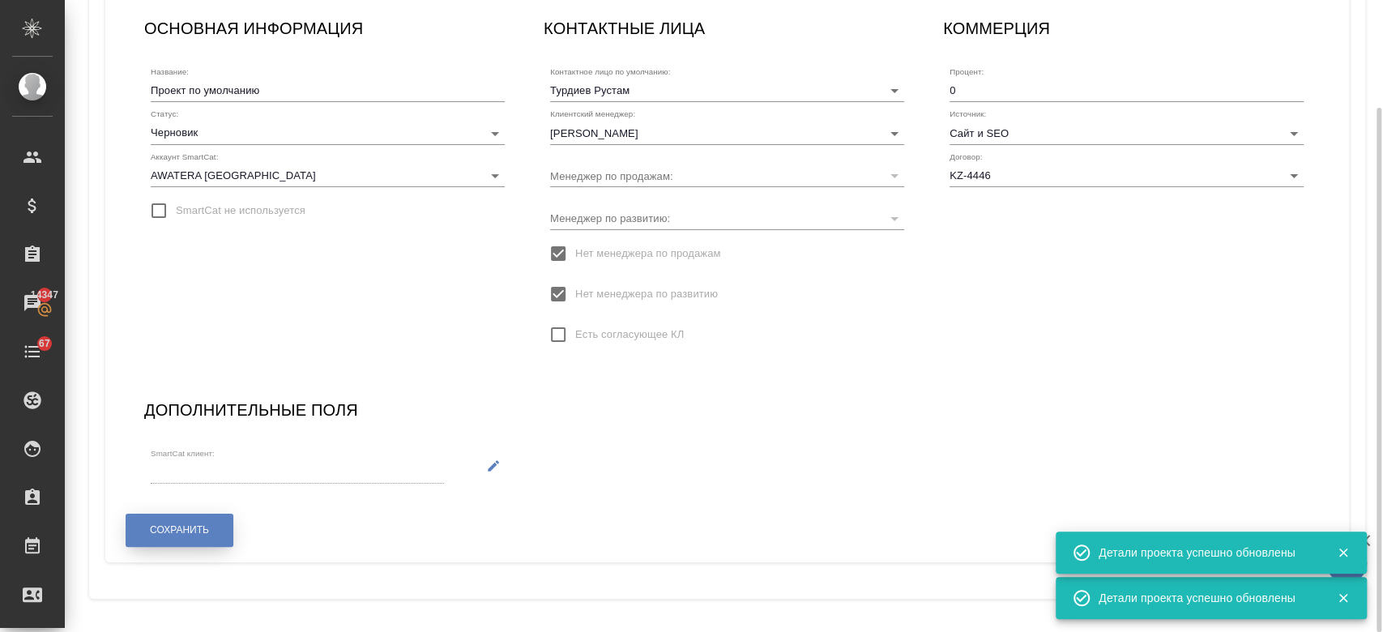
scroll to position [0, 0]
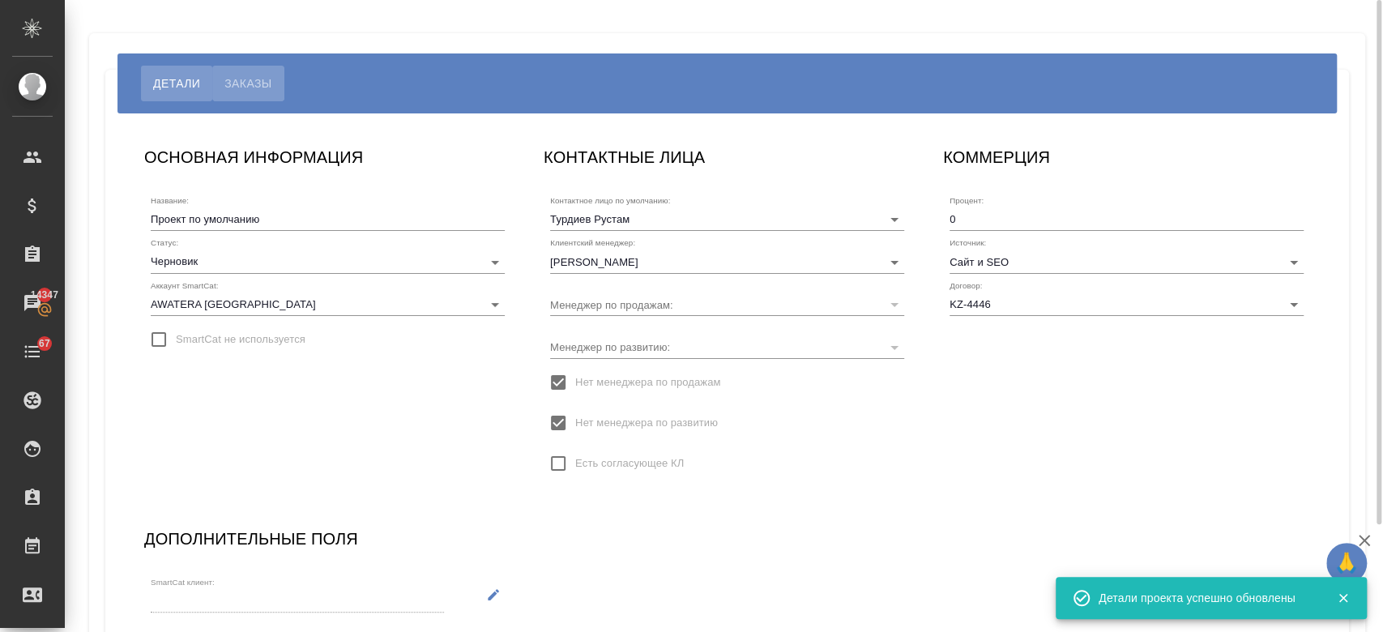
click at [271, 91] on span "Заказы" at bounding box center [247, 83] width 47 height 19
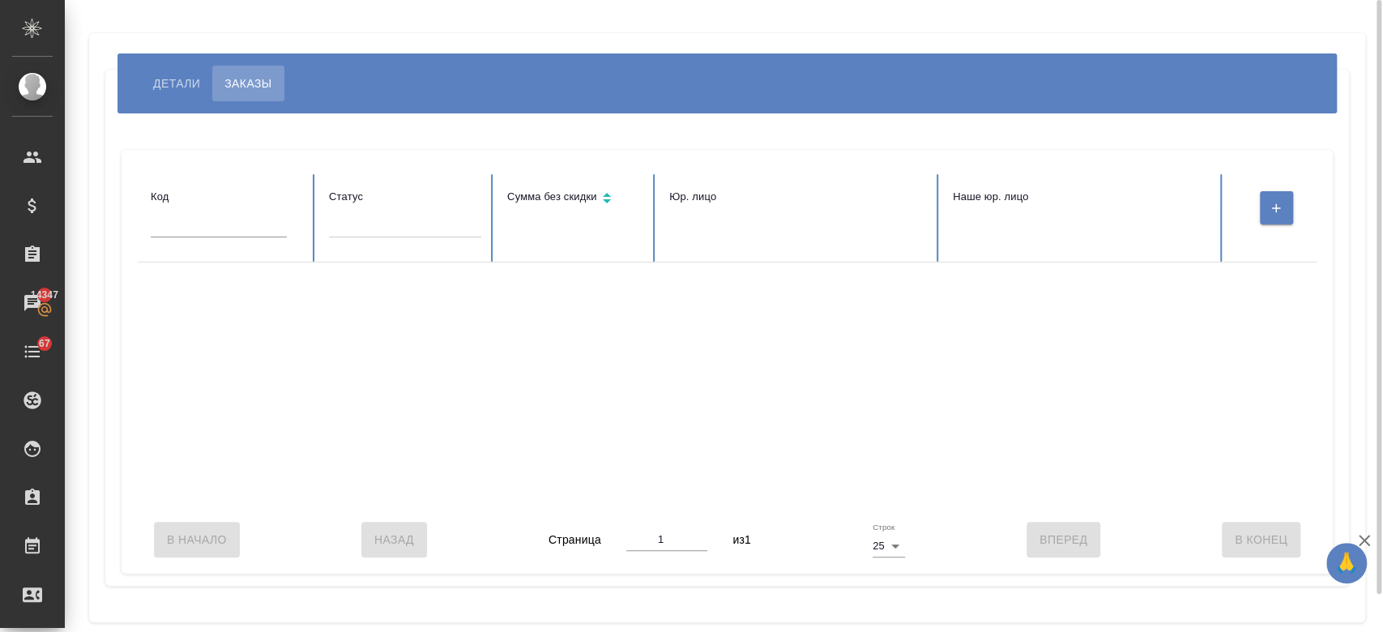
drag, startPoint x: 203, startPoint y: 560, endPoint x: 247, endPoint y: 288, distance: 275.0
click at [247, 288] on div "Код Статус Cумма без скидки Юр. лицо Наше юр. лицо В Начало Назад Страница 1 из…" at bounding box center [727, 362] width 1211 height 424
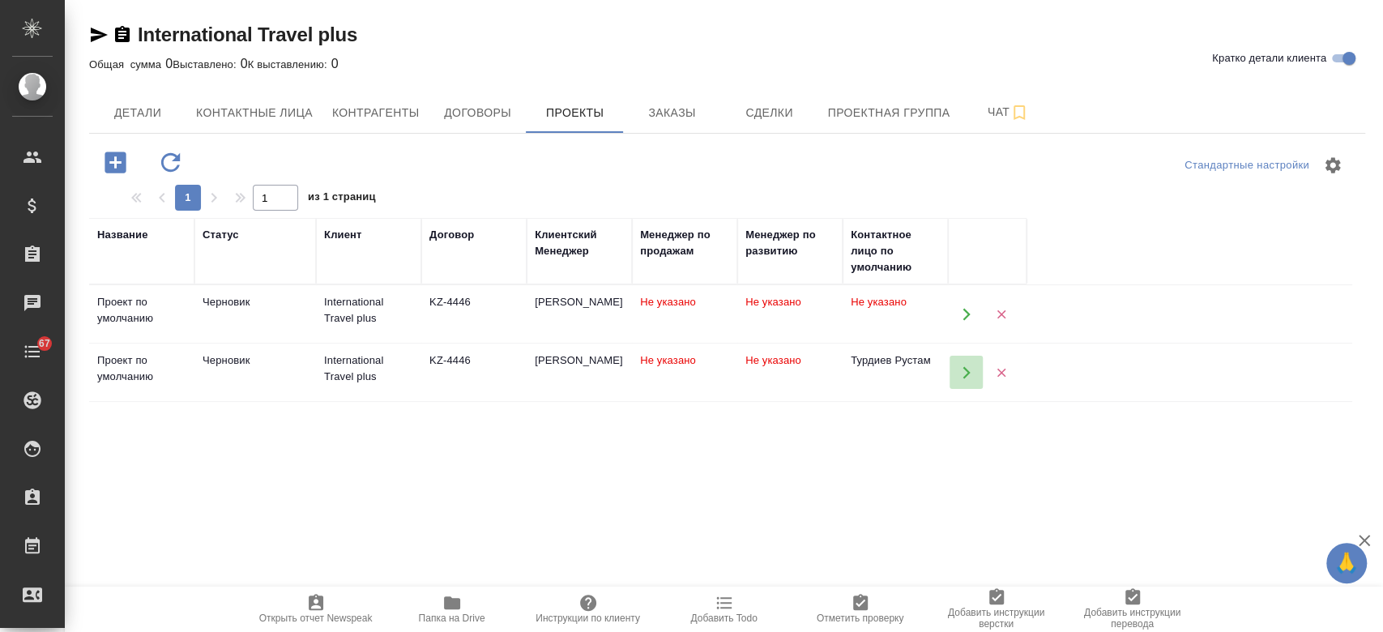
click at [958, 373] on button "button" at bounding box center [965, 372] width 33 height 33
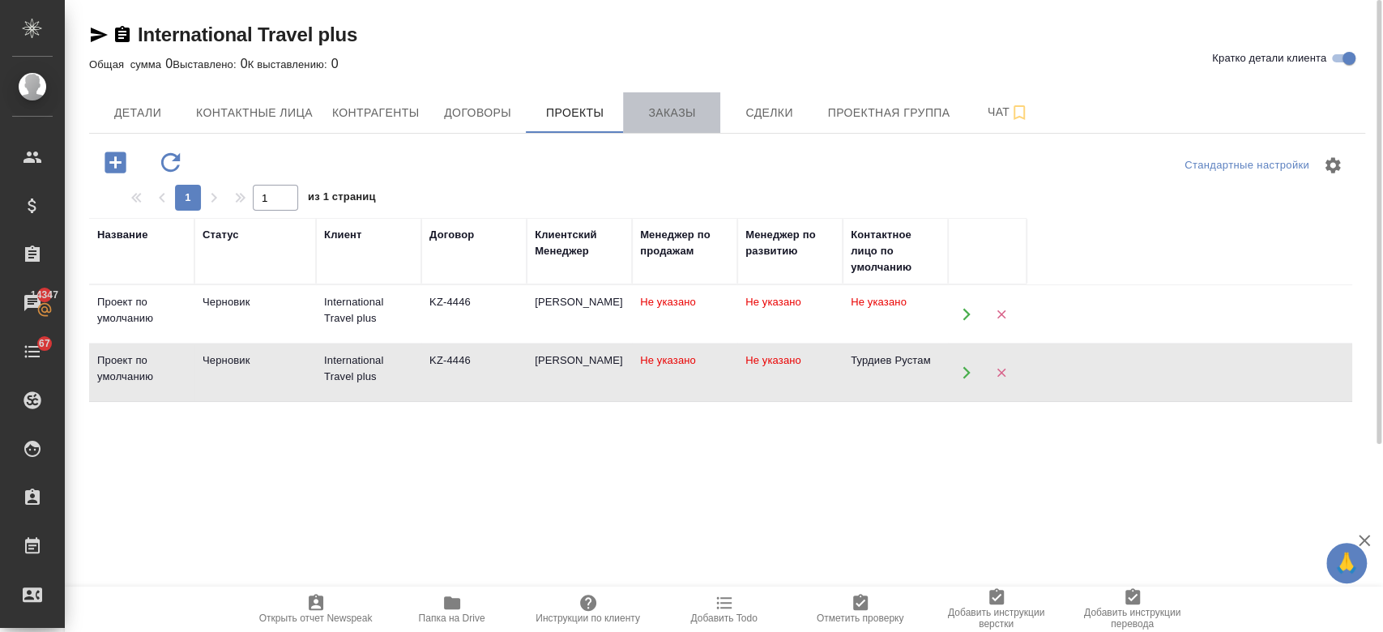
click at [666, 125] on button "Заказы" at bounding box center [671, 112] width 97 height 41
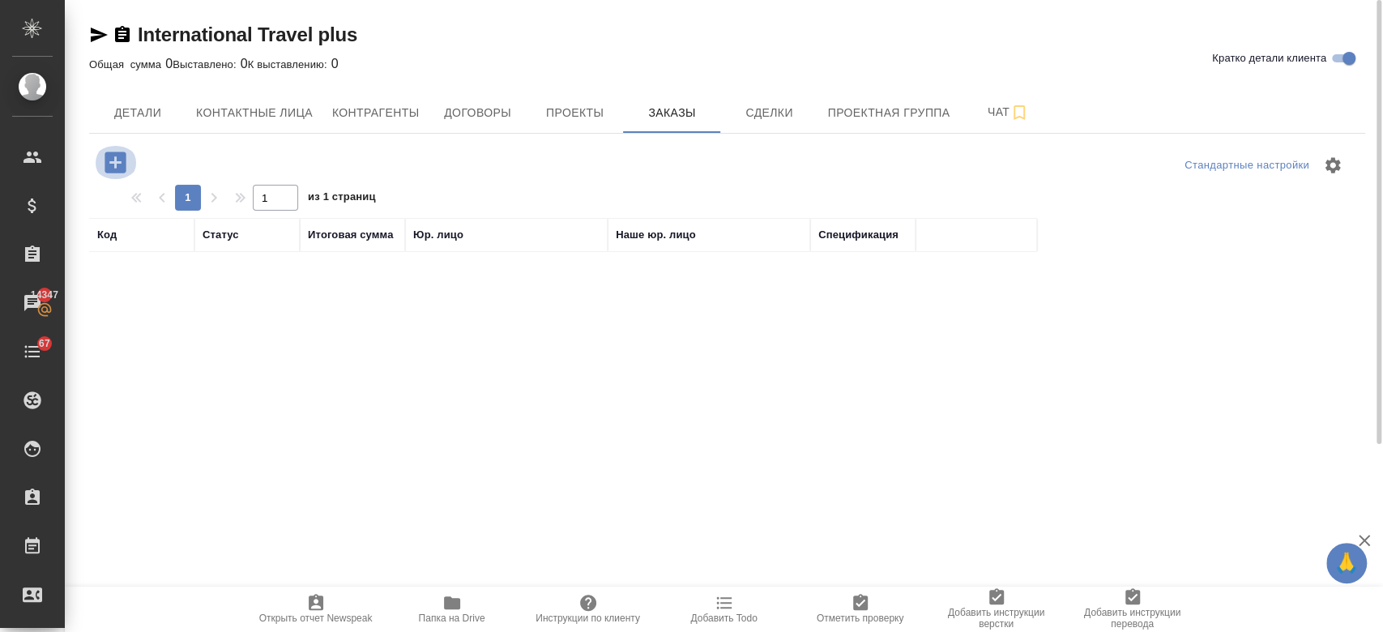
click at [112, 163] on icon "button" at bounding box center [115, 162] width 28 height 28
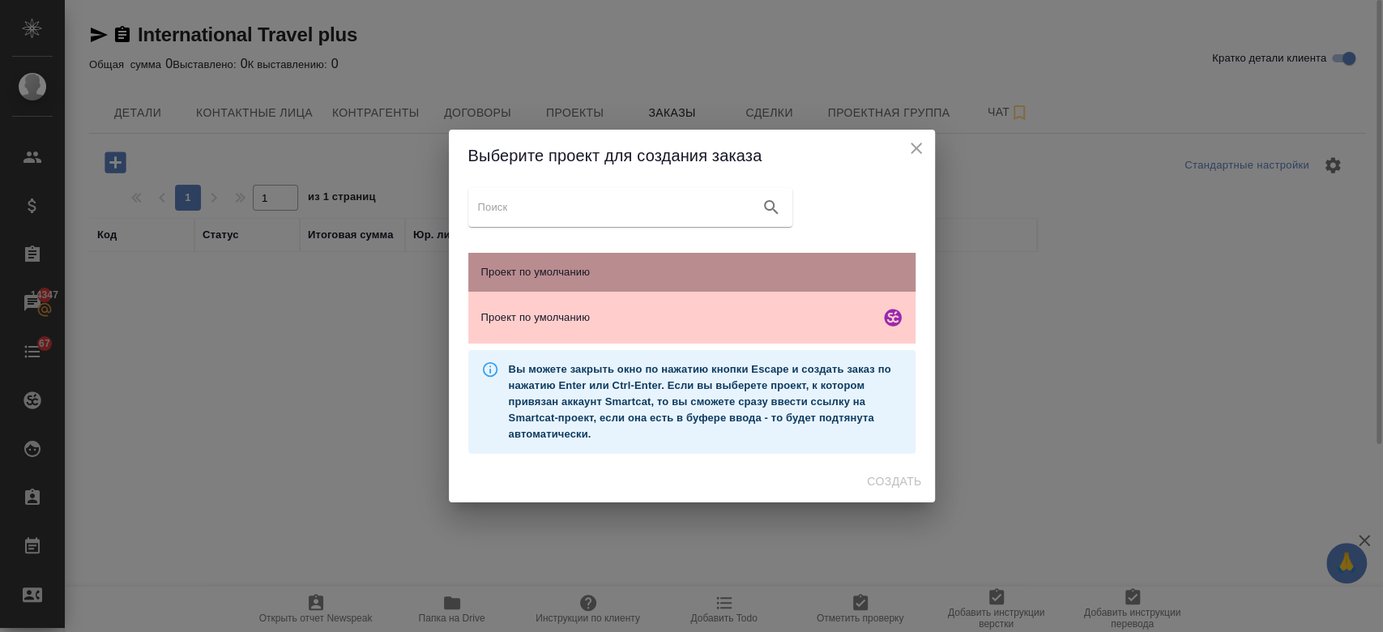
click at [624, 267] on span "Проект по умолчанию" at bounding box center [691, 272] width 421 height 16
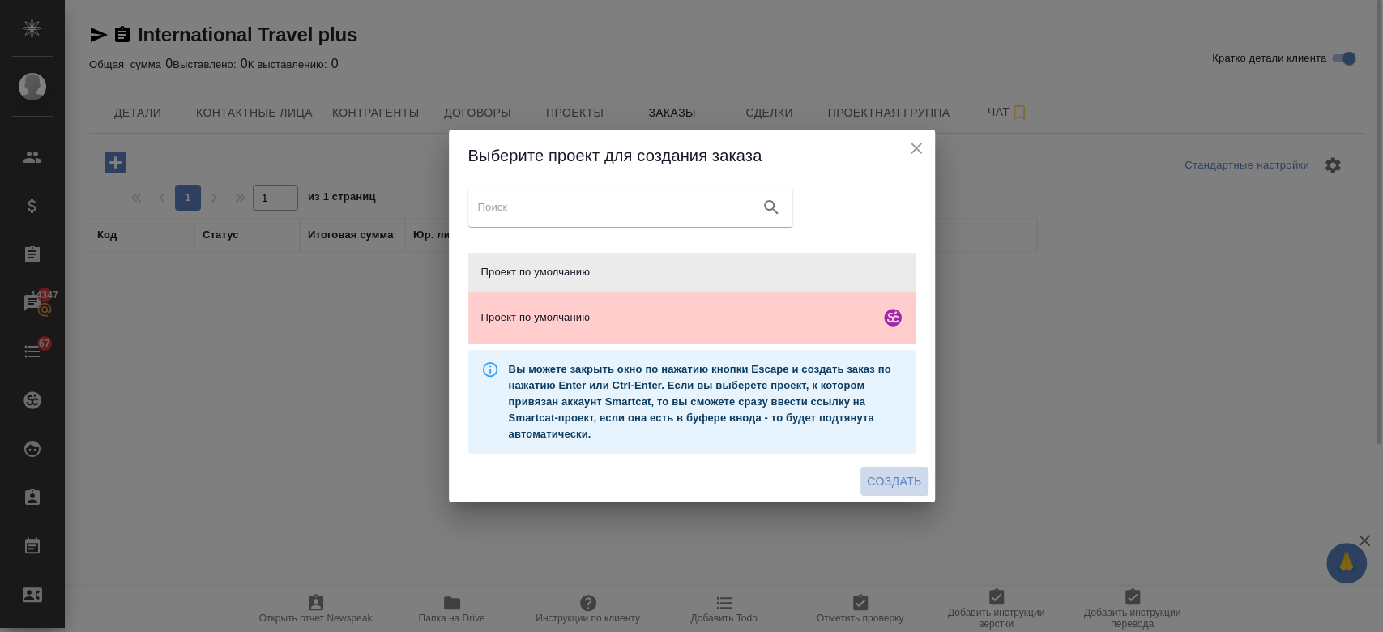
click at [894, 479] on span "Создать" at bounding box center [894, 481] width 54 height 20
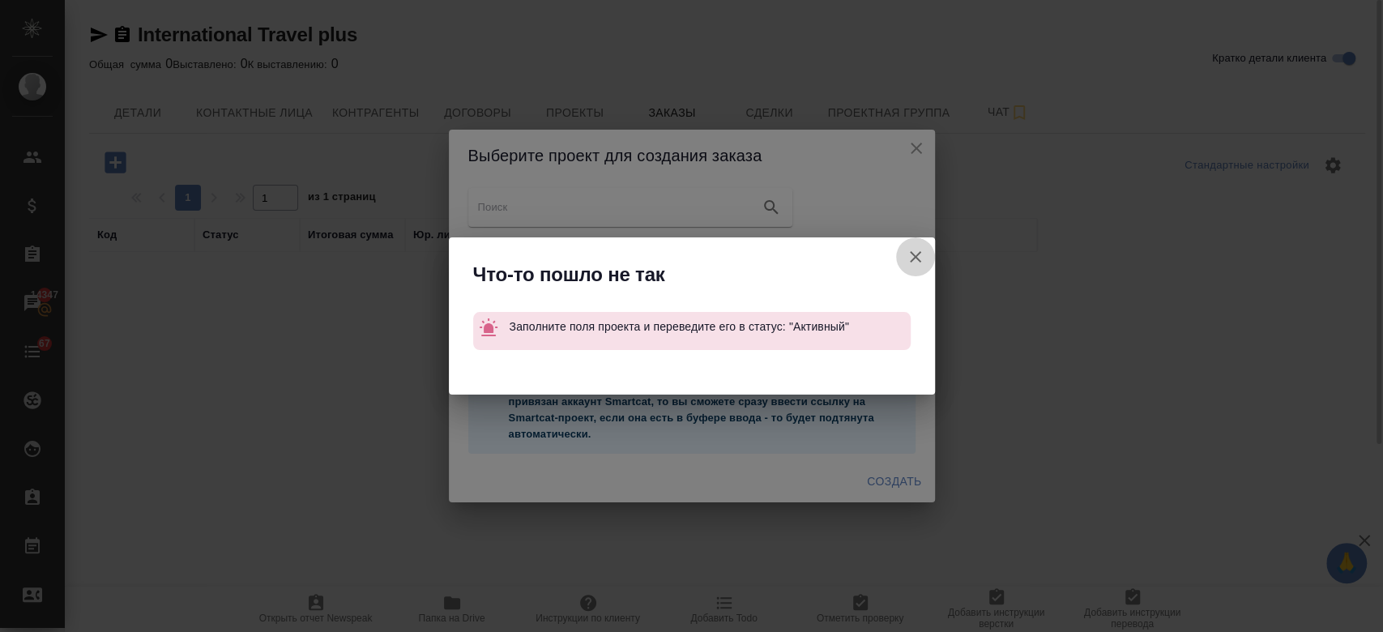
click at [910, 250] on icon "button" at bounding box center [915, 256] width 19 height 19
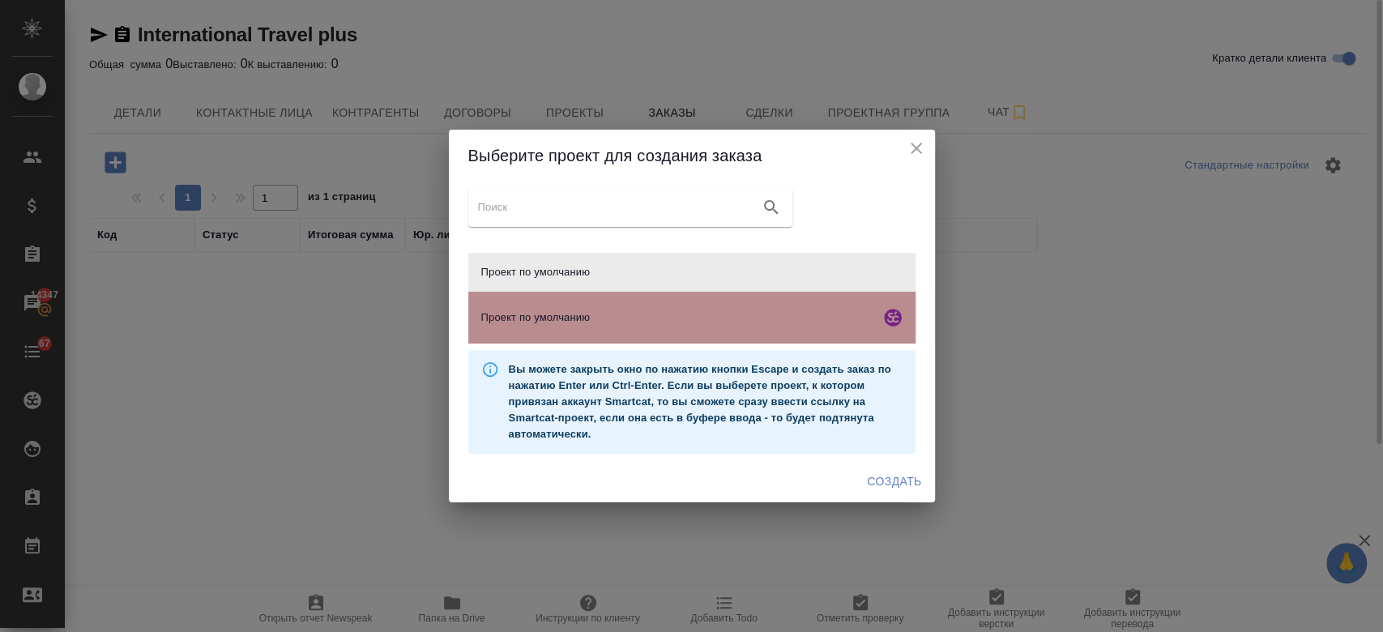
click at [674, 331] on div "Проект по умолчанию" at bounding box center [691, 318] width 447 height 52
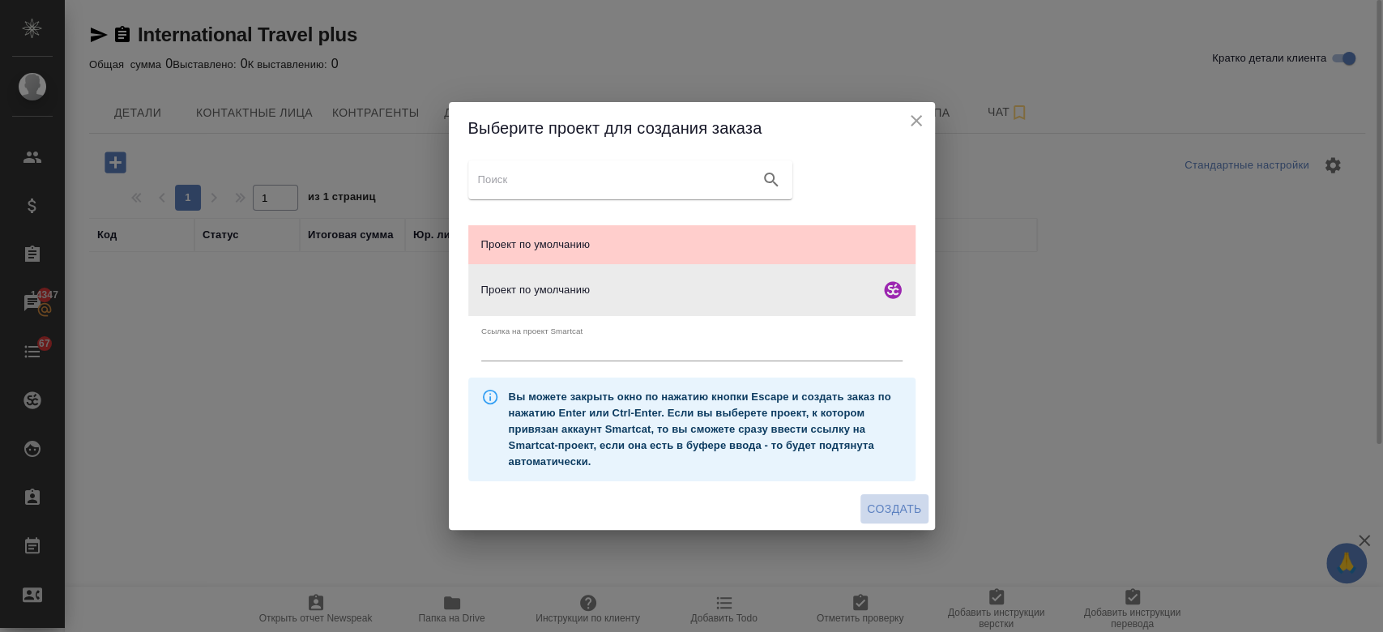
click at [890, 496] on button "Создать" at bounding box center [893, 509] width 67 height 30
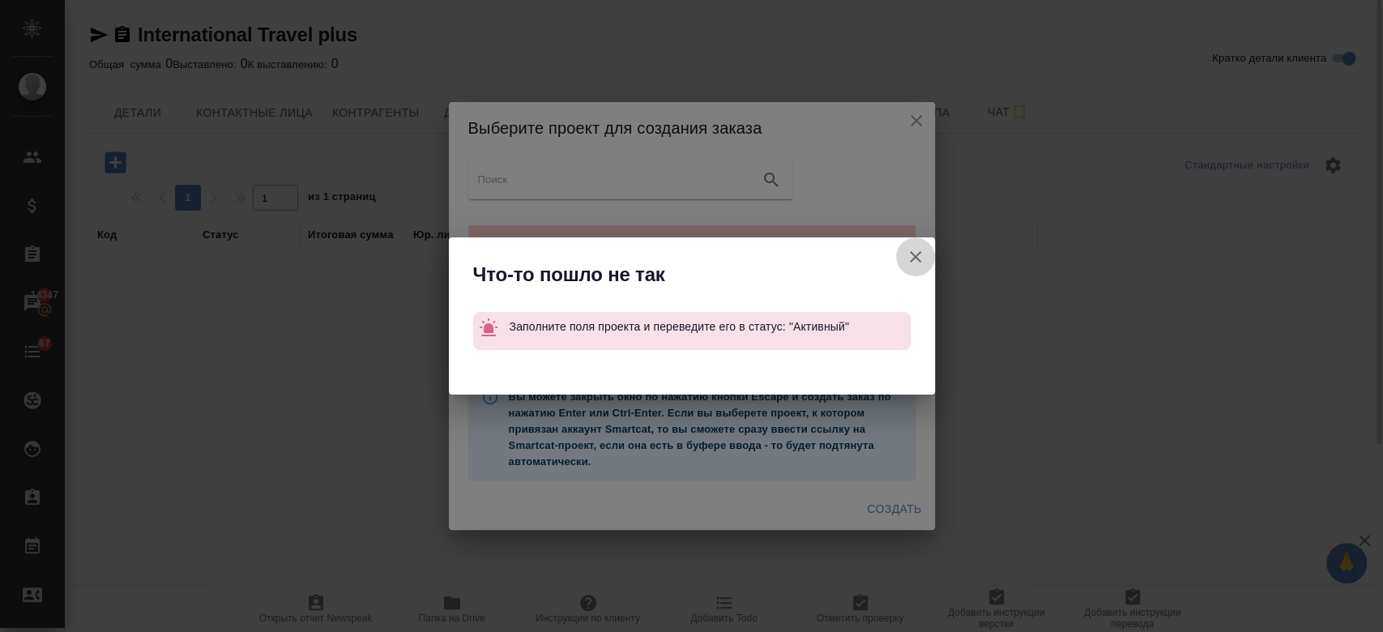
click at [923, 258] on icon "button" at bounding box center [915, 256] width 19 height 19
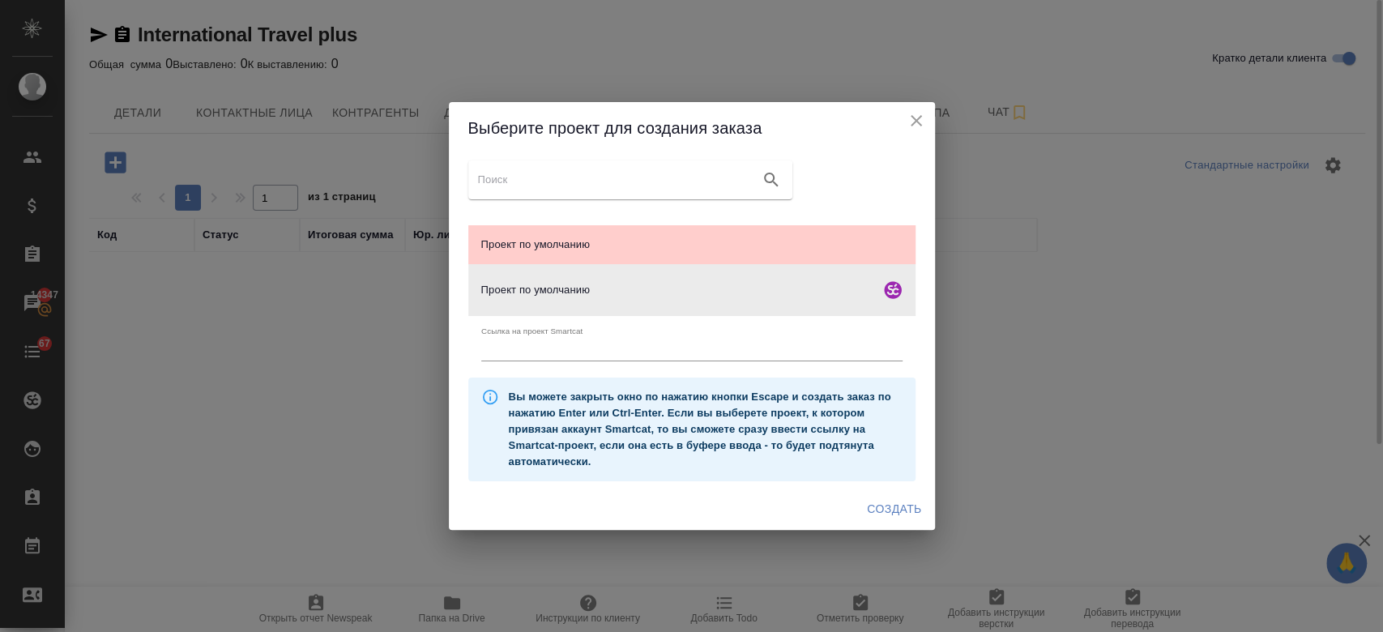
click at [925, 105] on div "Выберите проект для создания заказа" at bounding box center [692, 128] width 486 height 52
click at [905, 132] on h2 "Выберите проект для создания заказа" at bounding box center [691, 128] width 447 height 26
click at [916, 126] on icon "close" at bounding box center [915, 120] width 19 height 19
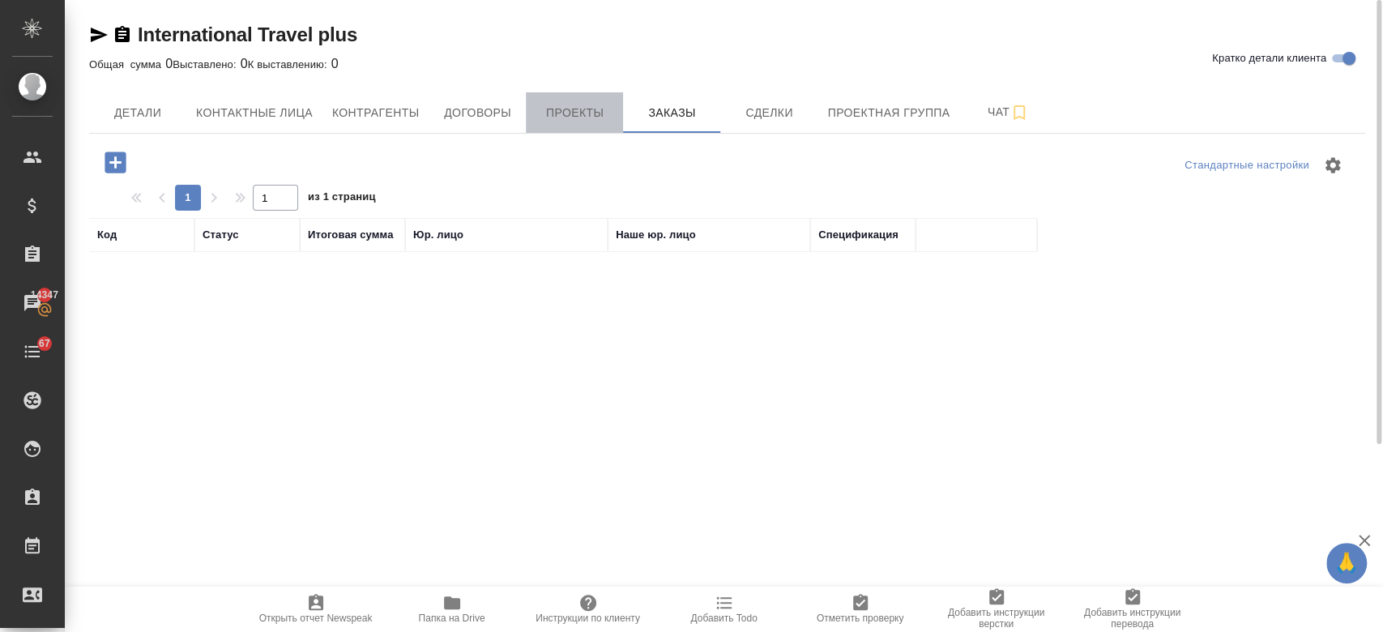
click at [557, 100] on button "Проекты" at bounding box center [574, 112] width 97 height 41
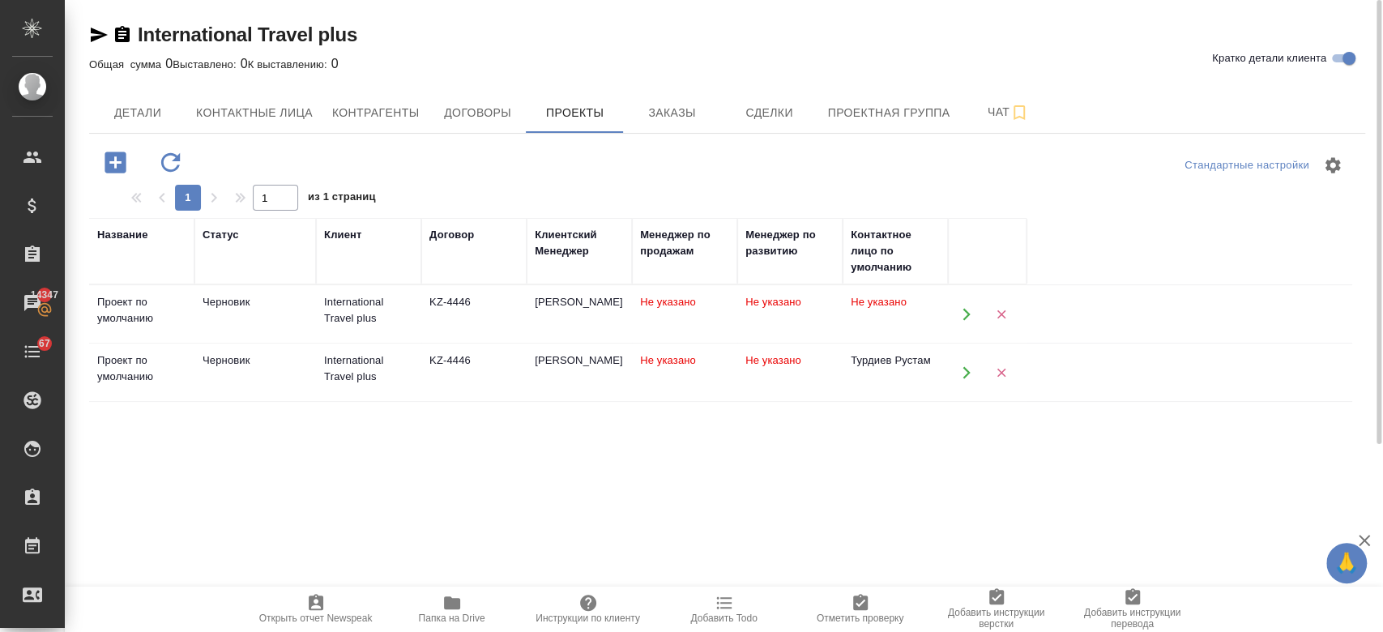
click at [595, 310] on div "[PERSON_NAME]" at bounding box center [579, 302] width 89 height 16
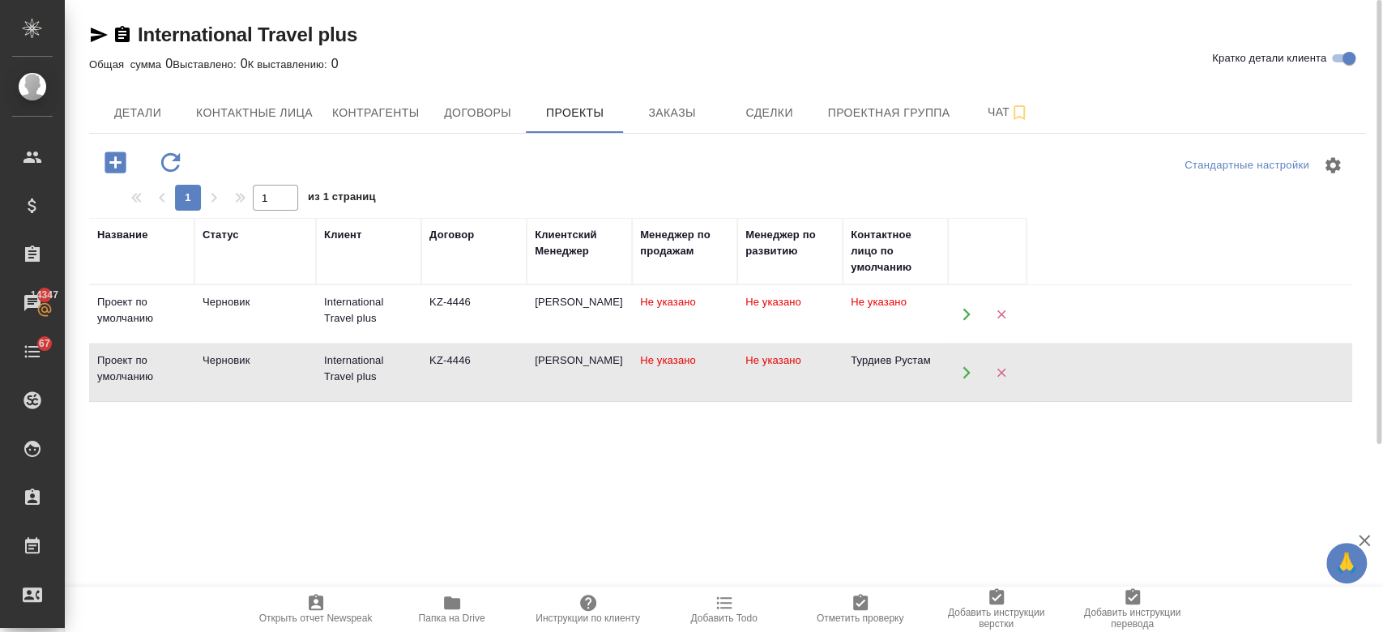
click at [595, 310] on div "[PERSON_NAME]" at bounding box center [579, 302] width 89 height 16
click at [124, 29] on icon "button" at bounding box center [122, 34] width 15 height 16
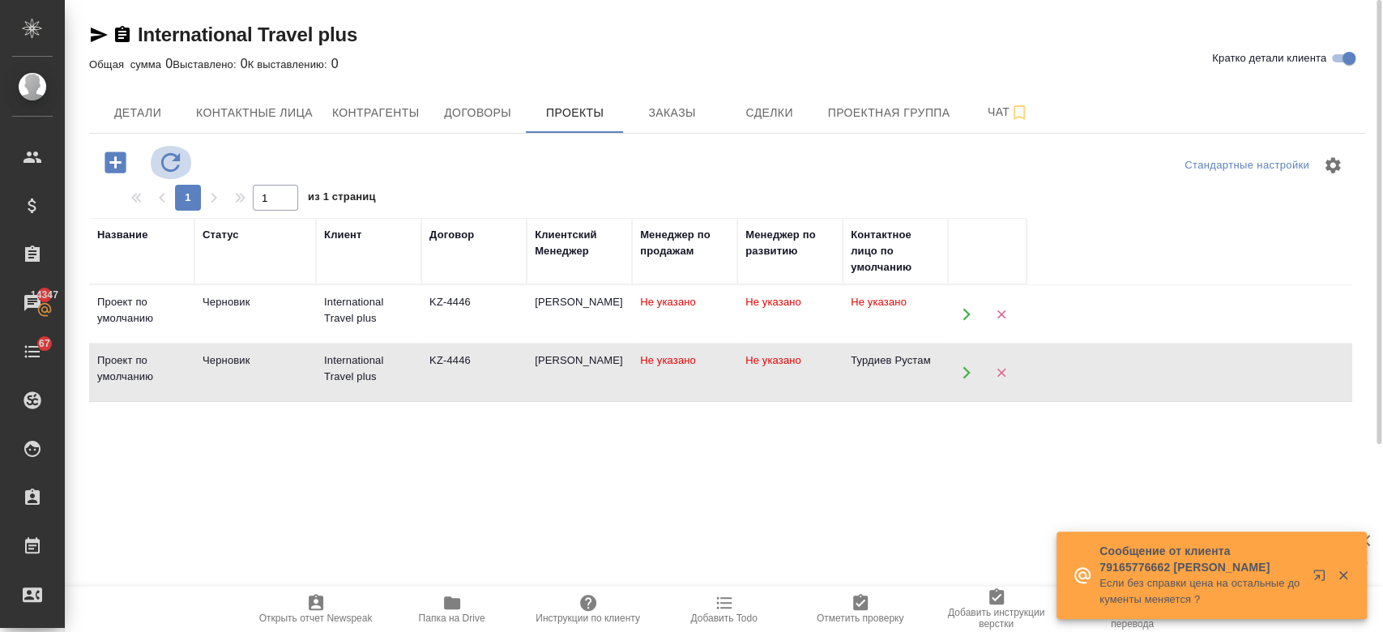
click at [163, 159] on icon "button" at bounding box center [170, 162] width 19 height 19
click at [685, 120] on span "Заказы" at bounding box center [672, 113] width 78 height 20
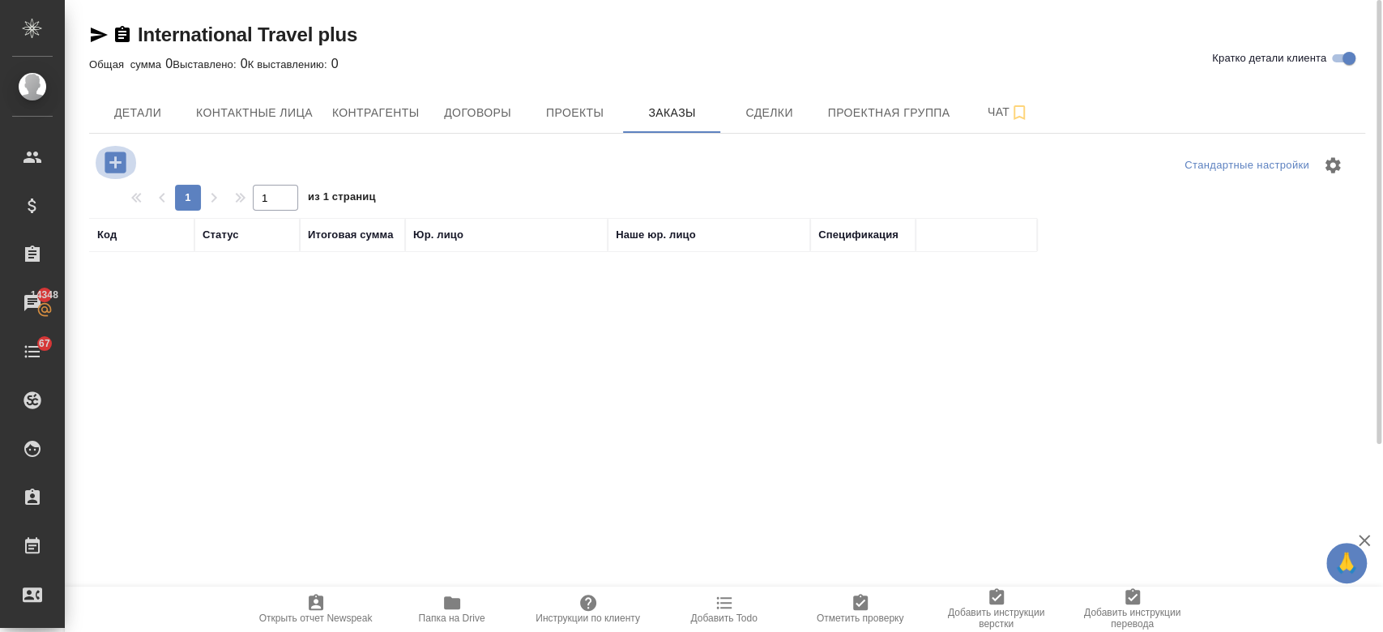
click at [116, 163] on icon "button" at bounding box center [115, 162] width 28 height 28
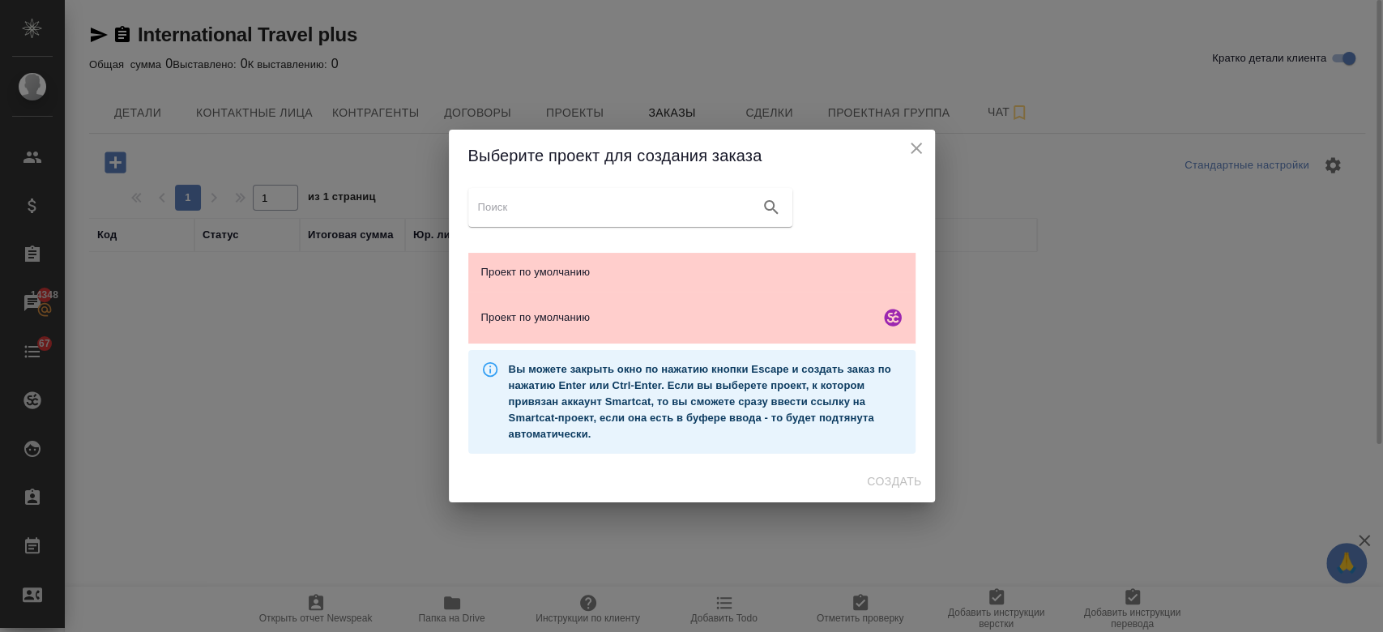
click at [570, 250] on ul "Проект по умолчанию Проект по умолчанию" at bounding box center [691, 298] width 447 height 104
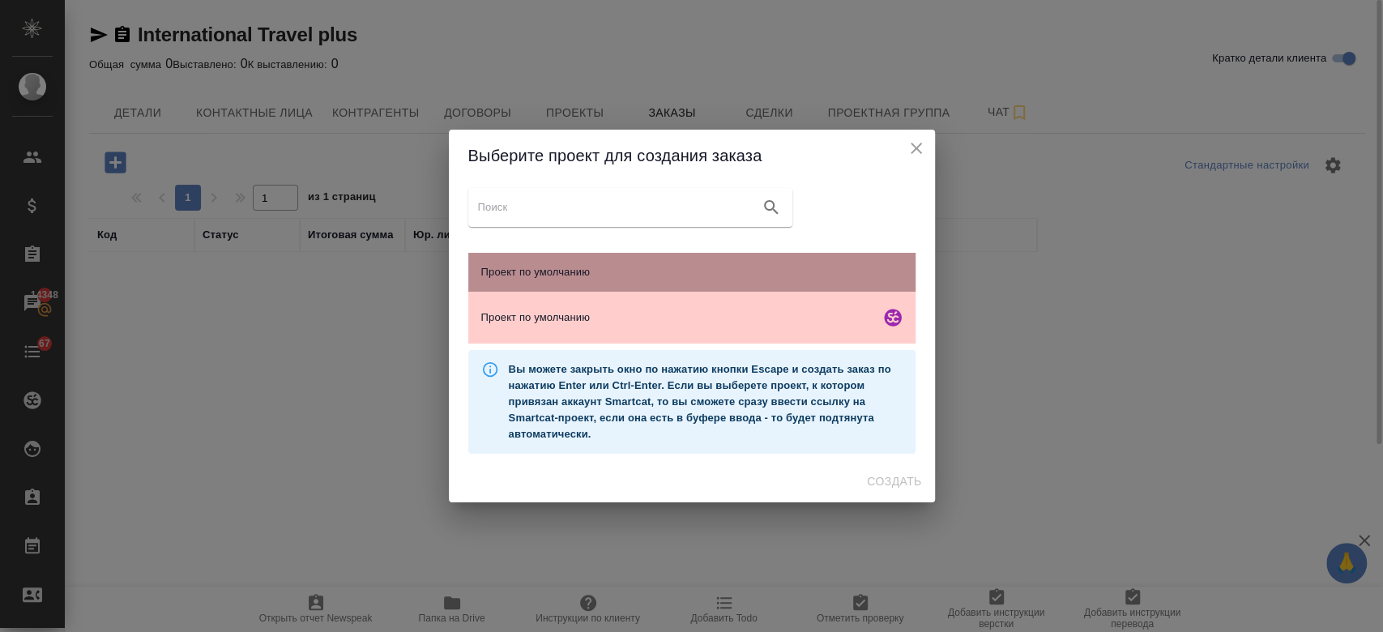
click at [570, 265] on span "Проект по умолчанию" at bounding box center [691, 272] width 421 height 16
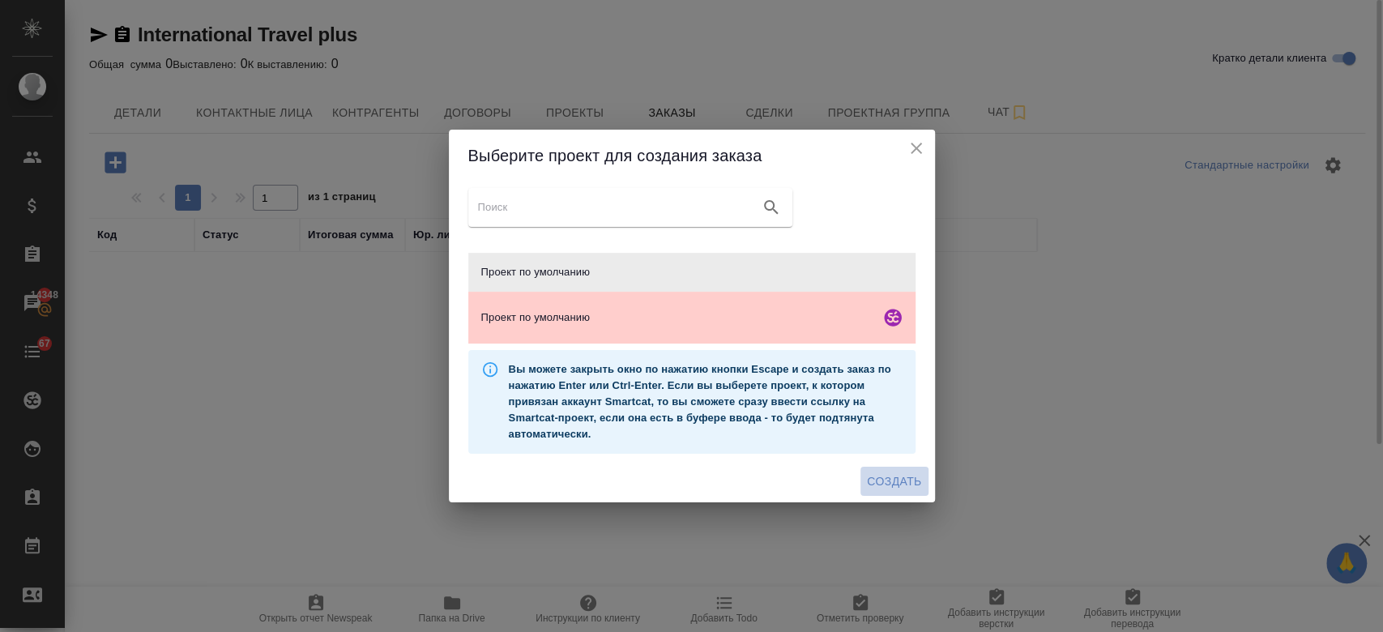
click at [904, 490] on span "Создать" at bounding box center [894, 481] width 54 height 20
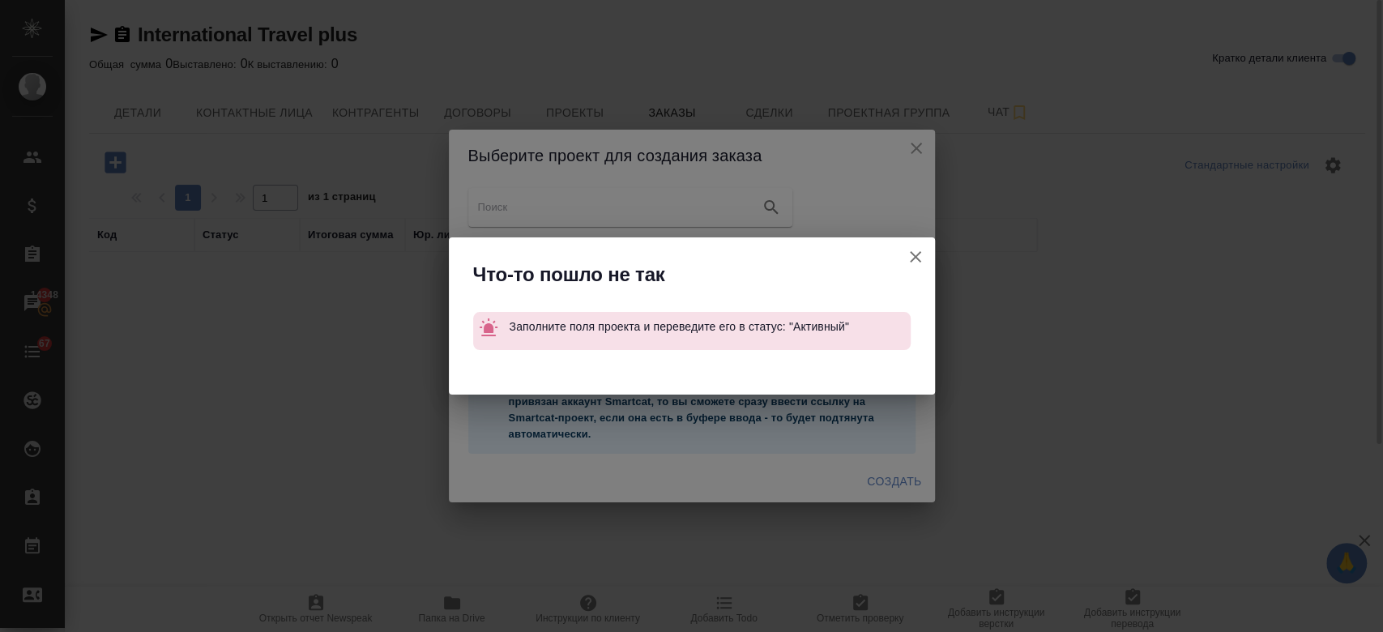
click at [920, 255] on icon "button" at bounding box center [915, 256] width 19 height 19
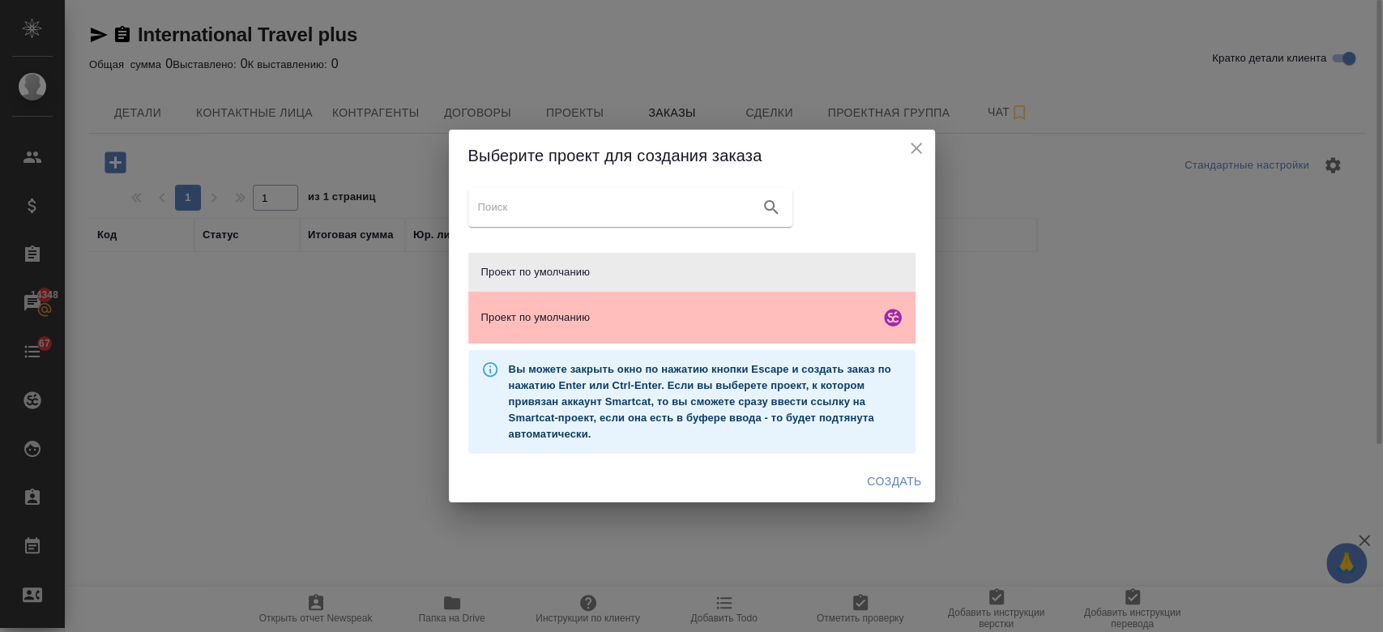
click at [858, 295] on div "Проект по умолчанию" at bounding box center [691, 318] width 447 height 52
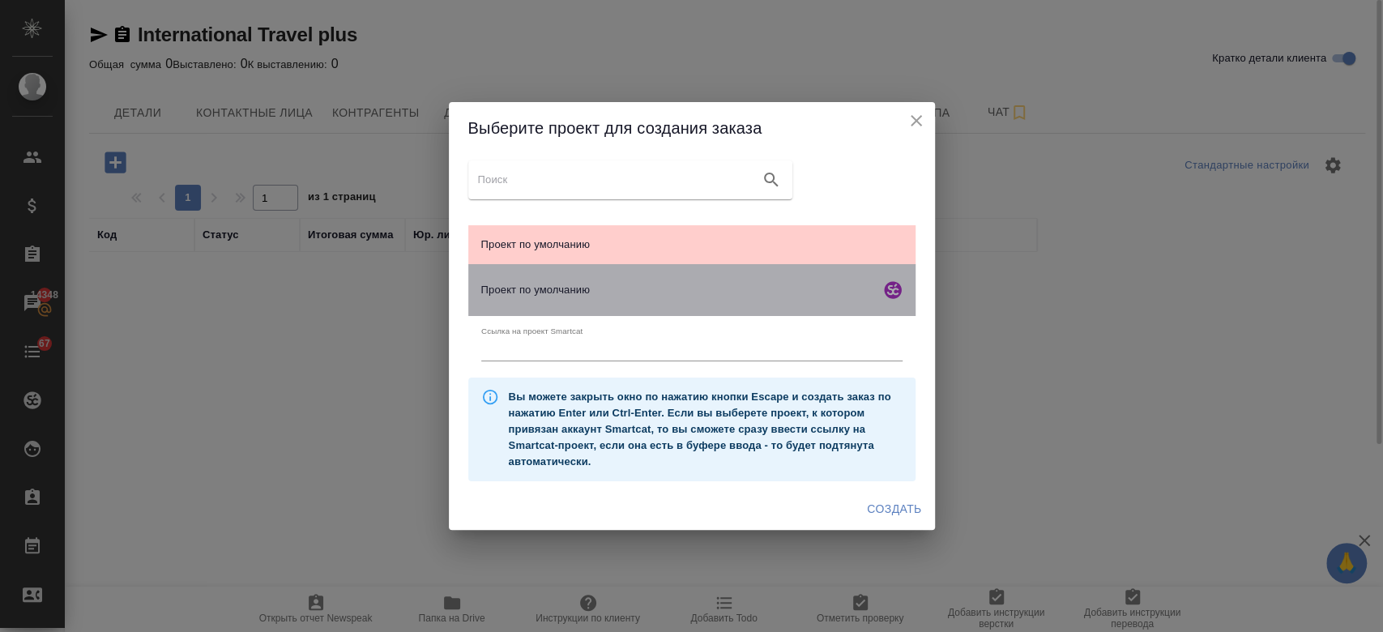
click at [858, 295] on div "Проект по умолчанию" at bounding box center [691, 290] width 447 height 52
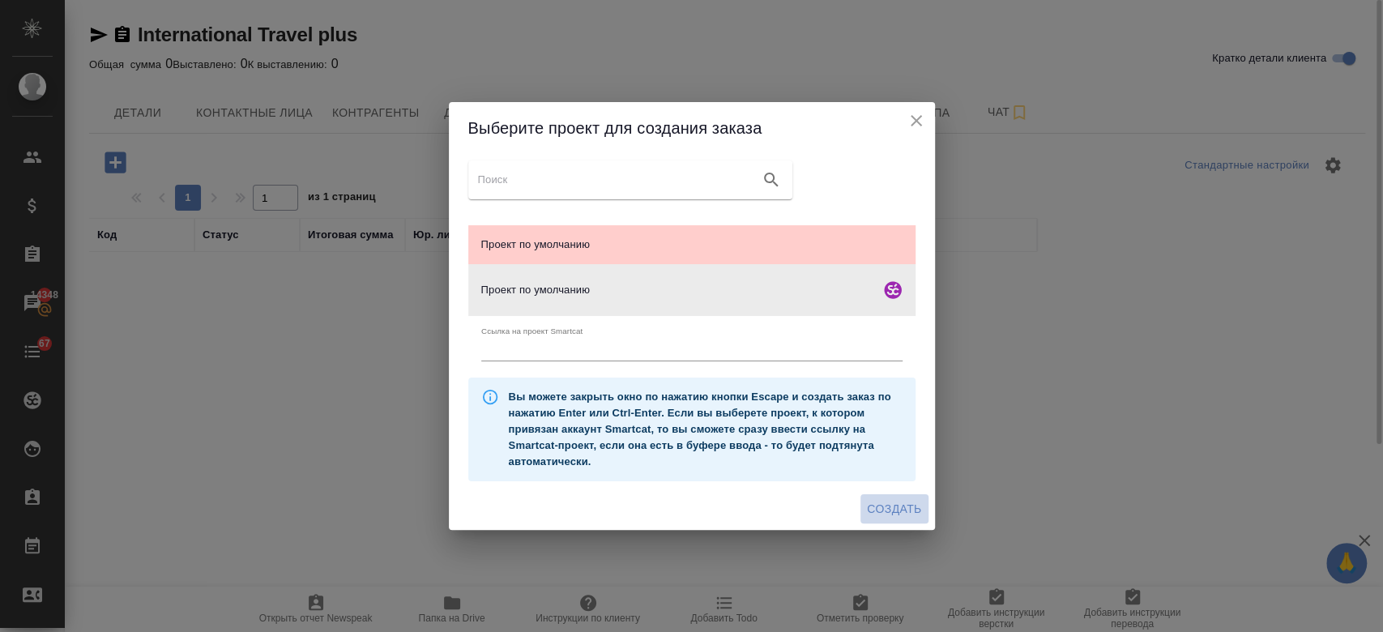
click at [888, 496] on button "Создать" at bounding box center [893, 509] width 67 height 30
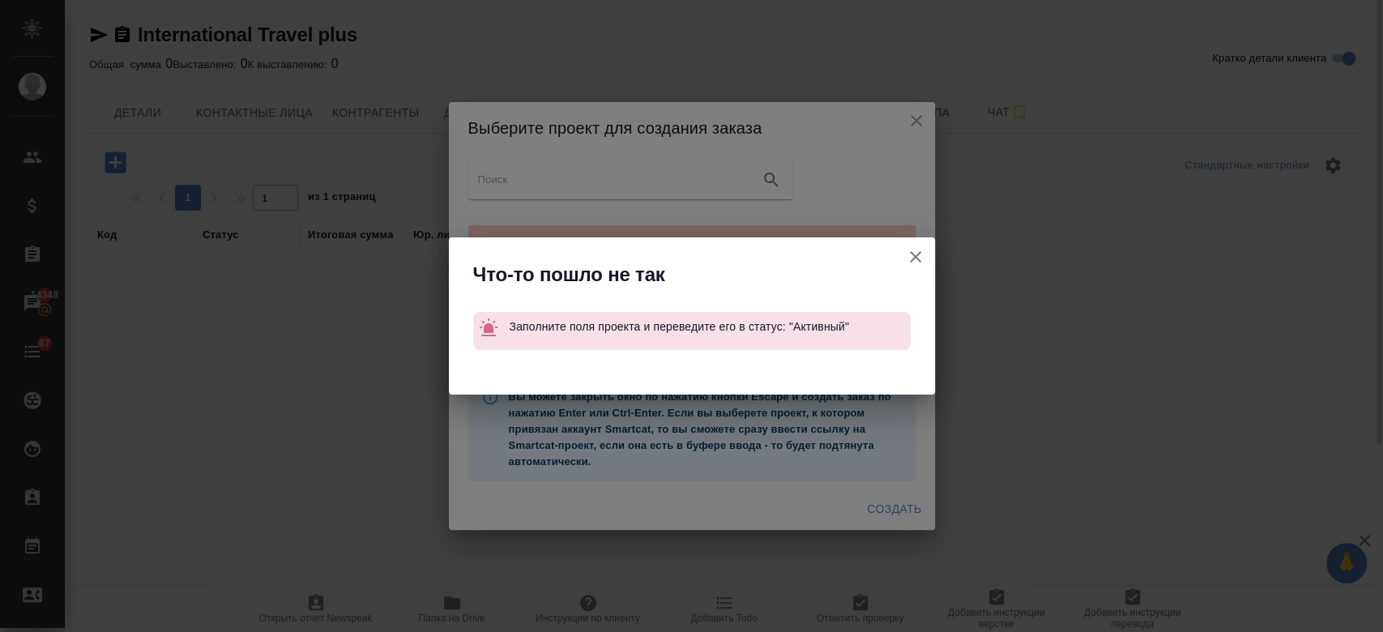
click at [913, 255] on icon "button" at bounding box center [915, 256] width 11 height 11
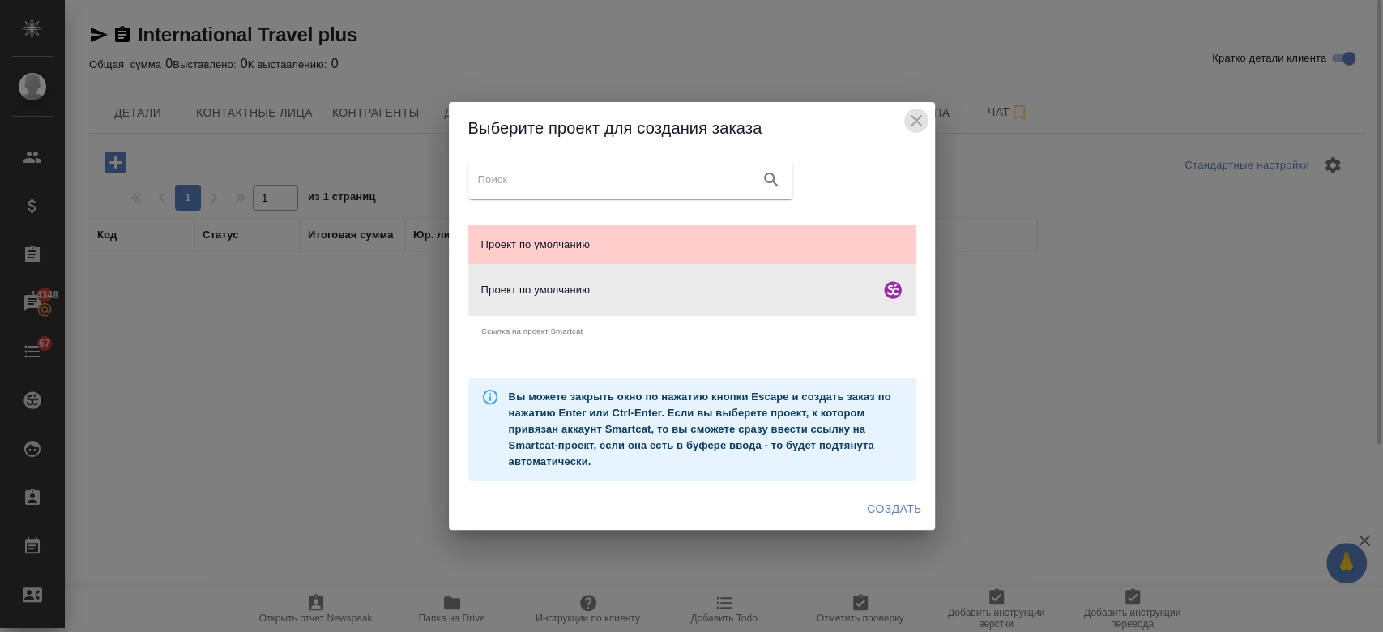
click at [919, 111] on icon "close" at bounding box center [915, 120] width 19 height 19
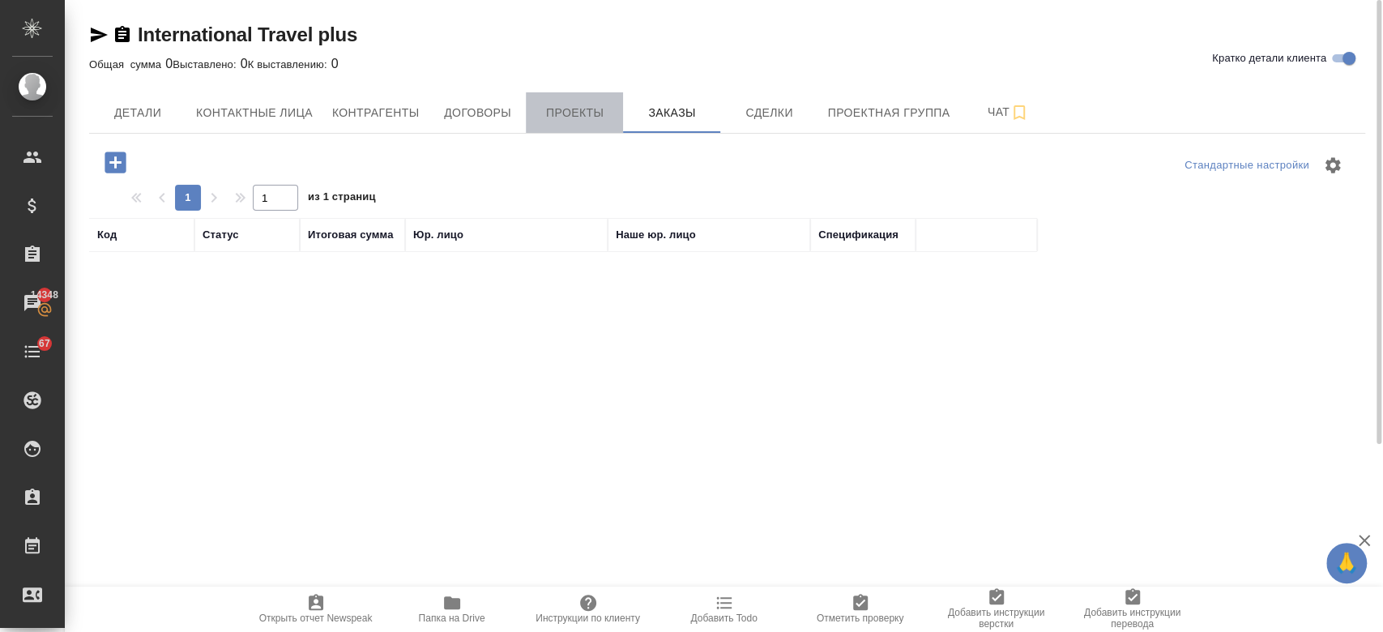
click at [542, 129] on button "Проекты" at bounding box center [574, 112] width 97 height 41
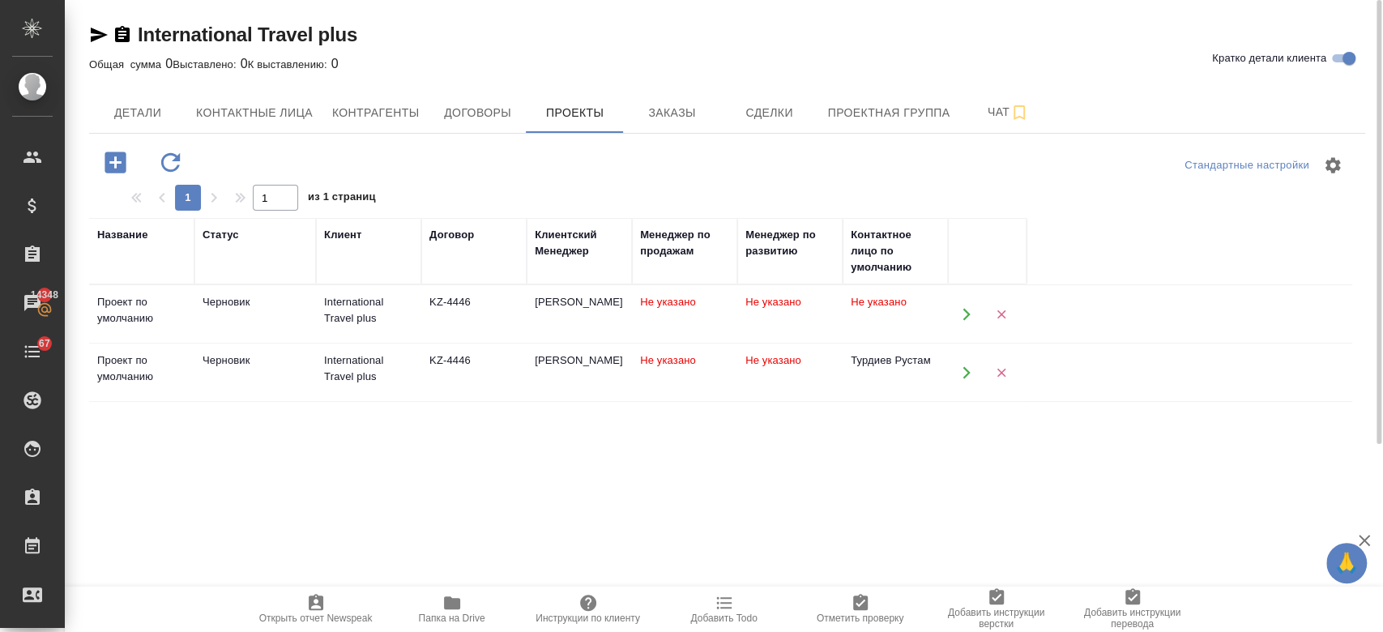
click at [411, 343] on td "International Travel plus" at bounding box center [368, 314] width 105 height 57
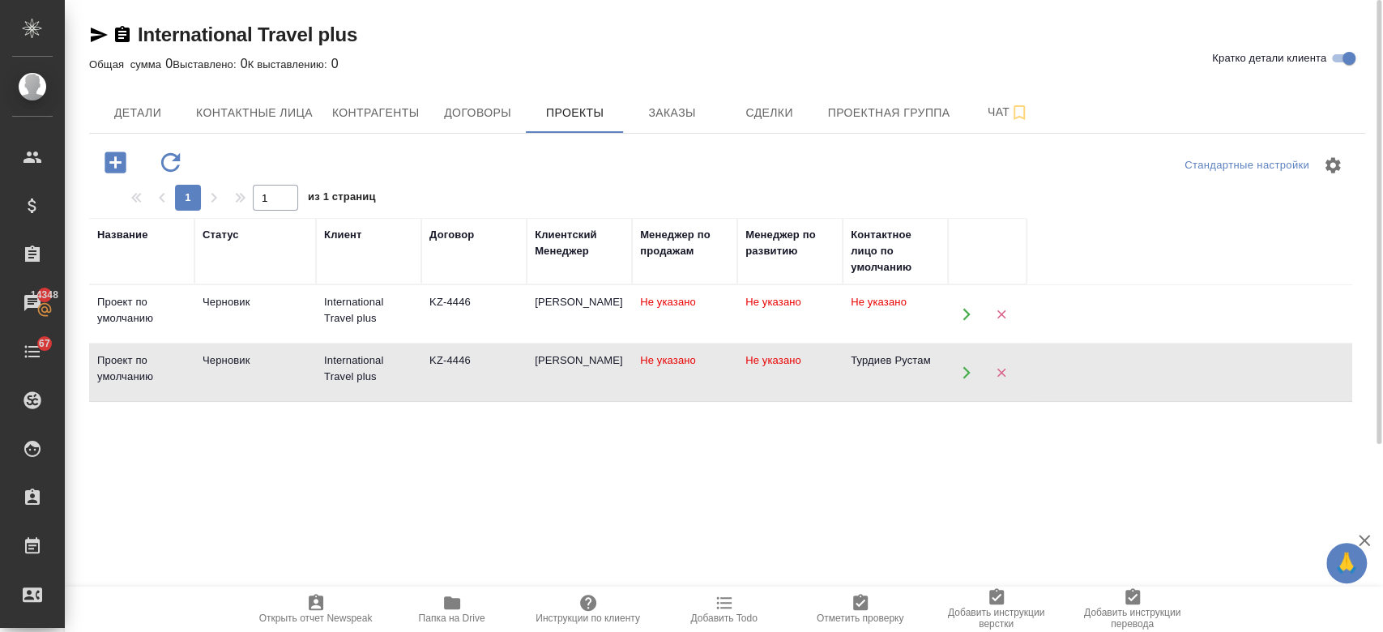
click at [411, 343] on td "International Travel plus" at bounding box center [368, 314] width 105 height 57
click at [165, 160] on icon "button" at bounding box center [170, 162] width 28 height 28
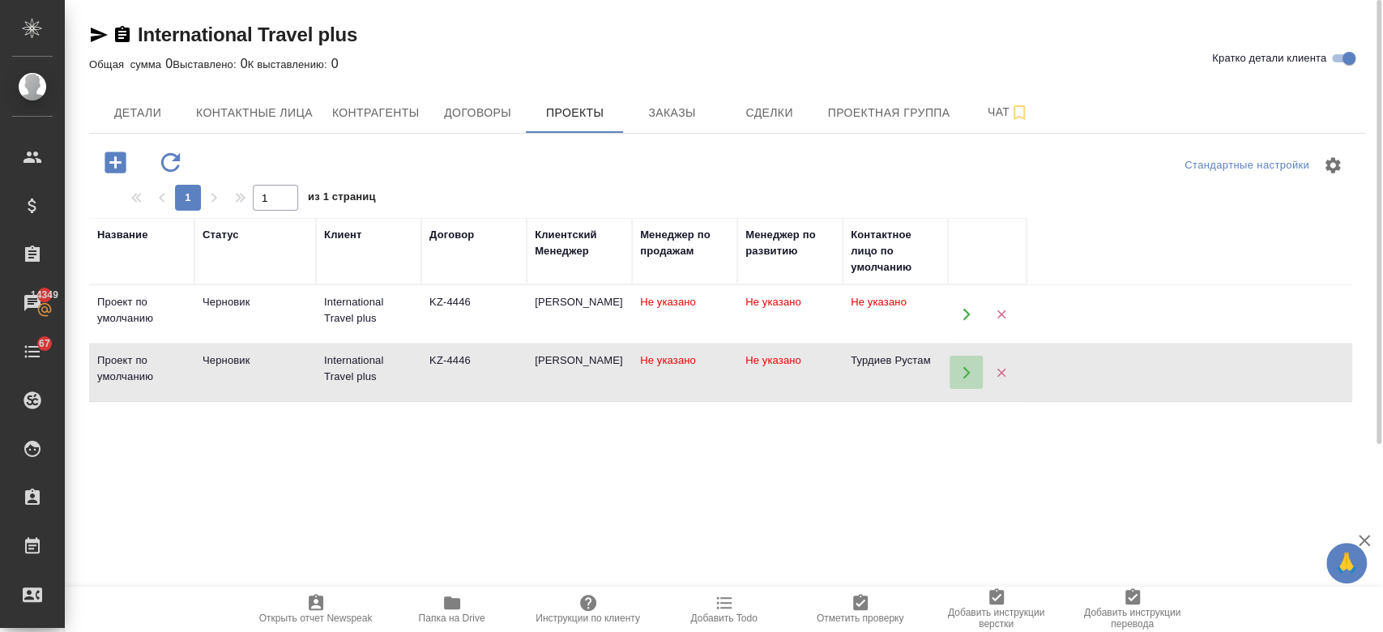
click at [973, 372] on button "button" at bounding box center [965, 372] width 33 height 33
drag, startPoint x: 244, startPoint y: 374, endPoint x: 183, endPoint y: 368, distance: 61.1
click at [183, 326] on div "Проект по умолчанию" at bounding box center [141, 310] width 89 height 32
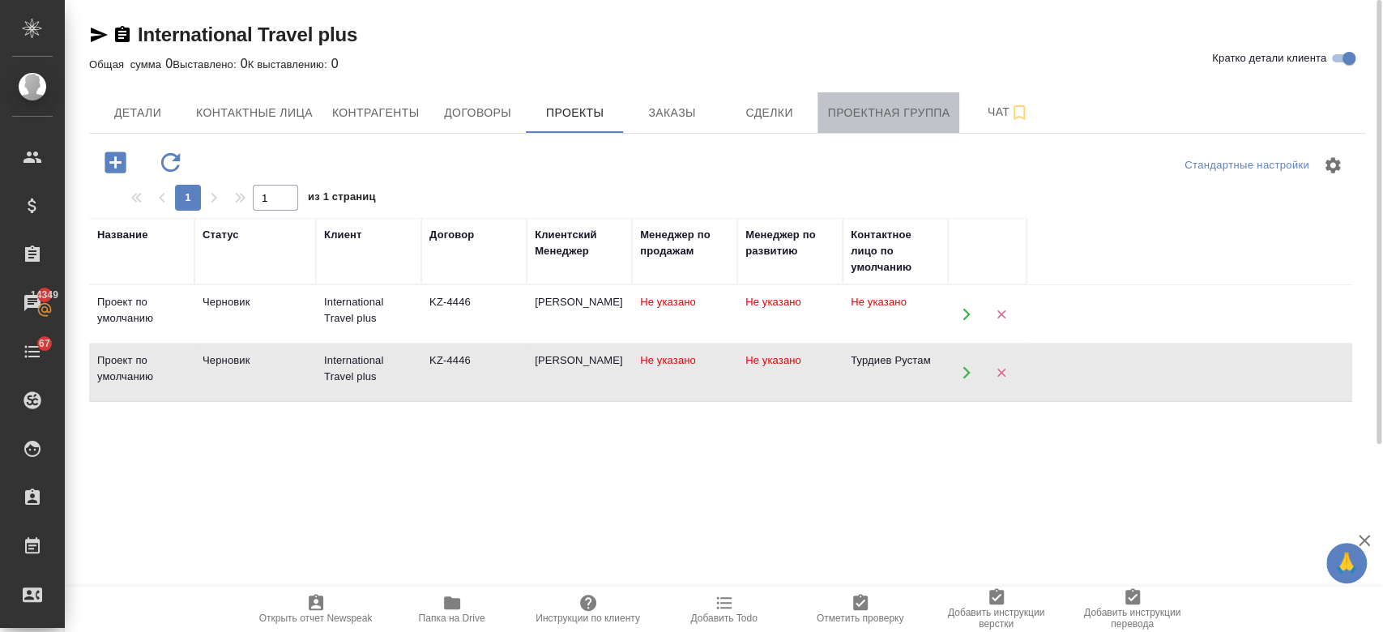
click at [872, 100] on button "Проектная группа" at bounding box center [888, 112] width 142 height 41
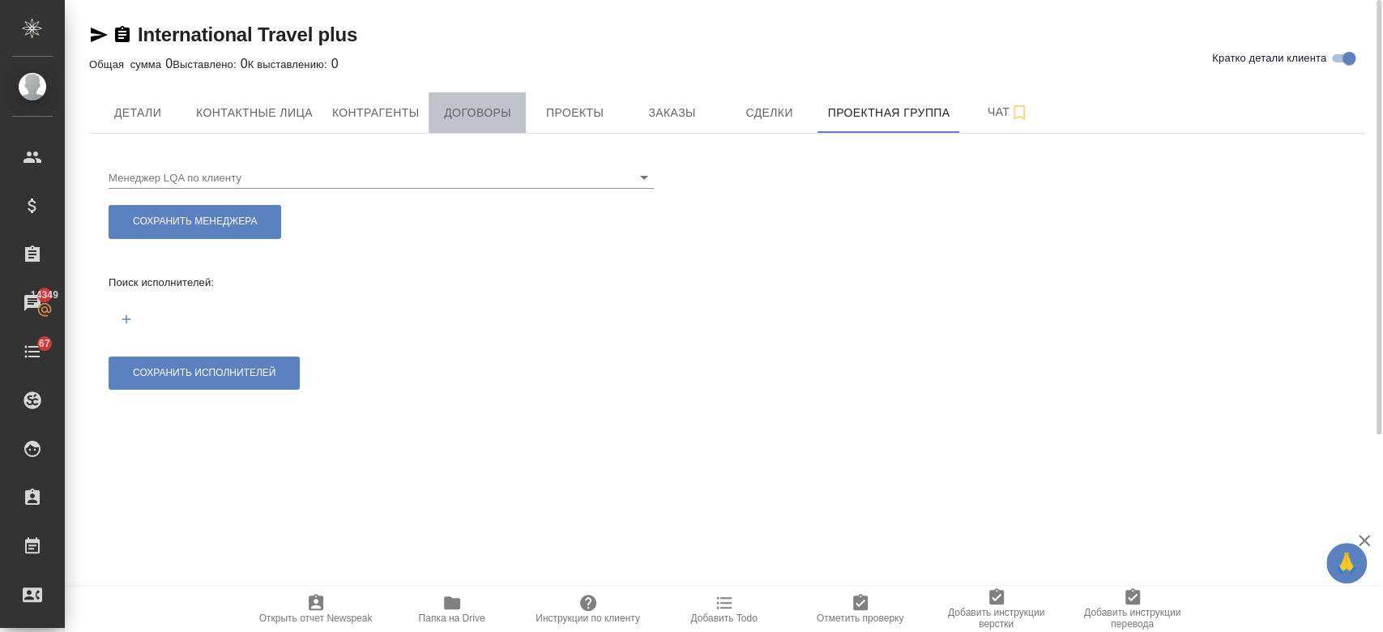
click at [503, 94] on button "Договоры" at bounding box center [477, 112] width 97 height 41
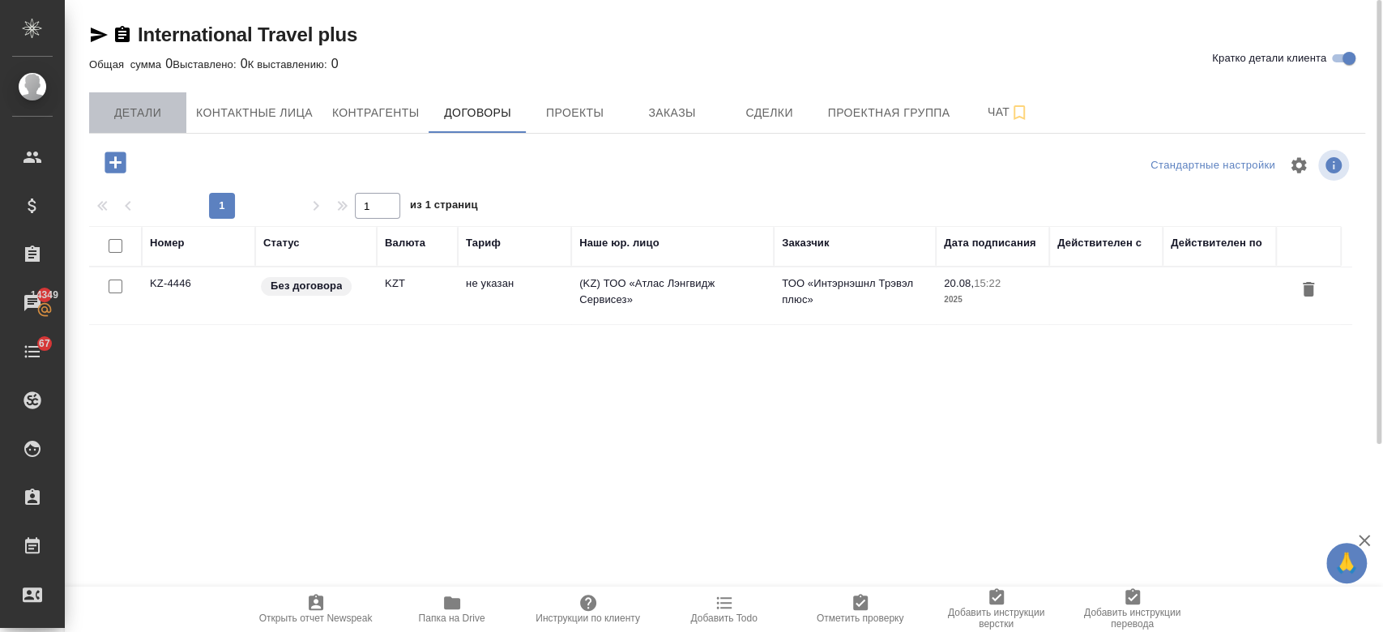
click at [143, 104] on span "Детали" at bounding box center [138, 113] width 78 height 20
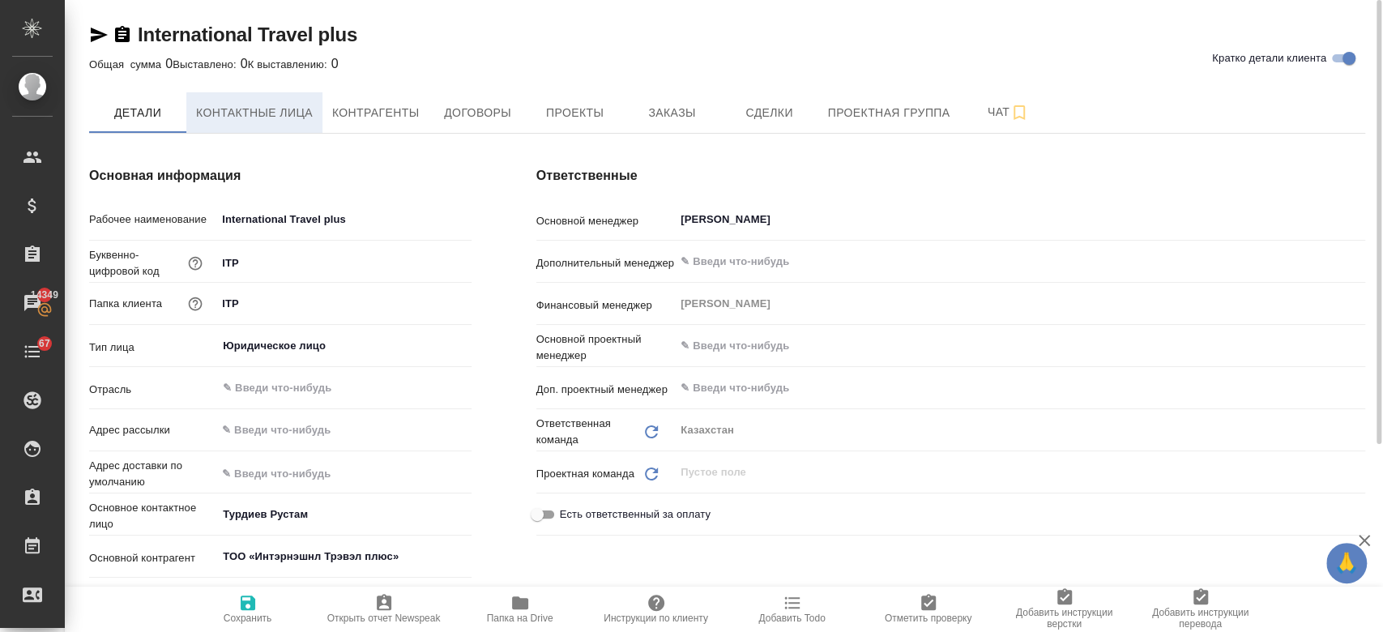
type textarea "x"
click at [240, 101] on button "Контактные лица" at bounding box center [254, 112] width 136 height 41
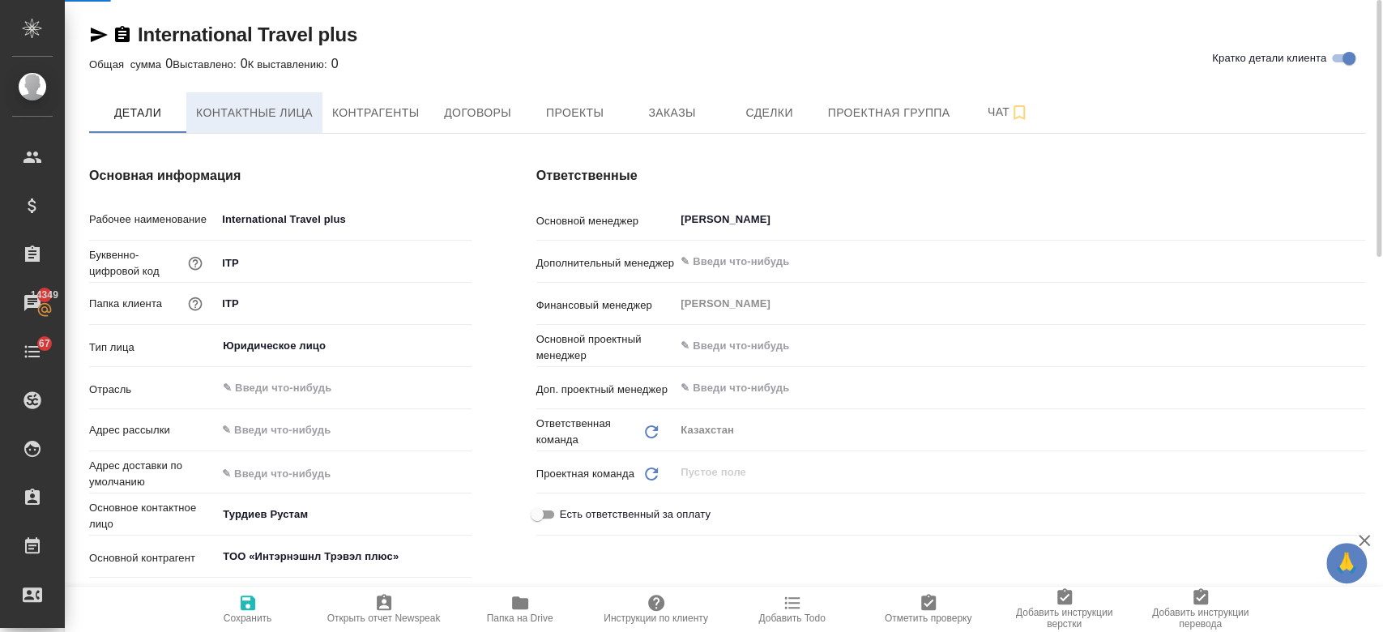
select select "RU"
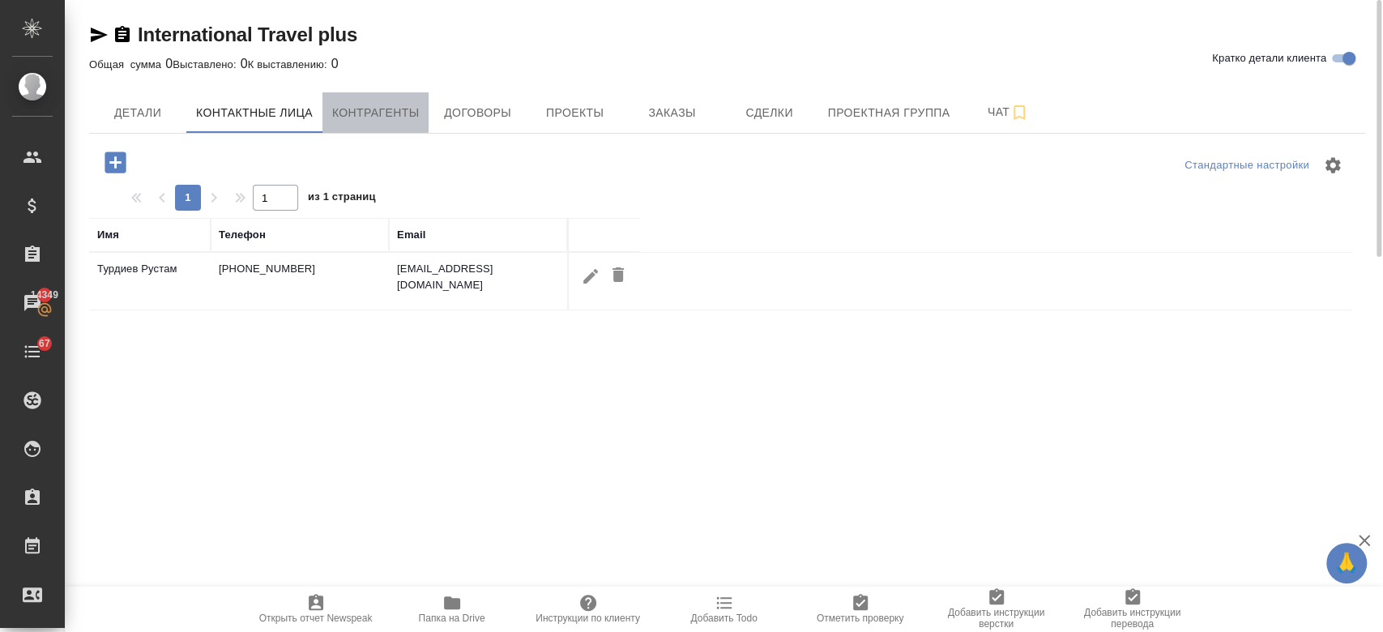
click at [363, 107] on span "Контрагенты" at bounding box center [375, 113] width 87 height 20
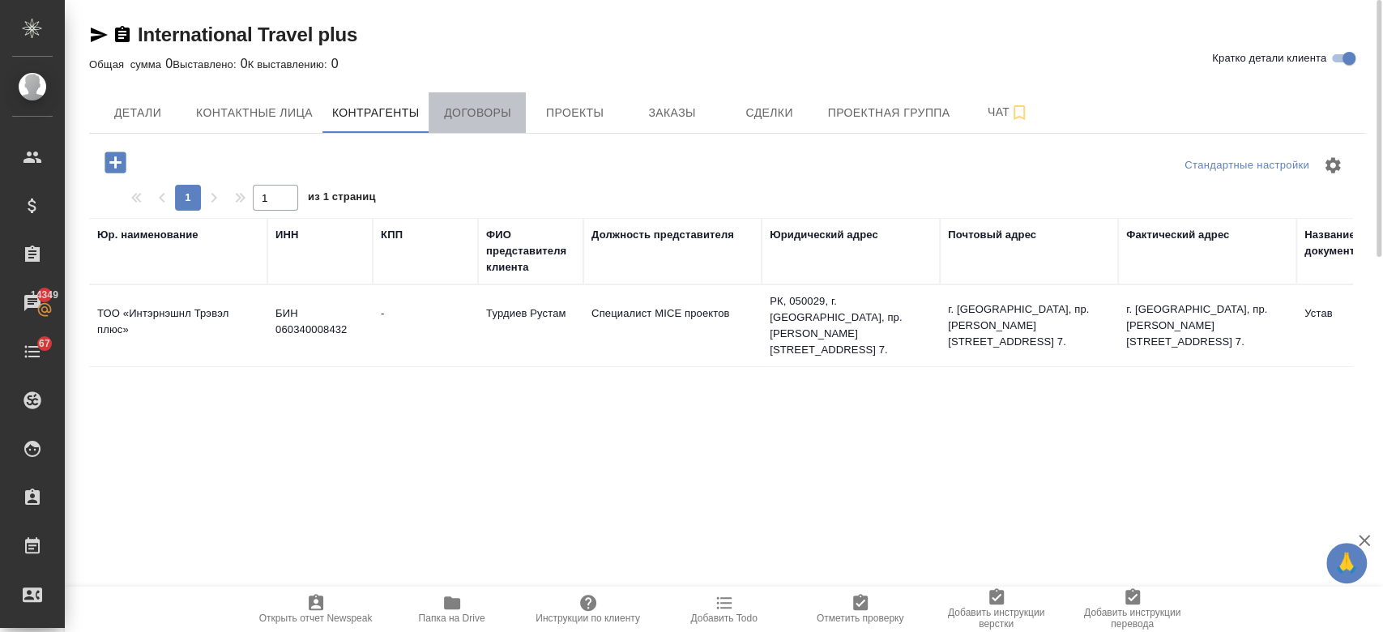
click at [468, 122] on button "Договоры" at bounding box center [477, 112] width 97 height 41
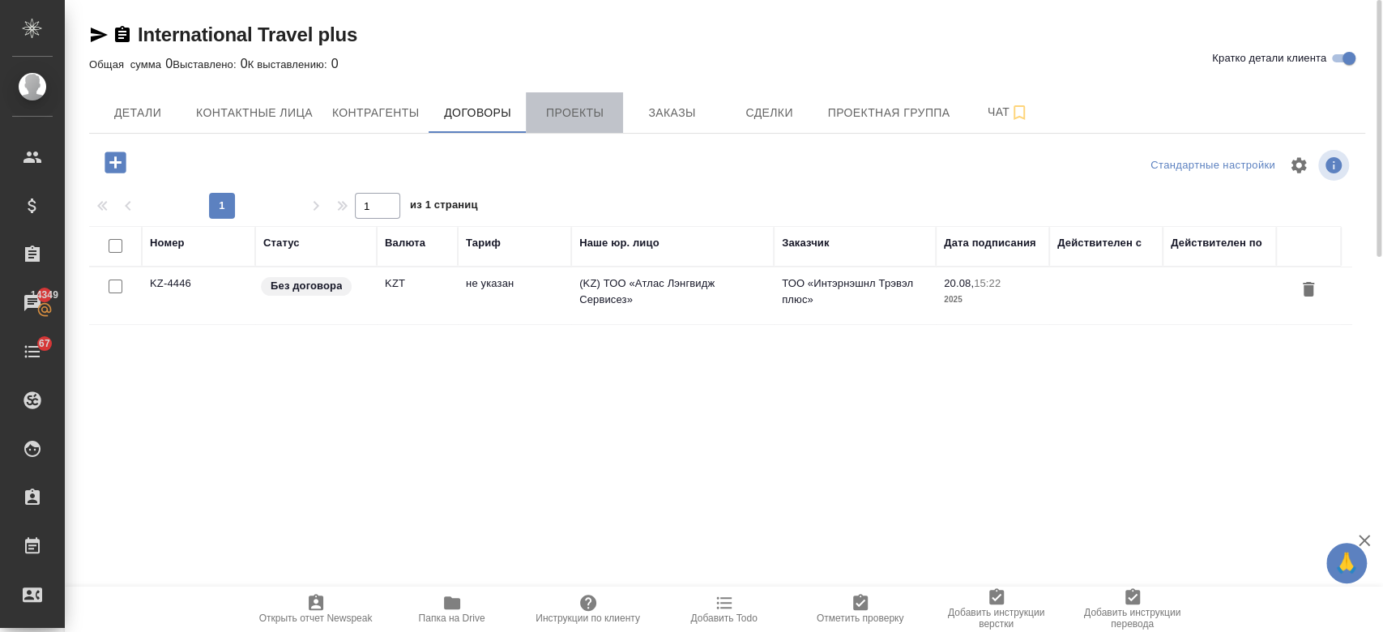
click at [557, 100] on button "Проекты" at bounding box center [574, 112] width 97 height 41
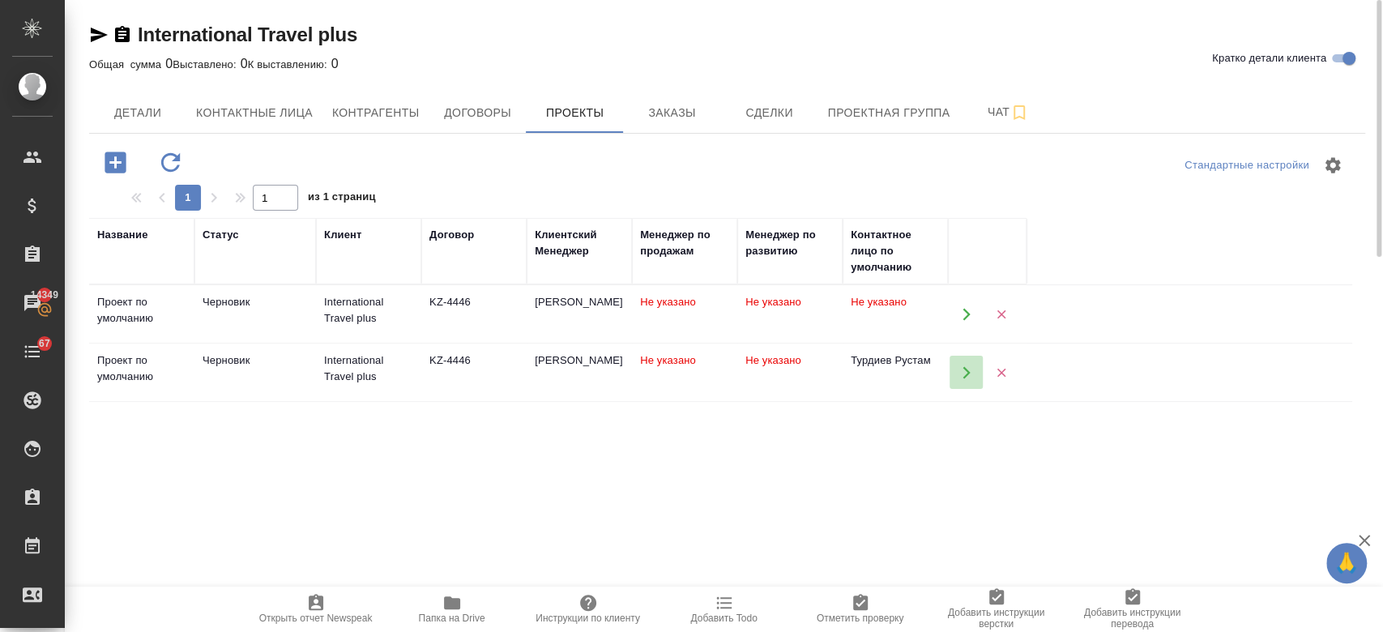
click at [961, 373] on icon "button" at bounding box center [966, 372] width 15 height 15
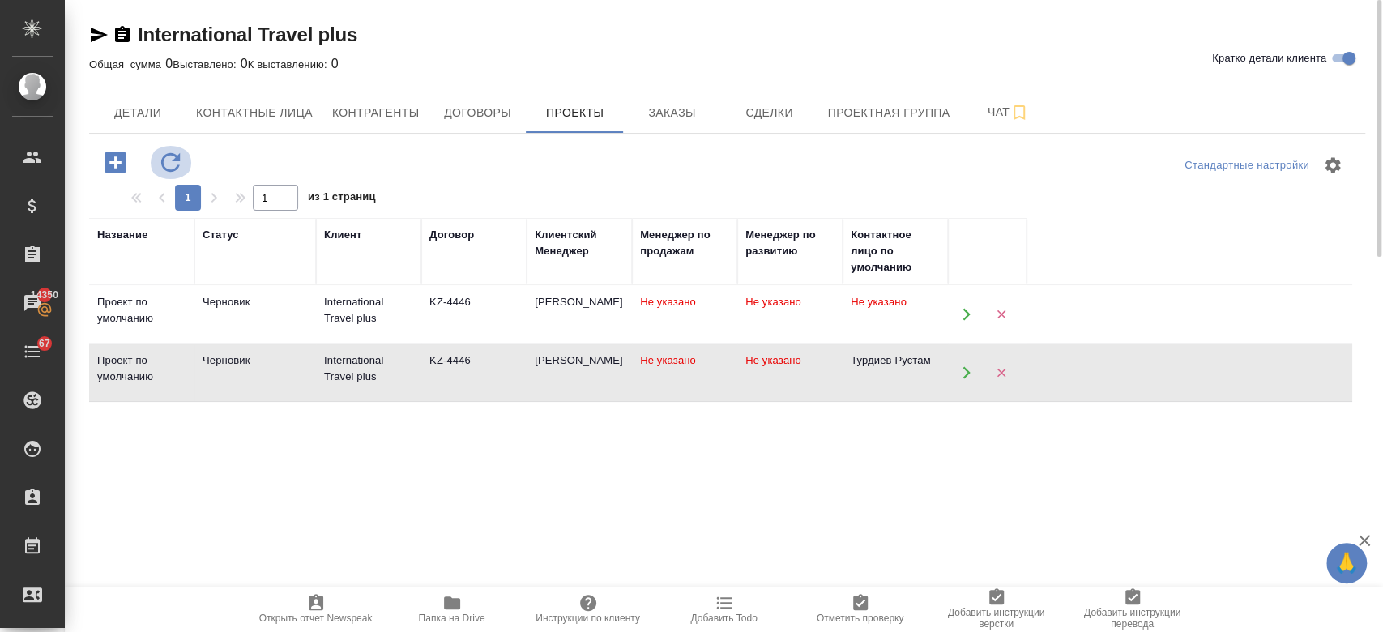
click at [168, 161] on icon "button" at bounding box center [170, 162] width 28 height 28
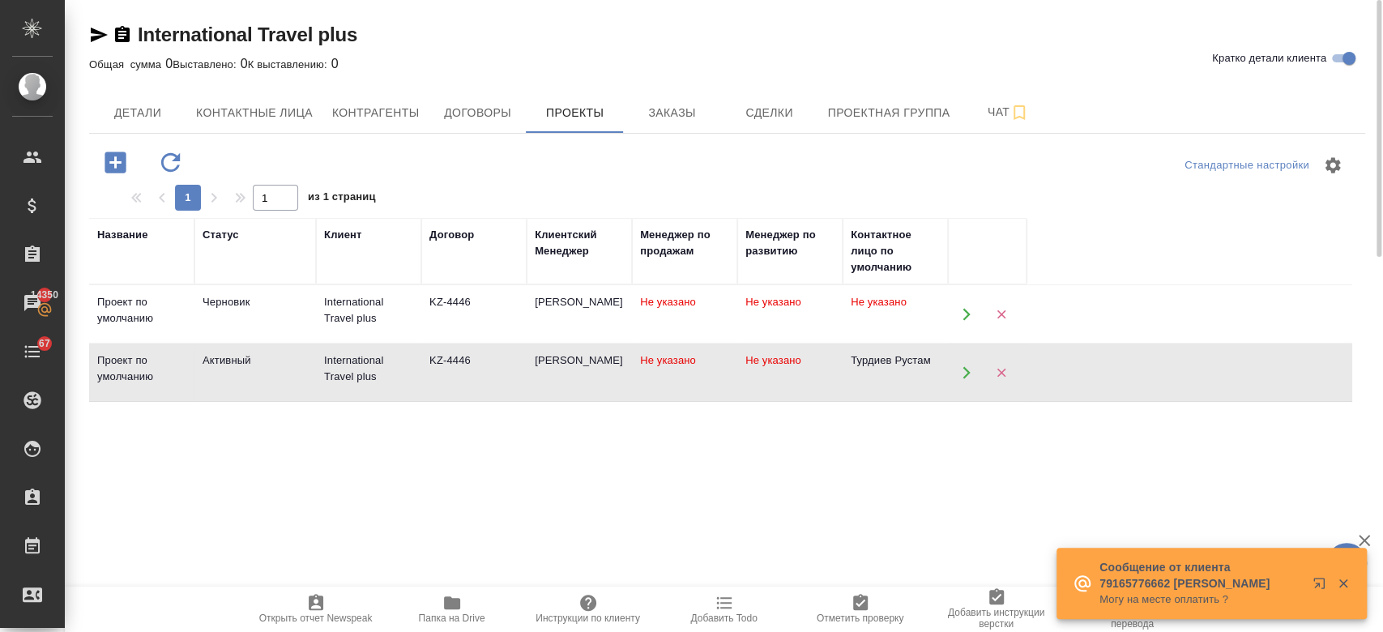
click at [343, 343] on td "International Travel plus" at bounding box center [368, 314] width 105 height 57
click at [712, 127] on button "Заказы" at bounding box center [671, 112] width 97 height 41
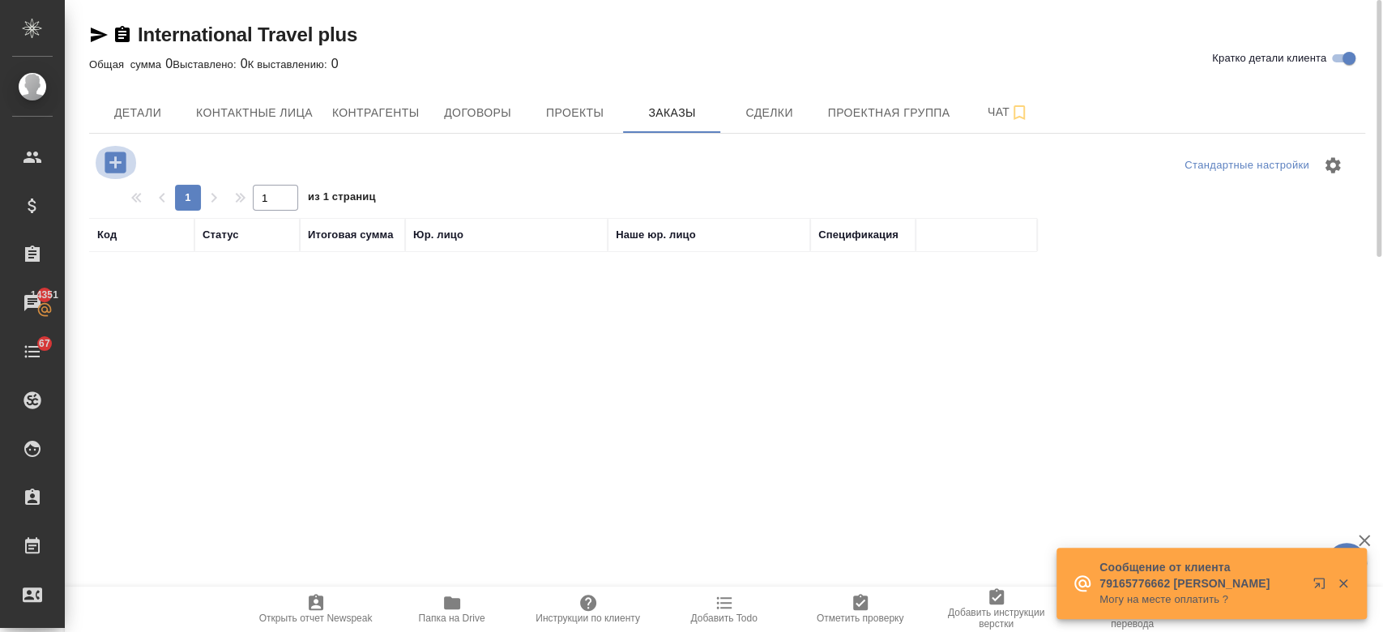
click at [124, 159] on icon "button" at bounding box center [115, 161] width 21 height 21
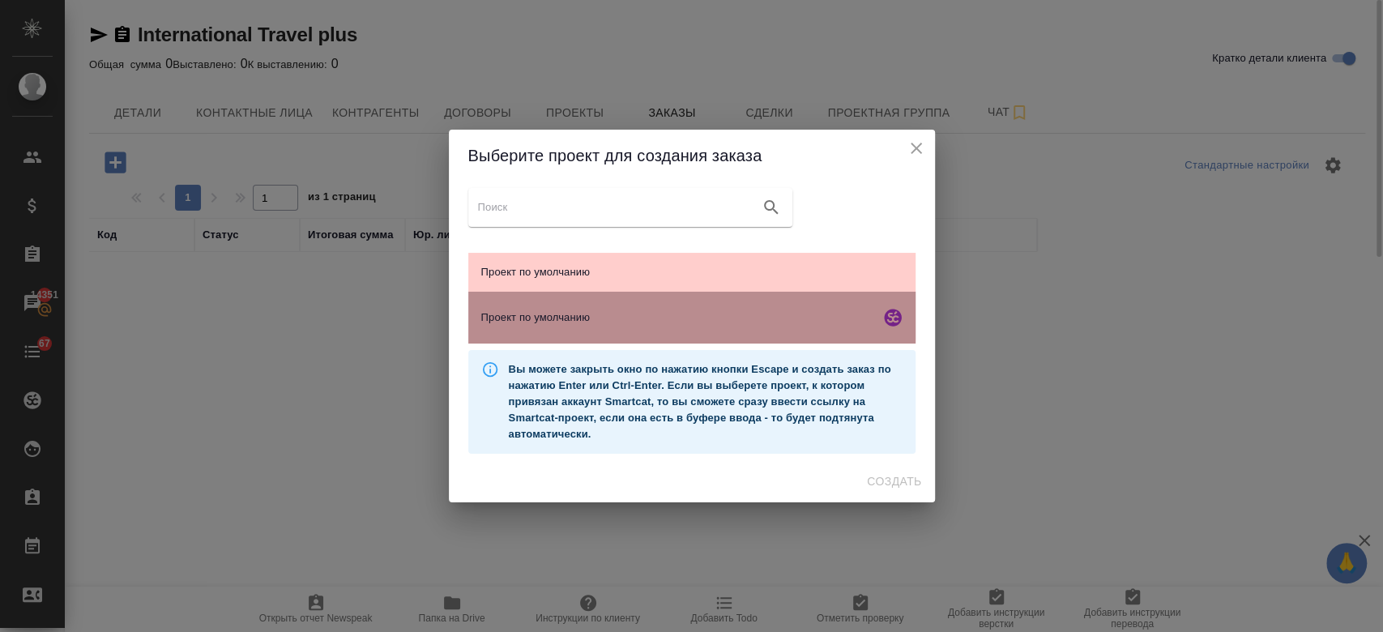
click at [652, 315] on span "Проект по умолчанию" at bounding box center [677, 317] width 392 height 16
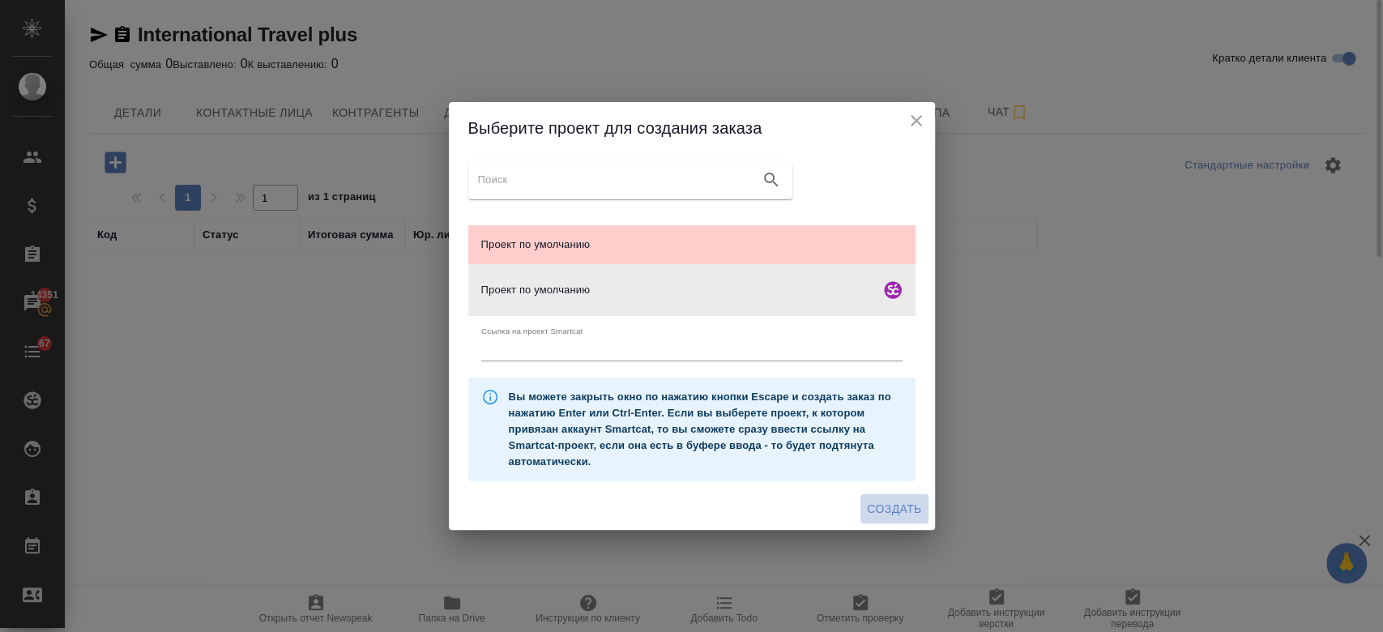
click at [896, 515] on span "Создать" at bounding box center [894, 509] width 54 height 20
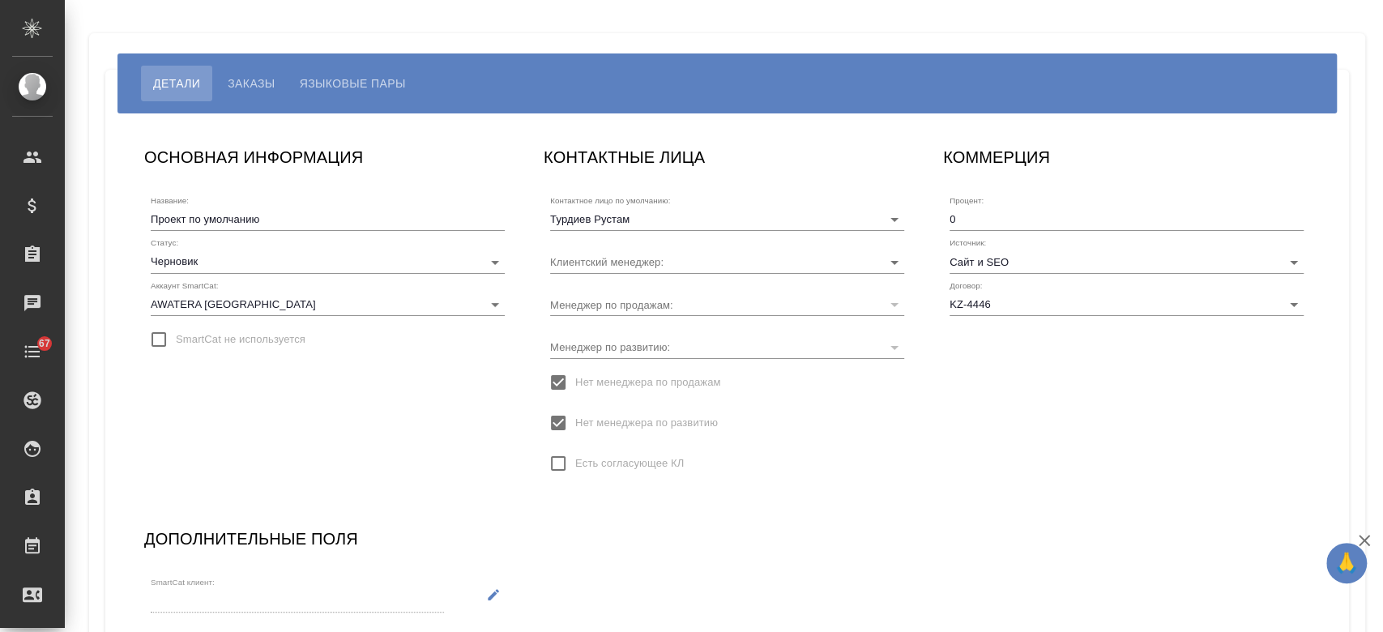
type input "[PERSON_NAME] Назерке"
type input "[PERSON_NAME]"
type input "KZ-4443"
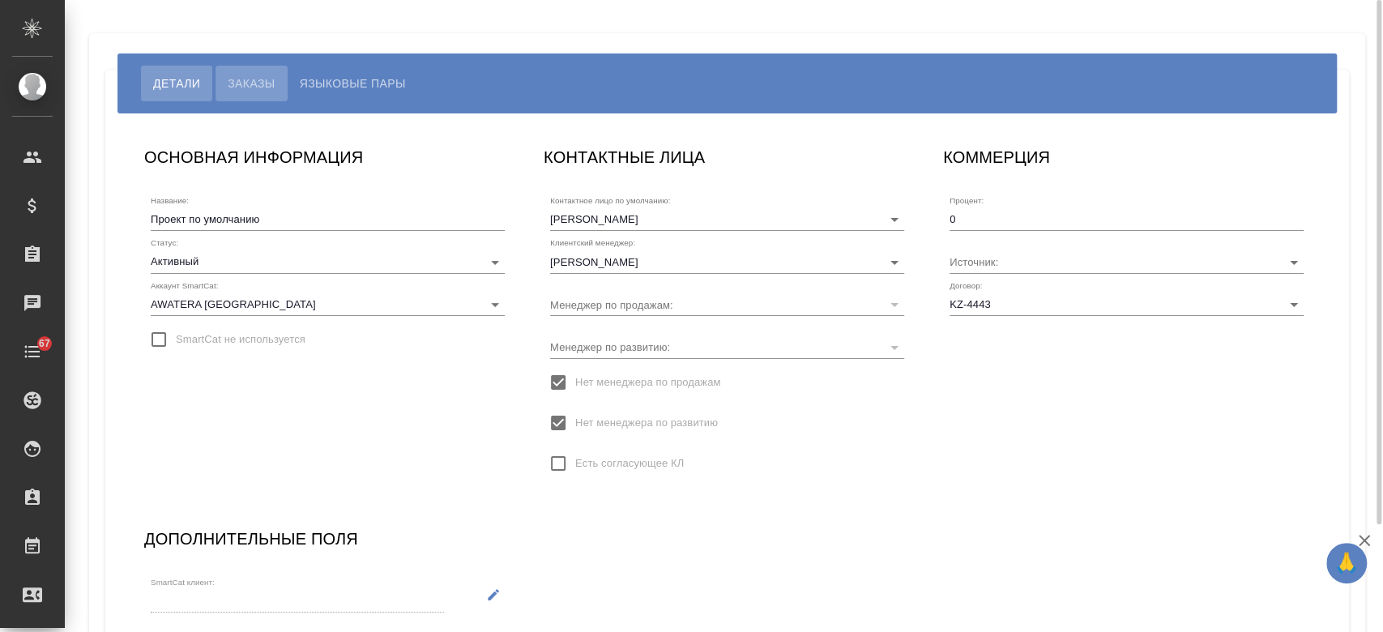
click at [251, 89] on span "Заказы" at bounding box center [251, 83] width 47 height 19
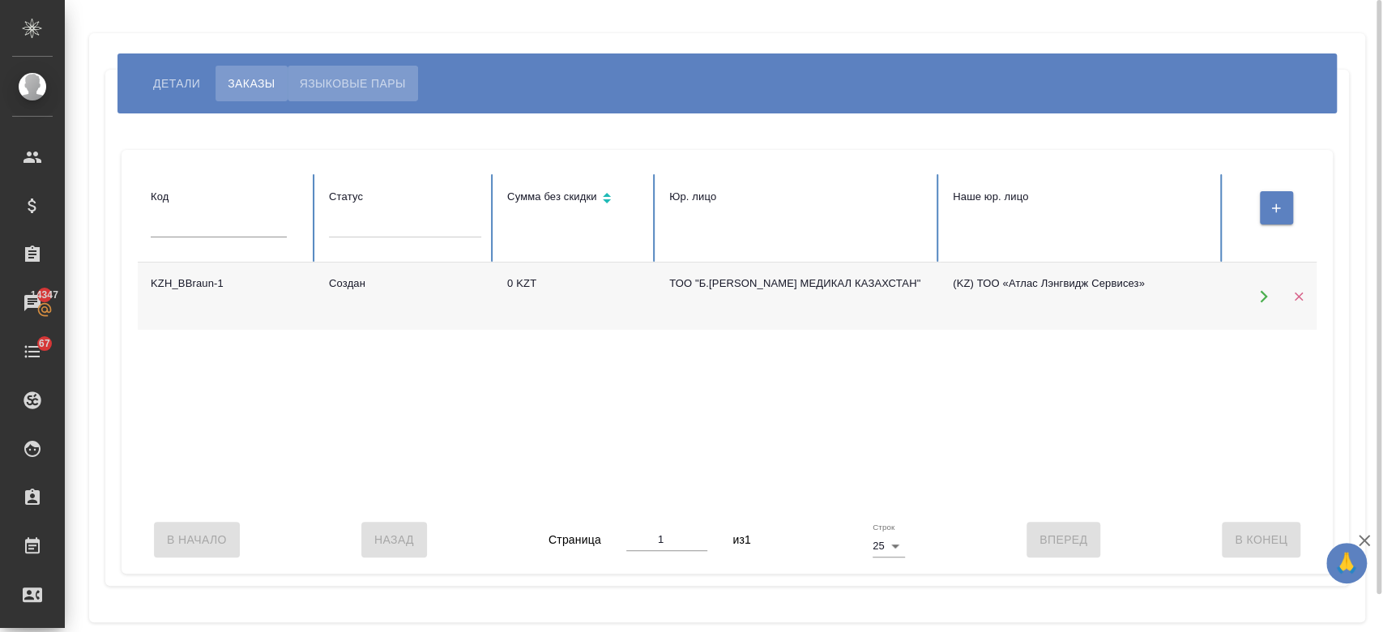
click at [352, 96] on button "Языковые пары" at bounding box center [353, 84] width 130 height 36
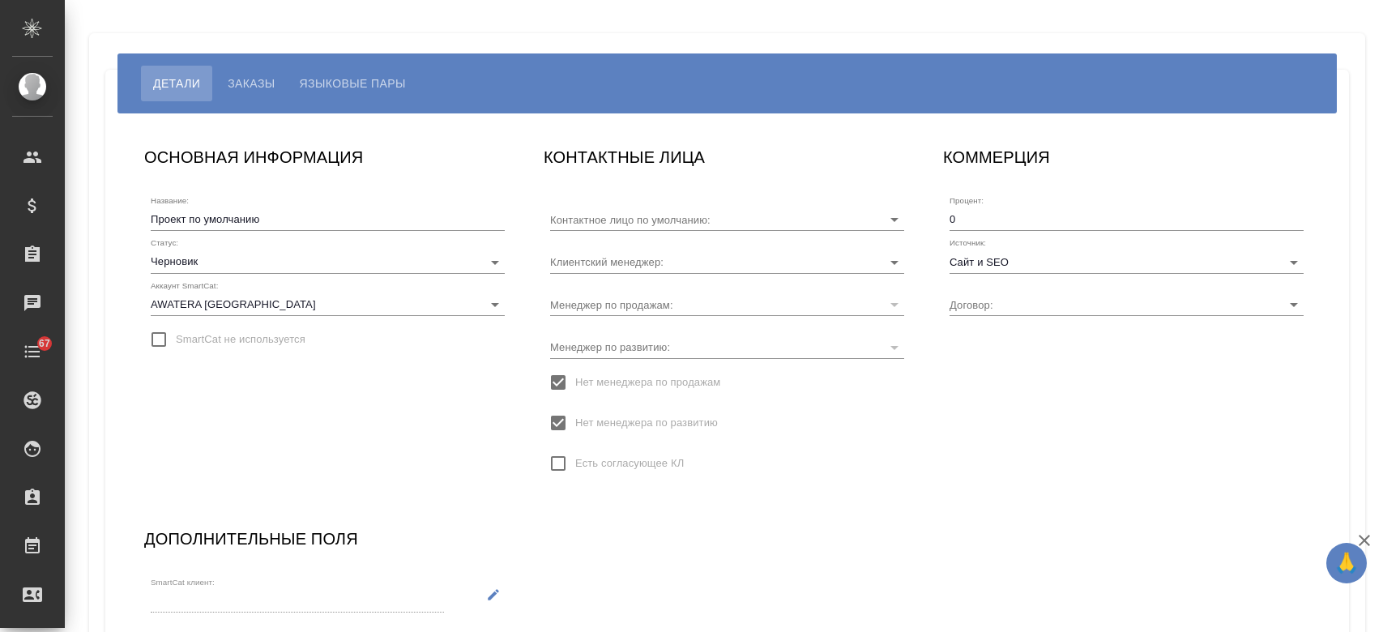
type input "Турдиев Рустам"
type input "KZ-4446"
type input "[PERSON_NAME] Назерке"
click at [389, 62] on div "Детали Заказы Языковые пары" at bounding box center [726, 83] width 1219 height 60
click at [387, 70] on button "Языковые пары" at bounding box center [353, 84] width 130 height 36
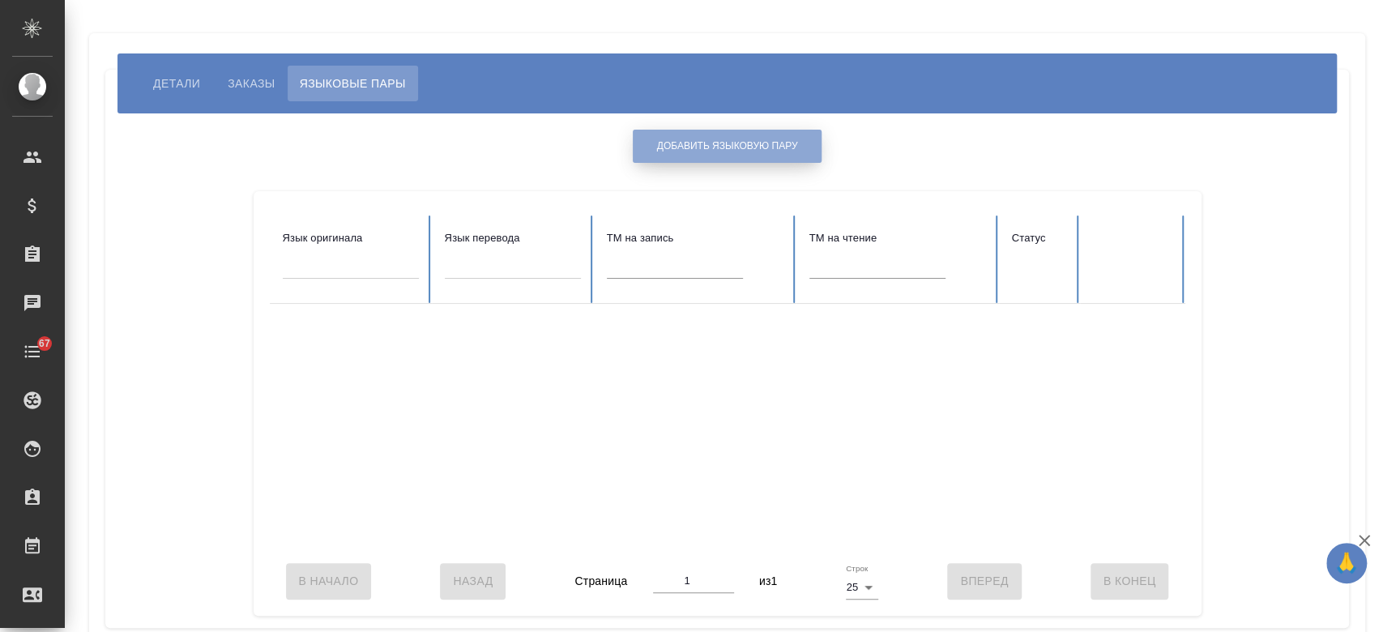
click at [663, 151] on span "Добавить языковую пару" at bounding box center [727, 146] width 141 height 14
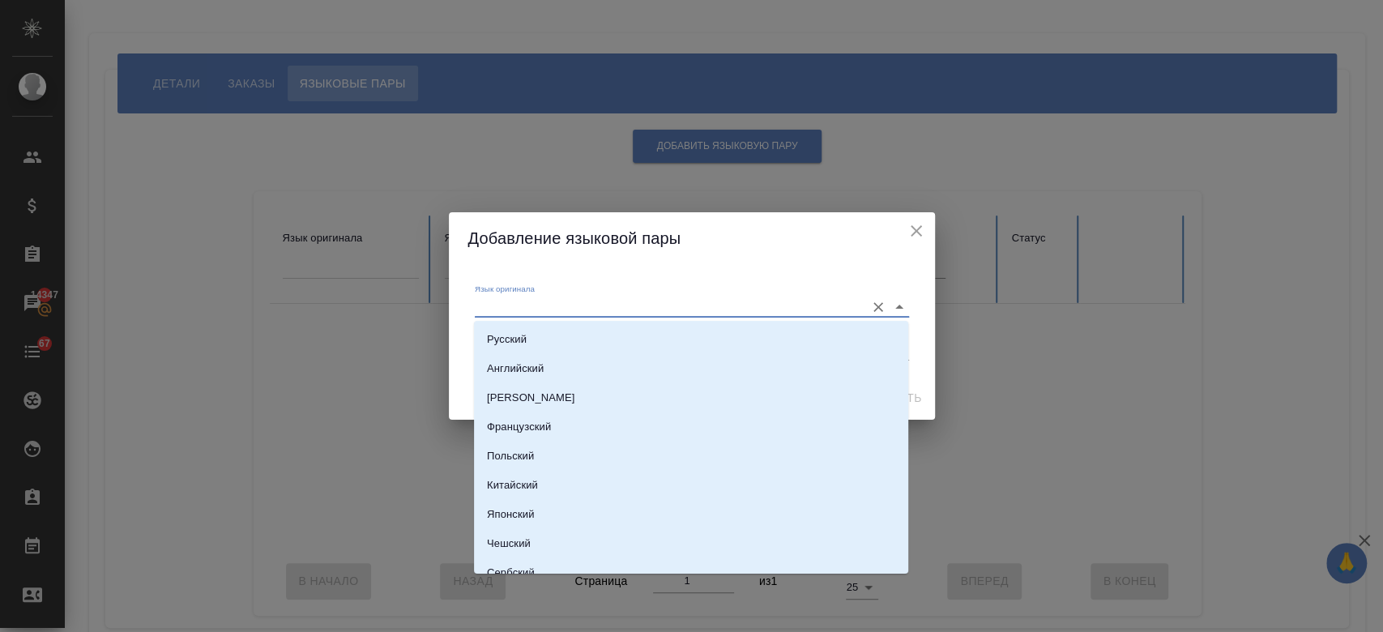
click at [604, 306] on input "Язык оригинала" at bounding box center [666, 305] width 382 height 19
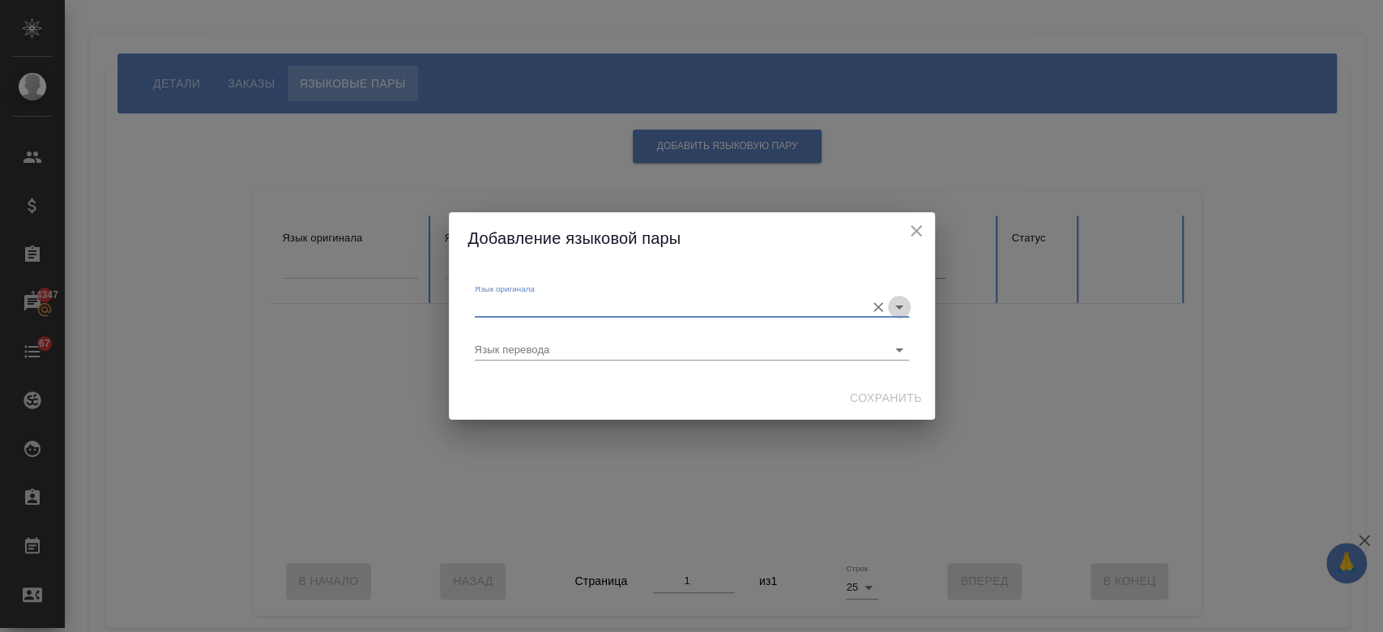
click at [902, 305] on icon "Open" at bounding box center [898, 306] width 19 height 19
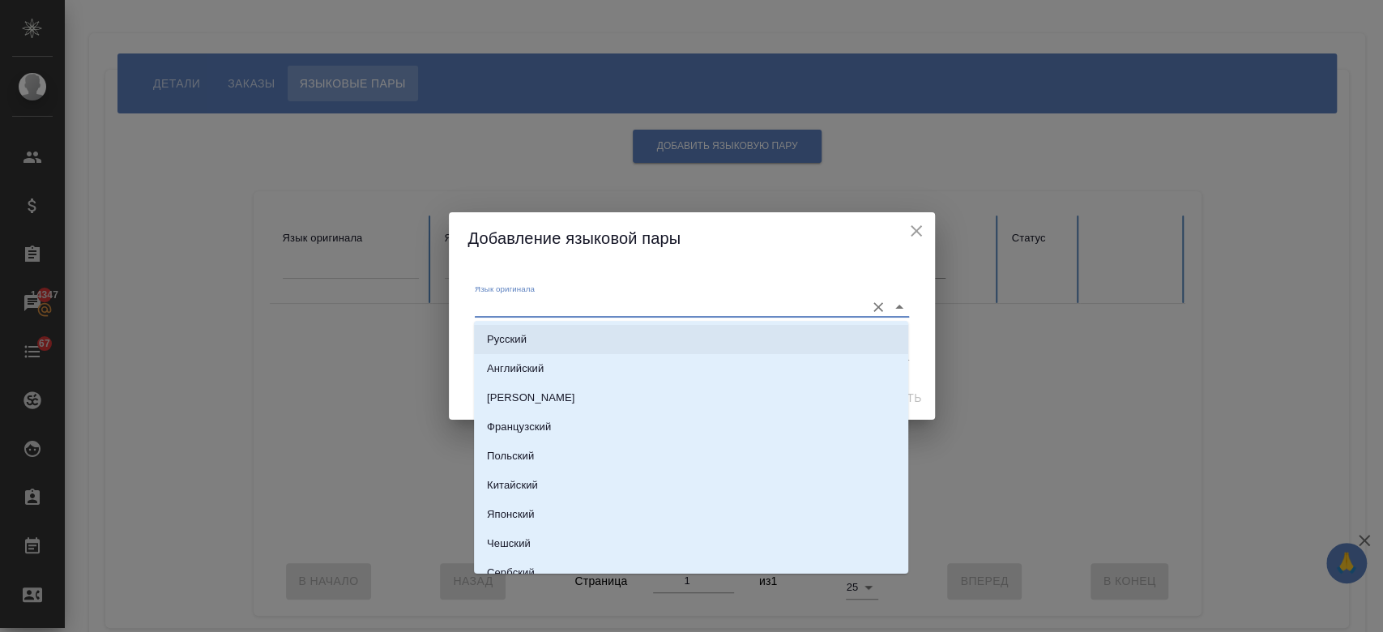
click at [730, 351] on li "Русский" at bounding box center [691, 339] width 434 height 29
type input "Русский"
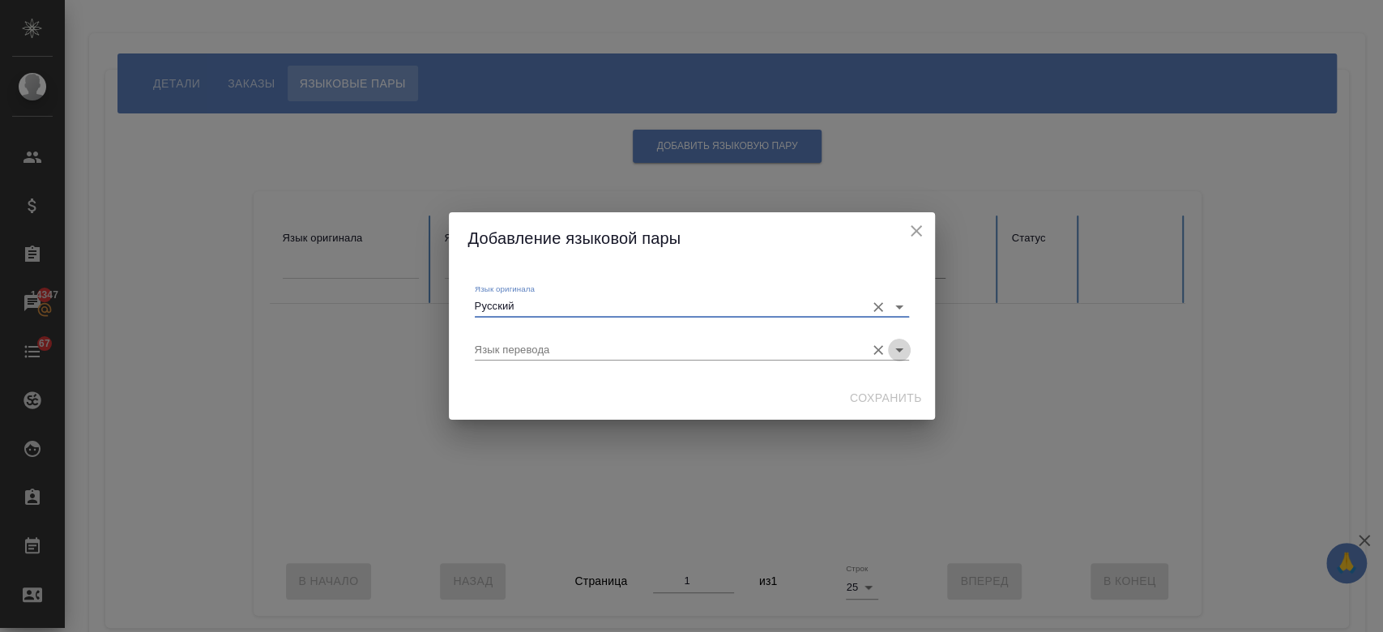
click at [893, 356] on icon "Open" at bounding box center [898, 349] width 19 height 19
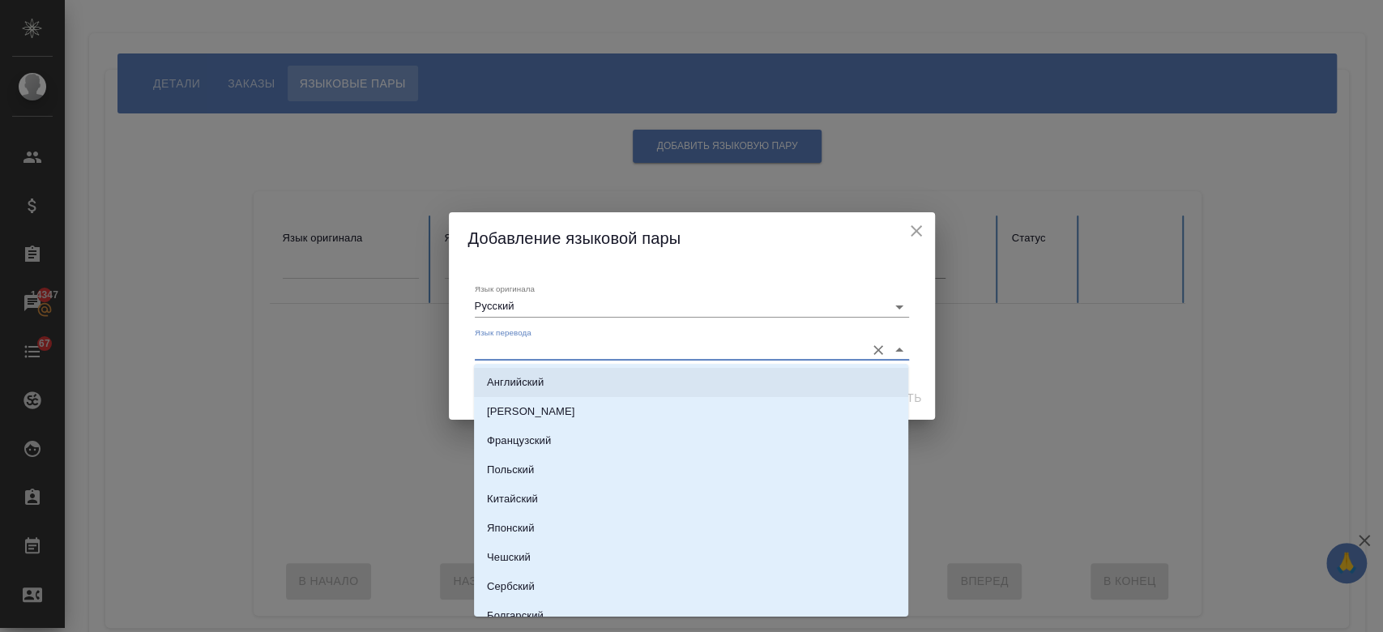
click at [679, 375] on li "Английский" at bounding box center [691, 382] width 434 height 29
type input "Английский"
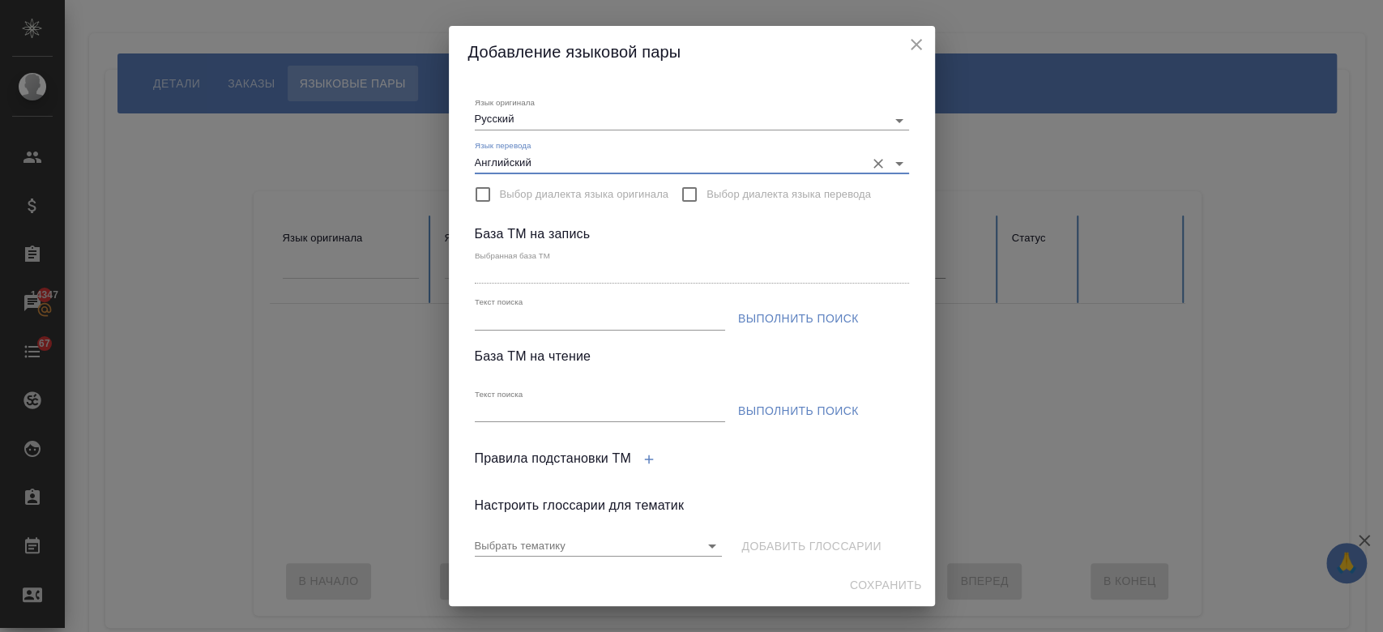
scroll to position [23, 0]
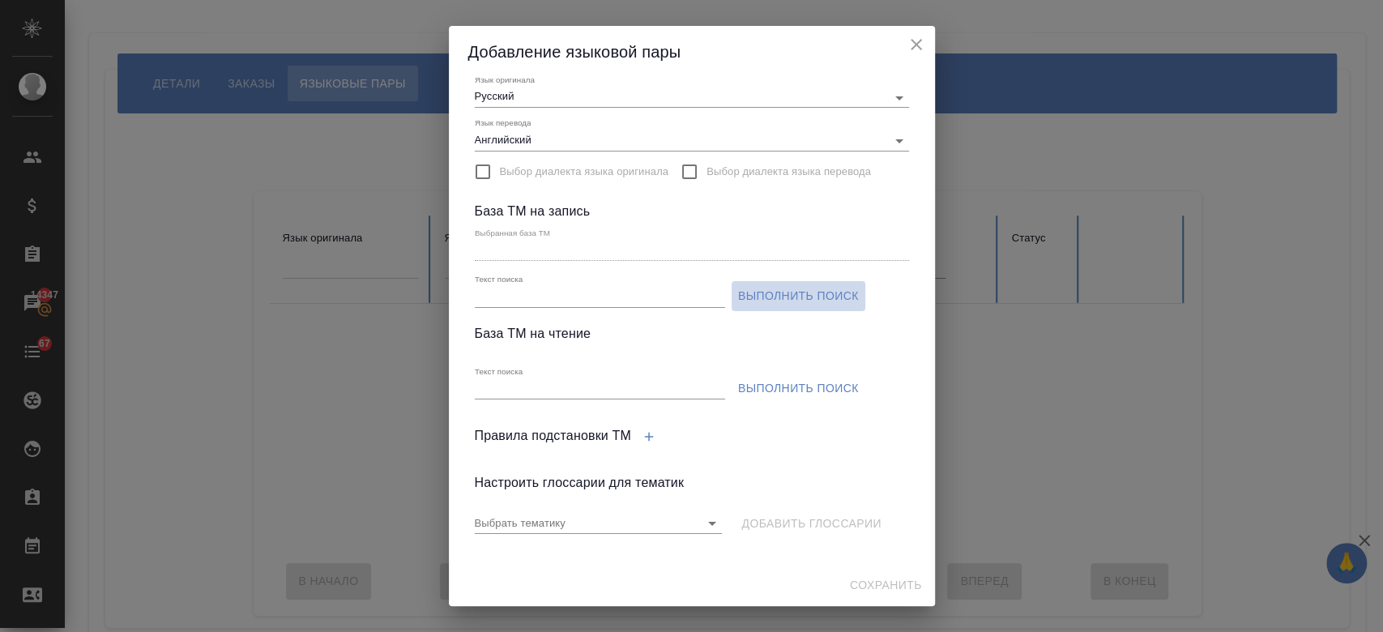
click at [783, 292] on span "Выполнить поиск" at bounding box center [798, 296] width 121 height 20
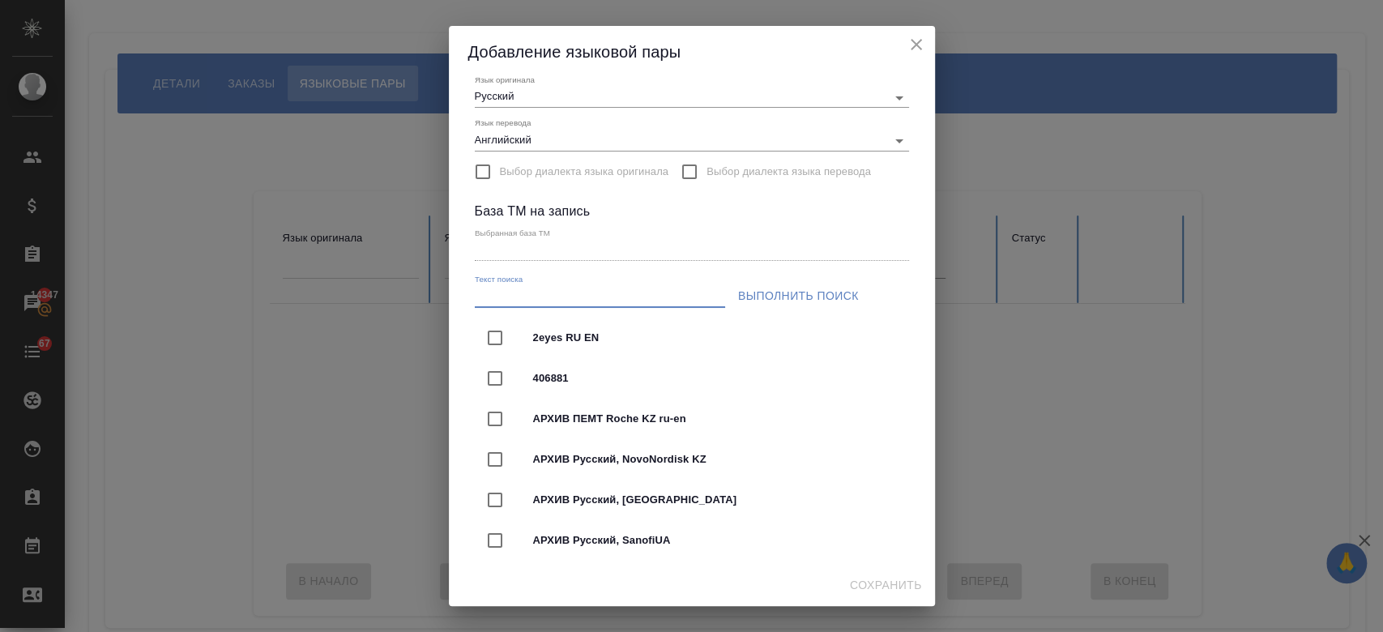
click at [592, 292] on input "Текст поиска" at bounding box center [600, 297] width 250 height 20
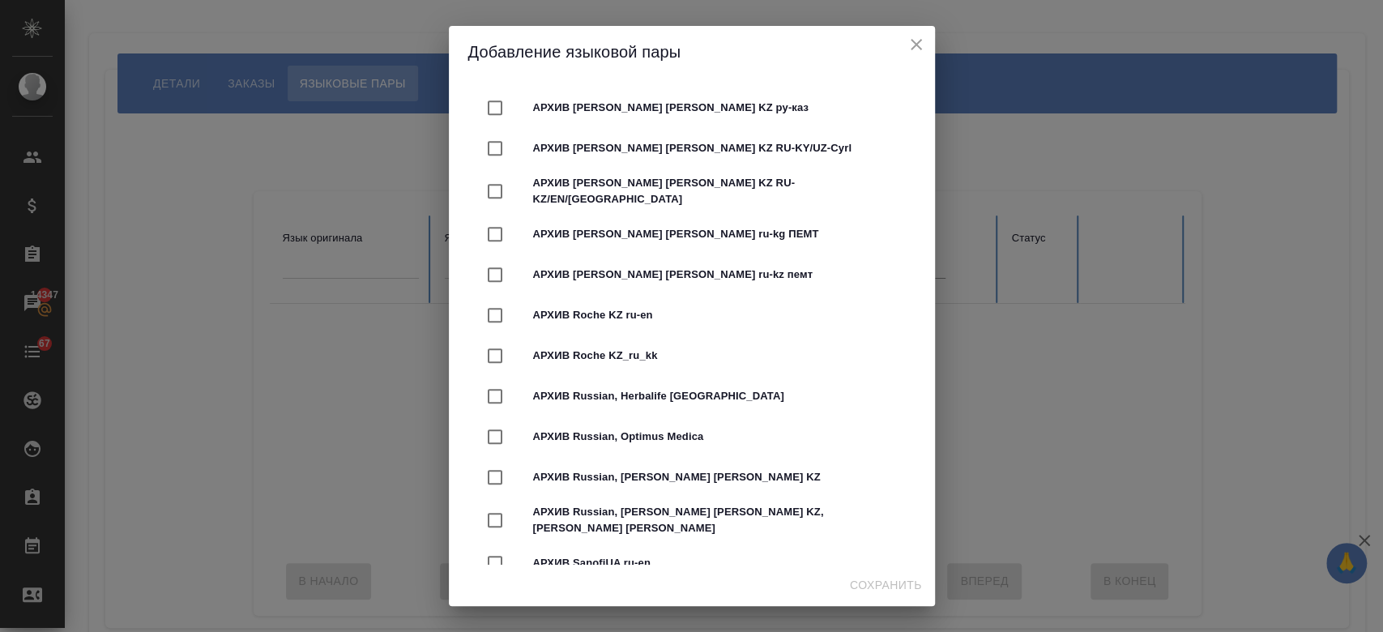
scroll to position [0, 0]
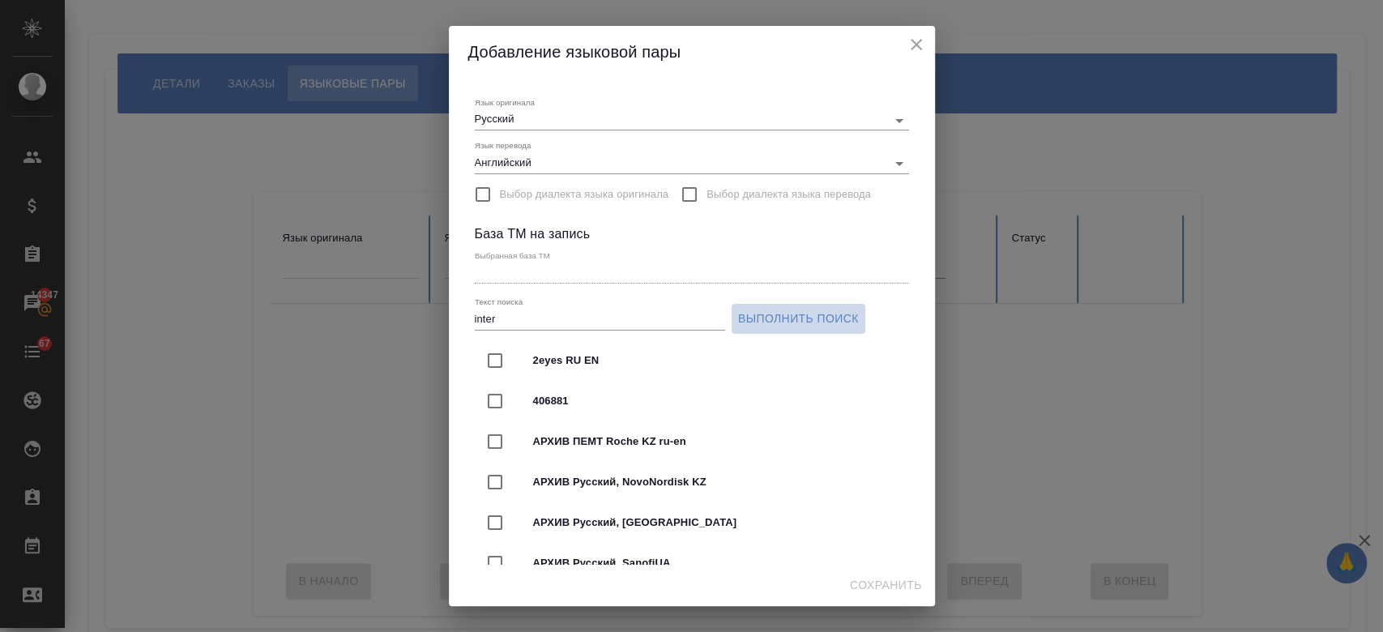
click at [785, 324] on span "Выполнить поиск" at bounding box center [798, 319] width 121 height 20
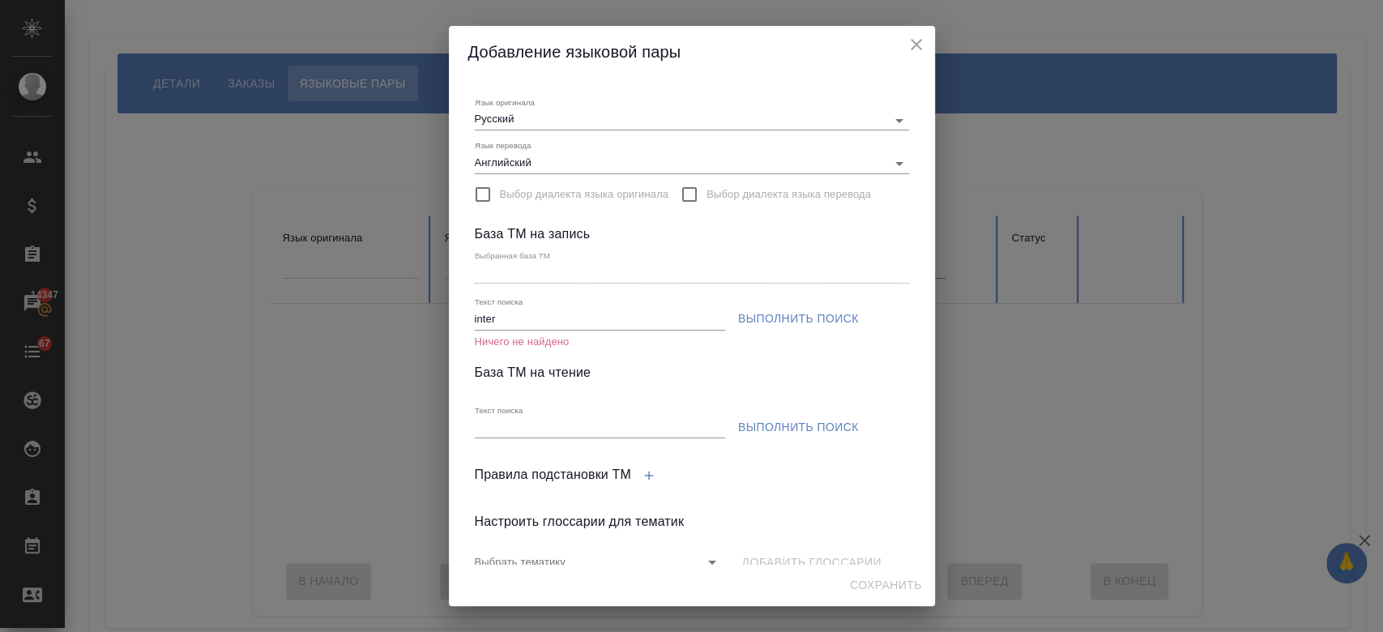
scroll to position [39, 0]
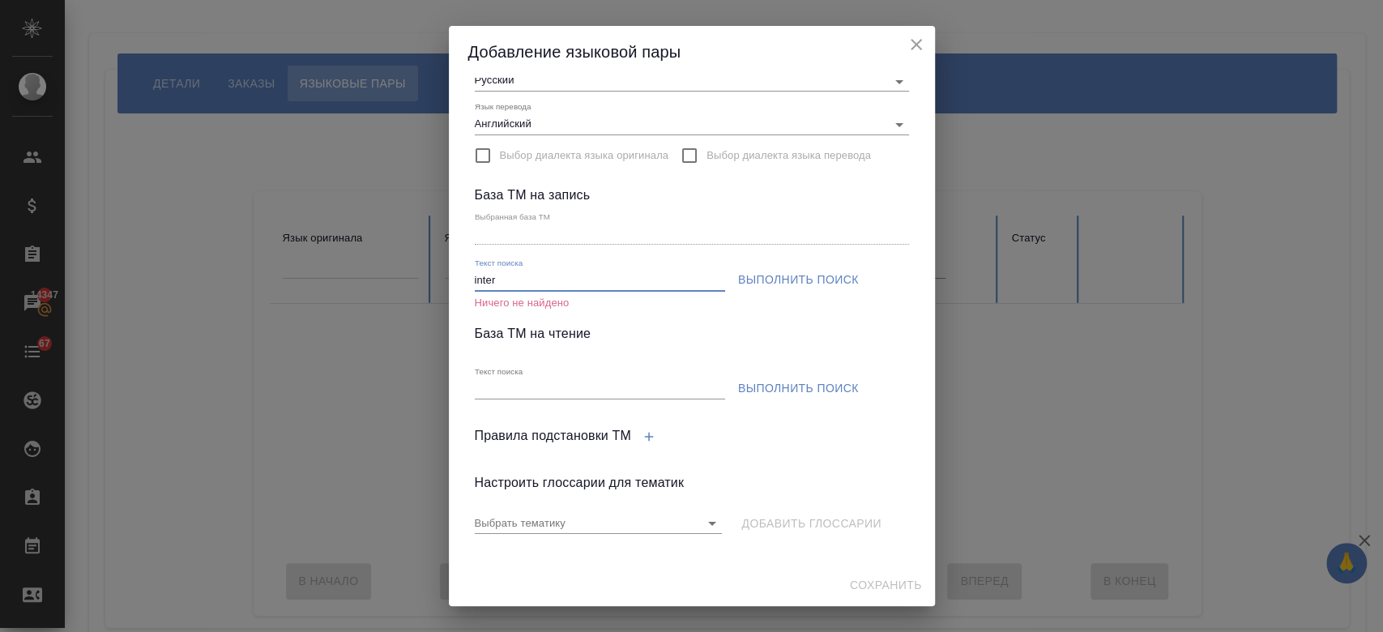
click at [559, 283] on input "inter" at bounding box center [600, 281] width 250 height 20
type input "i"
paste input "International Travel plus"
type input "International Travel plus"
click at [765, 285] on span "Выполнить поиск" at bounding box center [798, 280] width 121 height 20
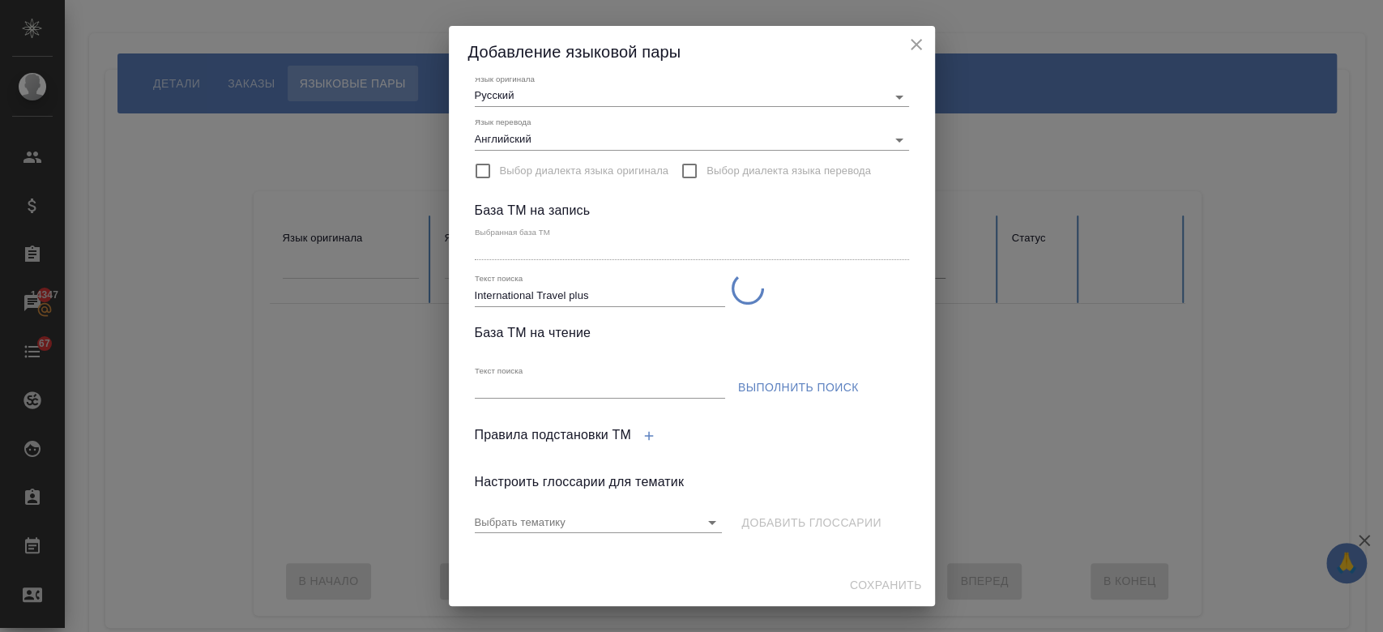
scroll to position [23, 0]
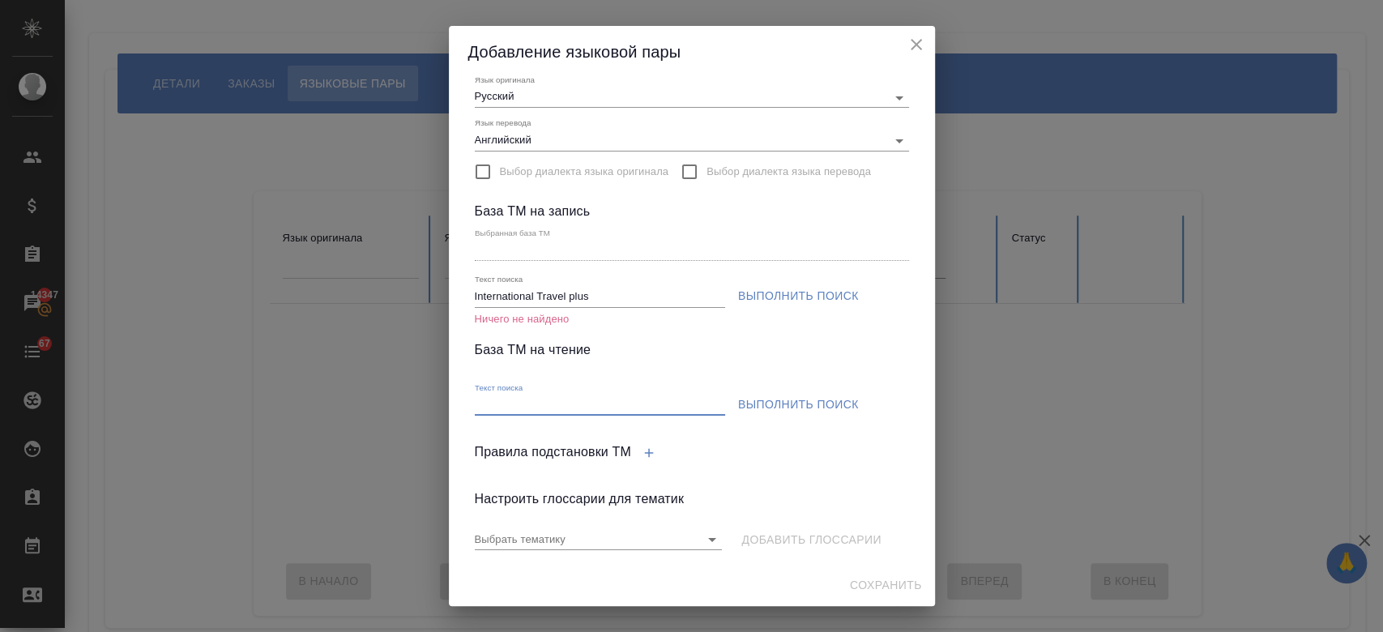
click at [595, 399] on input "Текст поиска" at bounding box center [600, 405] width 250 height 20
paste input "International Travel plus"
type input "International Travel plus"
click at [764, 402] on span "Выполнить поиск" at bounding box center [798, 405] width 121 height 20
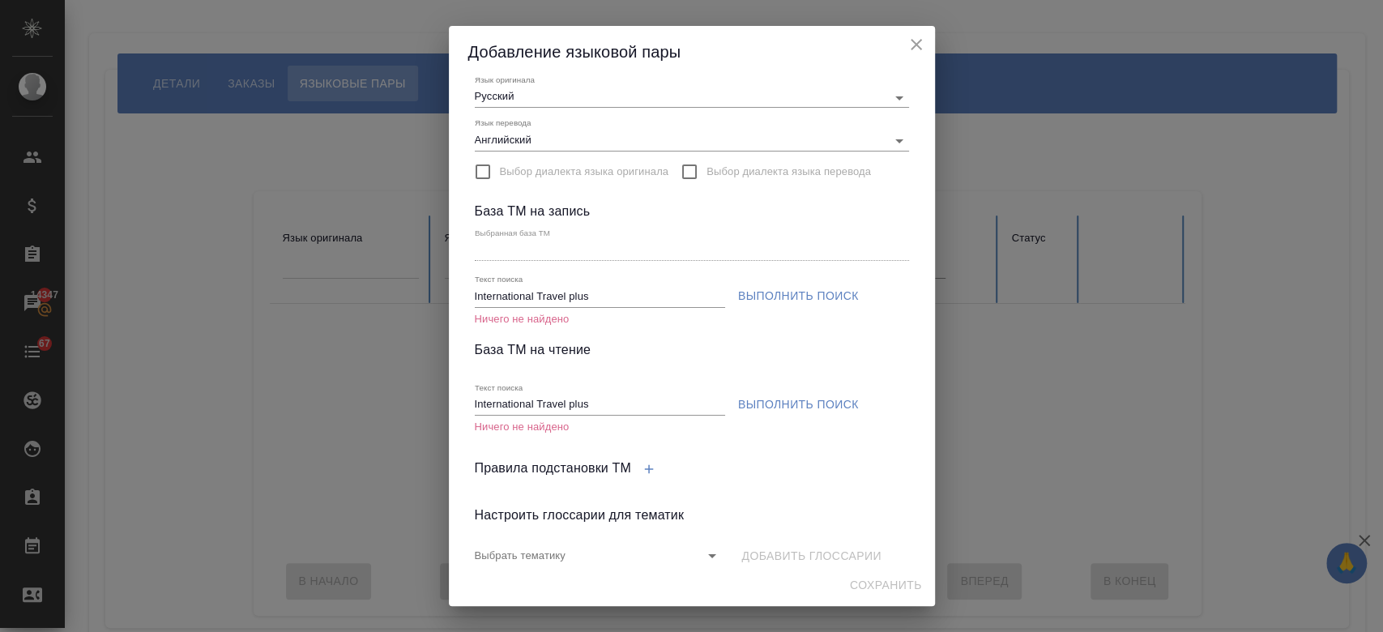
scroll to position [55, 0]
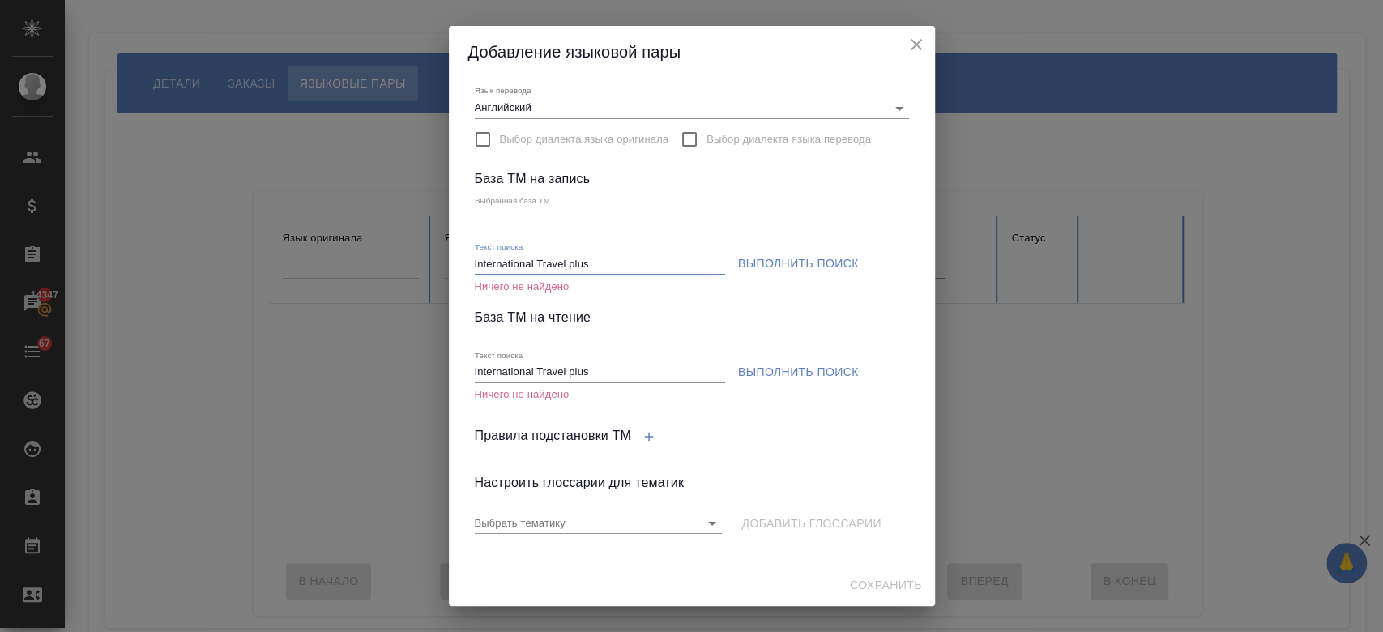
click at [635, 262] on input "International Travel plus" at bounding box center [600, 264] width 250 height 20
type input "I"
click at [619, 365] on input "International Travel plus" at bounding box center [600, 373] width 250 height 20
type input "I"
click at [911, 40] on icon "close" at bounding box center [916, 44] width 11 height 11
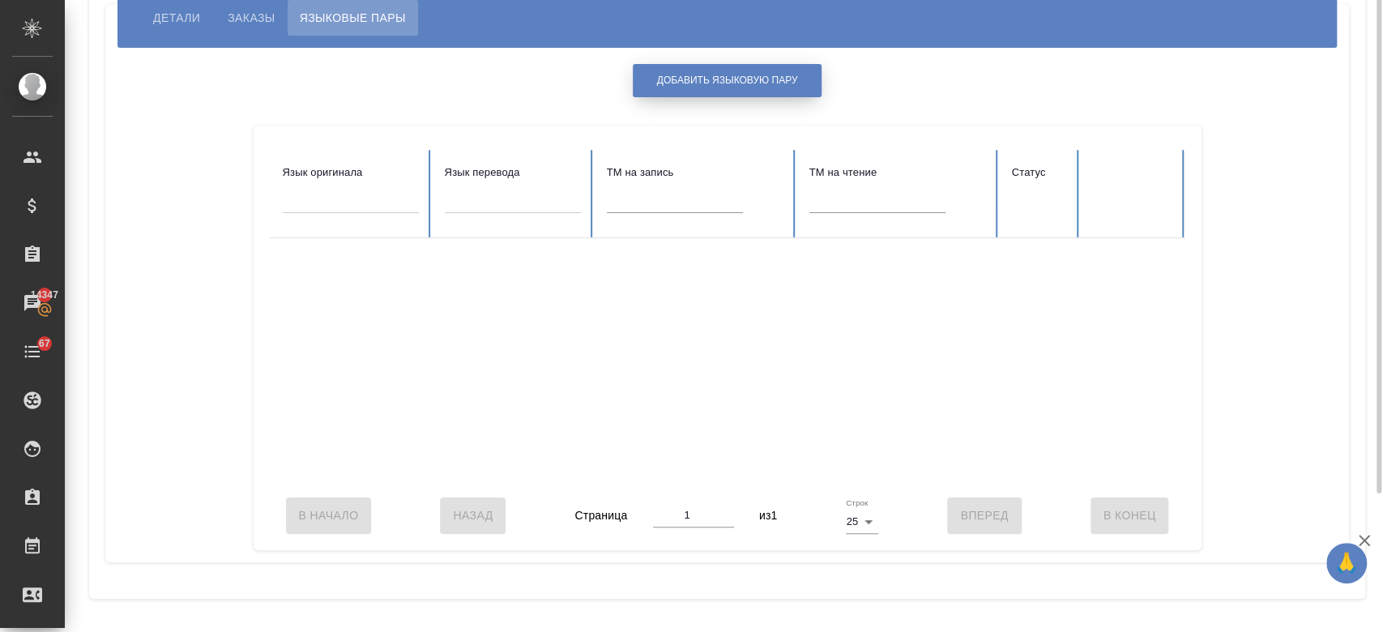
scroll to position [0, 0]
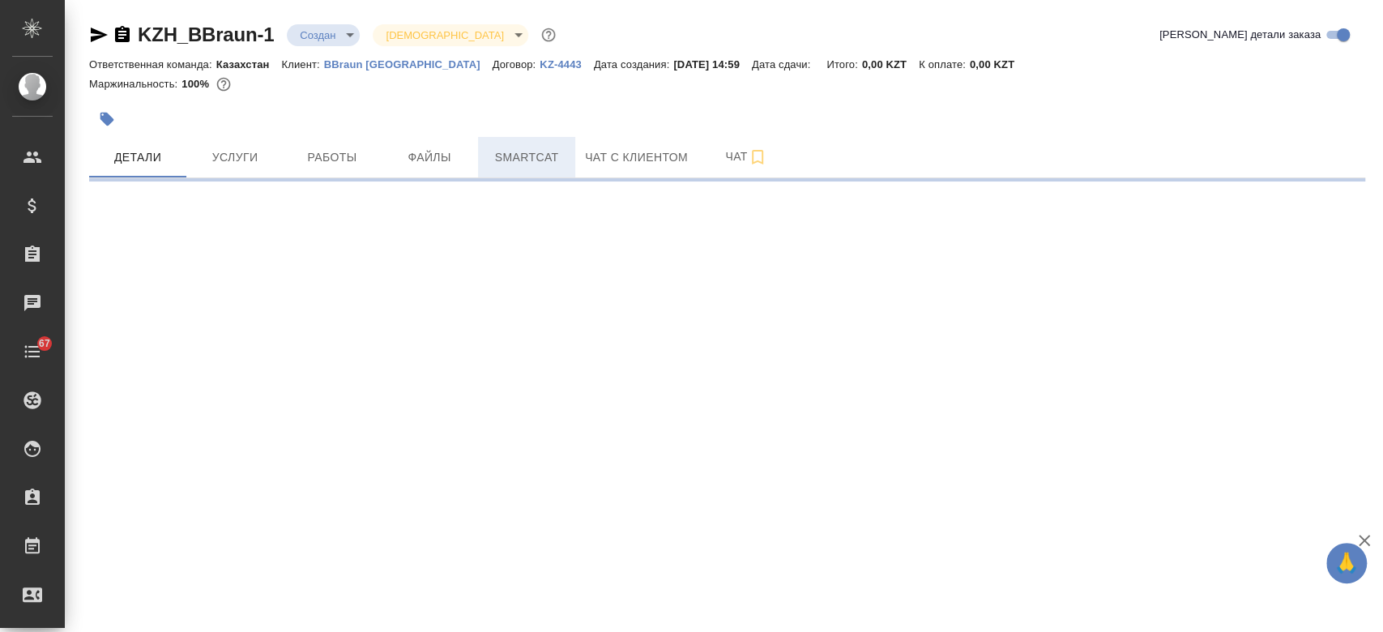
select select "RU"
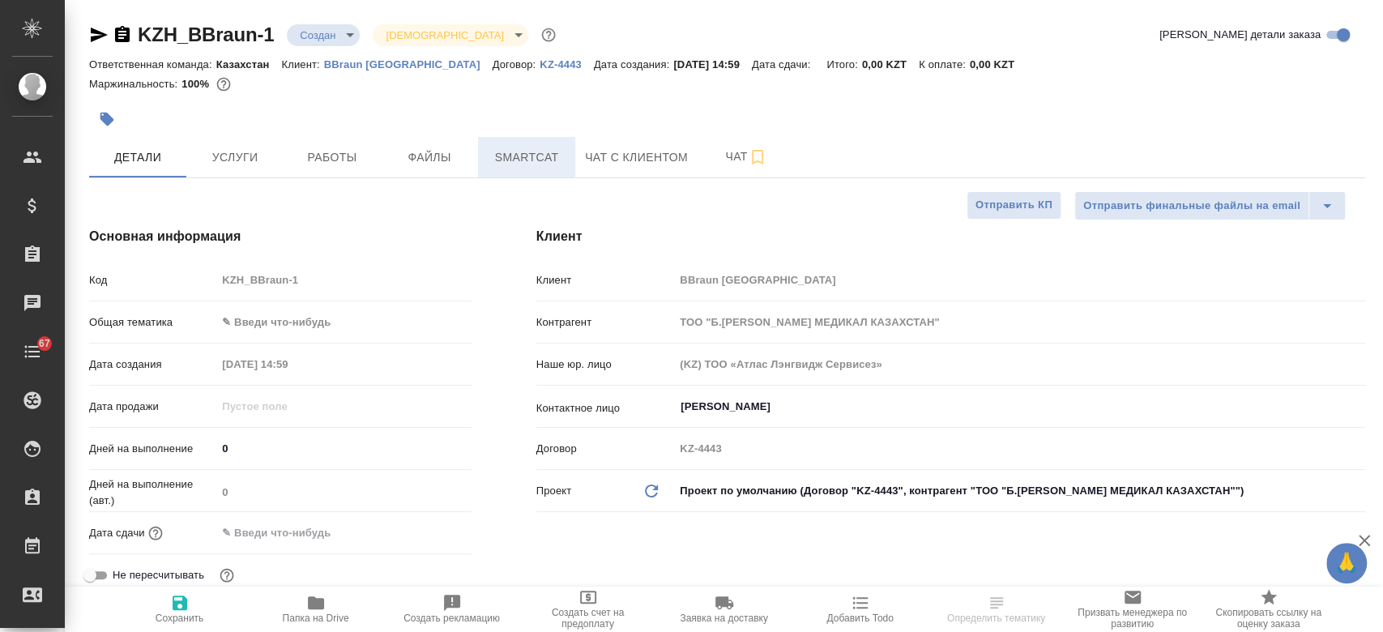
click at [508, 164] on span "Smartcat" at bounding box center [527, 157] width 78 height 20
type textarea "x"
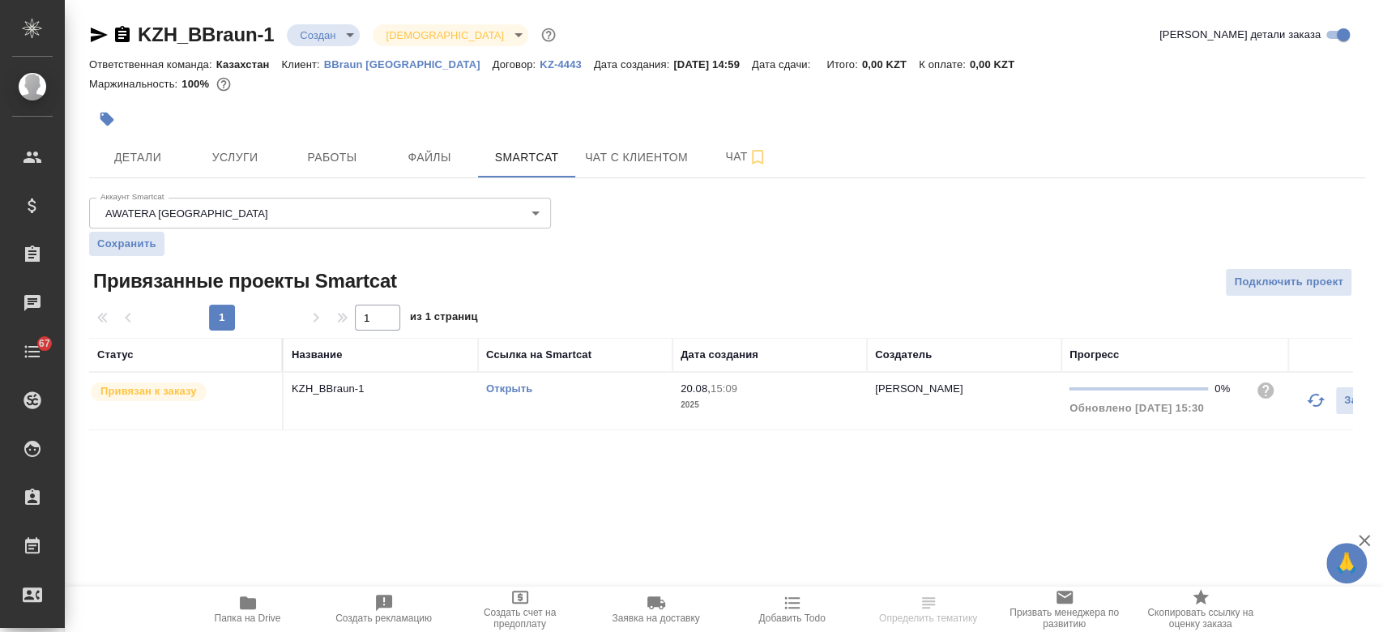
click at [521, 390] on link "Открыть" at bounding box center [509, 388] width 46 height 12
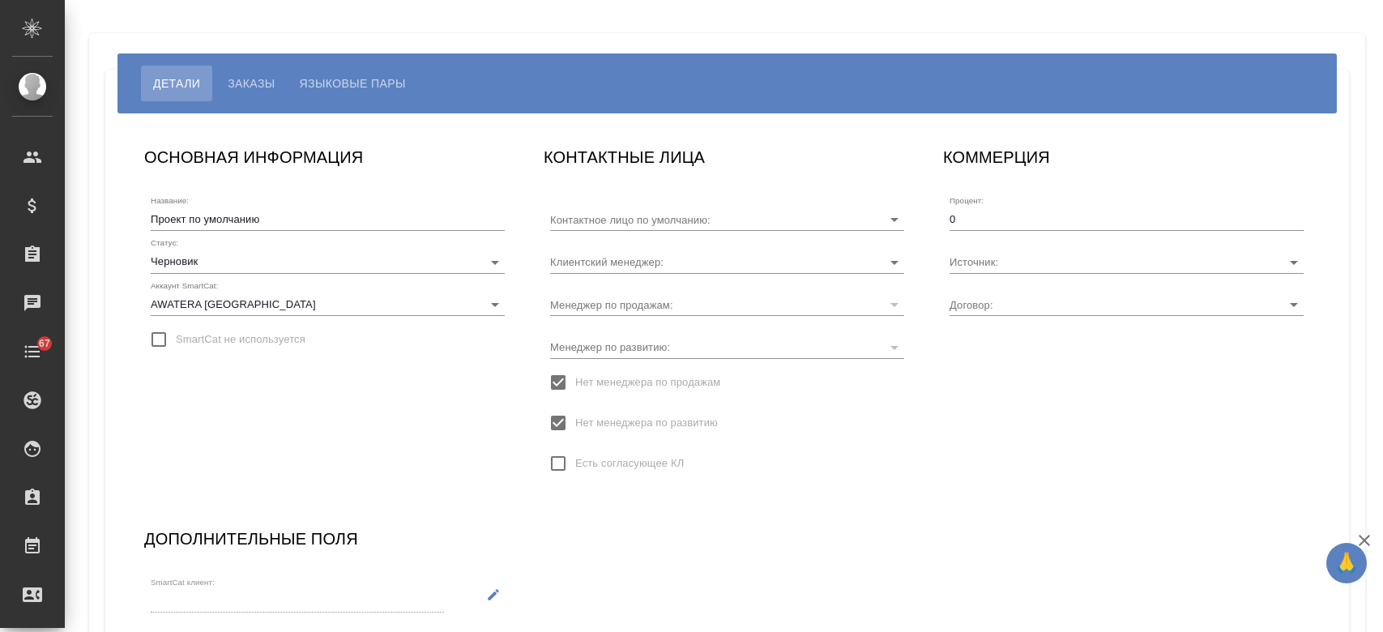
type input "Турдиев Рустам"
type input "[PERSON_NAME]"
type input "Сайт и SEO"
type input "KZ-4446"
click at [356, 93] on button "Языковые пары" at bounding box center [353, 84] width 130 height 36
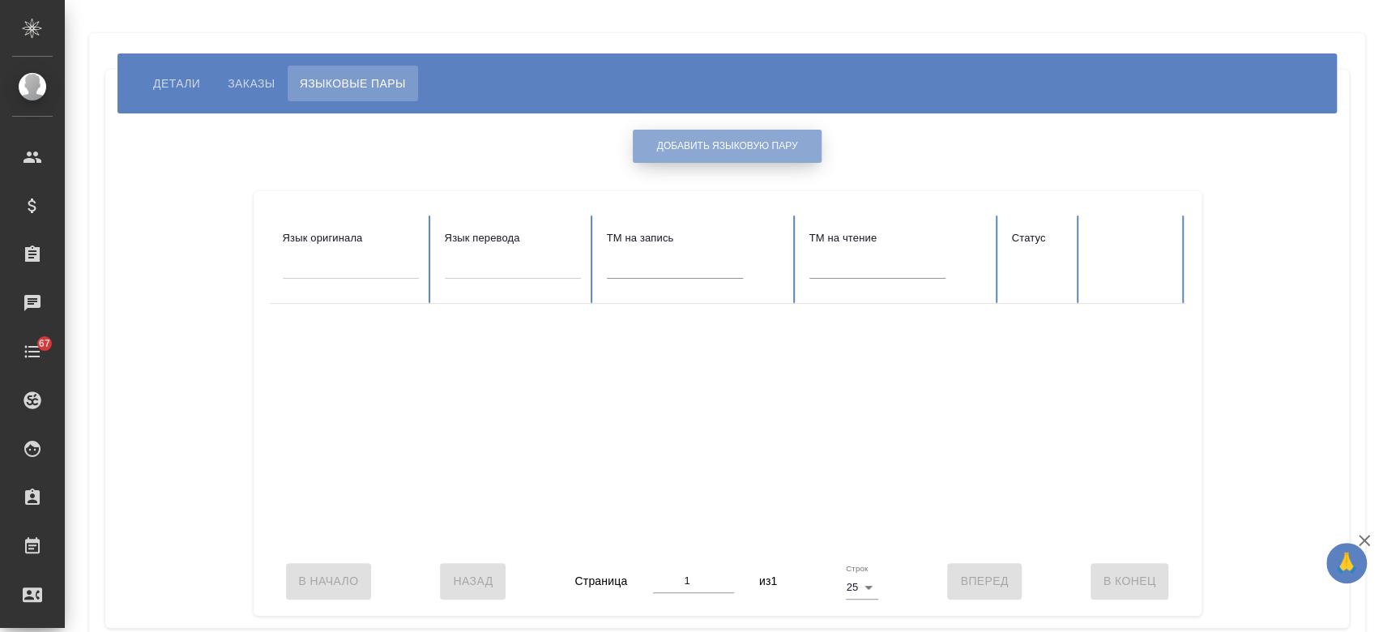
click at [747, 156] on button "Добавить языковую пару" at bounding box center [728, 146] width 190 height 33
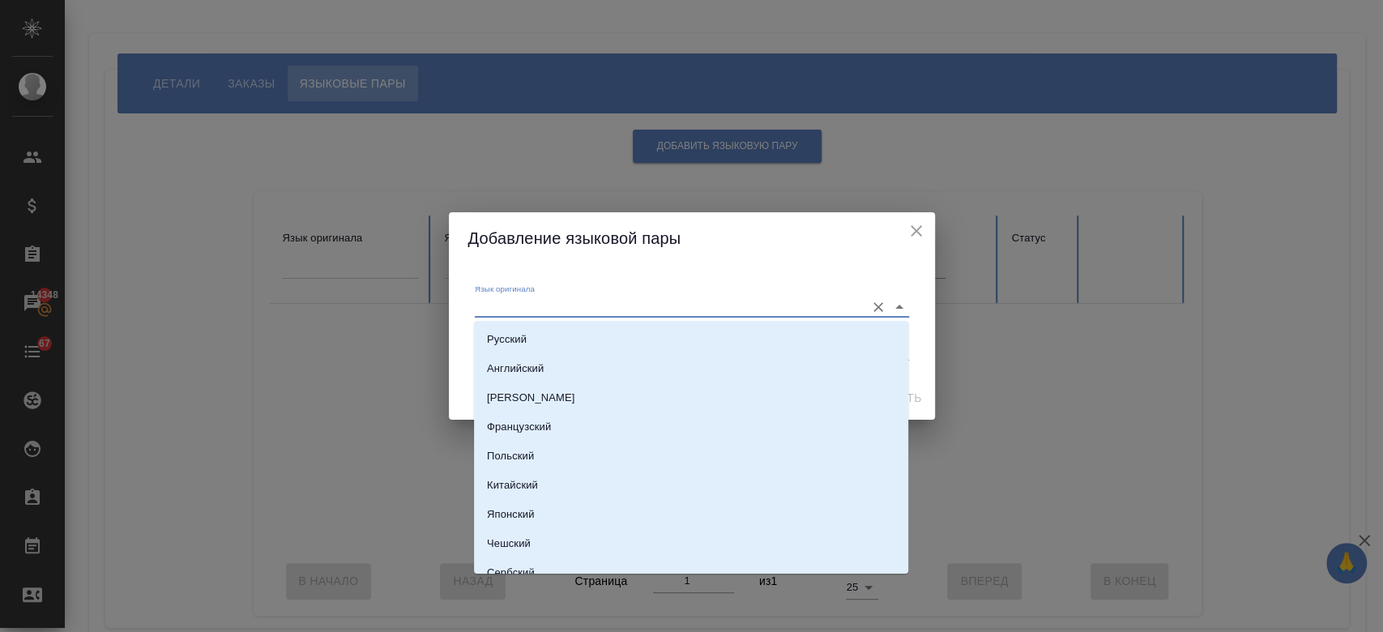
click at [640, 298] on input "Язык оригинала" at bounding box center [666, 305] width 382 height 19
click at [599, 349] on li "Русский" at bounding box center [691, 339] width 434 height 29
type input "Русский"
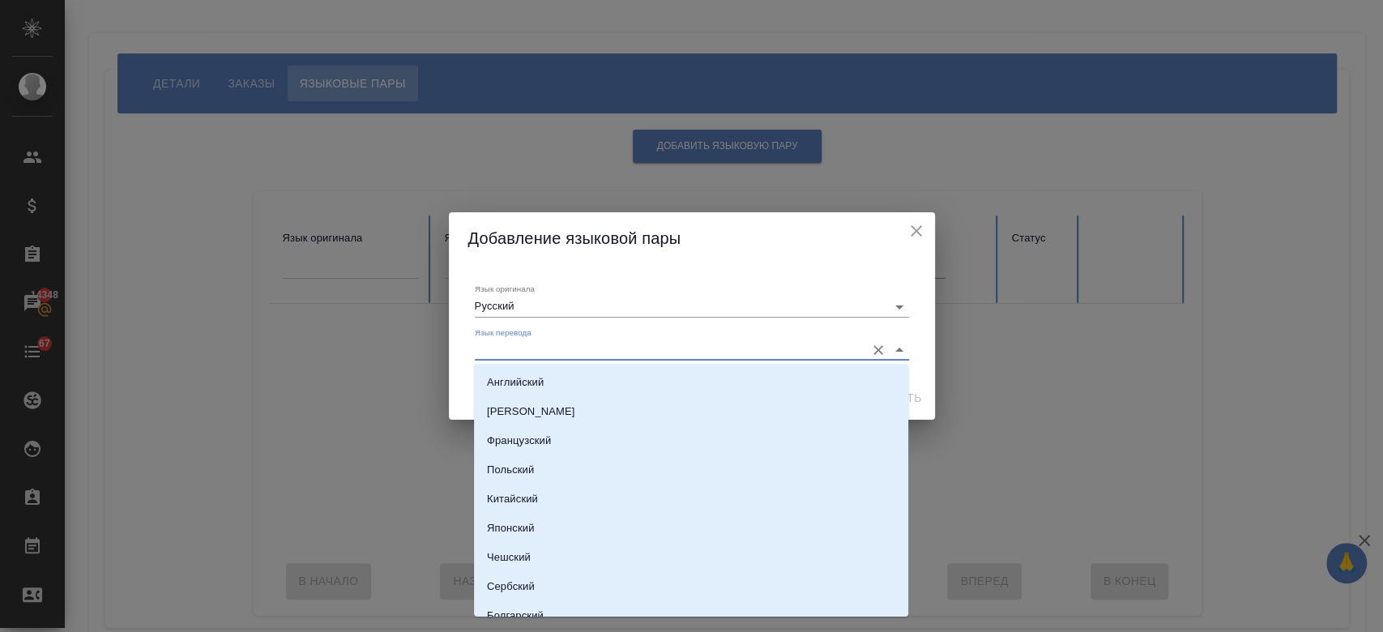
click at [594, 347] on input "Язык перевода" at bounding box center [666, 349] width 382 height 19
click at [583, 382] on li "Английский" at bounding box center [691, 382] width 434 height 29
type input "Английский"
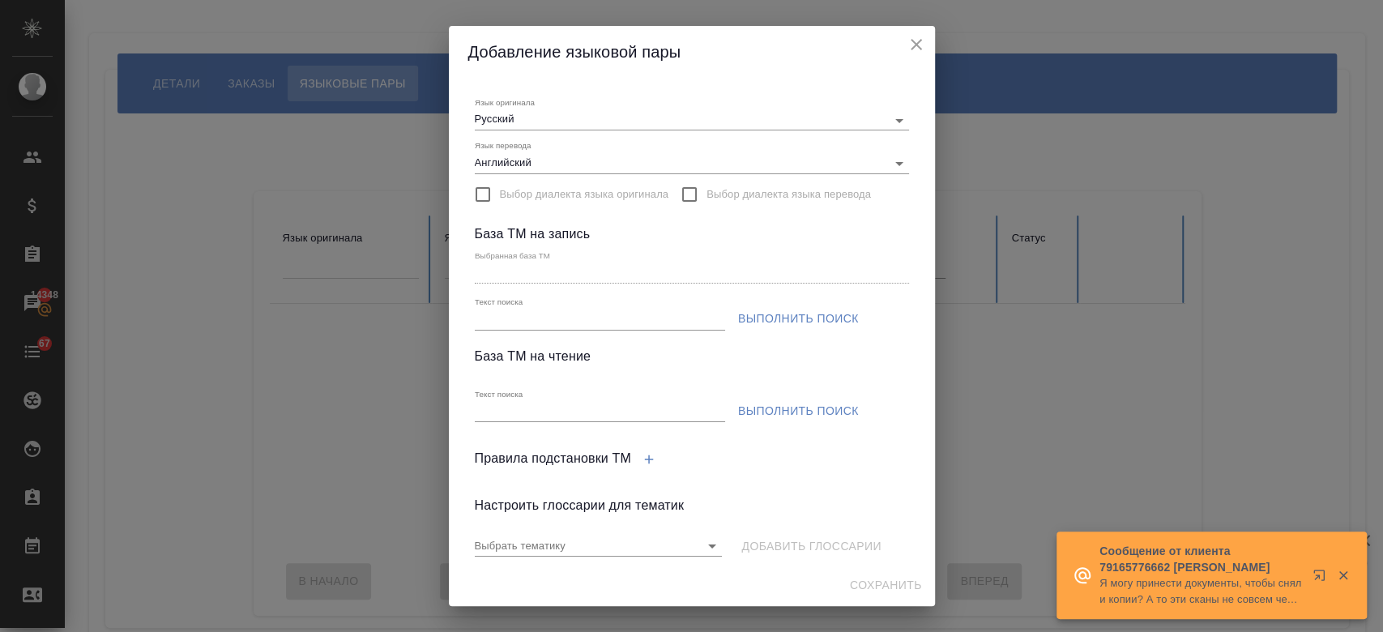
click at [552, 308] on div "Текст поиска" at bounding box center [600, 312] width 250 height 33
click at [544, 315] on input "Текст поиска" at bounding box center [600, 319] width 250 height 20
paste input "International Travel plus"
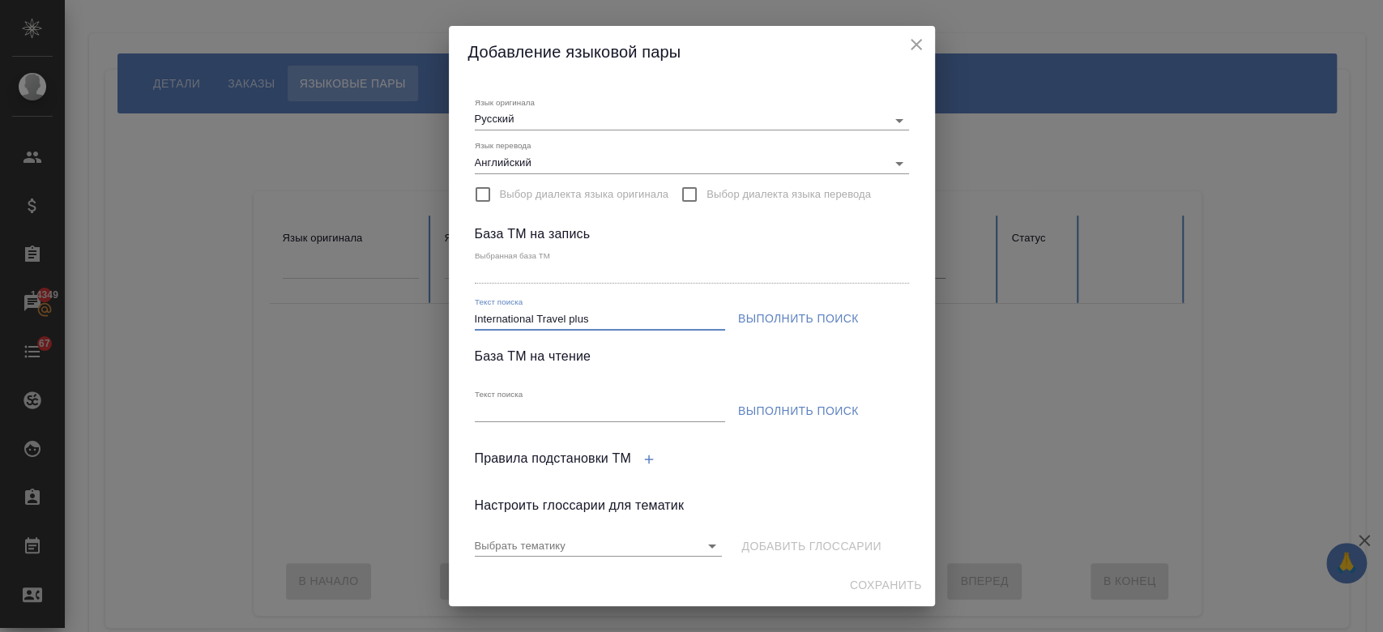
type input "International Travel plus"
click at [753, 322] on span "Выполнить поиск" at bounding box center [798, 319] width 121 height 20
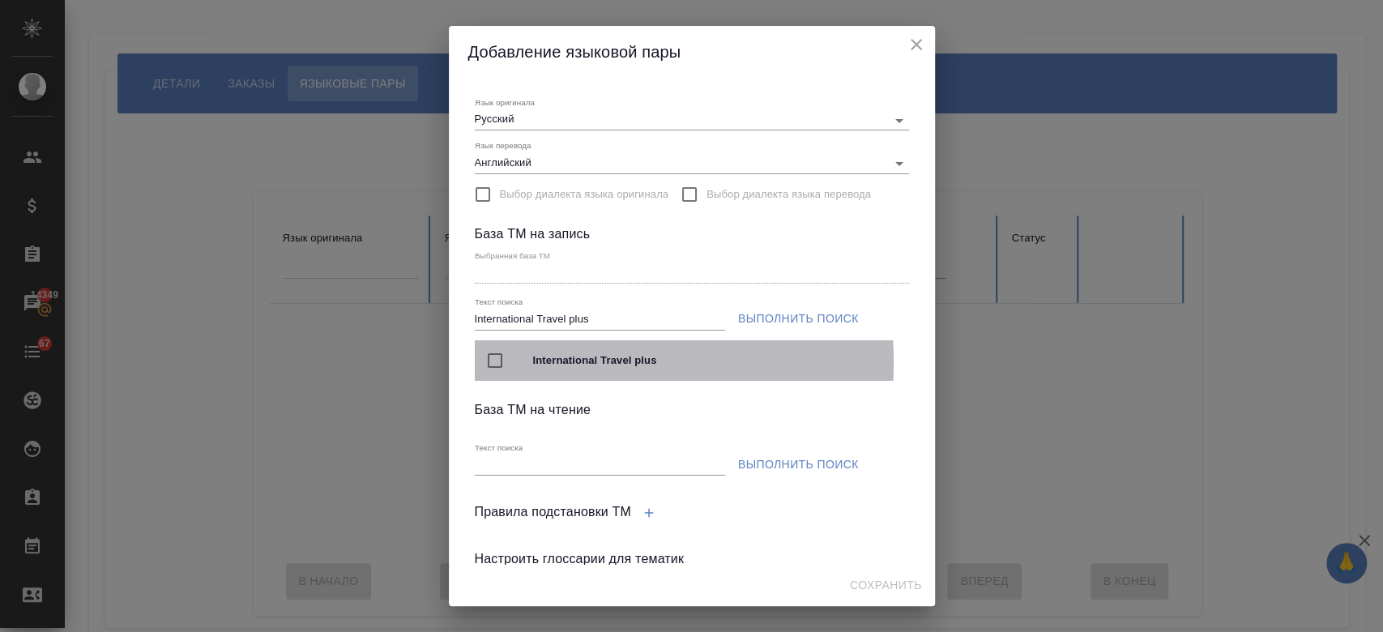
click at [497, 363] on input "checkbox" at bounding box center [495, 360] width 34 height 34
type input "International Travel plus"
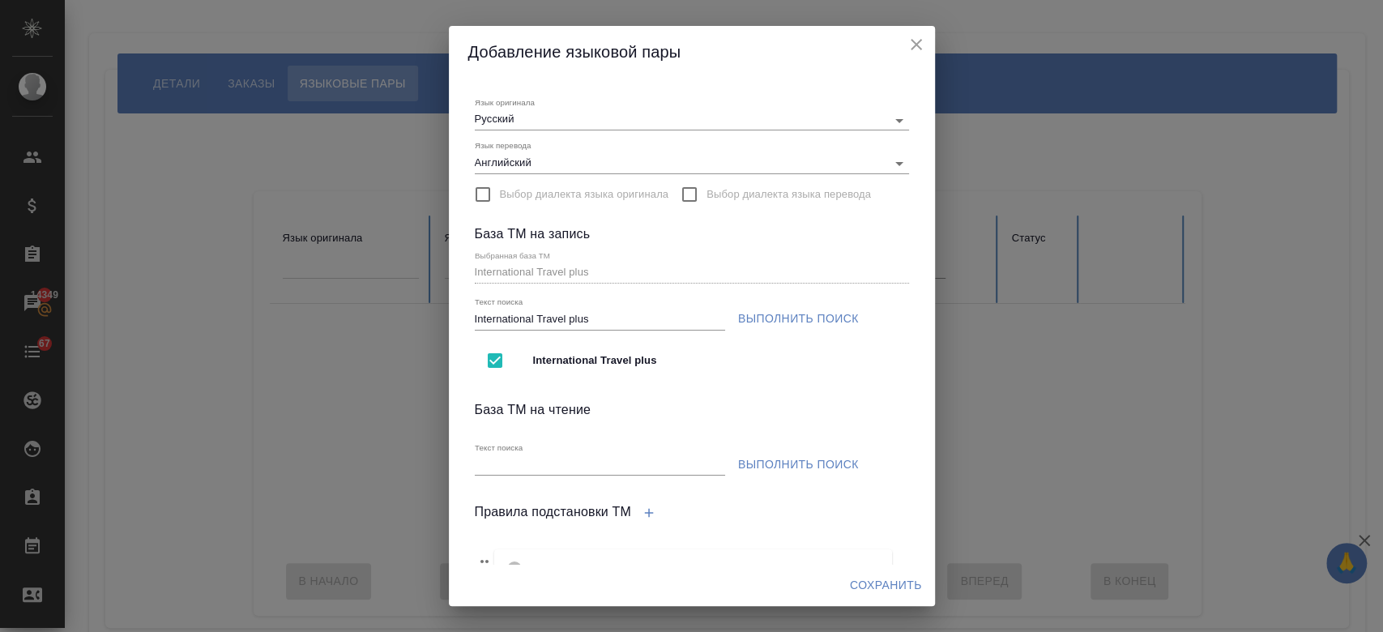
scroll to position [140, 0]
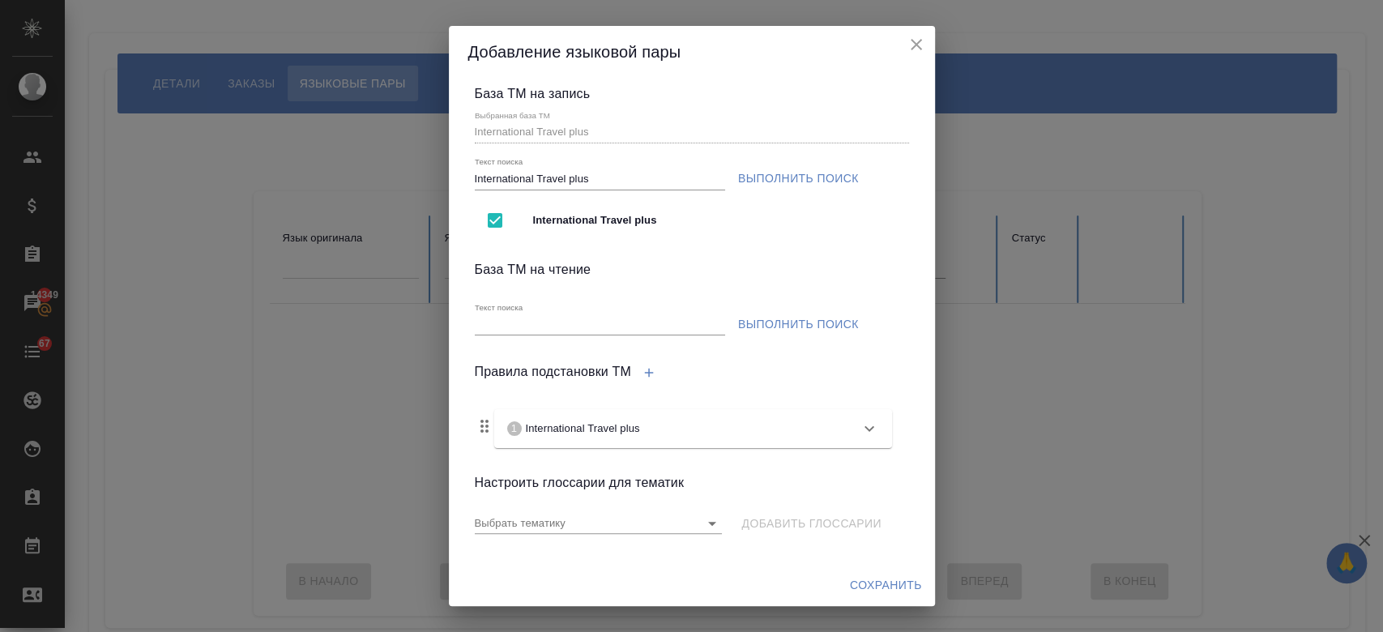
click at [724, 438] on div "1 International Travel plus" at bounding box center [693, 428] width 398 height 39
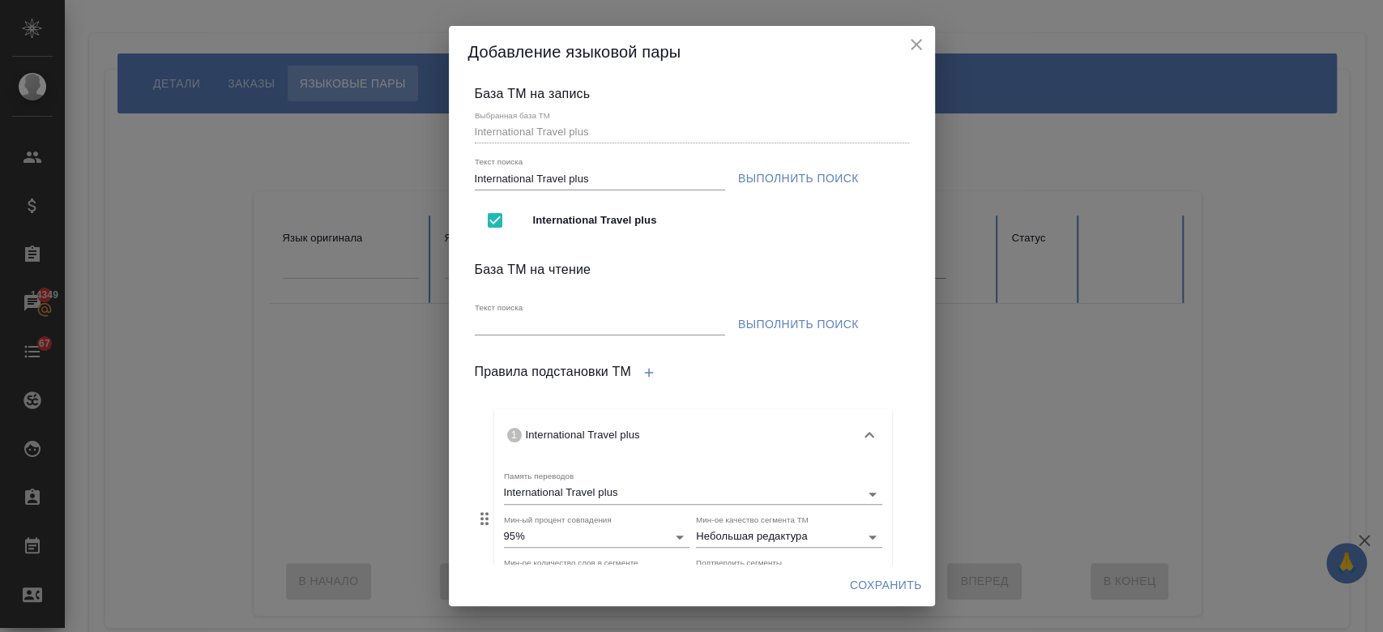
click at [724, 438] on div "1 International Travel plus" at bounding box center [678, 435] width 343 height 16
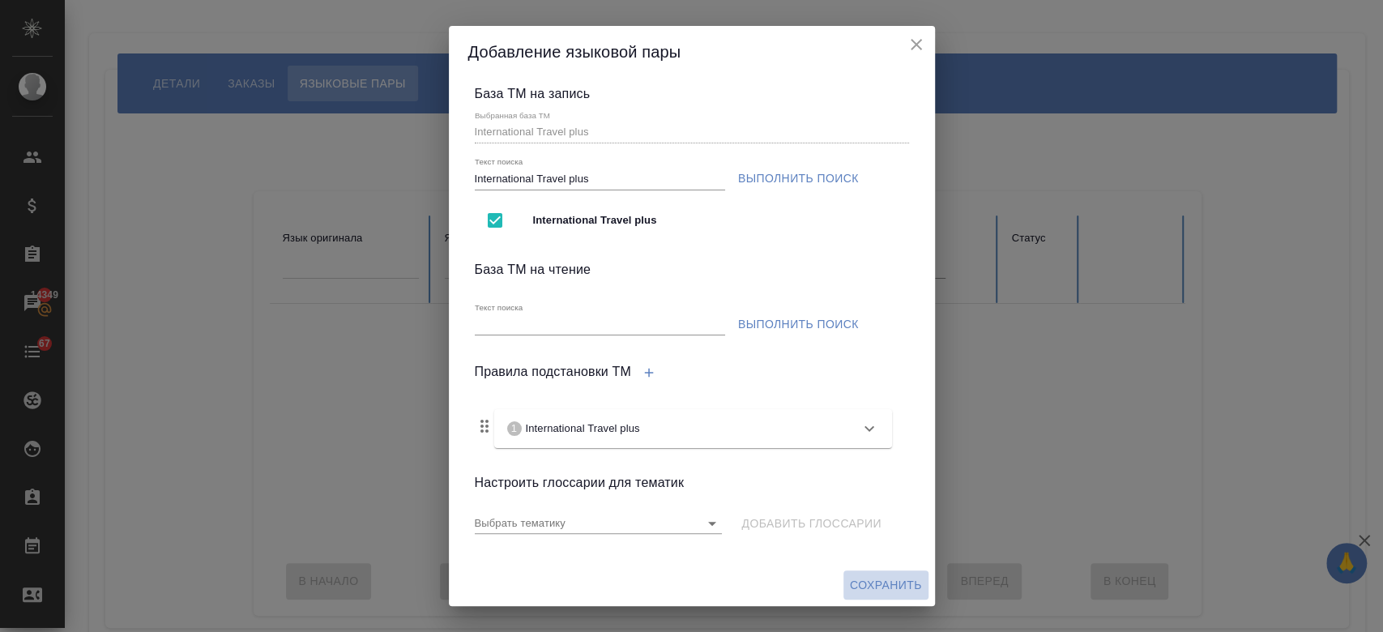
click at [894, 586] on span "Сохранить" at bounding box center [886, 585] width 72 height 20
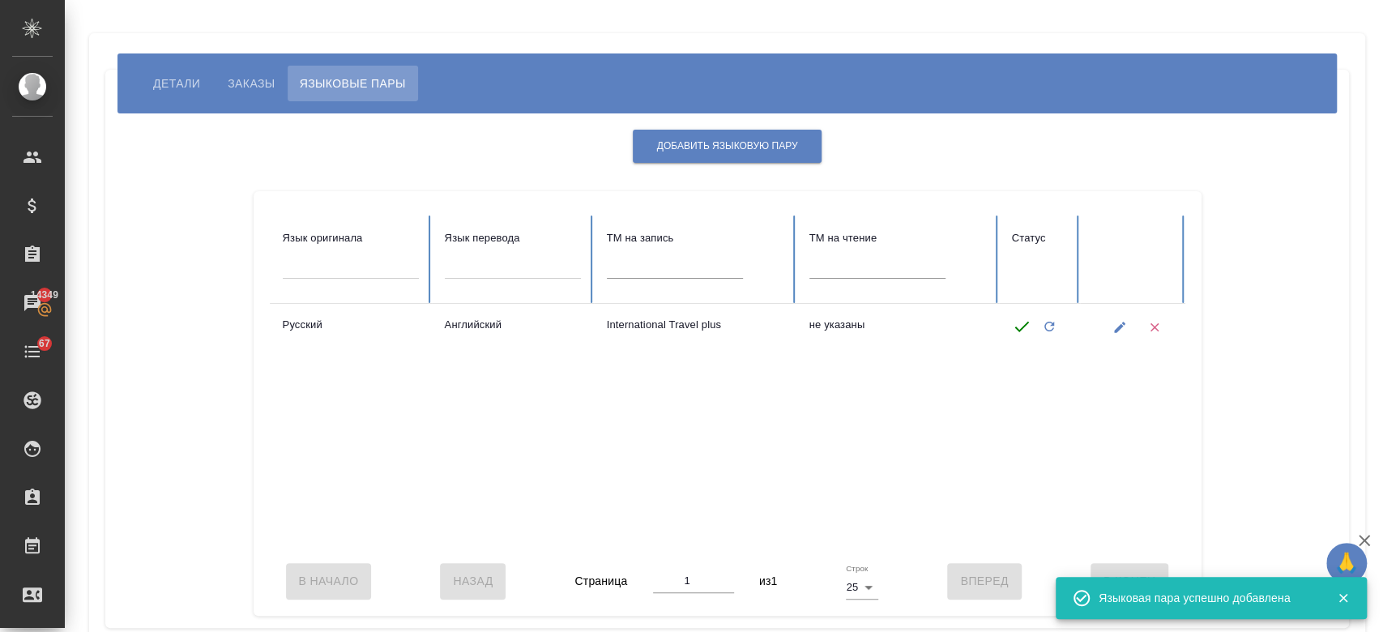
click at [183, 87] on span "Детали" at bounding box center [176, 83] width 47 height 19
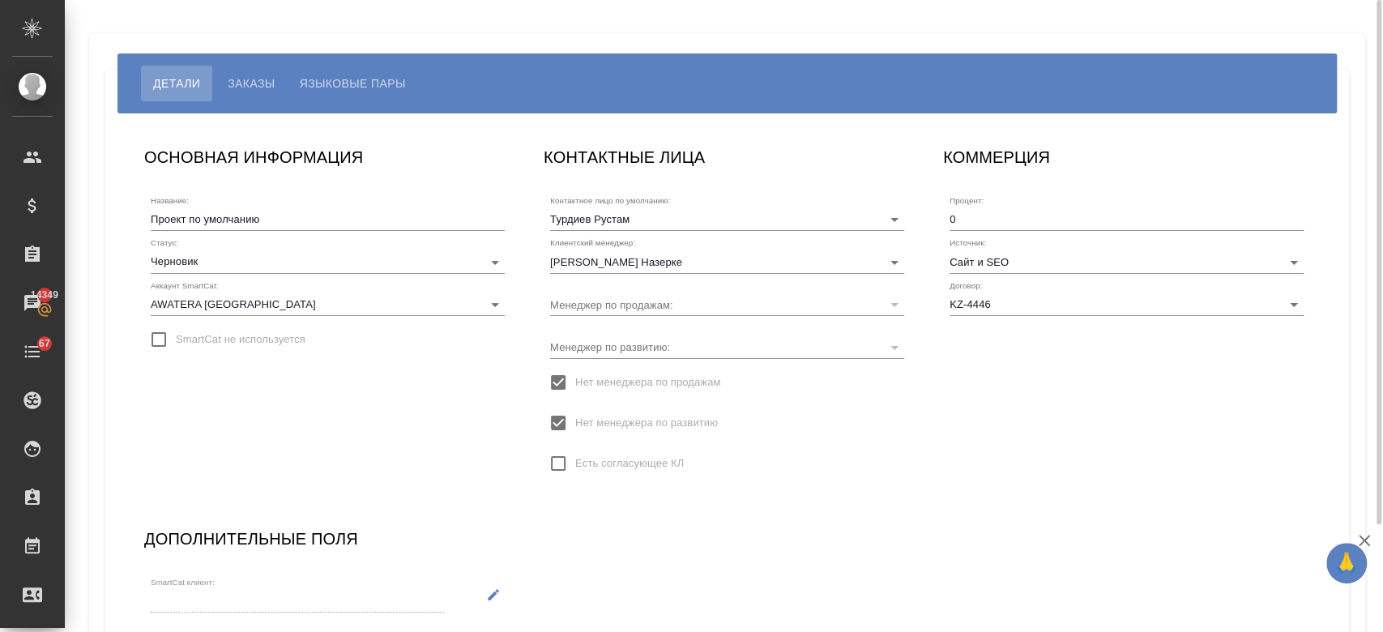
click at [254, 107] on div "Детали Заказы Языковые пары" at bounding box center [726, 83] width 1219 height 60
click at [258, 87] on span "Заказы" at bounding box center [251, 83] width 47 height 19
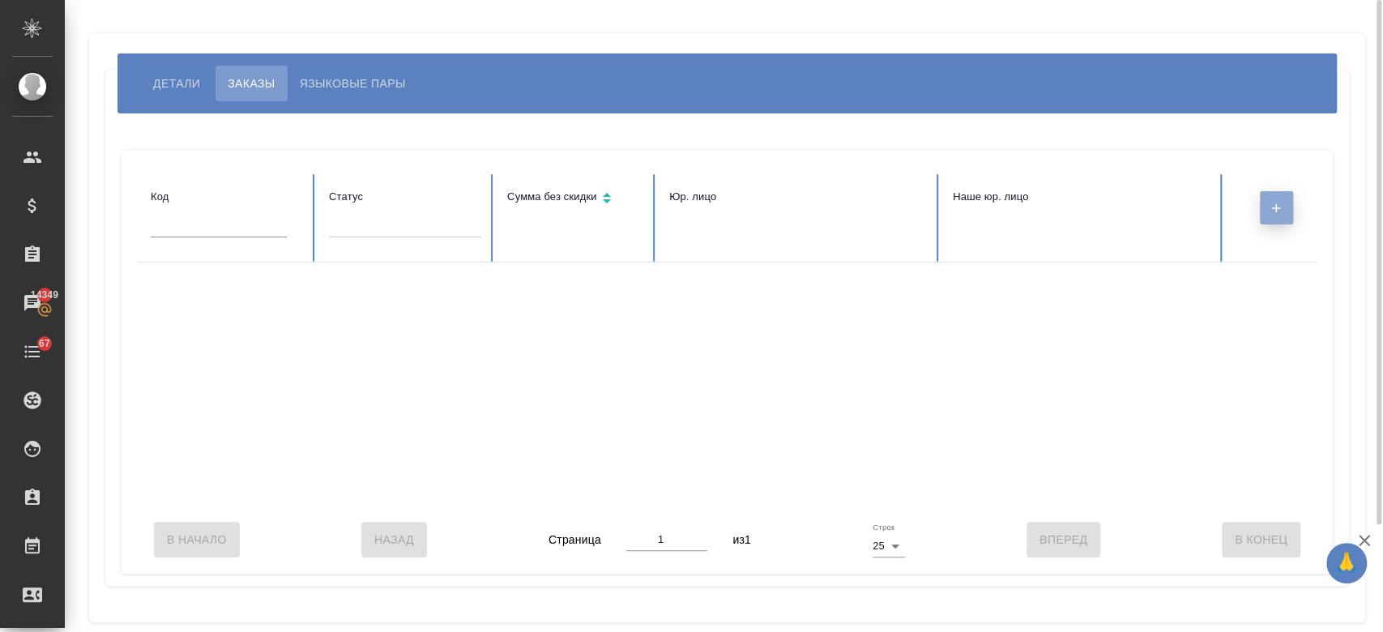
click at [1291, 194] on button "button" at bounding box center [1276, 207] width 33 height 33
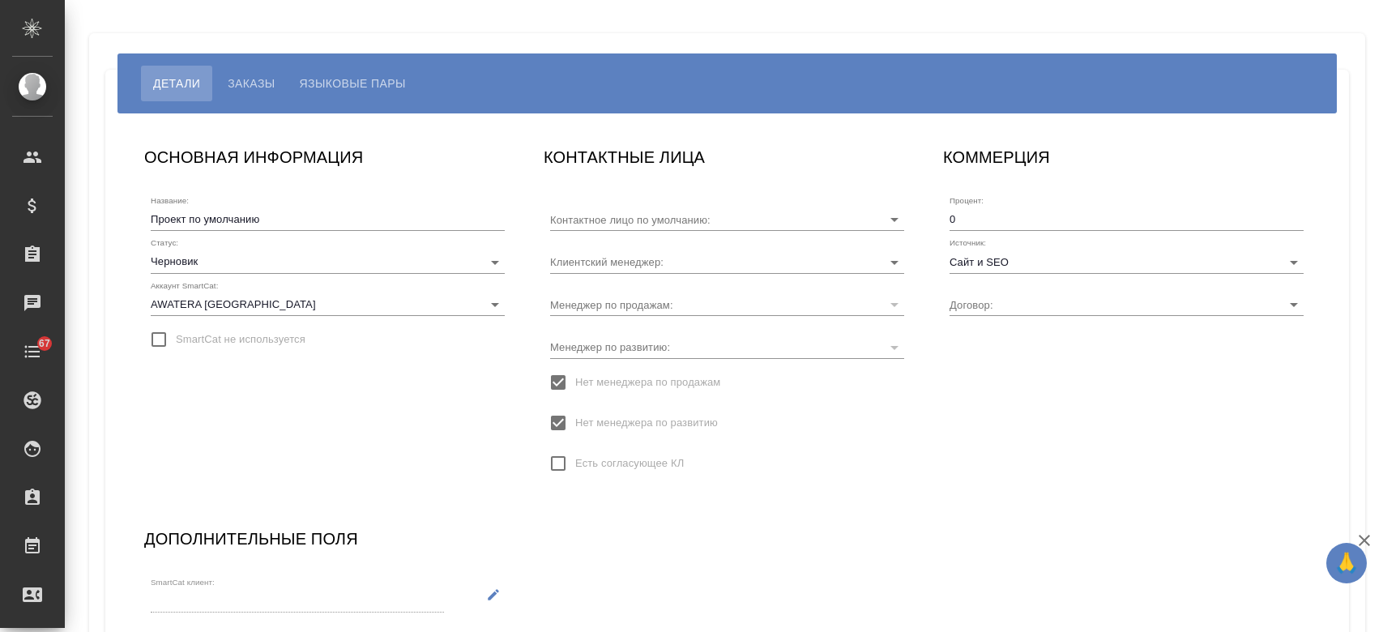
type input "Турдиев Рустам"
type input "KZ-4446"
type input "[PERSON_NAME] Назерке"
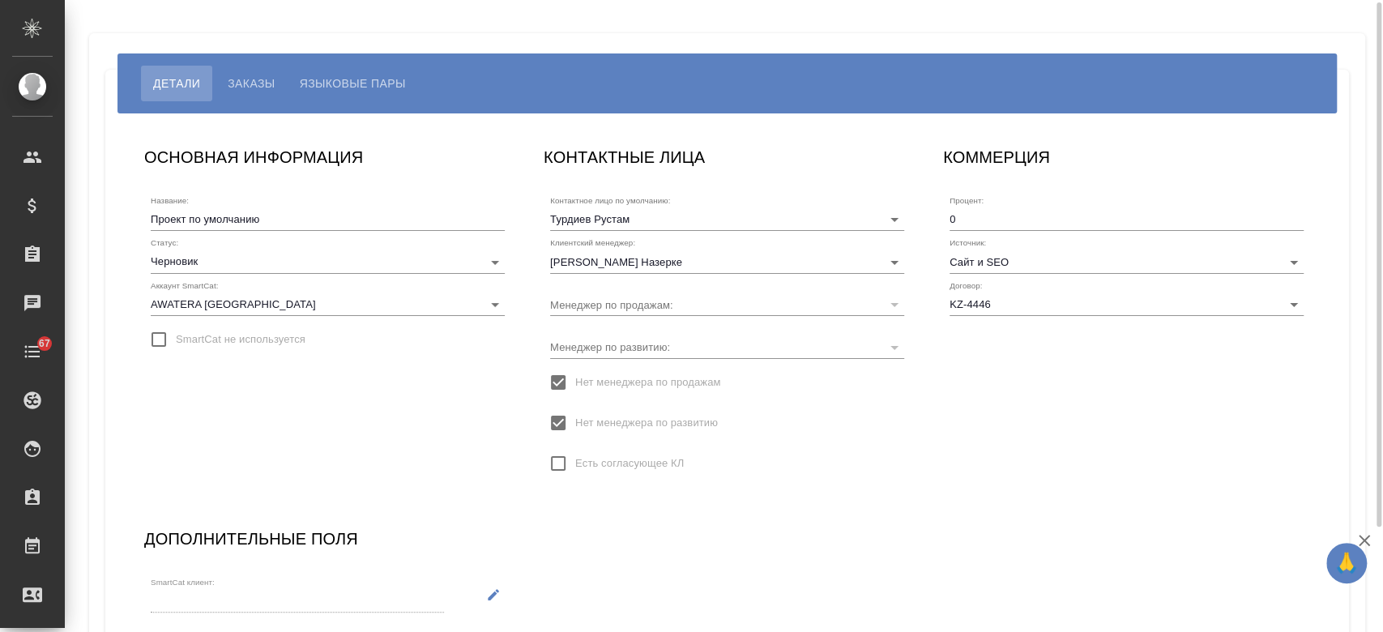
scroll to position [129, 0]
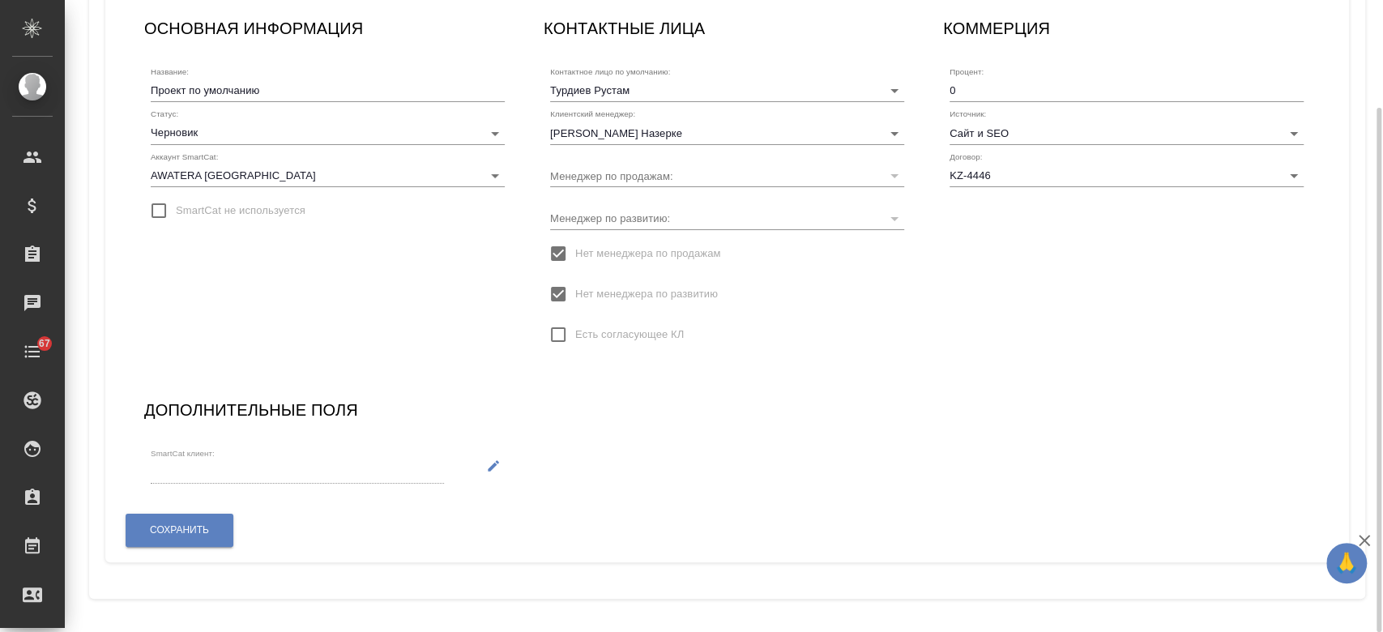
click at [199, 512] on div "Сохранить" at bounding box center [179, 530] width 109 height 41
click at [453, 457] on div "SmartCat клиент:" at bounding box center [327, 465] width 367 height 49
click at [484, 467] on button "button" at bounding box center [493, 465] width 33 height 33
click at [210, 531] on button "Сохранить" at bounding box center [180, 530] width 108 height 33
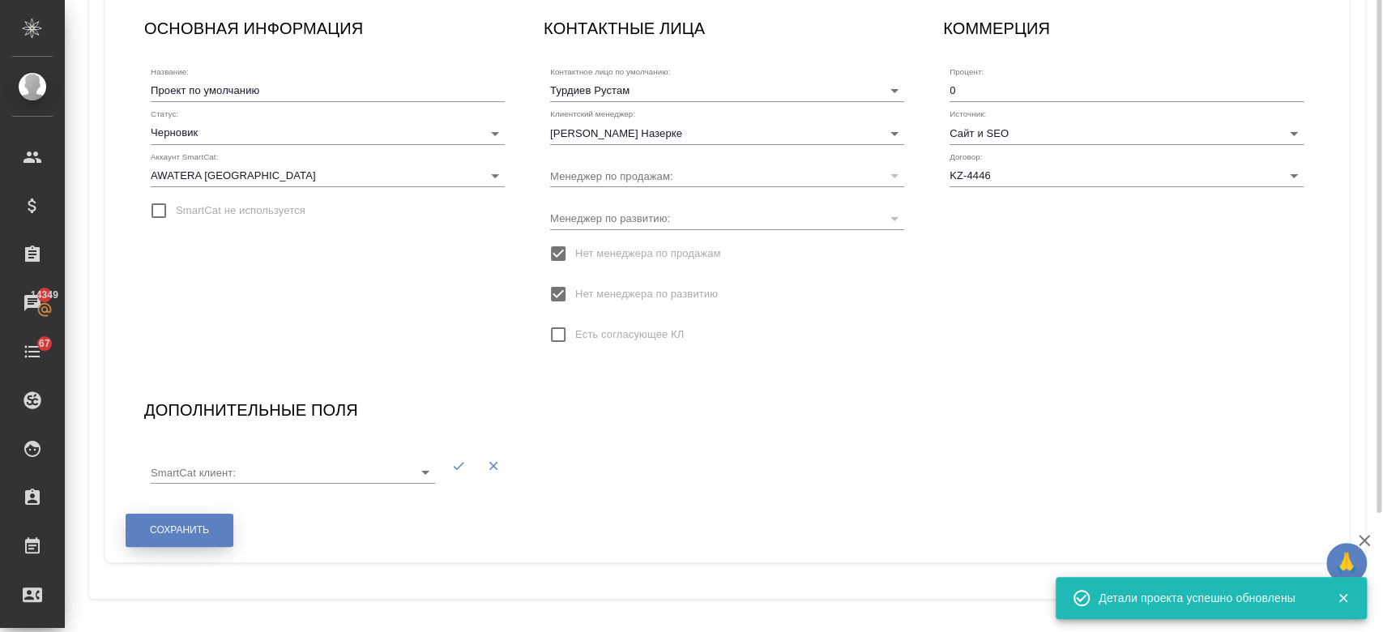
scroll to position [0, 0]
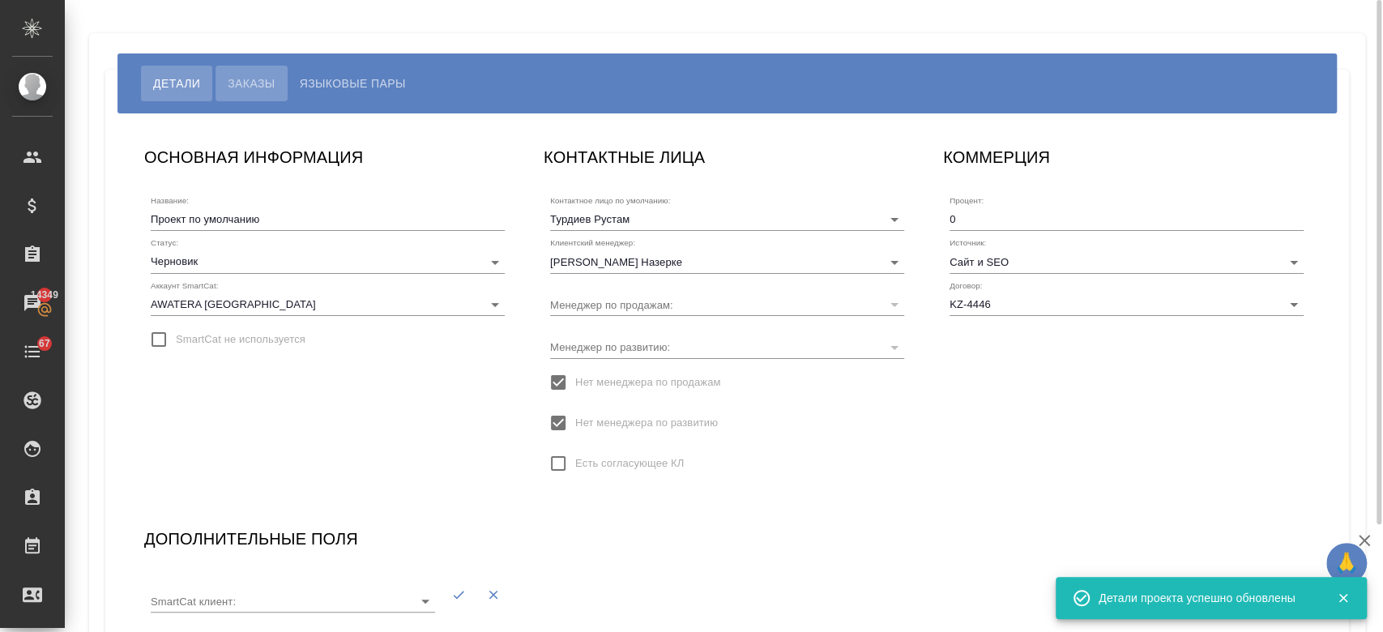
click at [259, 92] on span "Заказы" at bounding box center [251, 83] width 47 height 19
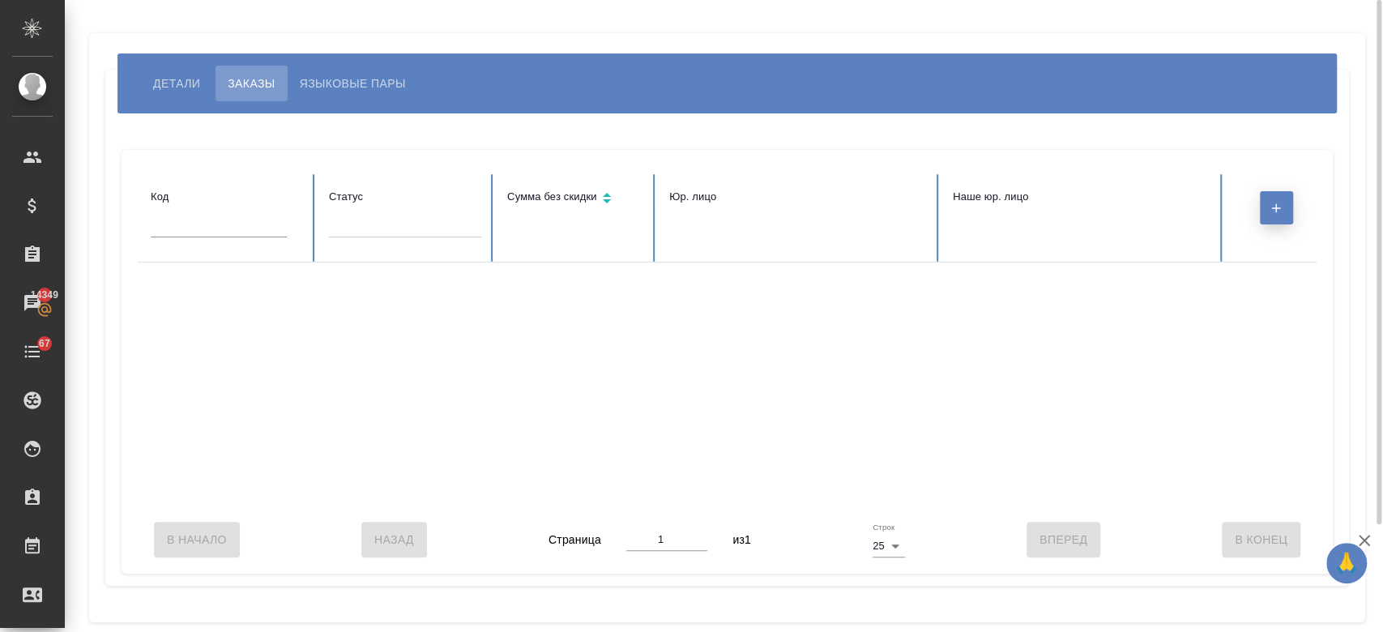
click at [1276, 216] on button "button" at bounding box center [1276, 207] width 33 height 33
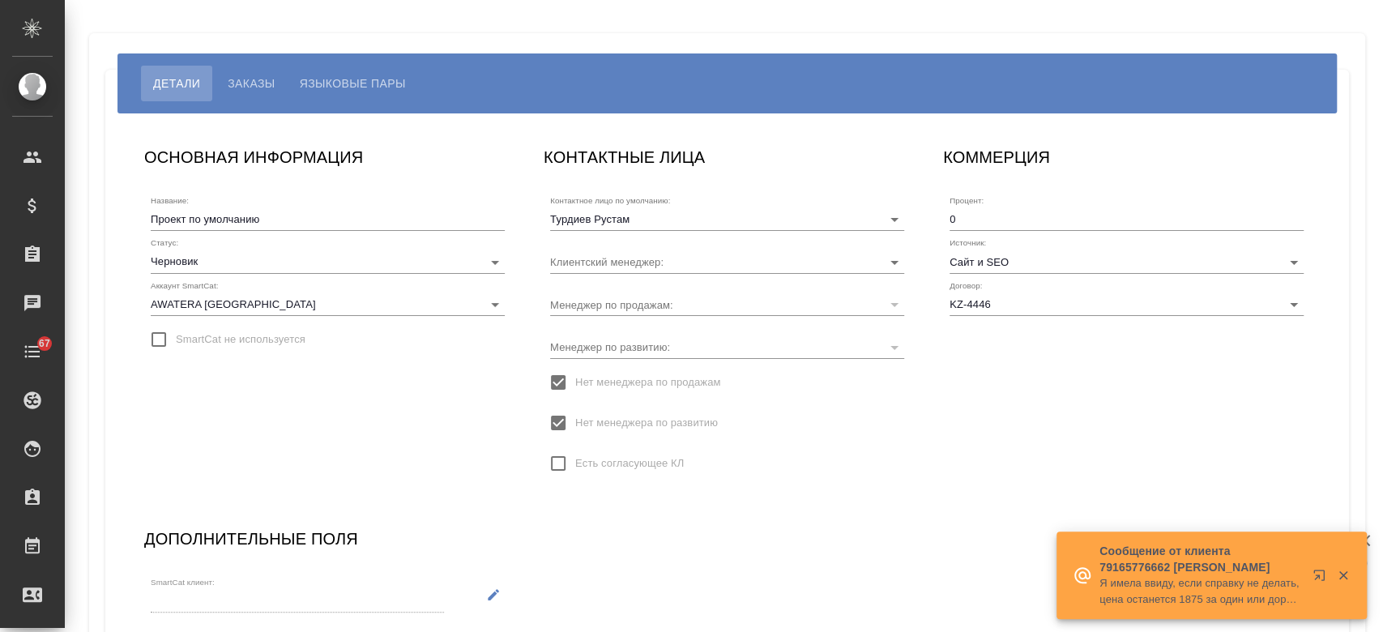
type input "[PERSON_NAME]"
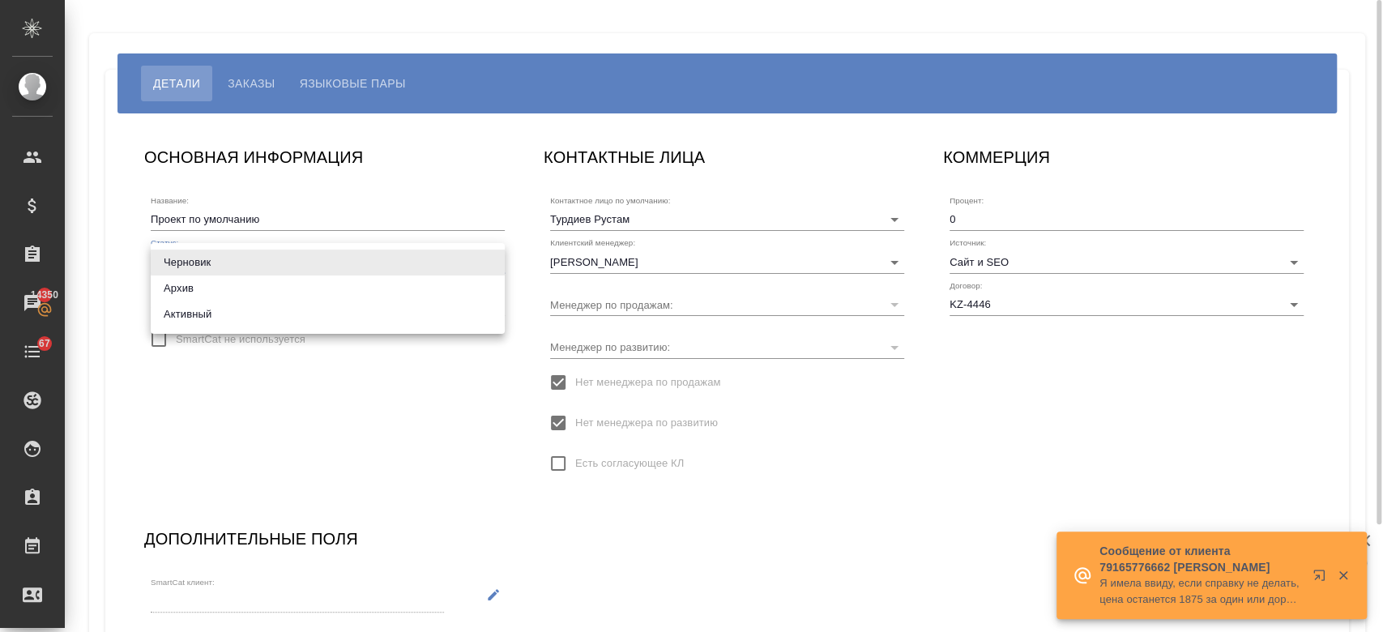
click at [329, 261] on body "🙏 .cls-1 fill:#fff; AWATERA Kosherbayeva Nazerke Клиенты Спецификации Заказы 14…" at bounding box center [691, 316] width 1383 height 632
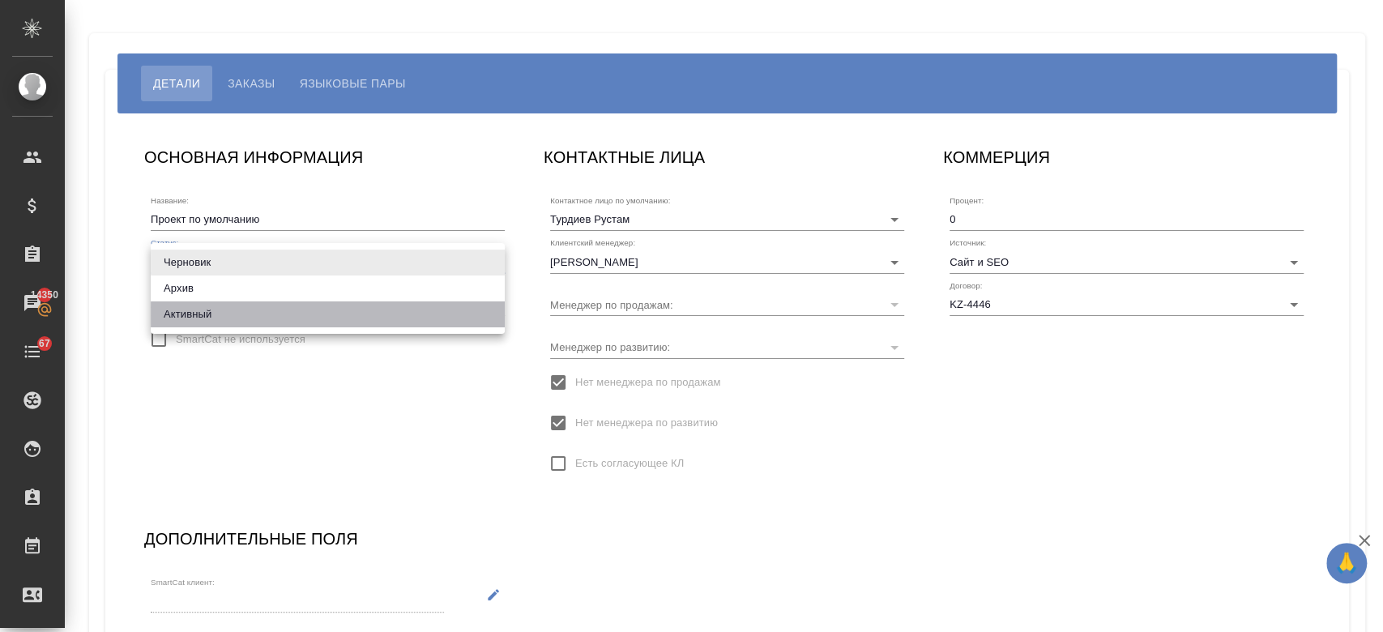
click at [301, 314] on li "Активный" at bounding box center [328, 314] width 354 height 26
type input "active"
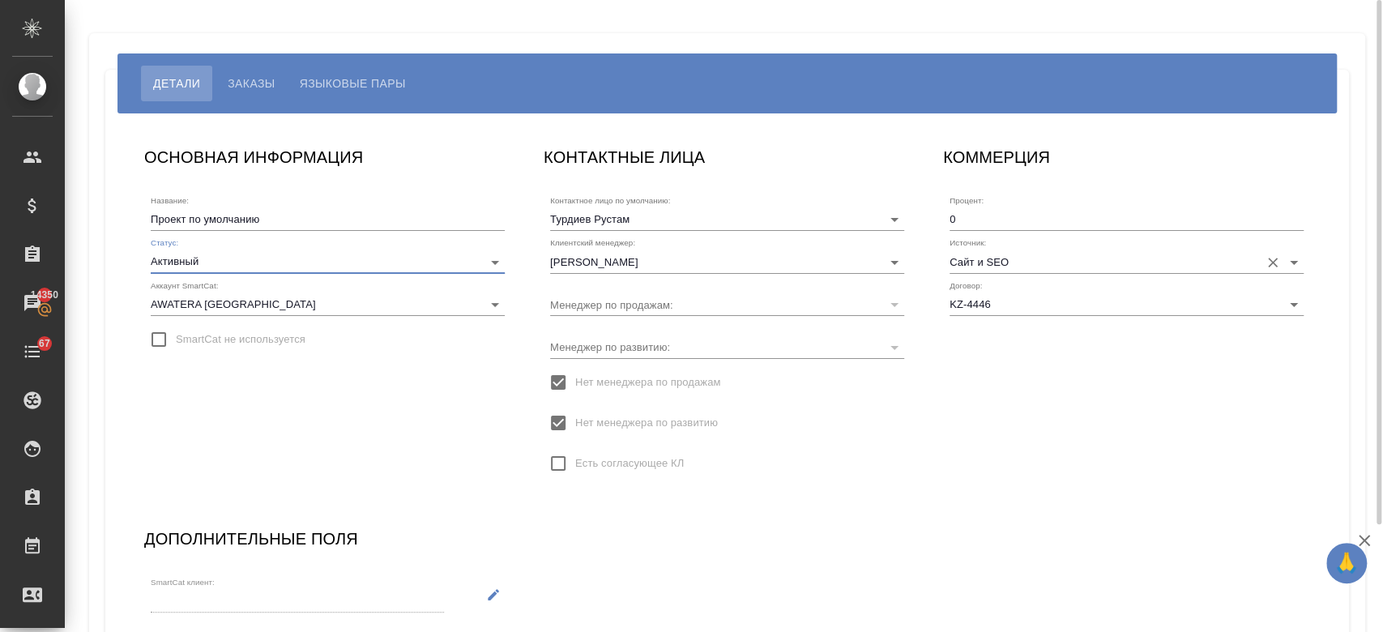
click at [1196, 271] on input "Сайт и SEO" at bounding box center [1100, 261] width 302 height 22
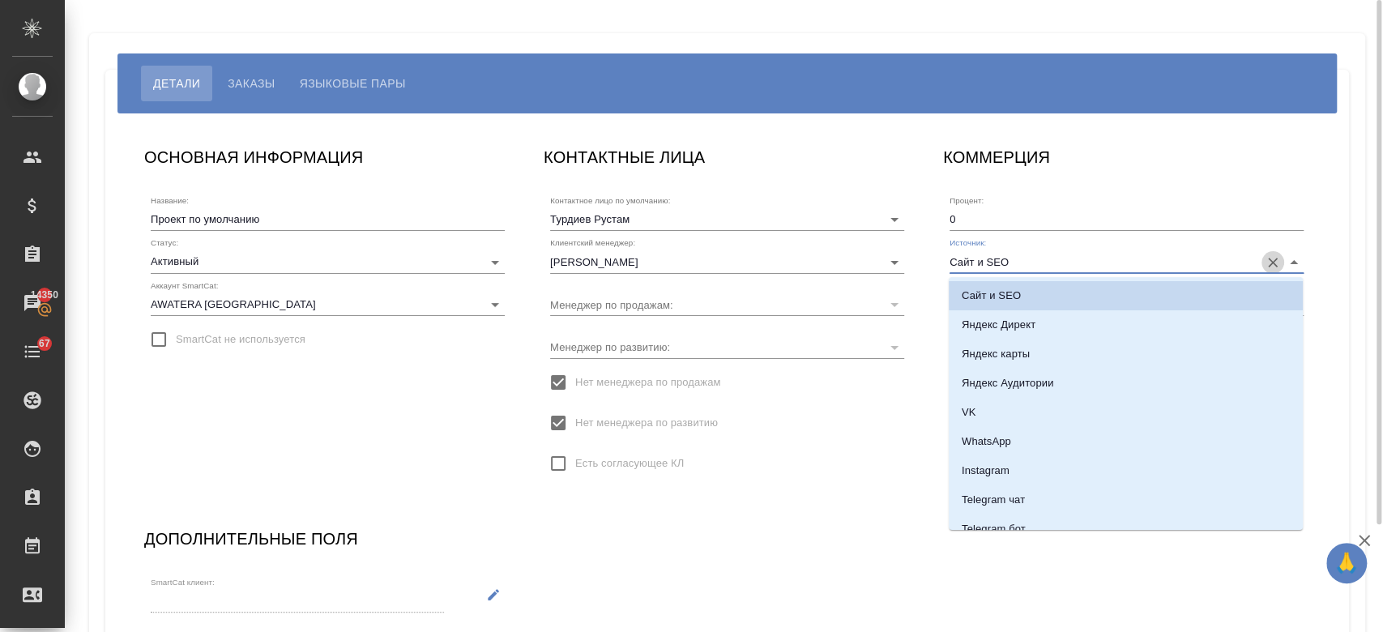
click at [1273, 262] on icon "Очистить" at bounding box center [1273, 263] width 10 height 10
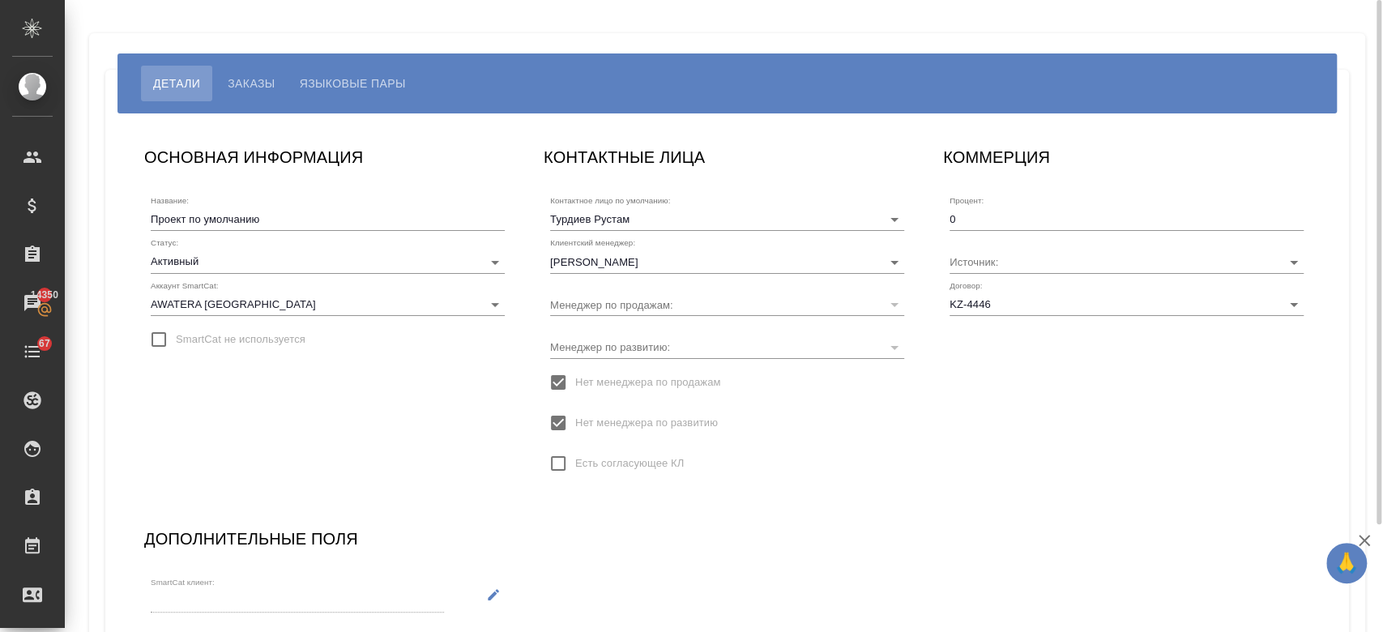
click at [745, 544] on div "ОСНОВНАЯ ИНФОРМАЦИЯ Название: Проект по умолчанию Статус: Активный active Аккау…" at bounding box center [727, 402] width 1198 height 548
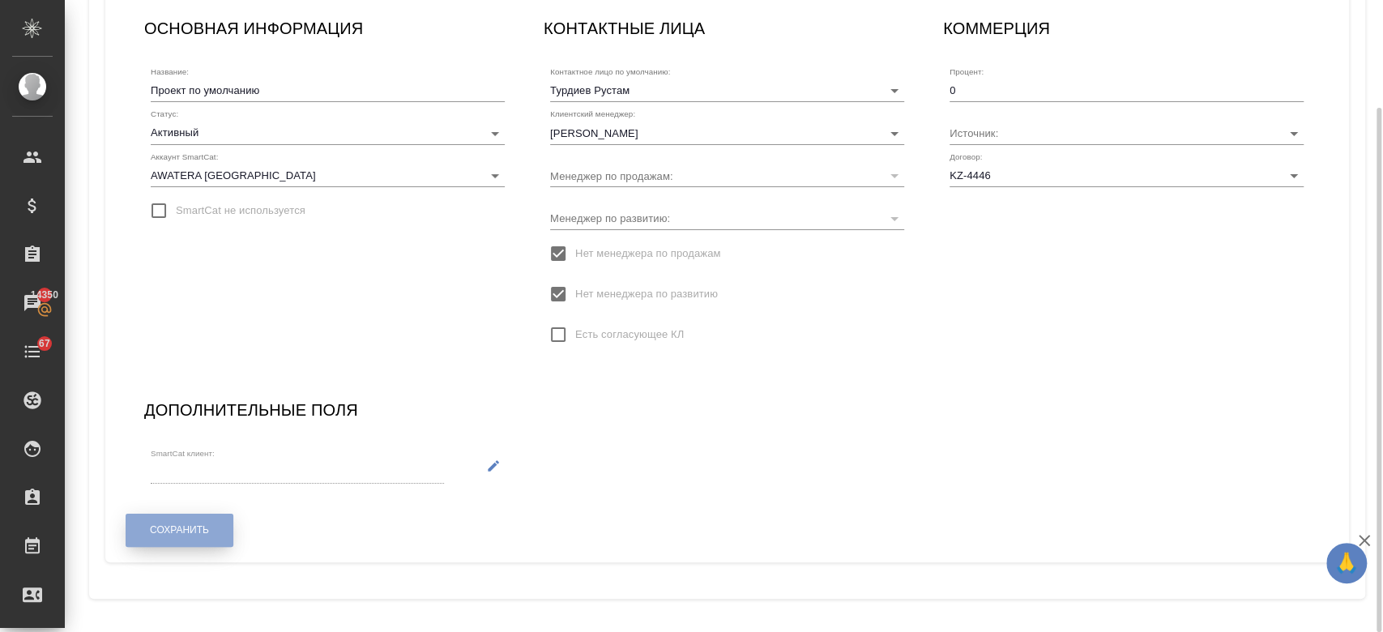
click at [181, 540] on button "Сохранить" at bounding box center [180, 530] width 108 height 33
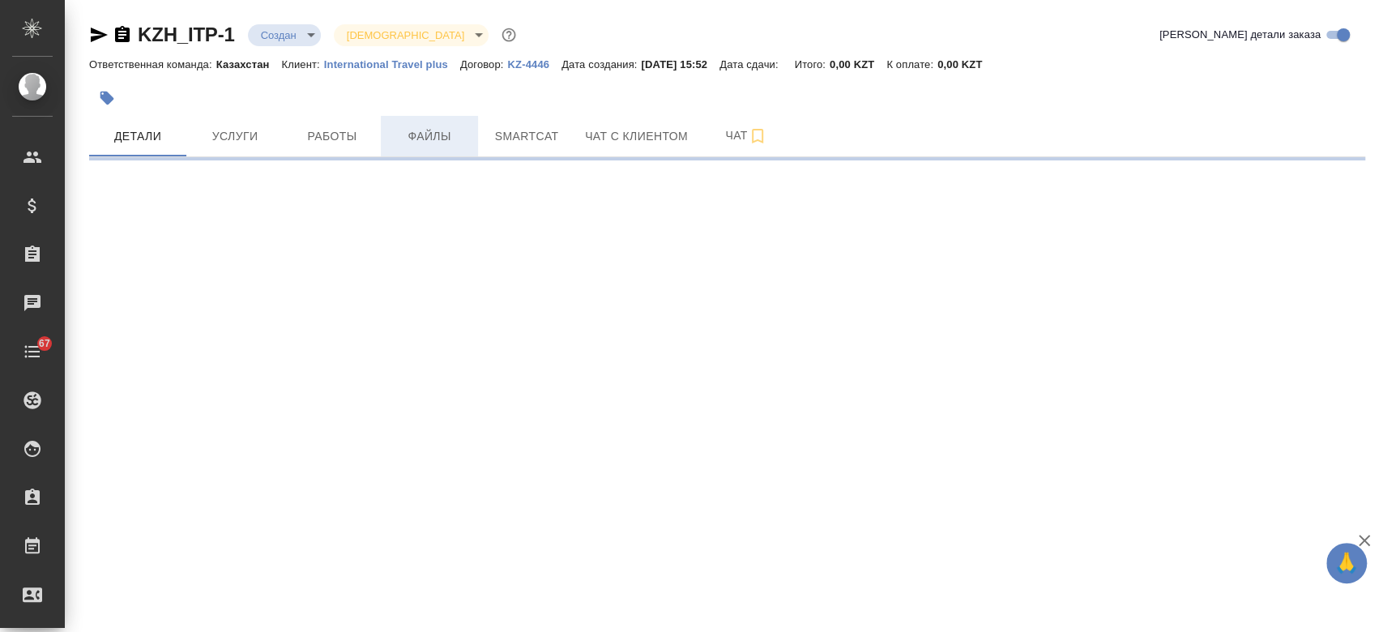
select select "RU"
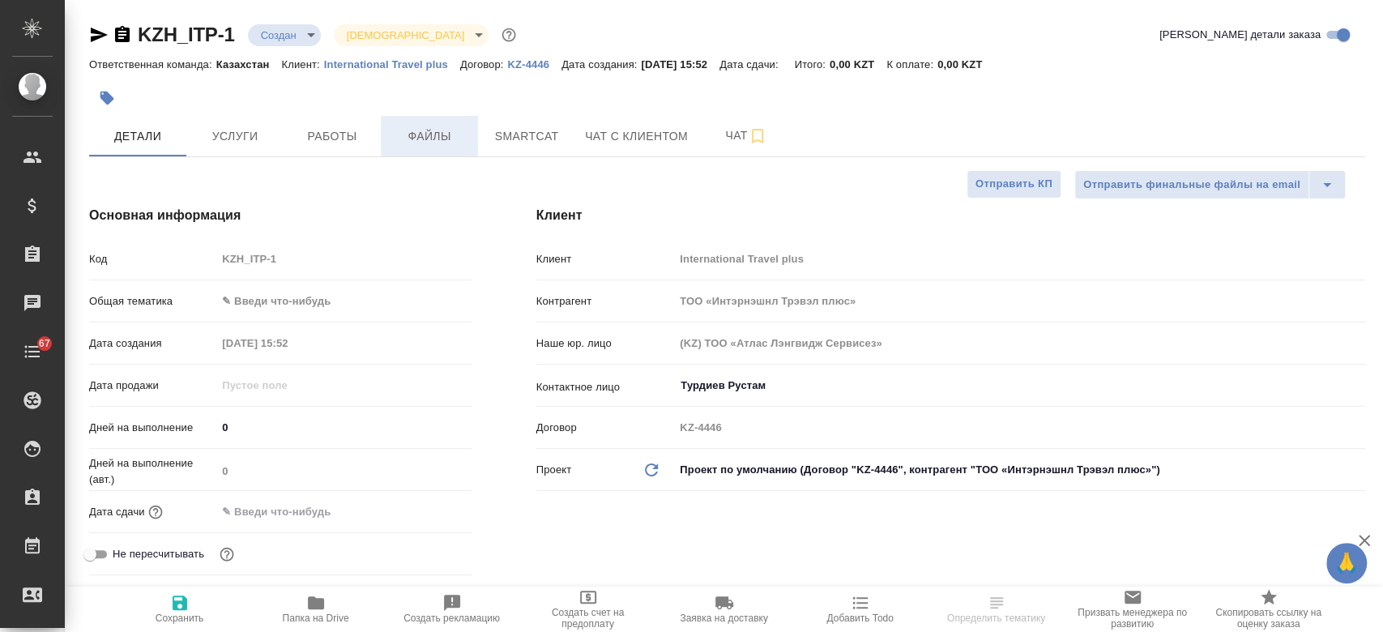
type textarea "x"
click at [437, 148] on button "Файлы" at bounding box center [429, 136] width 97 height 41
type textarea "x"
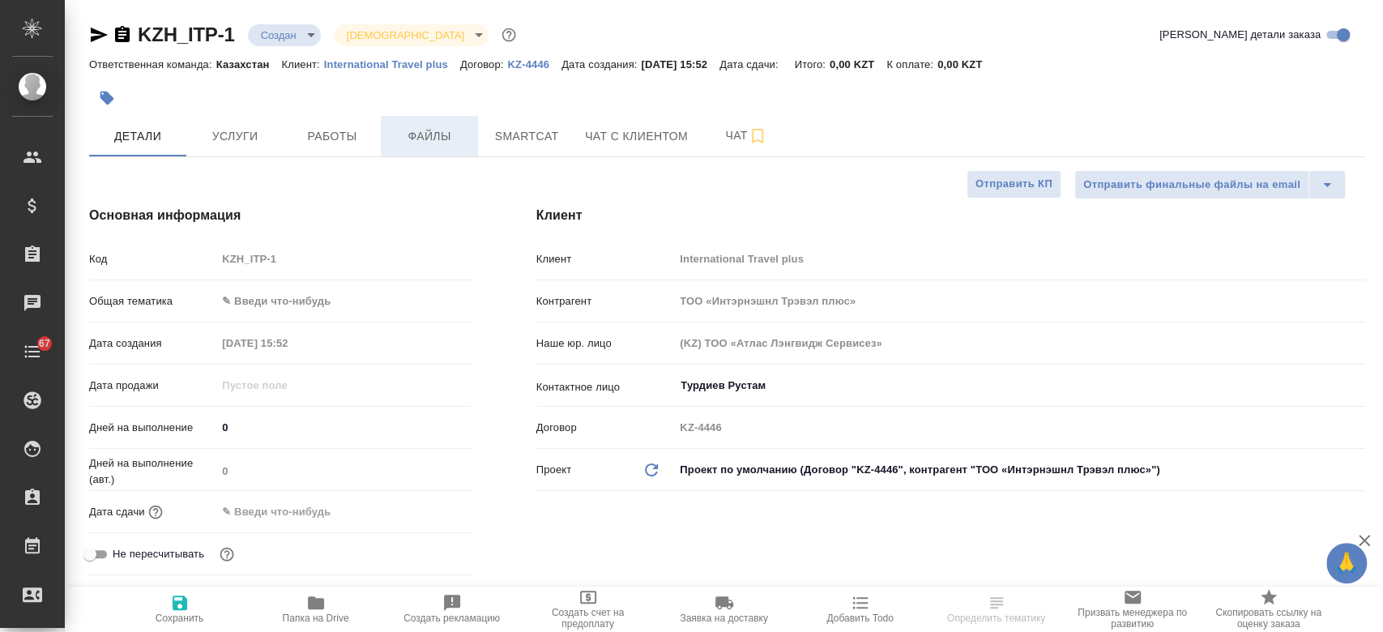
type textarea "x"
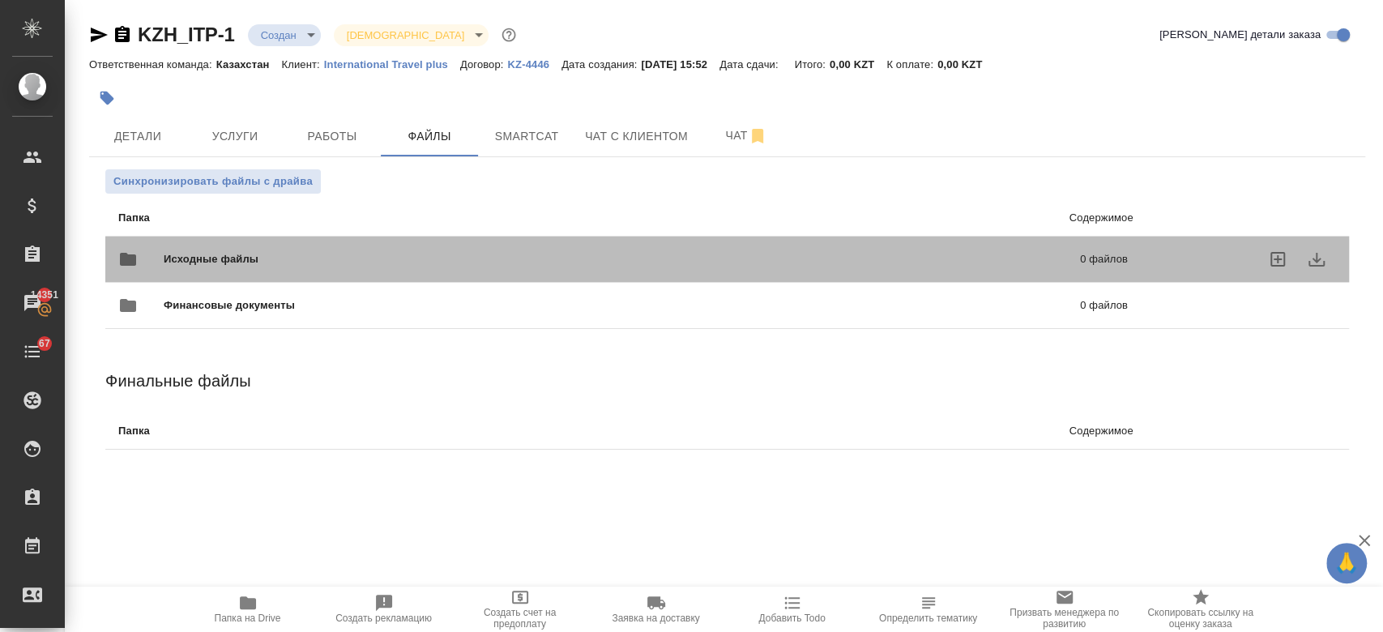
click at [377, 262] on span "Исходные файлы" at bounding box center [416, 259] width 505 height 16
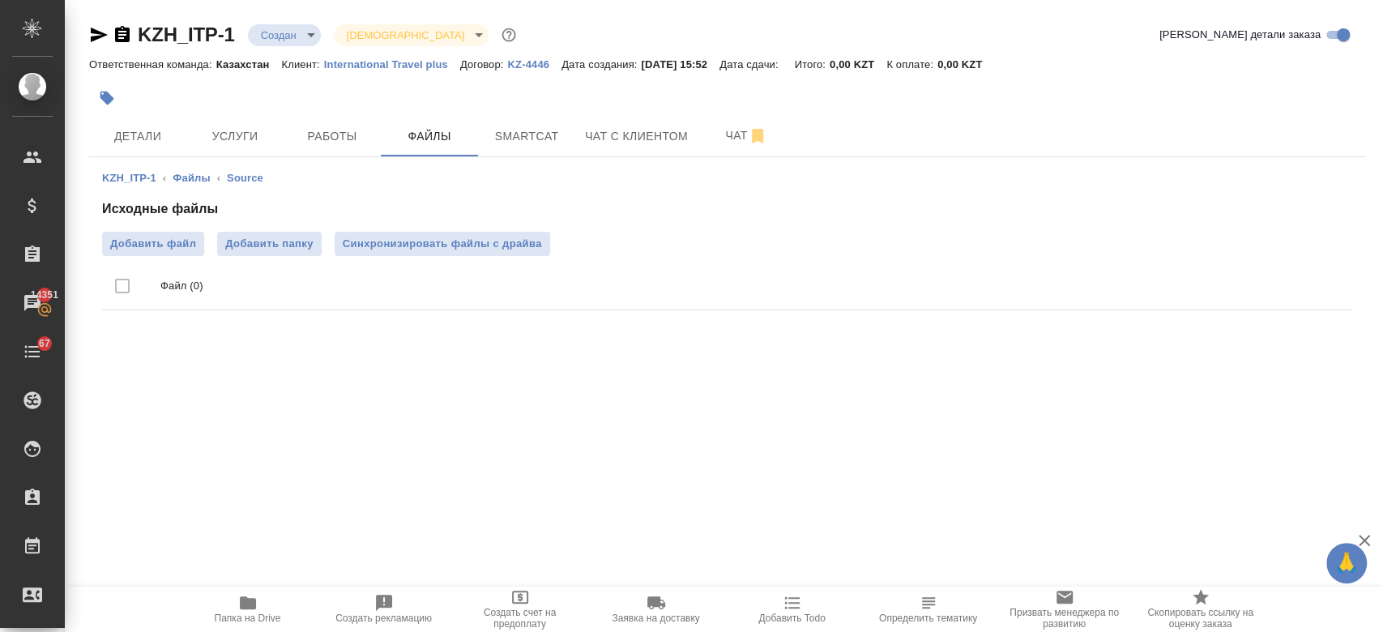
click at [143, 230] on div "Исходные файлы Добавить файл Добавить папку Синхронизировать файлы с драйва Фай…" at bounding box center [727, 257] width 1250 height 117
click at [145, 244] on span "Добавить файл" at bounding box center [153, 244] width 86 height 16
click at [0, 0] on input "Добавить файл" at bounding box center [0, 0] width 0 height 0
click at [296, 22] on div "KZH_ITP-1 Создан new [DEMOGRAPHIC_DATA] holyTrinity" at bounding box center [304, 35] width 430 height 26
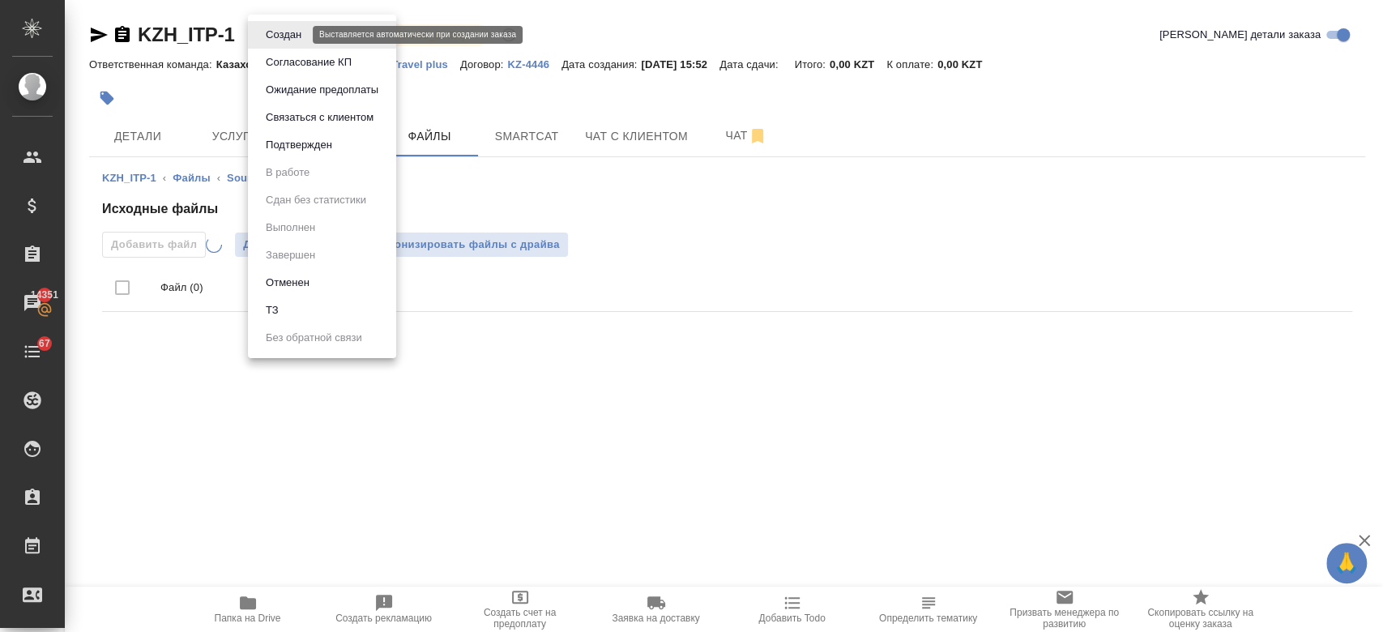
click at [298, 41] on body "🙏 .cls-1 fill:#fff; AWATERA Kosherbayeva Nazerke Клиенты Спецификации Заказы 14…" at bounding box center [691, 316] width 1383 height 632
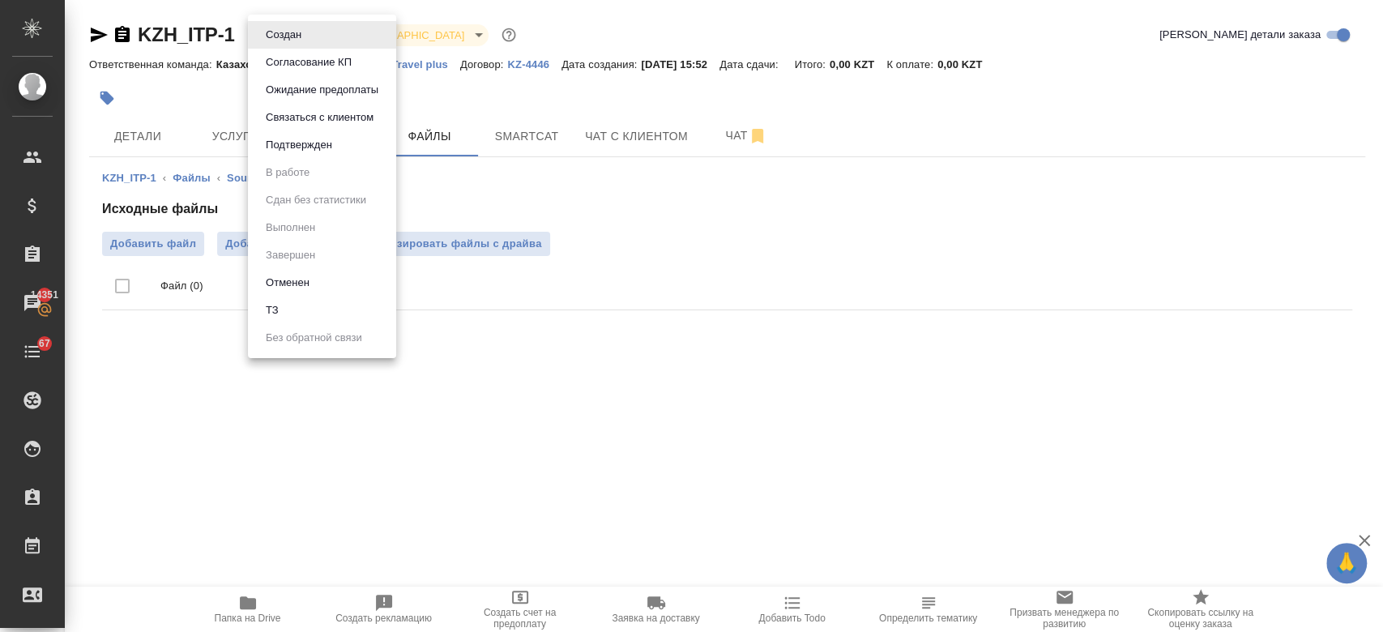
click at [328, 301] on li "ТЗ" at bounding box center [322, 310] width 148 height 28
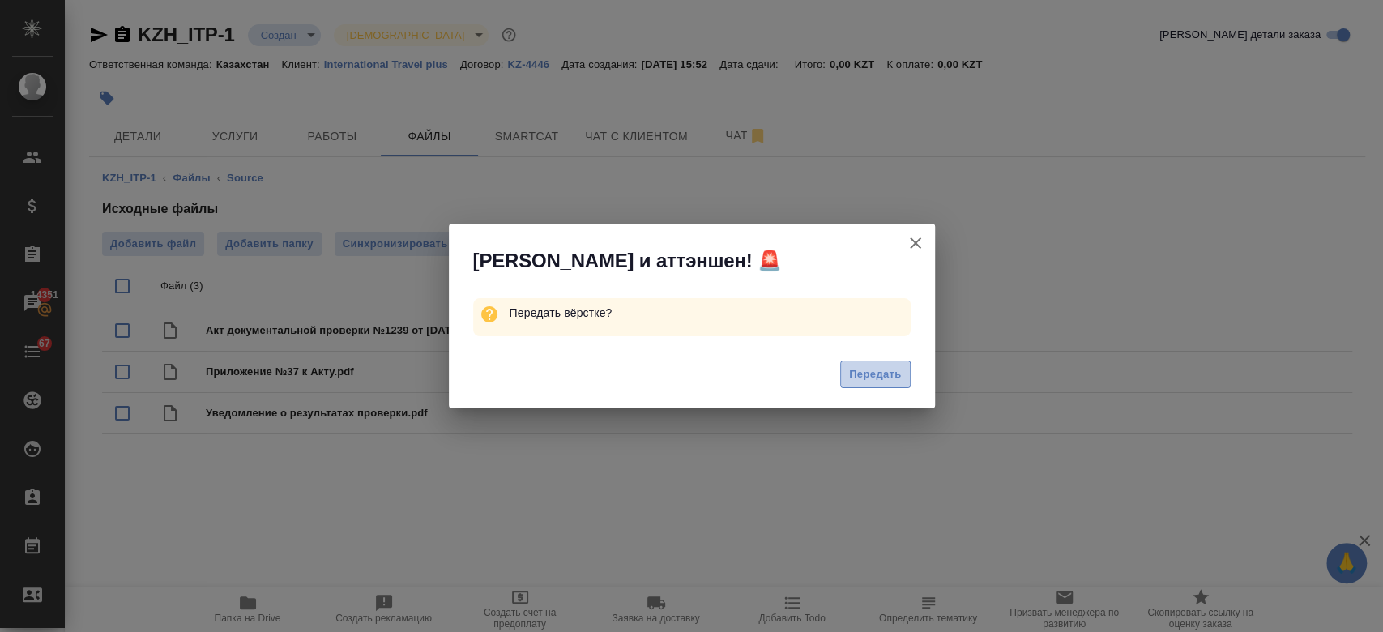
click at [863, 372] on span "Передать" at bounding box center [875, 374] width 53 height 19
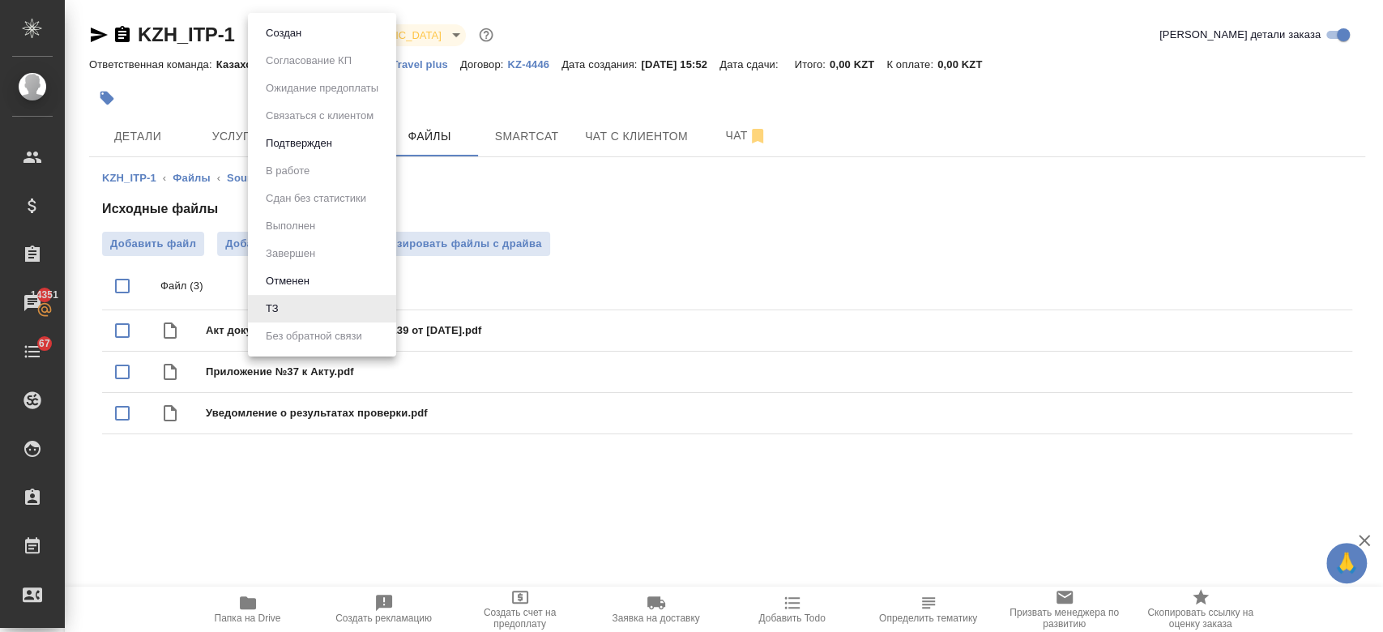
click at [288, 29] on body "🙏 .cls-1 fill:#fff; AWATERA Kosherbayeva Nazerke Клиенты Спецификации Заказы 14…" at bounding box center [691, 316] width 1383 height 632
click at [280, 33] on button "Создан" at bounding box center [283, 33] width 45 height 18
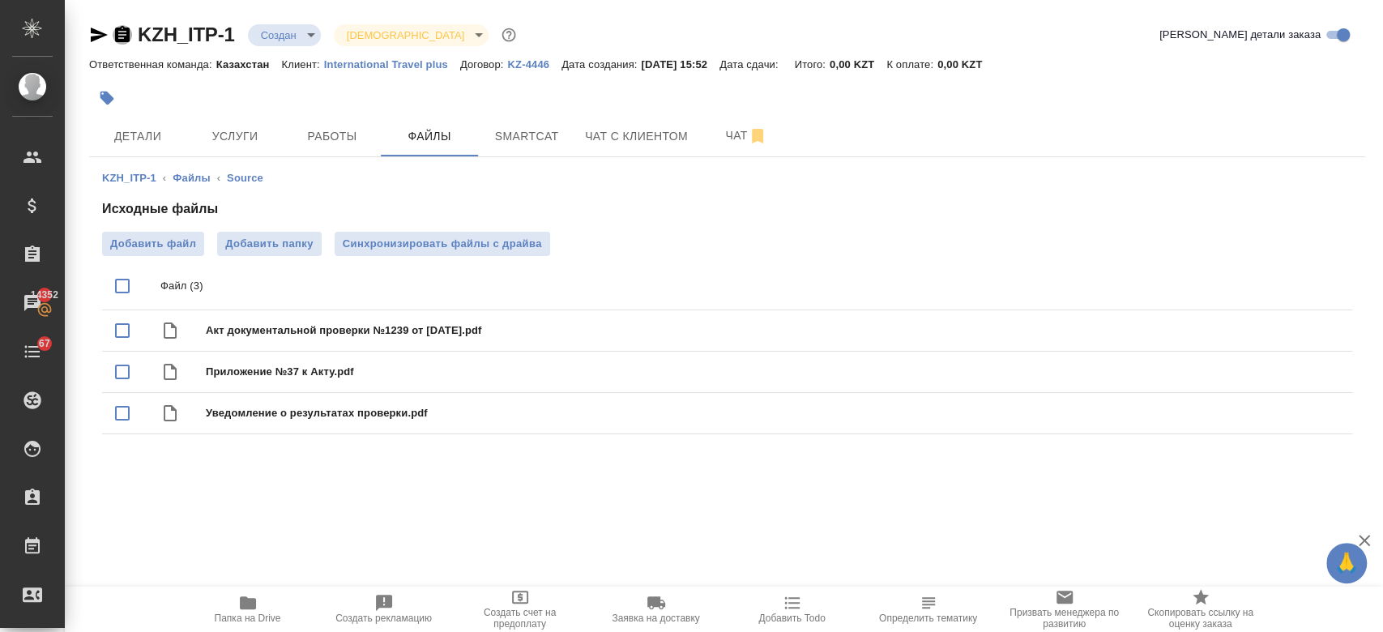
click at [117, 36] on icon "button" at bounding box center [122, 34] width 15 height 16
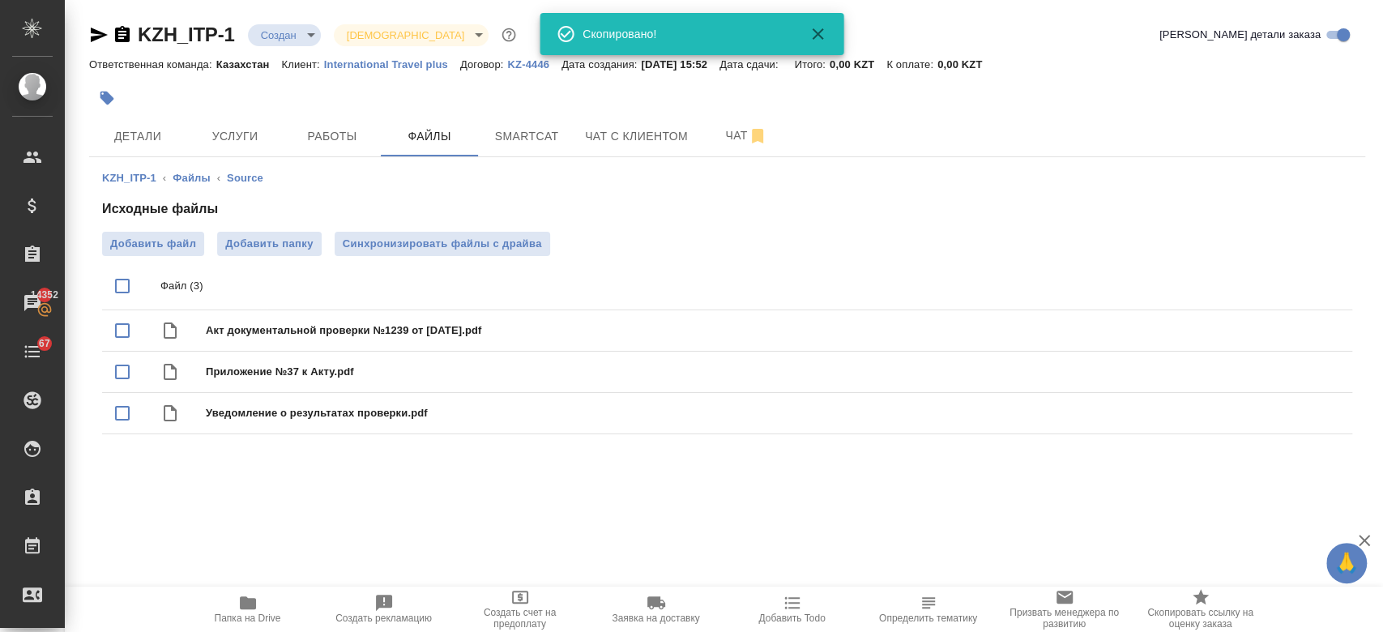
click at [436, 94] on div at bounding box center [514, 98] width 851 height 36
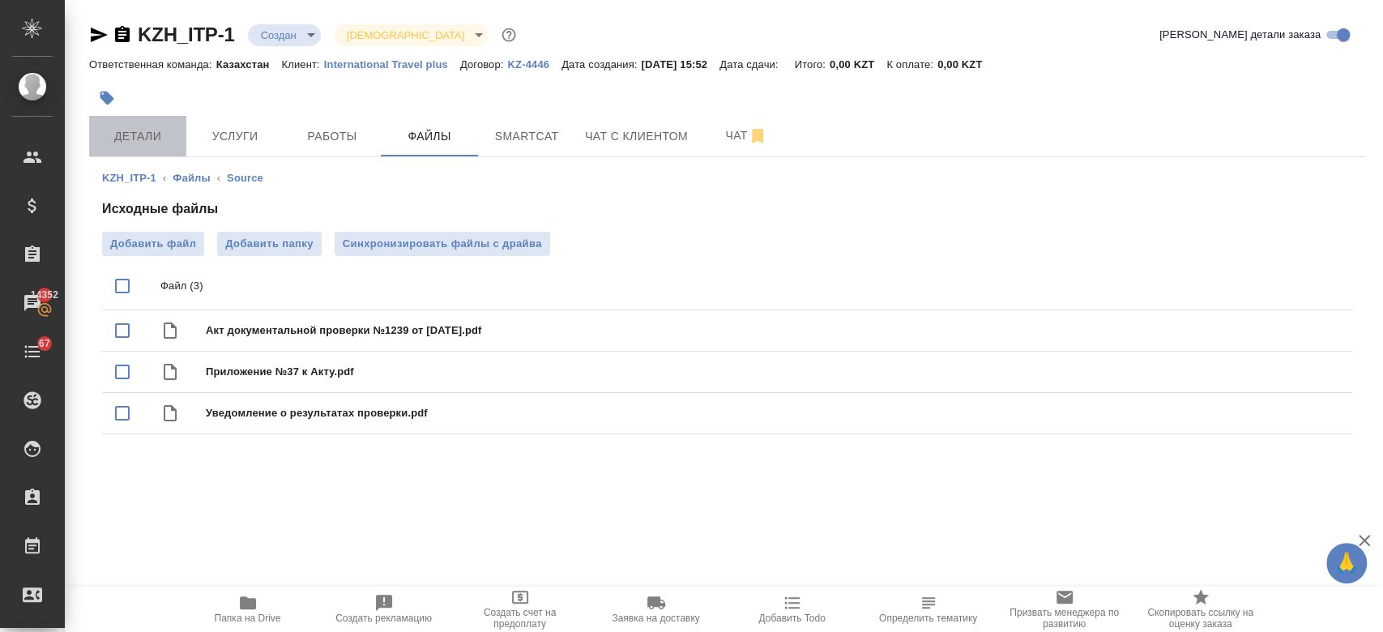
click at [182, 149] on button "Детали" at bounding box center [137, 136] width 97 height 41
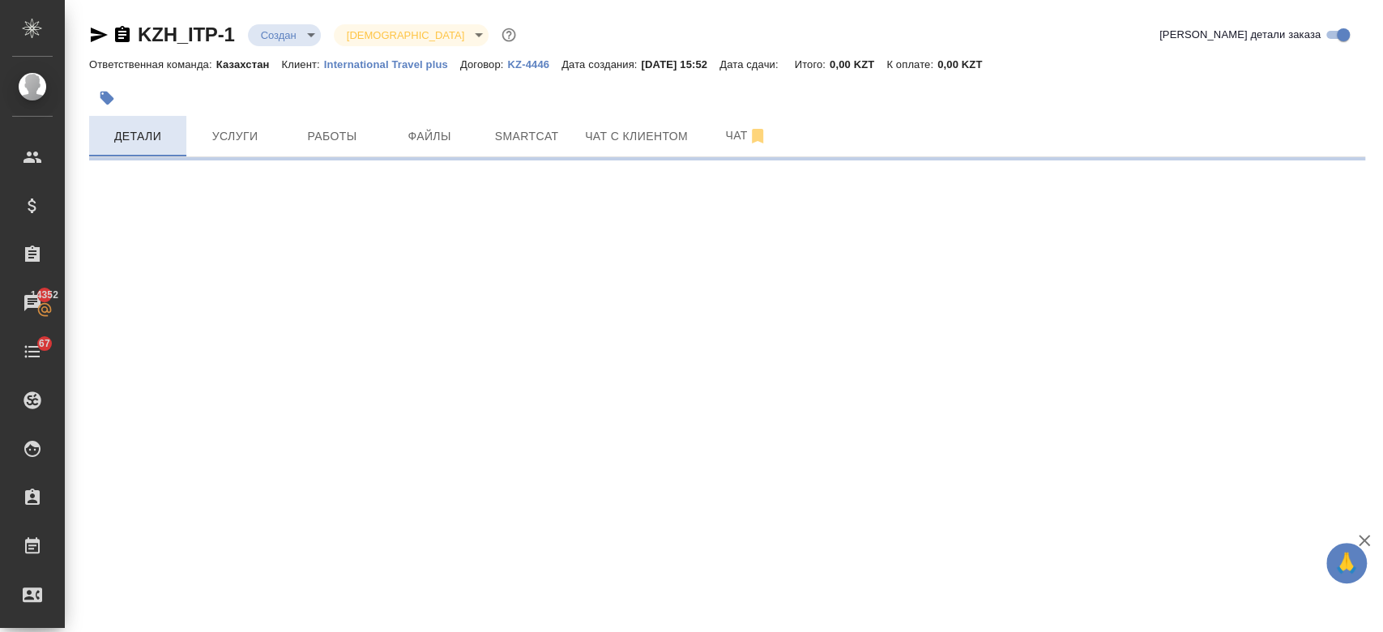
select select "RU"
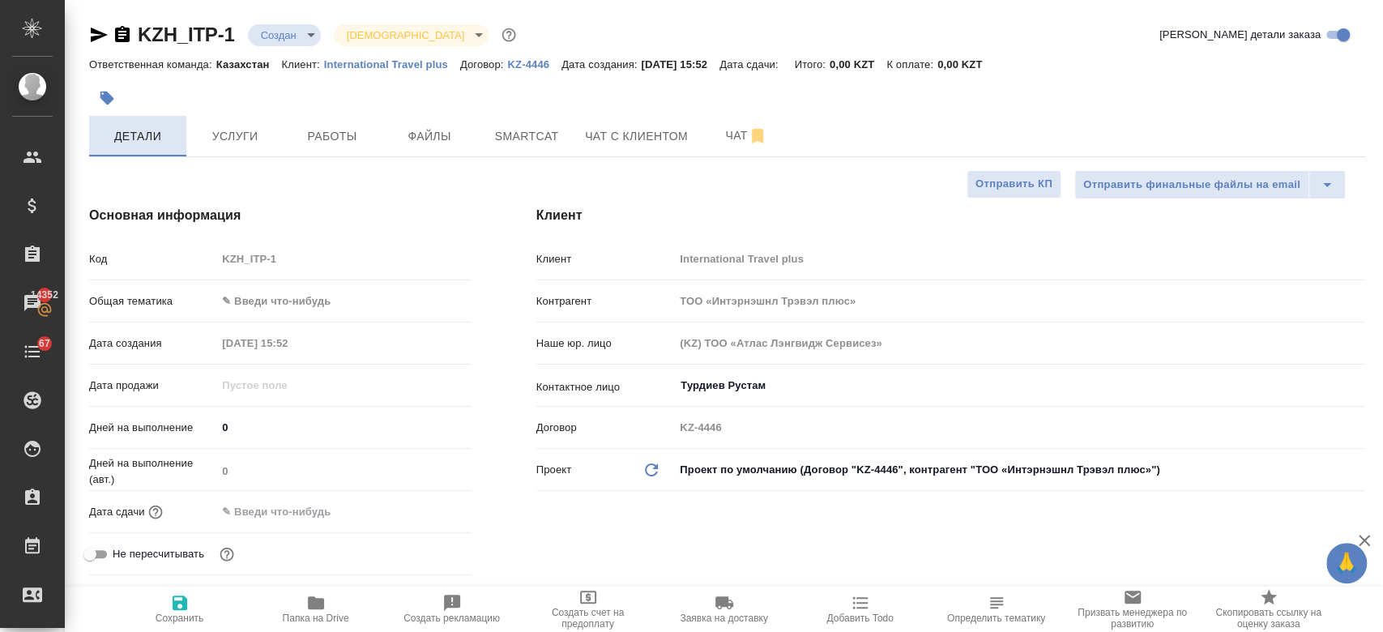
type textarea "x"
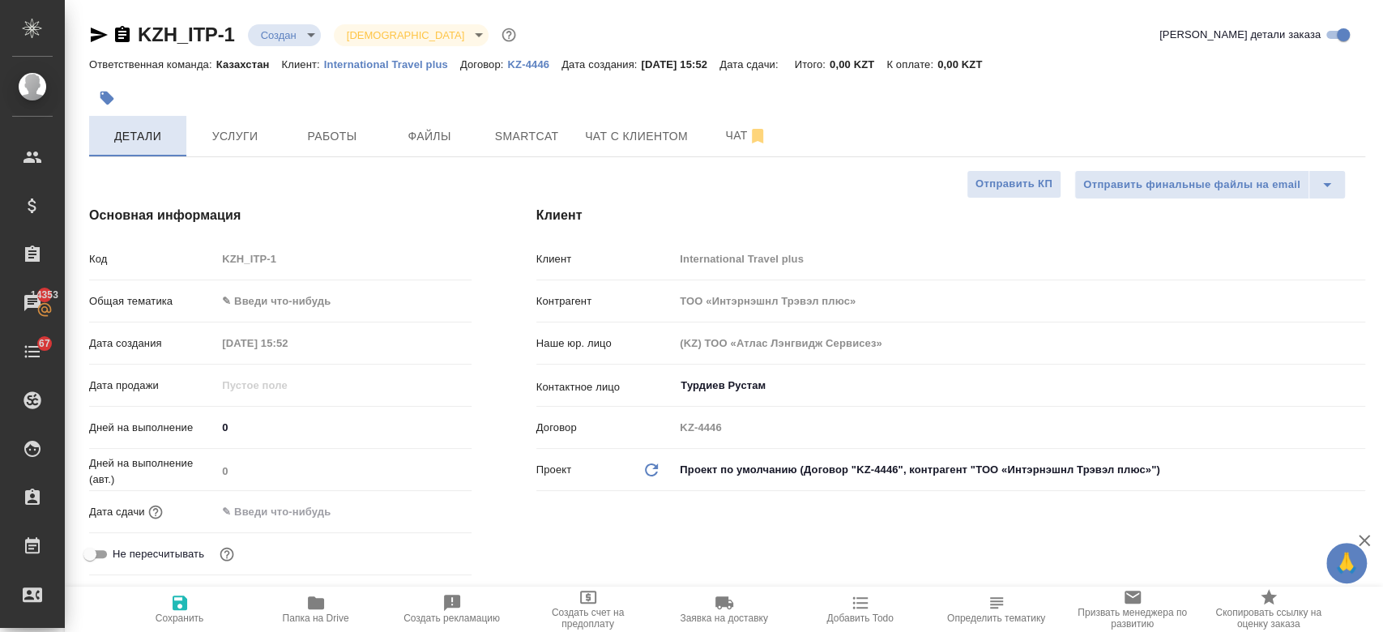
type textarea "x"
click at [89, 116] on button "Детали" at bounding box center [137, 136] width 97 height 41
type textarea "x"
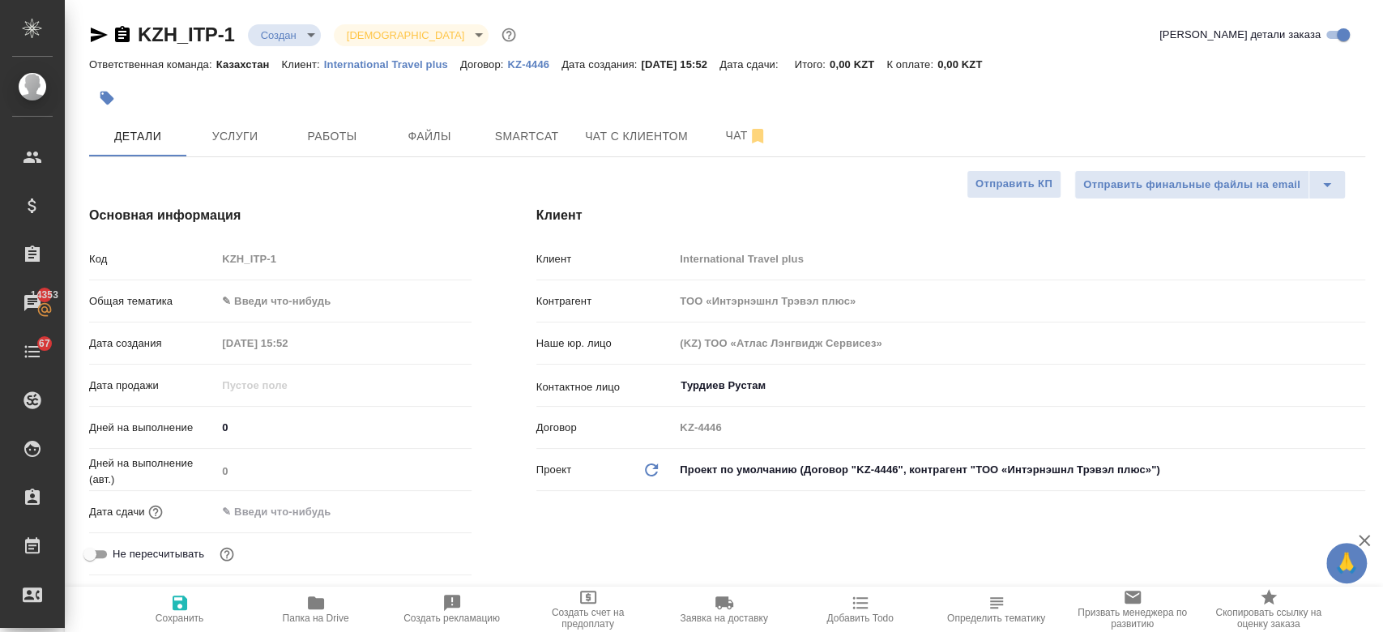
type textarea "x"
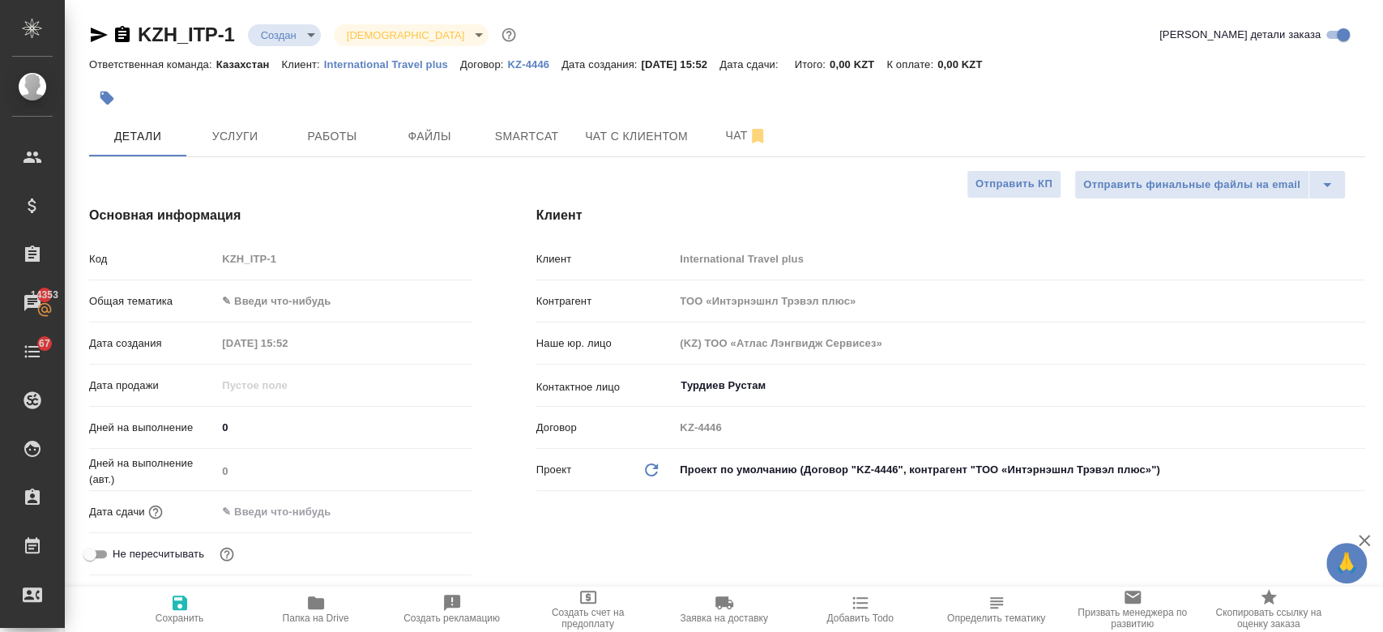
type textarea "x"
